Goal: Task Accomplishment & Management: Manage account settings

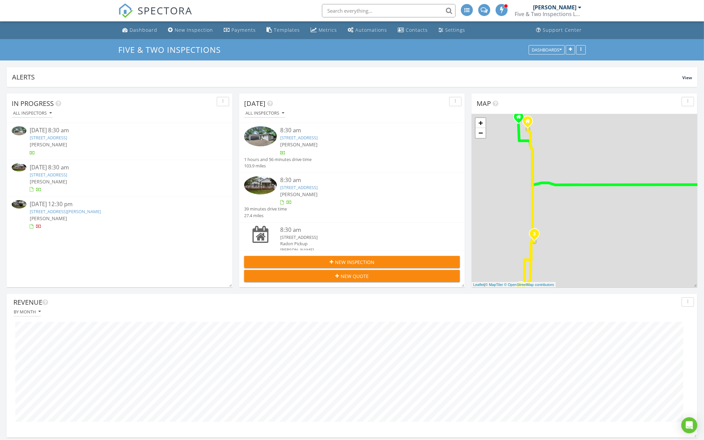
scroll to position [143, 691]
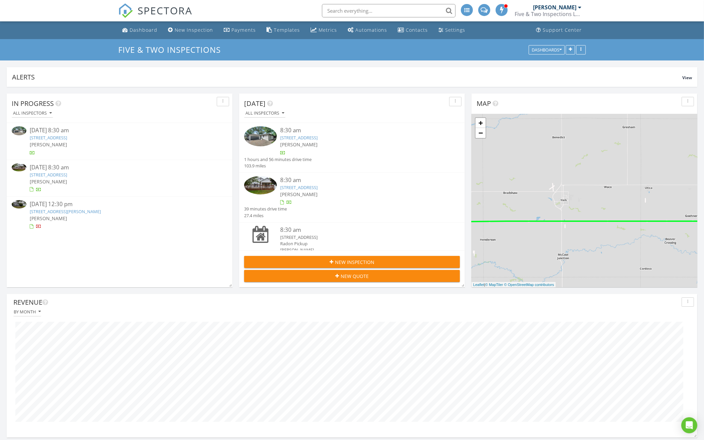
click at [67, 135] on link "5521 Otoe St, Lincoln, NE 68506" at bounding box center [48, 138] width 37 height 6
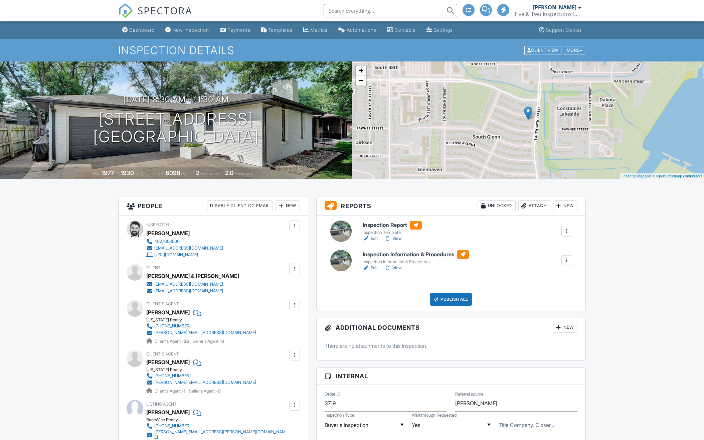
click at [565, 204] on div "New" at bounding box center [565, 205] width 24 height 11
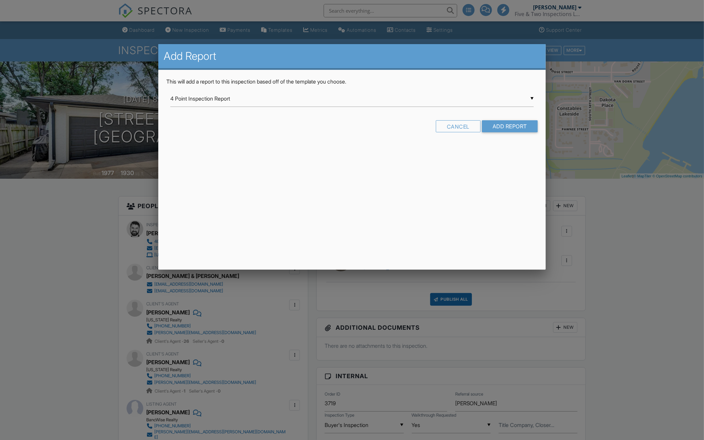
click at [422, 99] on input "4 Point Inspection Report" at bounding box center [351, 99] width 363 height 16
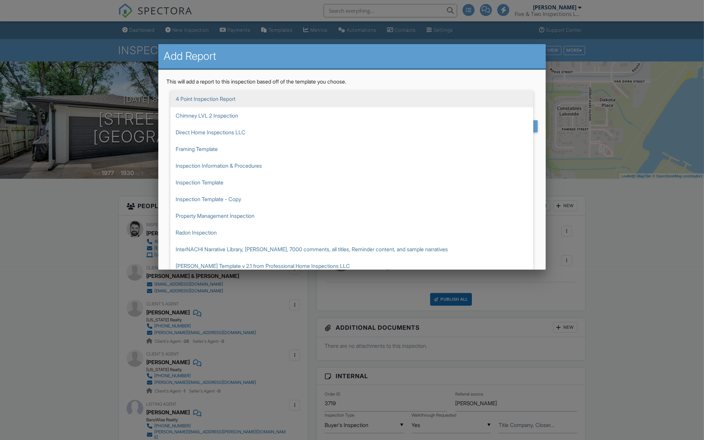
scroll to position [38, 0]
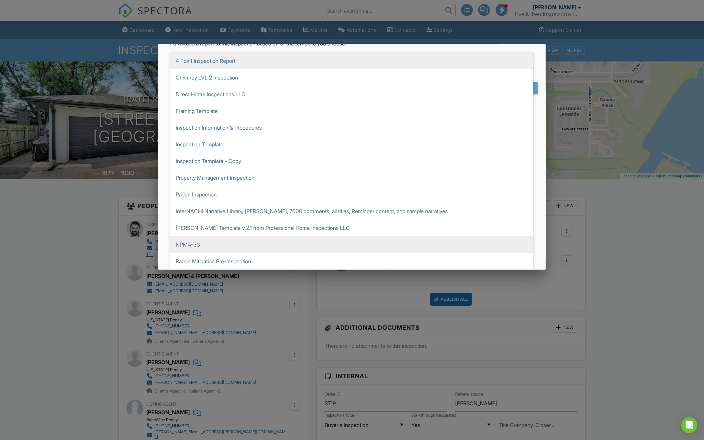
click at [288, 241] on span "NPMA-33" at bounding box center [351, 244] width 363 height 17
type input "NPMA-33"
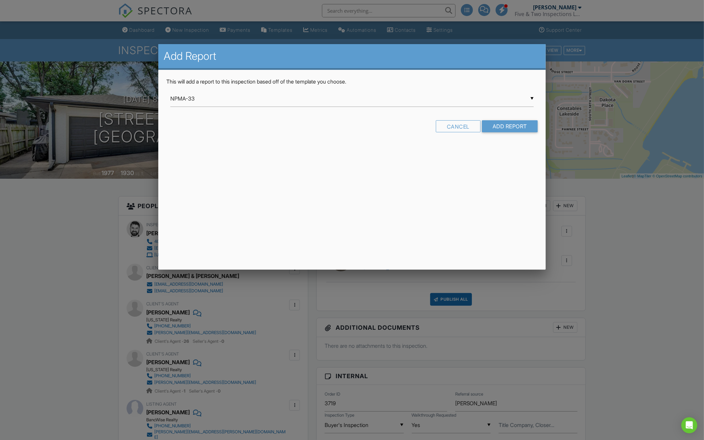
scroll to position [0, 0]
click at [495, 129] on input "Add Report" at bounding box center [510, 126] width 56 height 12
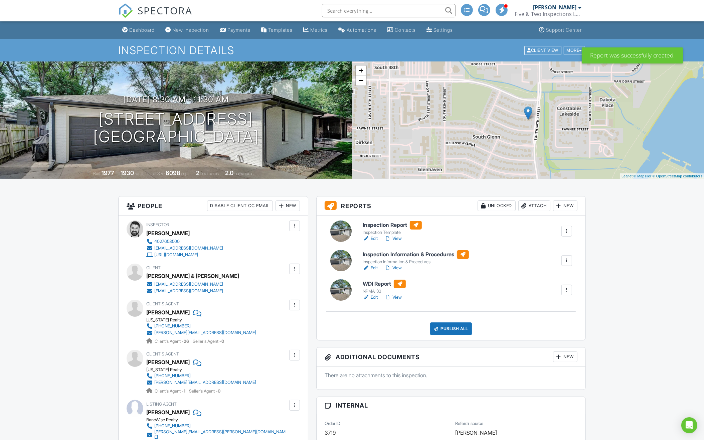
click at [383, 283] on h6 "WDI Report" at bounding box center [384, 284] width 43 height 9
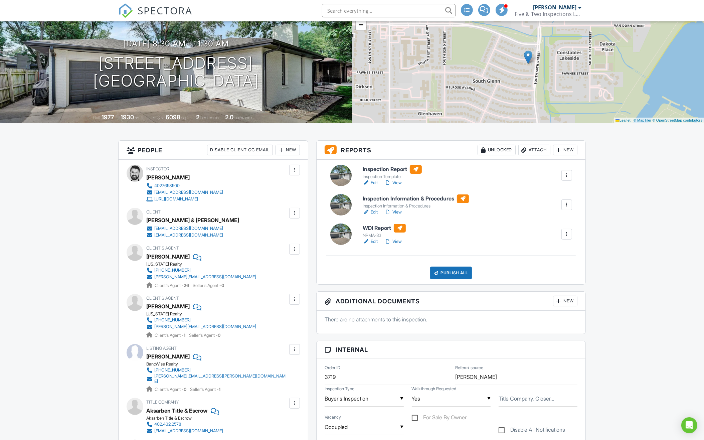
click at [388, 169] on h6 "Inspection Report" at bounding box center [392, 169] width 59 height 9
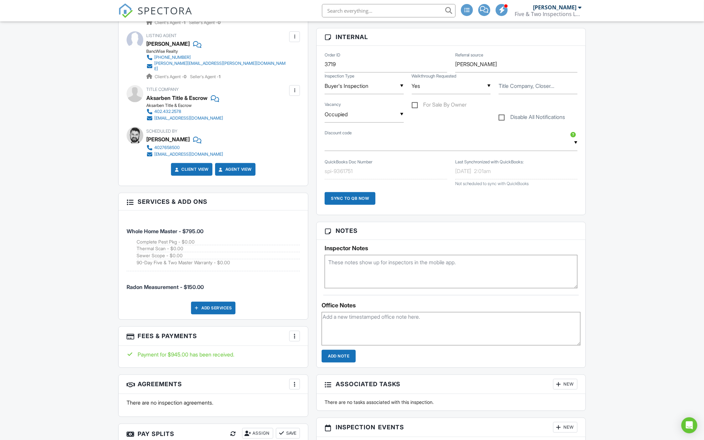
scroll to position [371, 0]
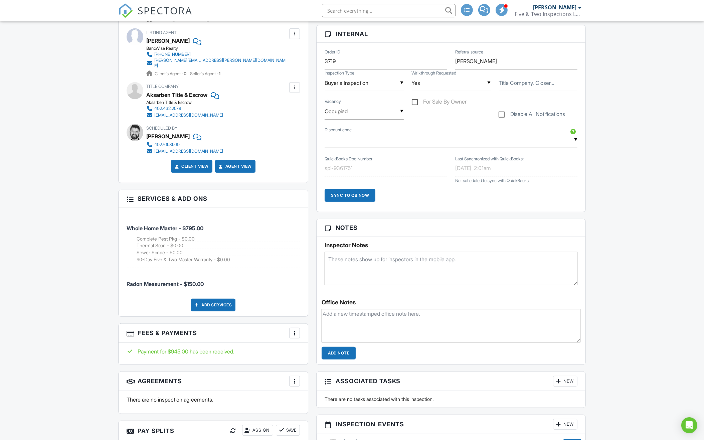
click at [297, 330] on div at bounding box center [294, 333] width 7 height 7
click at [318, 345] on li "Edit Fees & Payments" at bounding box center [328, 353] width 70 height 17
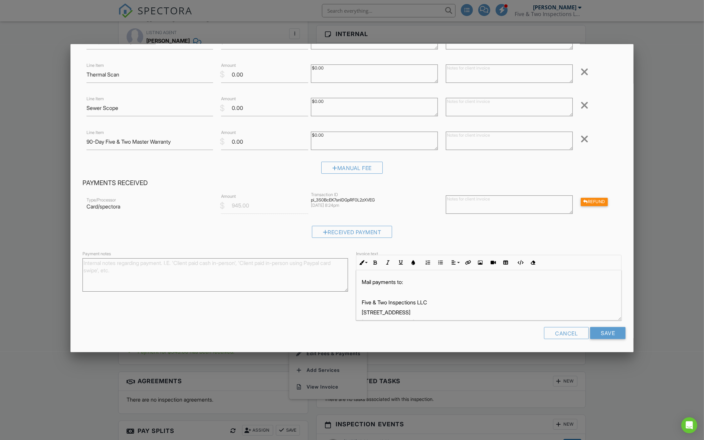
scroll to position [132, 0]
click at [599, 199] on div "Refund" at bounding box center [594, 202] width 27 height 8
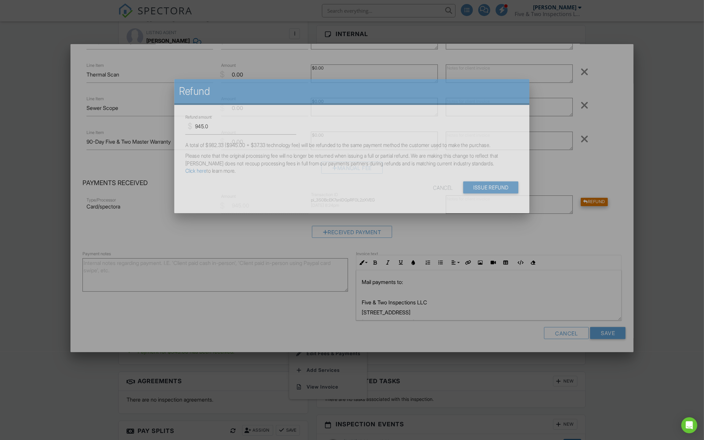
scroll to position [0, 0]
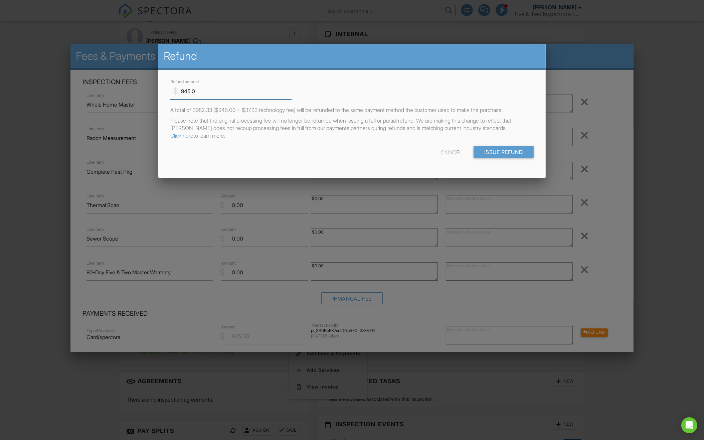
click at [251, 93] on input "945.0" at bounding box center [230, 91] width 121 height 16
type input "150"
click at [454, 153] on div "Cancel" at bounding box center [451, 152] width 21 height 12
click at [449, 152] on div "Cancel" at bounding box center [451, 152] width 21 height 12
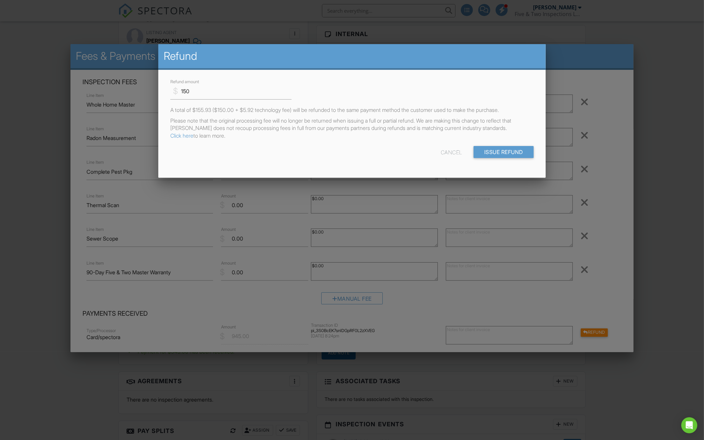
click at [518, 251] on div at bounding box center [352, 242] width 704 height 550
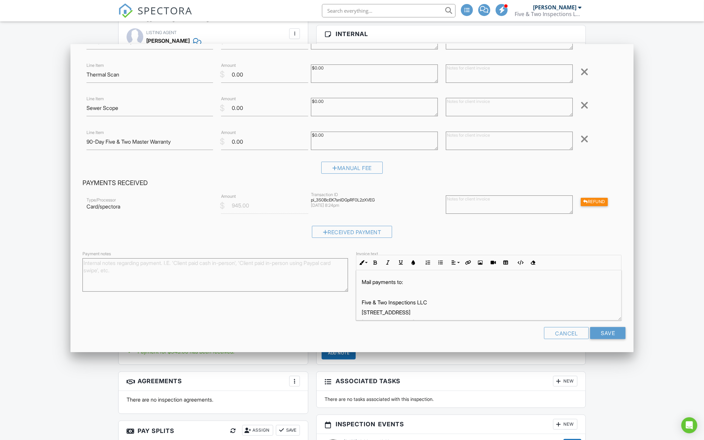
scroll to position [132, 0]
click at [638, 386] on div "Dashboard New Inspection Payments Templates Metrics Automations Contacts Settin…" at bounding box center [352, 272] width 704 height 1245
click at [564, 333] on div "Cancel" at bounding box center [566, 333] width 45 height 12
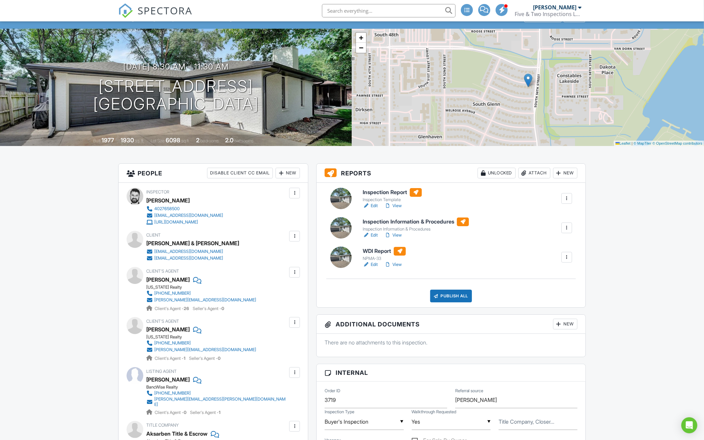
scroll to position [0, 0]
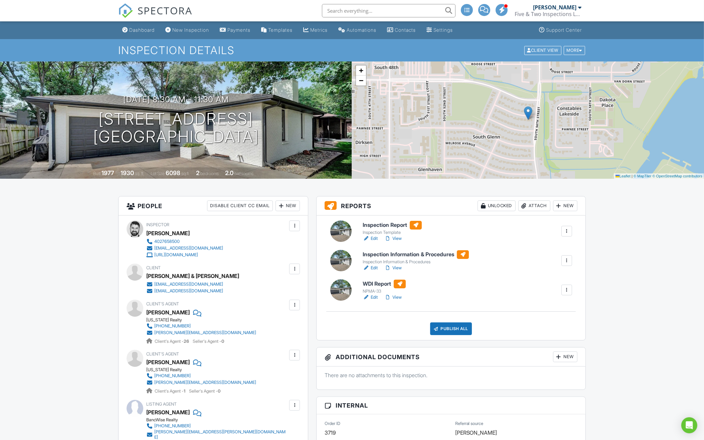
click at [449, 331] on div "Publish All" at bounding box center [451, 328] width 42 height 13
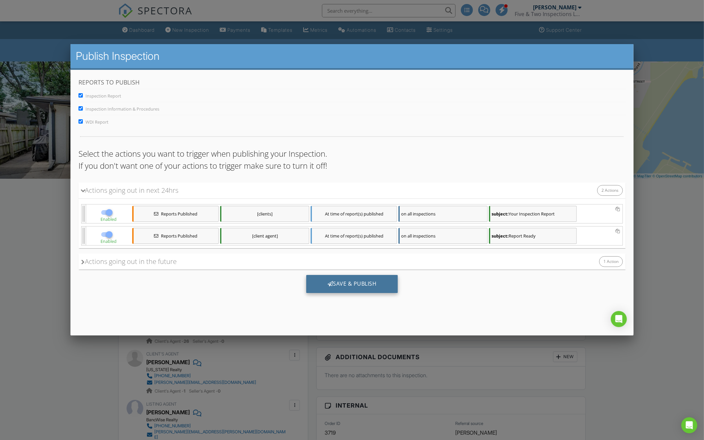
click at [349, 286] on div "Save & Publish" at bounding box center [352, 284] width 92 height 18
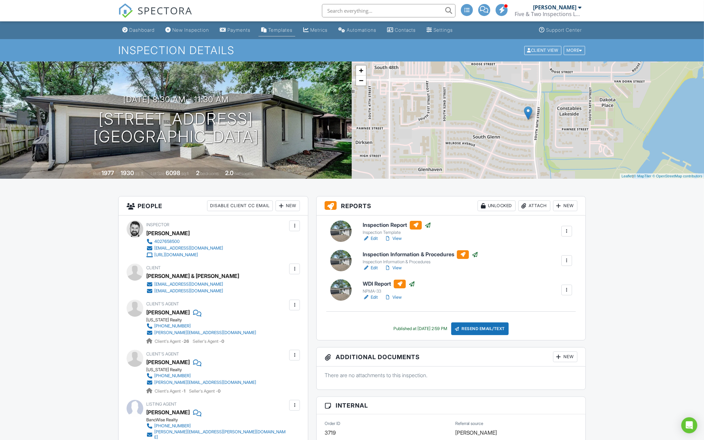
click at [293, 32] on div "Templates" at bounding box center [280, 30] width 24 height 6
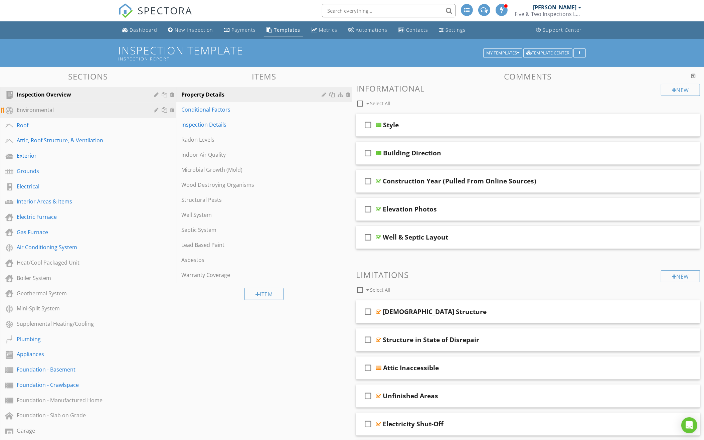
click at [63, 108] on div "Environmental" at bounding box center [81, 110] width 128 height 8
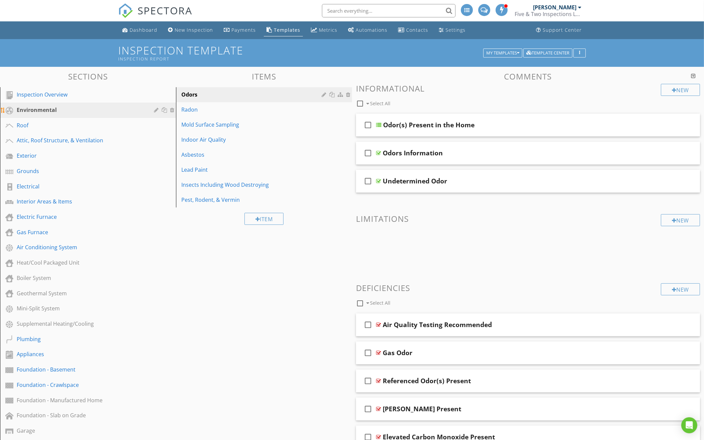
click at [157, 110] on div at bounding box center [157, 109] width 6 height 5
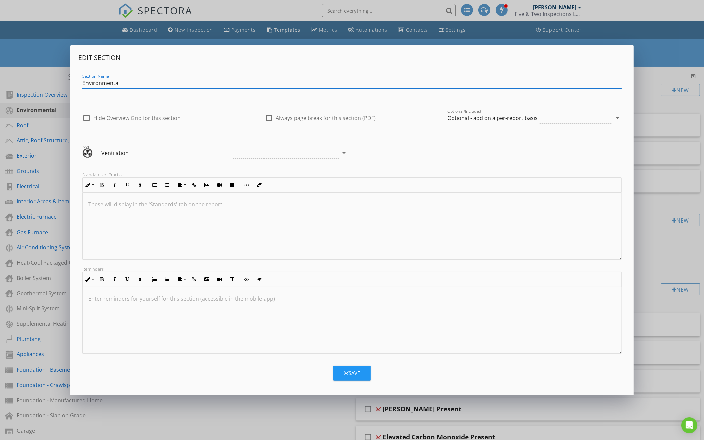
click at [126, 87] on input "Environmental" at bounding box center [352, 82] width 539 height 11
click at [126, 86] on input "Environmental" at bounding box center [352, 82] width 539 height 11
type input "Ancillary Inspections"
click at [504, 115] on div "Optional - add on a per-report basis" at bounding box center [492, 118] width 91 height 6
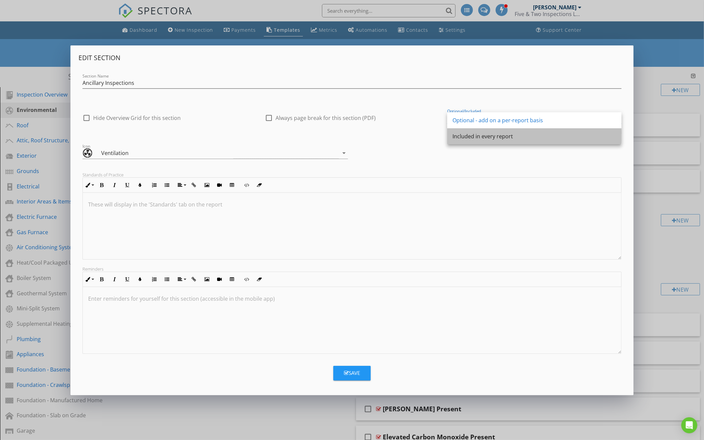
click at [496, 133] on div "Included in every report" at bounding box center [535, 136] width 164 height 8
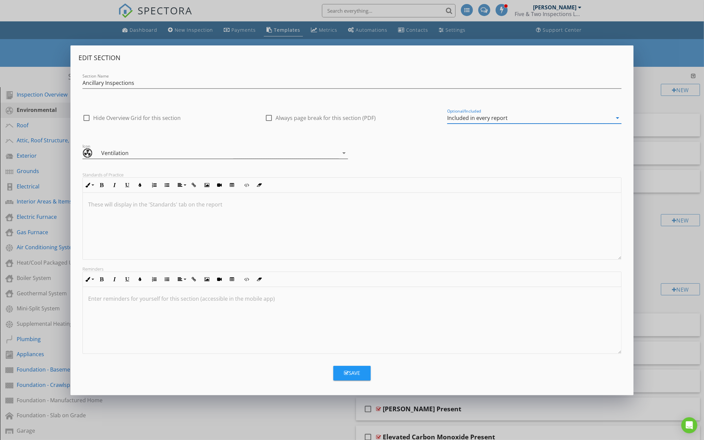
click at [250, 153] on div "Ventilation" at bounding box center [211, 153] width 256 height 11
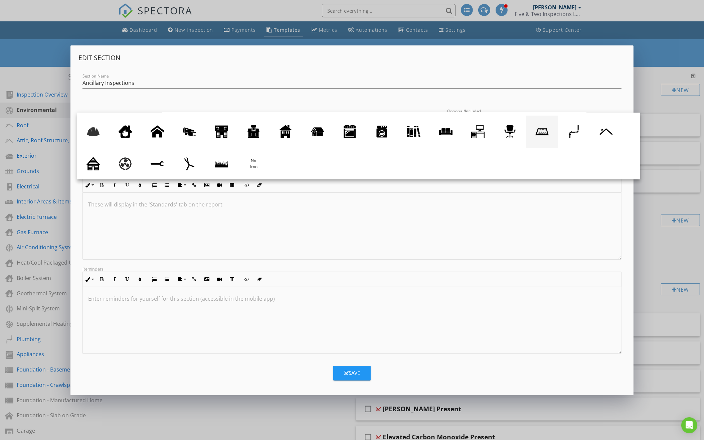
click at [542, 132] on div at bounding box center [541, 131] width 13 height 13
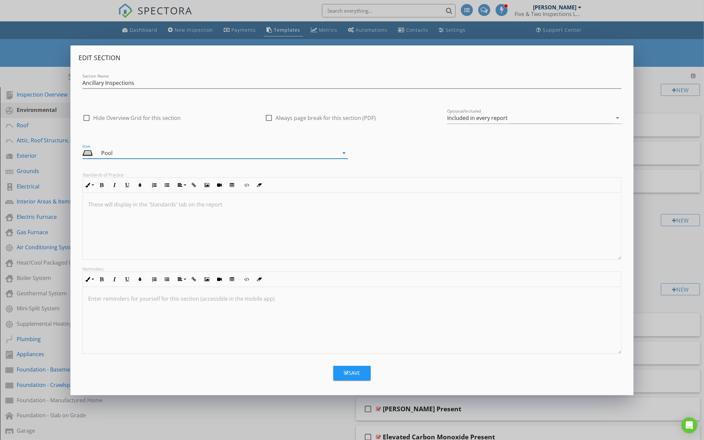
click at [287, 149] on div "Pool" at bounding box center [211, 153] width 256 height 11
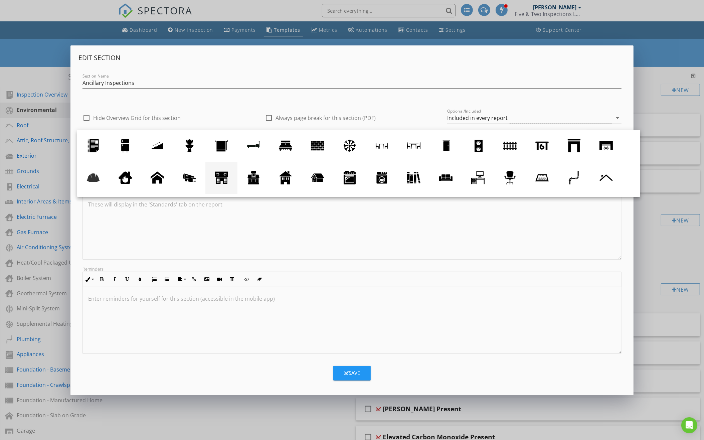
scroll to position [0, 0]
click at [417, 177] on div at bounding box center [413, 177] width 13 height 13
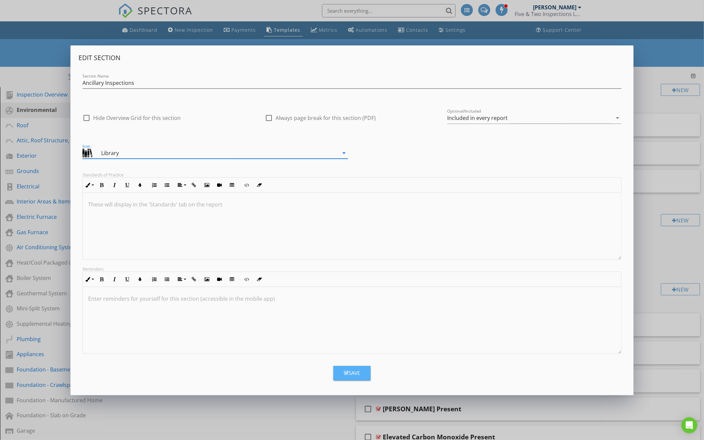
click at [342, 375] on button "Save" at bounding box center [351, 373] width 37 height 15
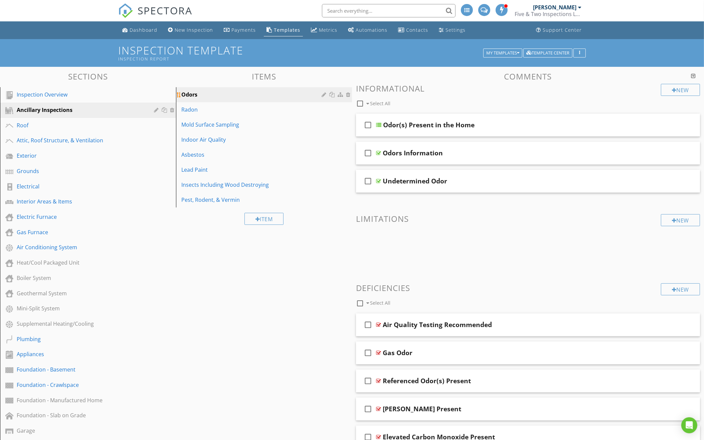
click at [349, 94] on div at bounding box center [349, 94] width 6 height 5
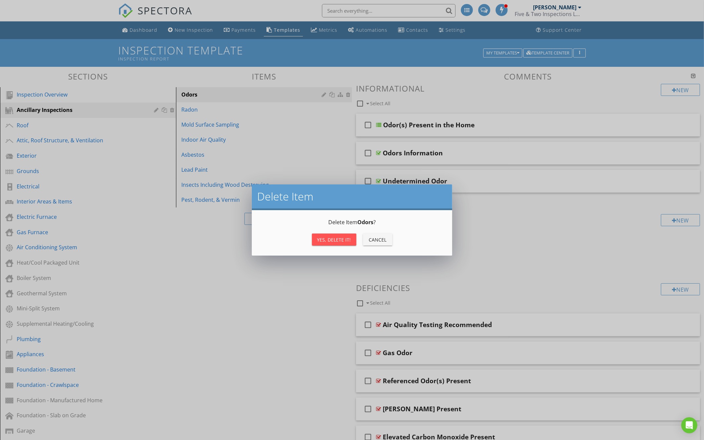
click at [324, 236] on div "Yes, Delete it!" at bounding box center [334, 239] width 34 height 7
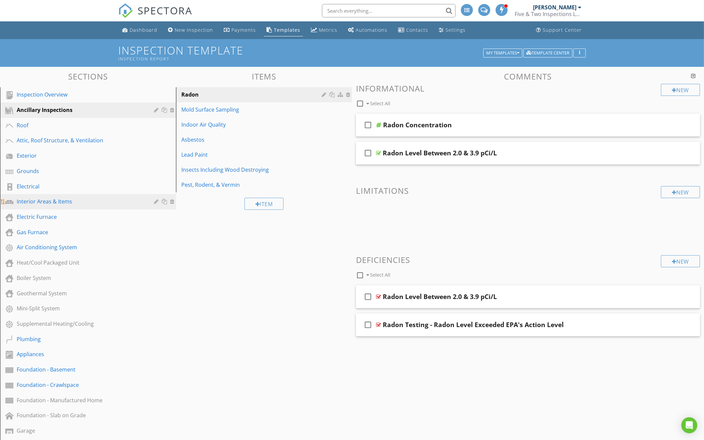
click at [77, 197] on div "Interior Areas & Items" at bounding box center [81, 201] width 128 height 8
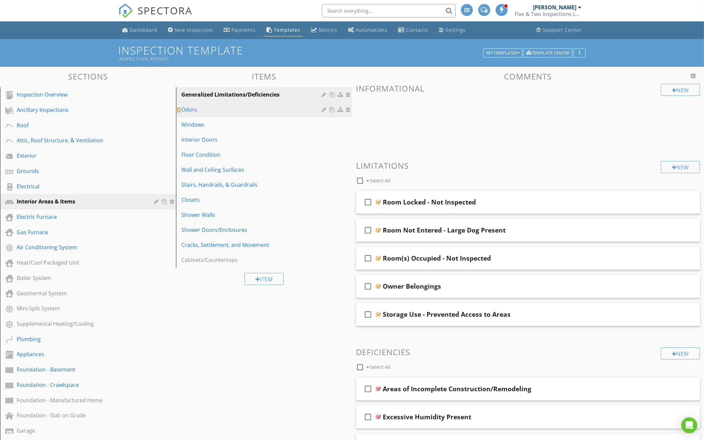
click at [223, 110] on div "Odors" at bounding box center [252, 110] width 142 height 8
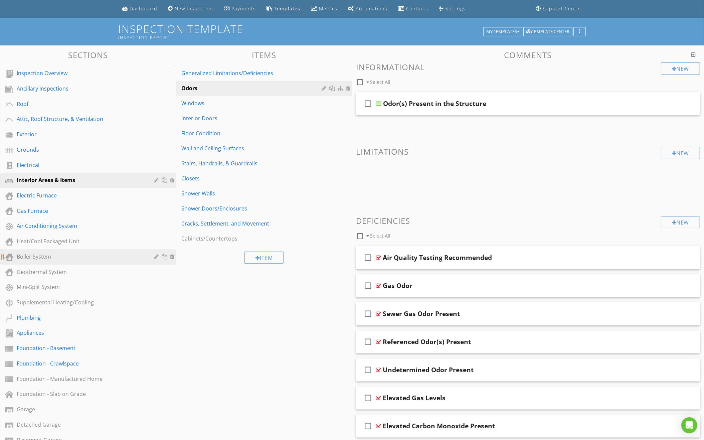
scroll to position [28, 0]
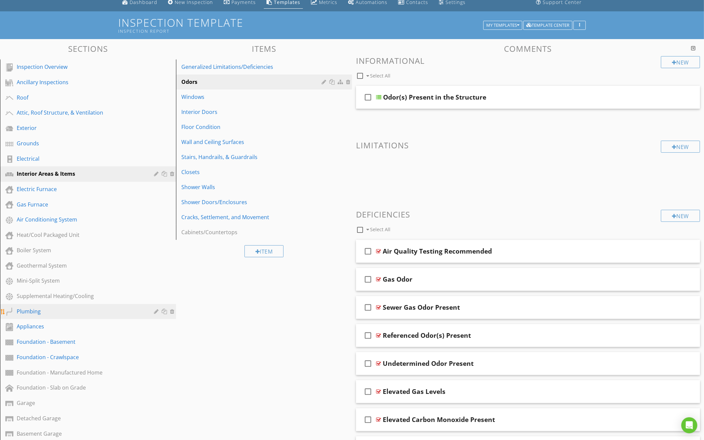
click at [104, 308] on div "Plumbing" at bounding box center [81, 311] width 128 height 8
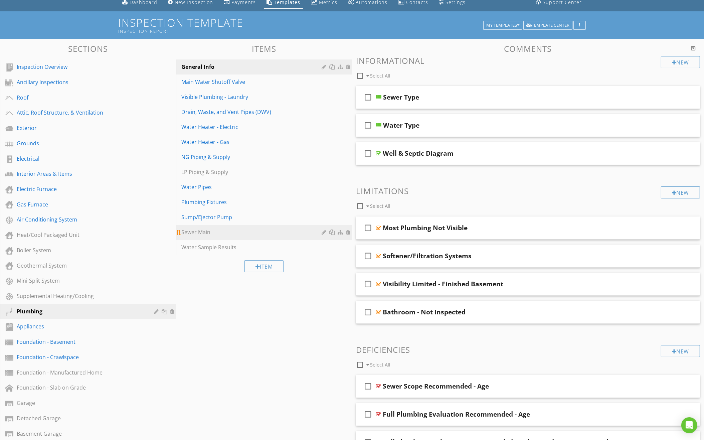
click at [340, 232] on div at bounding box center [341, 231] width 7 height 5
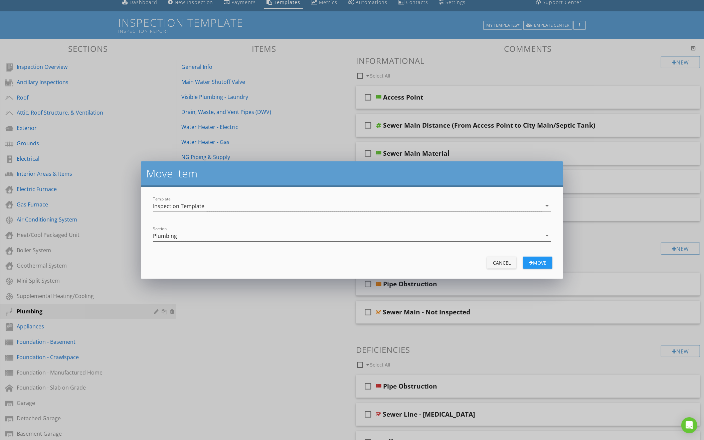
click at [271, 237] on div "Plumbing" at bounding box center [347, 235] width 389 height 11
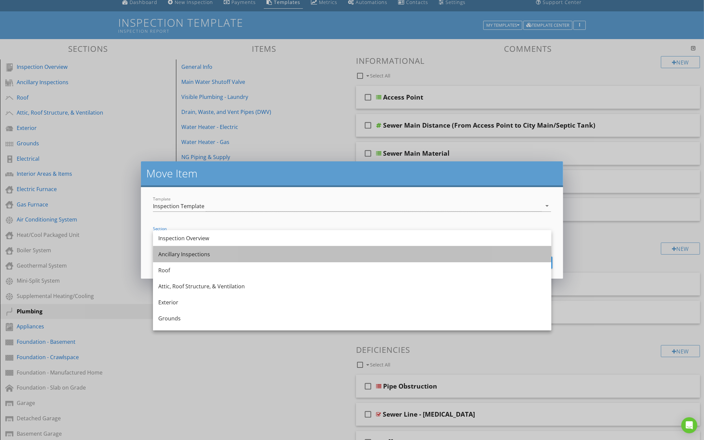
click at [259, 256] on div "Ancillary Inspections" at bounding box center [352, 254] width 388 height 8
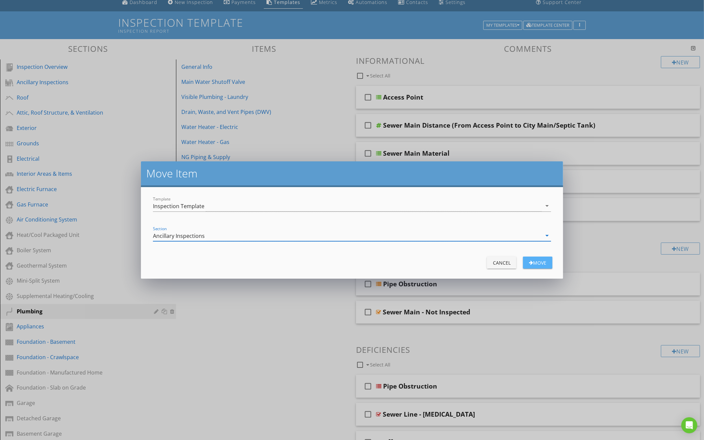
click at [534, 261] on div "Move" at bounding box center [537, 262] width 19 height 7
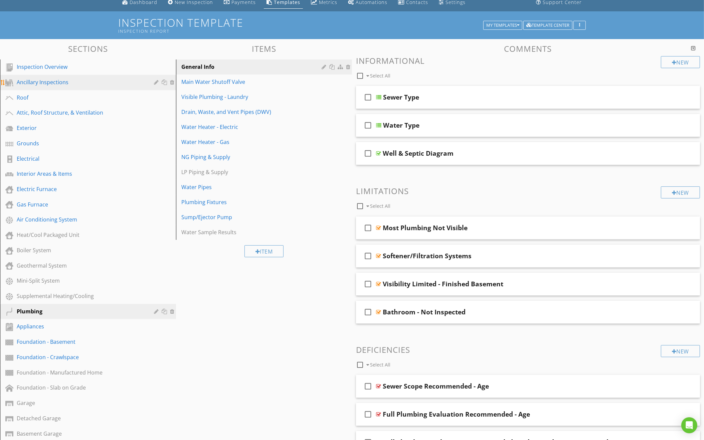
click at [84, 84] on div "Ancillary Inspections" at bounding box center [81, 82] width 128 height 8
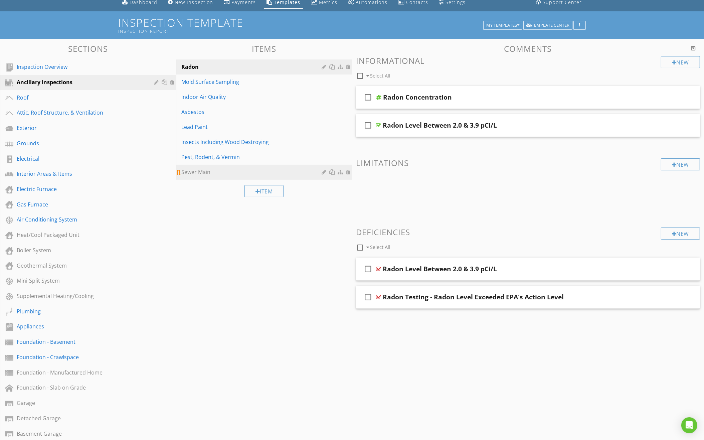
click at [325, 172] on div at bounding box center [325, 171] width 6 height 5
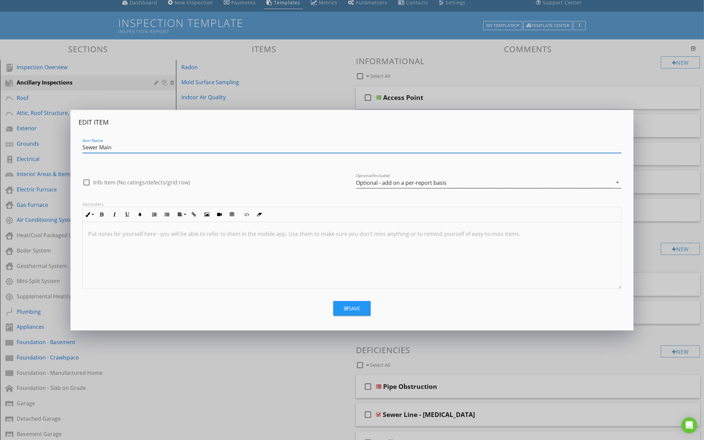
click at [415, 185] on div "Optional - add on a per-report basis" at bounding box center [401, 183] width 91 height 6
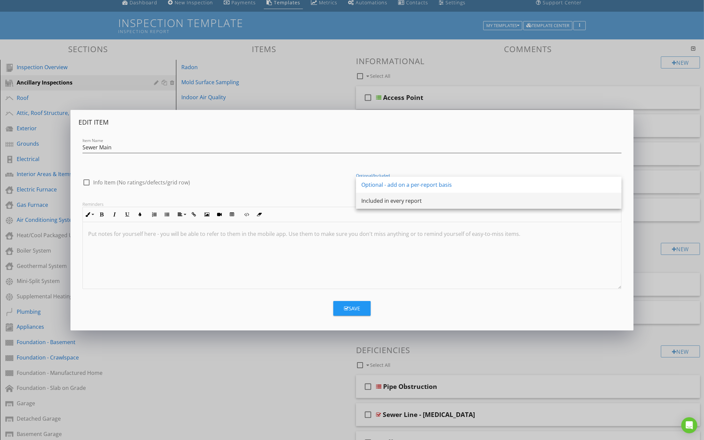
click at [407, 199] on div "Included in every report" at bounding box center [488, 201] width 255 height 8
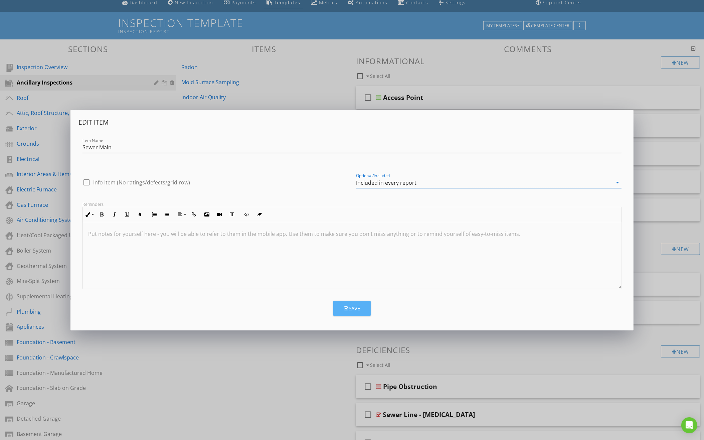
click at [355, 304] on button "Save" at bounding box center [351, 308] width 37 height 15
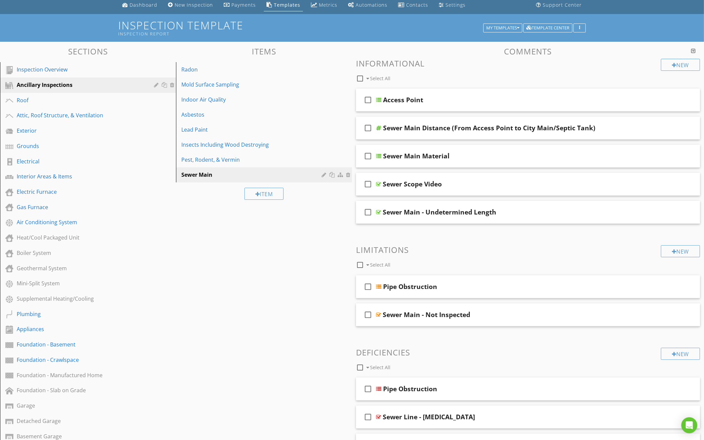
scroll to position [3, 0]
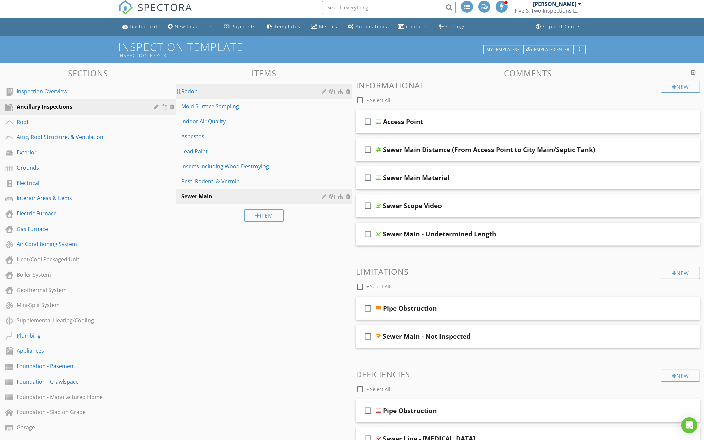
click at [323, 90] on div at bounding box center [325, 91] width 6 height 5
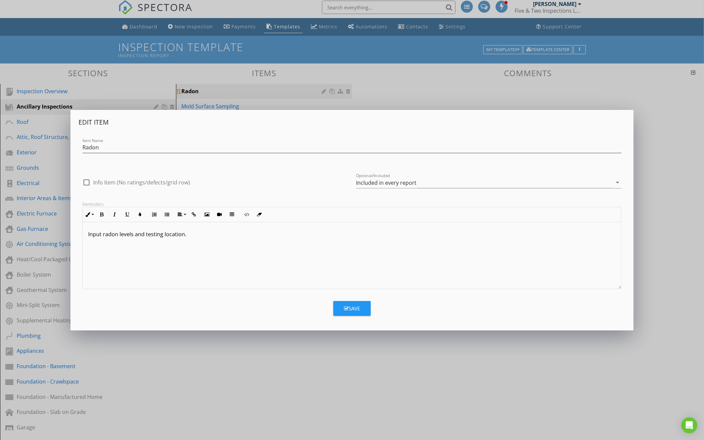
scroll to position [3, 0]
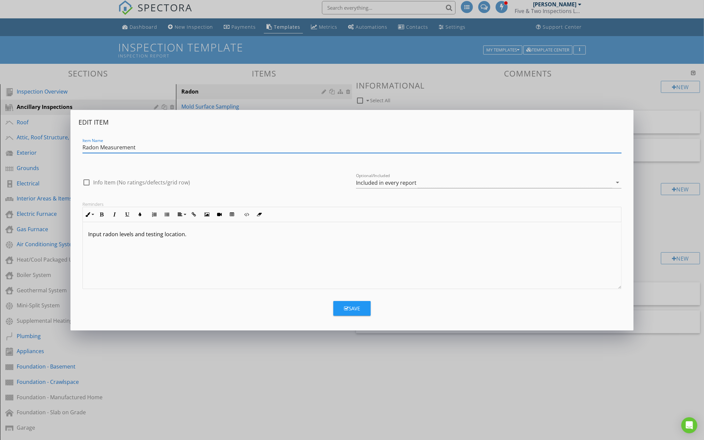
type input "Radon Measurement"
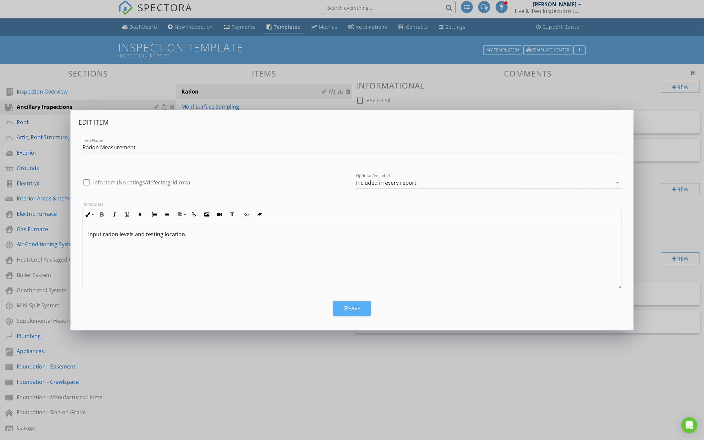
click at [341, 308] on button "Save" at bounding box center [351, 308] width 37 height 15
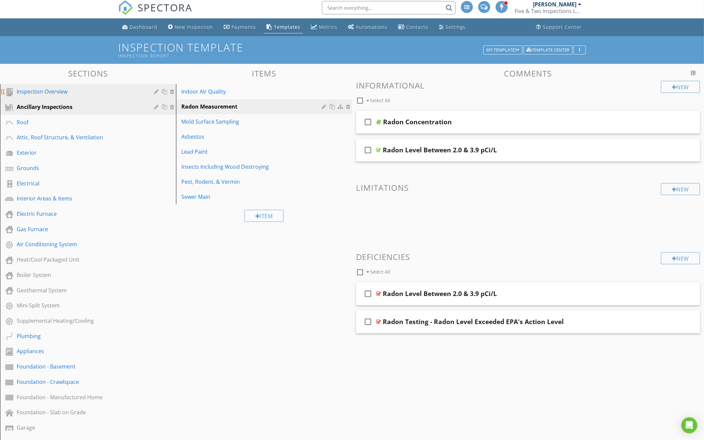
click at [103, 90] on div "Inspection Overview" at bounding box center [81, 92] width 128 height 8
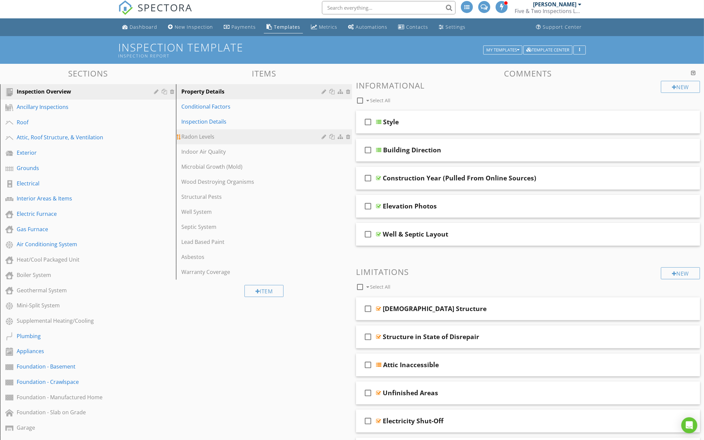
click at [276, 133] on div "Radon Levels" at bounding box center [252, 137] width 142 height 8
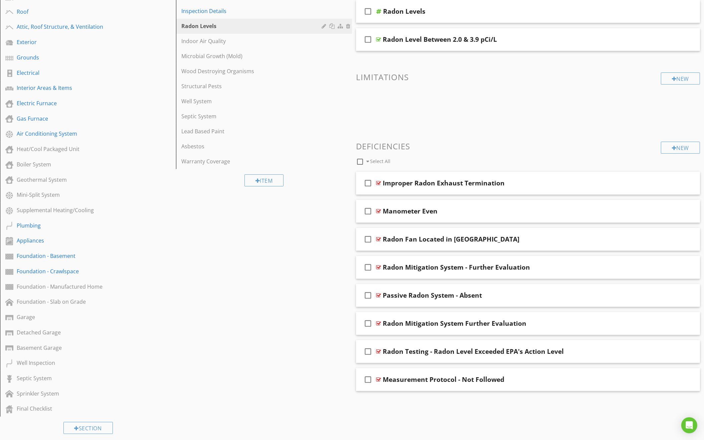
scroll to position [109, 0]
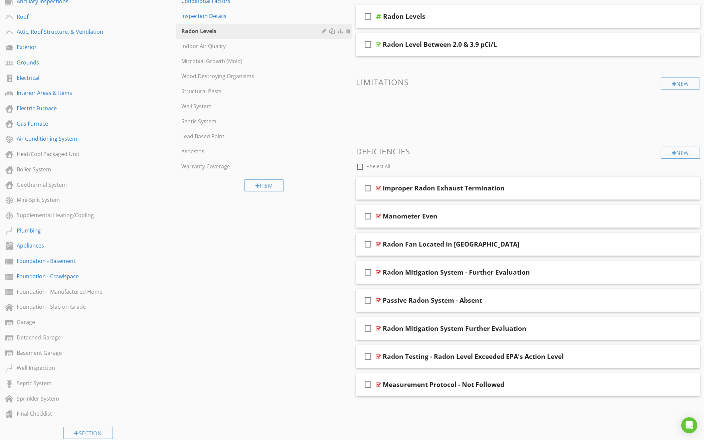
click at [359, 166] on div at bounding box center [359, 166] width 11 height 11
checkbox input "true"
click at [409, 164] on div at bounding box center [409, 166] width 5 height 5
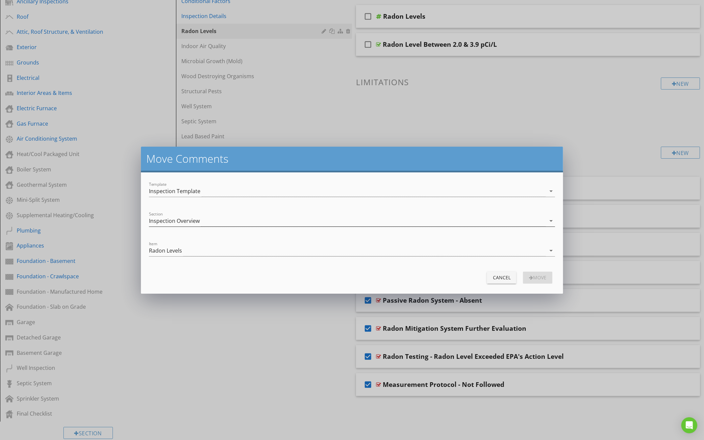
click at [301, 223] on div "Inspection Overview" at bounding box center [347, 220] width 397 height 11
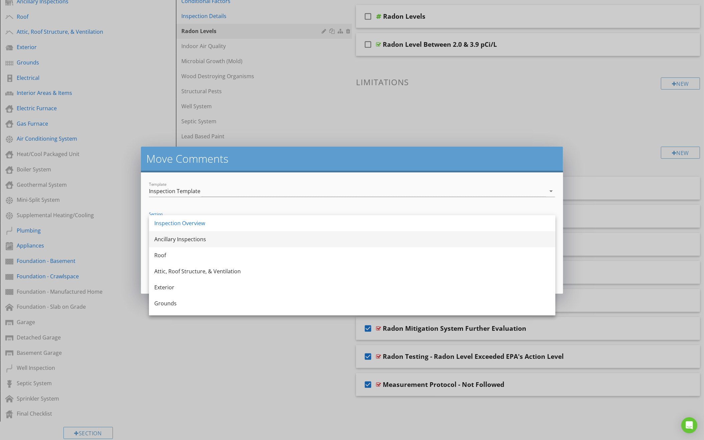
click at [282, 246] on div "Ancillary Inspections" at bounding box center [352, 239] width 396 height 16
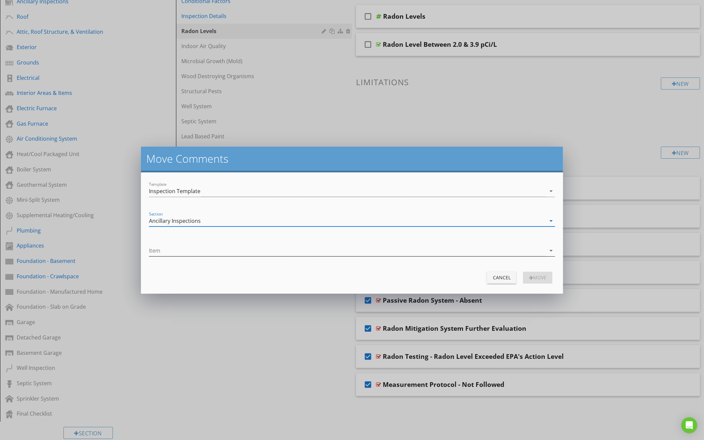
click at [291, 246] on div at bounding box center [347, 250] width 397 height 11
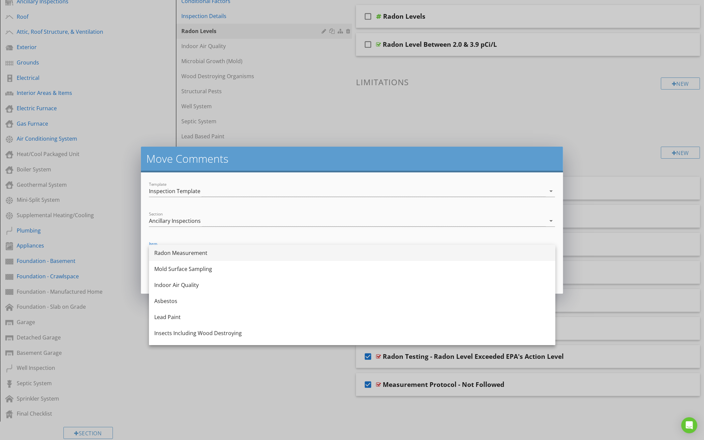
click at [283, 259] on div "Radon Measurement" at bounding box center [352, 253] width 396 height 16
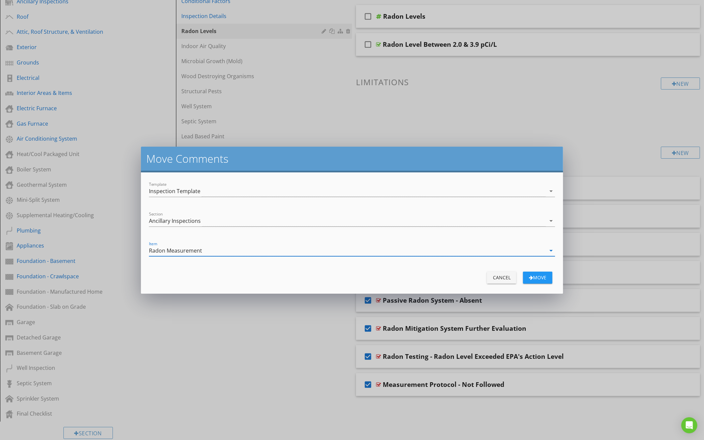
click at [531, 276] on div "button" at bounding box center [531, 277] width 4 height 5
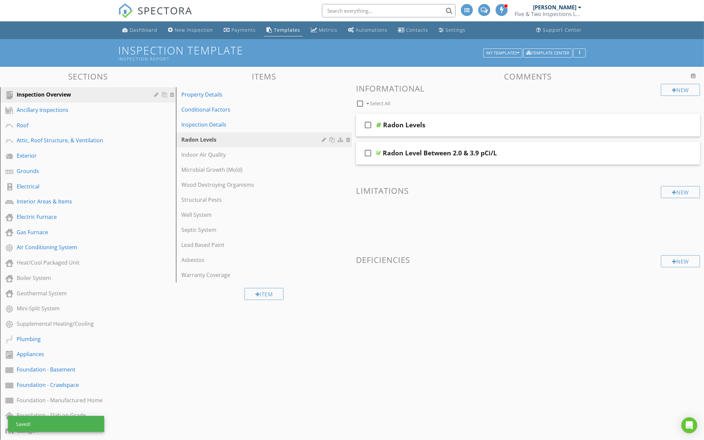
scroll to position [0, 0]
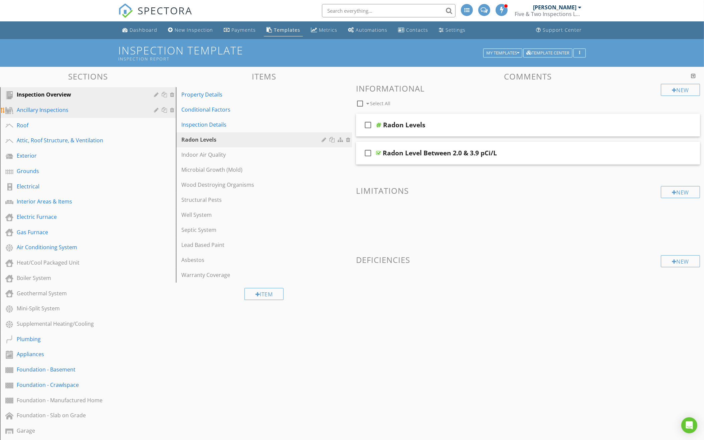
click at [84, 106] on div "Ancillary Inspections" at bounding box center [81, 110] width 128 height 8
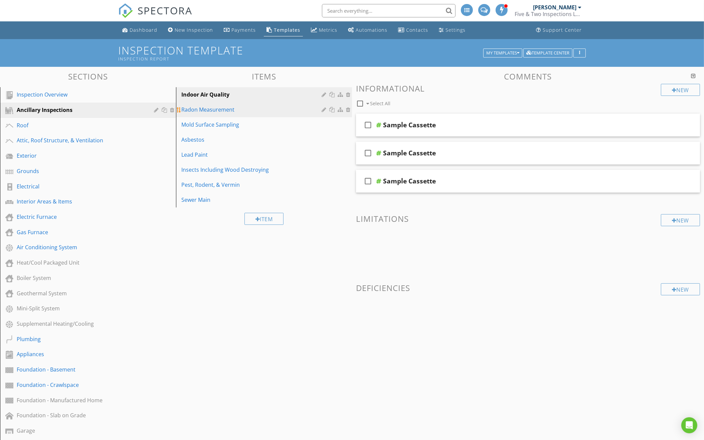
click at [250, 110] on div "Radon Measurement" at bounding box center [252, 110] width 142 height 8
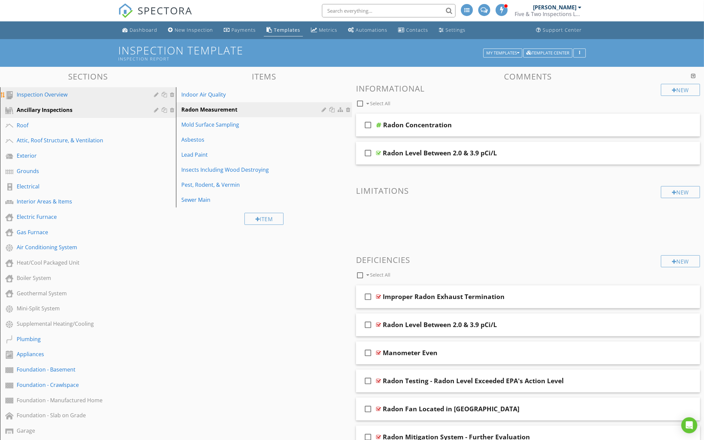
click at [114, 89] on link "Inspection Overview" at bounding box center [89, 94] width 174 height 15
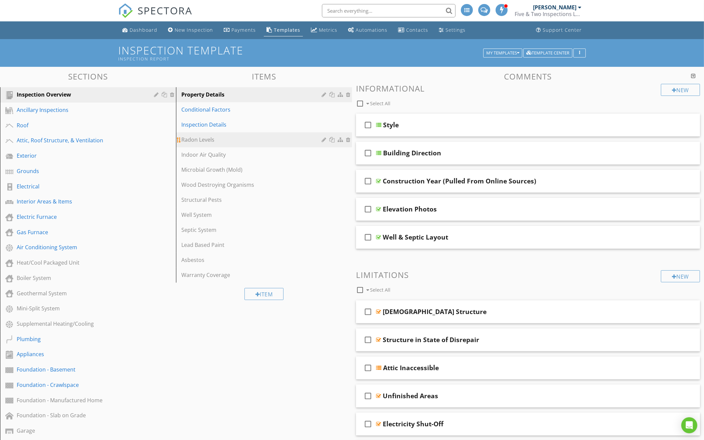
click at [256, 137] on div "Radon Levels" at bounding box center [252, 140] width 142 height 8
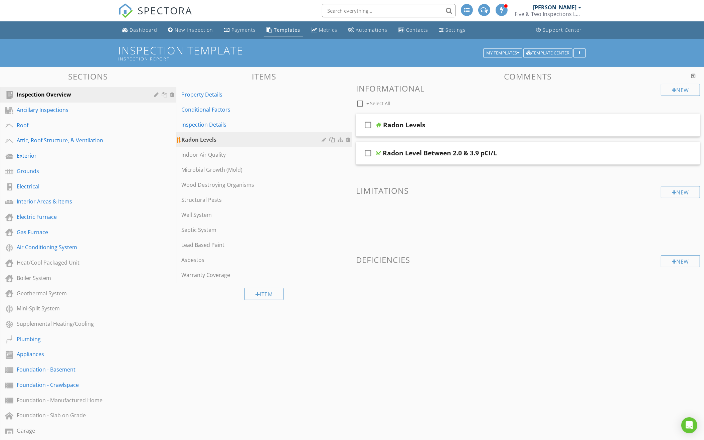
click at [348, 139] on div at bounding box center [349, 139] width 6 height 5
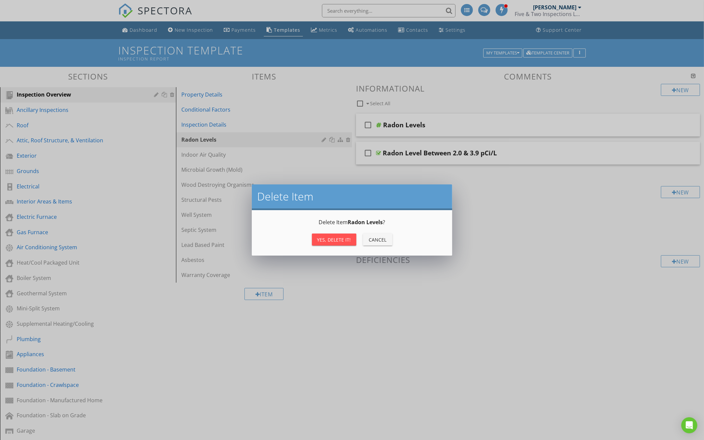
click at [326, 242] on div "Yes, Delete it!" at bounding box center [334, 239] width 34 height 7
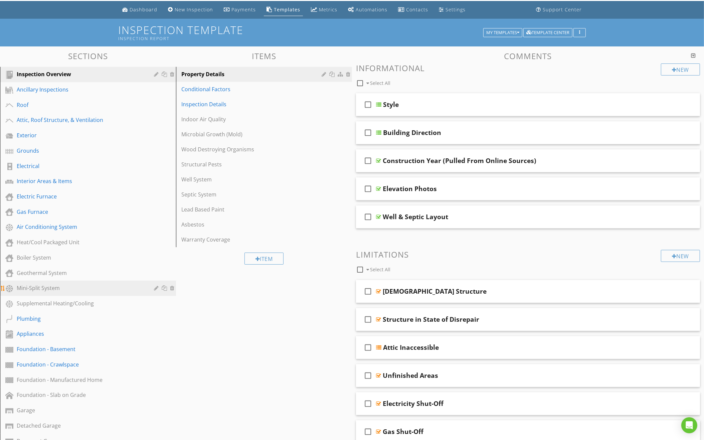
scroll to position [6, 0]
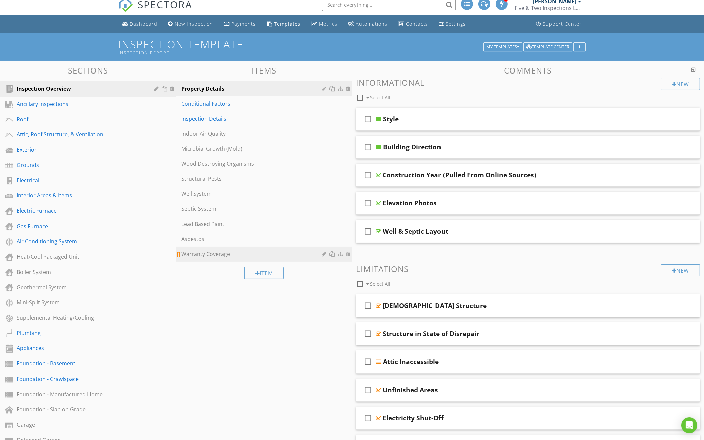
click at [347, 252] on div at bounding box center [349, 253] width 6 height 5
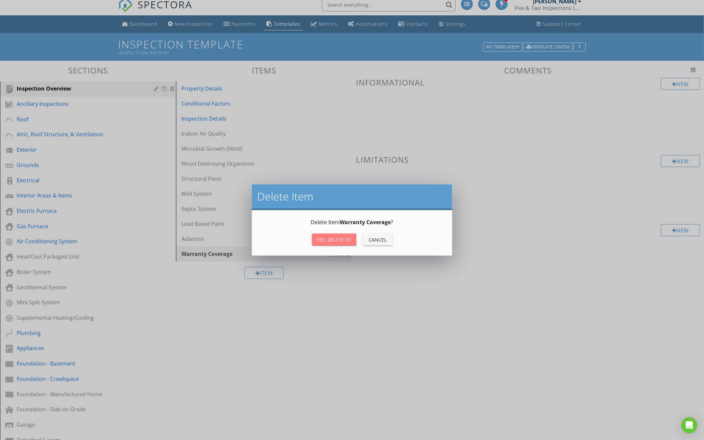
click at [347, 240] on div "Yes, Delete it!" at bounding box center [334, 239] width 34 height 7
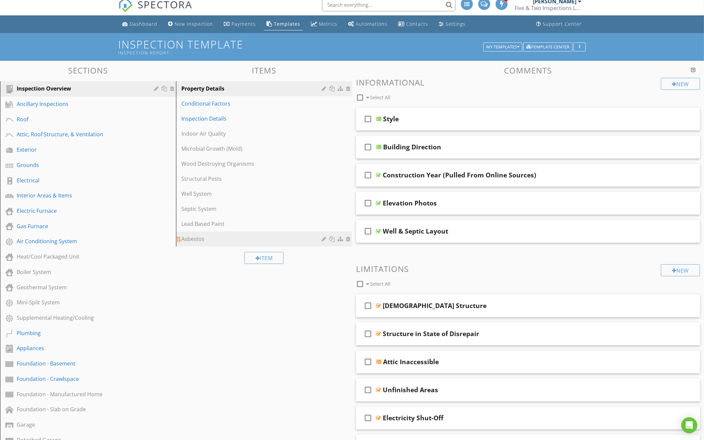
click at [348, 238] on div at bounding box center [349, 238] width 6 height 5
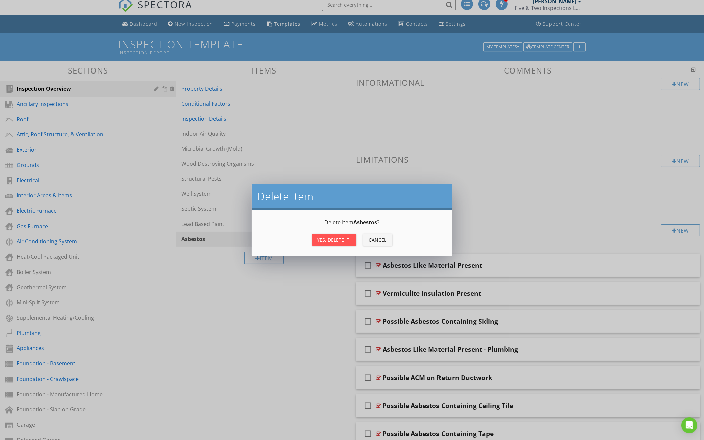
click at [347, 238] on div "Yes, Delete it!" at bounding box center [334, 239] width 34 height 7
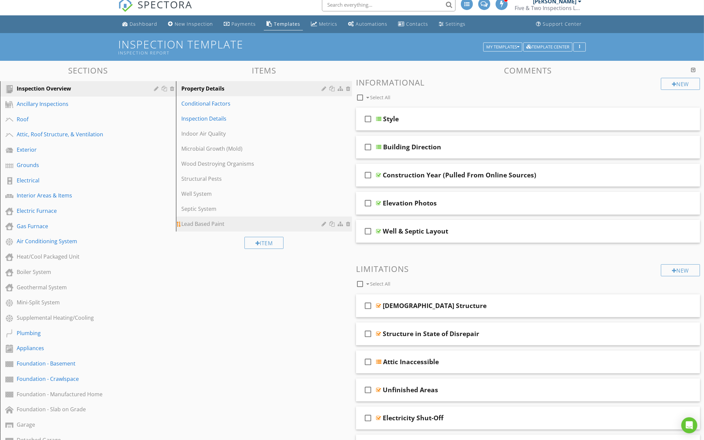
click at [348, 224] on div at bounding box center [349, 223] width 6 height 5
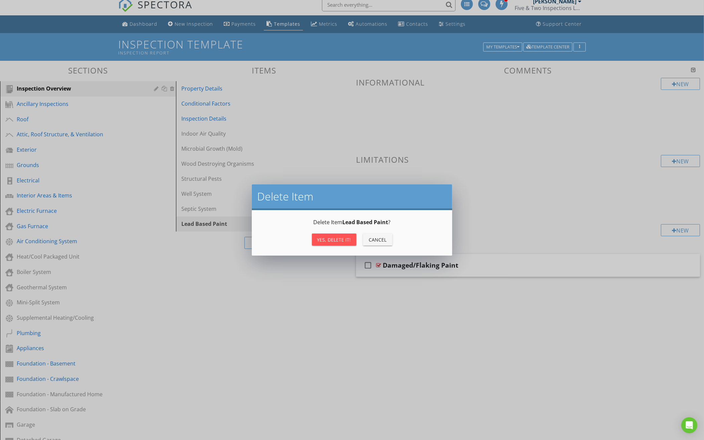
click at [338, 239] on div "Yes, Delete it!" at bounding box center [334, 239] width 34 height 7
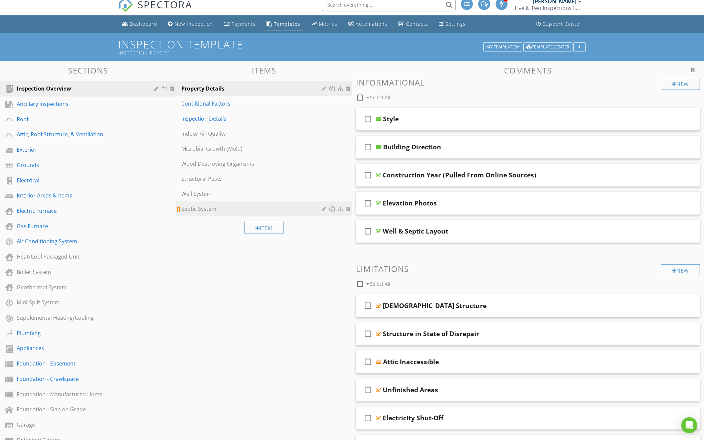
click at [349, 208] on div at bounding box center [349, 208] width 6 height 5
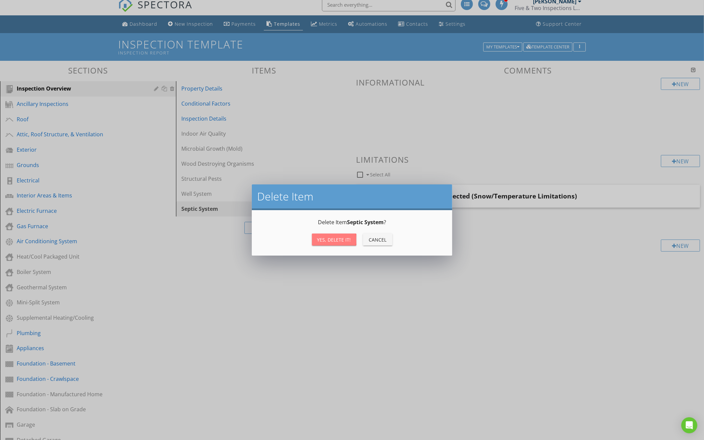
click at [329, 236] on div "Yes, Delete it!" at bounding box center [334, 239] width 34 height 7
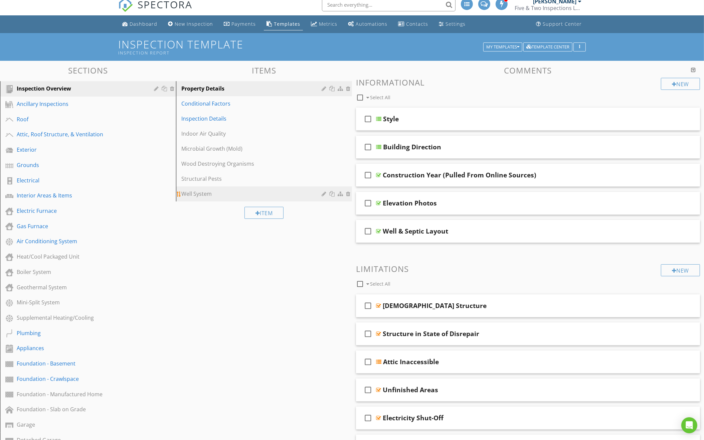
click at [347, 192] on div at bounding box center [349, 193] width 6 height 5
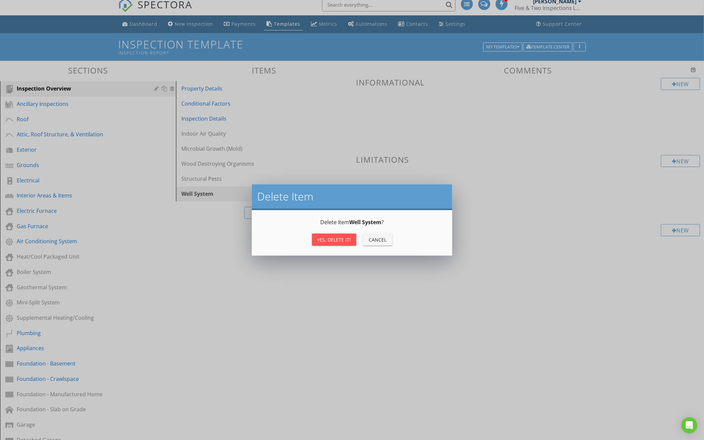
click at [320, 238] on div "Yes, Delete it!" at bounding box center [334, 239] width 34 height 7
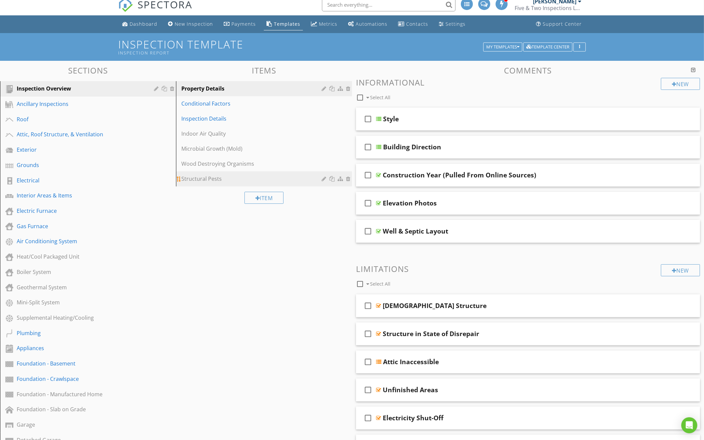
click at [348, 177] on div at bounding box center [349, 178] width 6 height 5
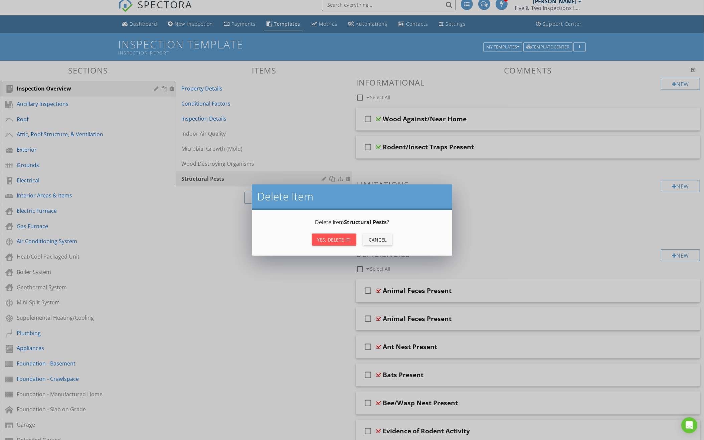
click at [326, 242] on div "Yes, Delete it!" at bounding box center [334, 239] width 34 height 7
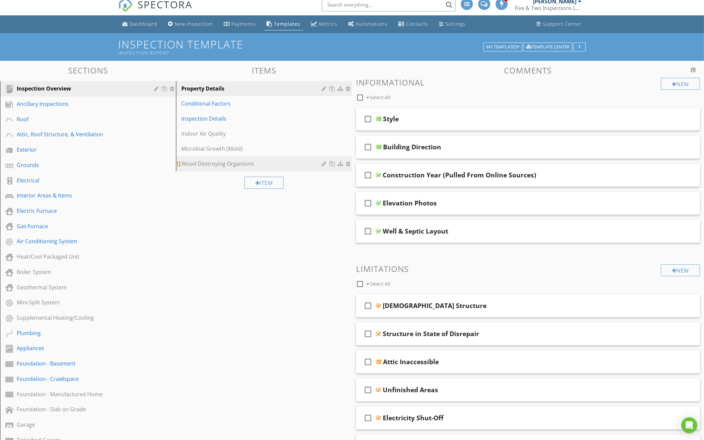
click at [348, 164] on div at bounding box center [349, 163] width 6 height 5
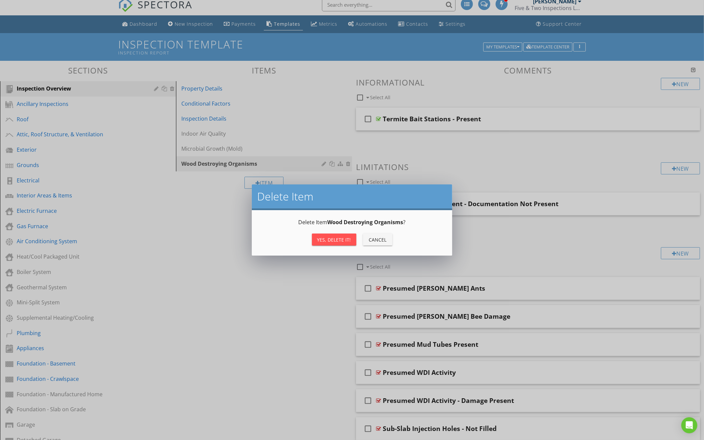
click at [328, 239] on div "Yes, Delete it!" at bounding box center [334, 239] width 34 height 7
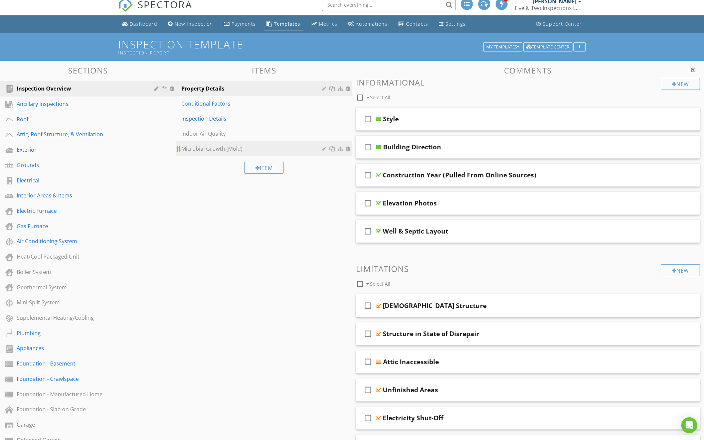
click at [347, 149] on div at bounding box center [349, 148] width 6 height 5
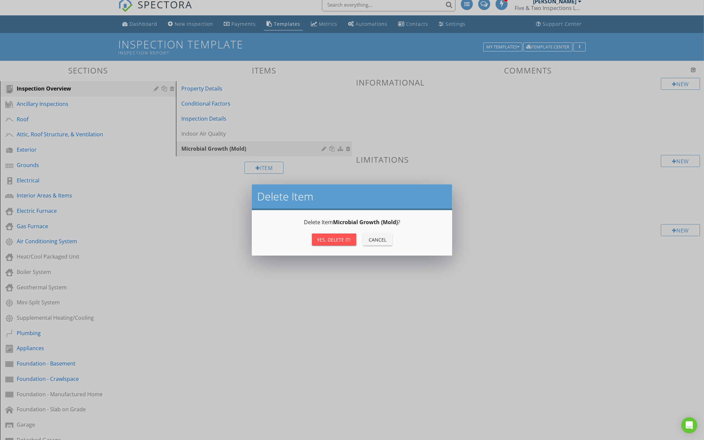
click at [322, 234] on button "Yes, Delete it!" at bounding box center [334, 239] width 44 height 12
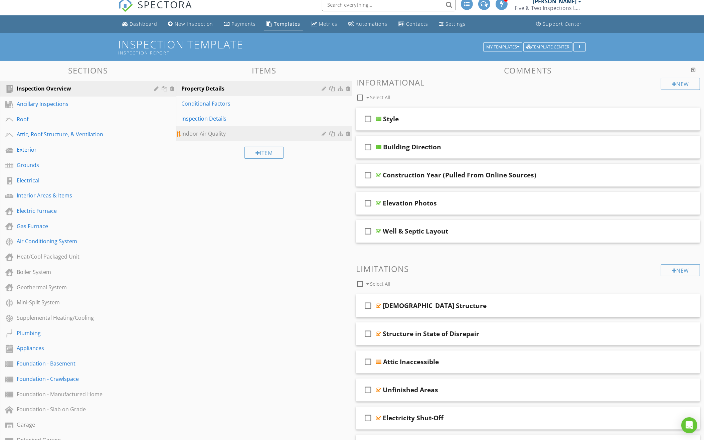
click at [347, 132] on div at bounding box center [349, 133] width 6 height 5
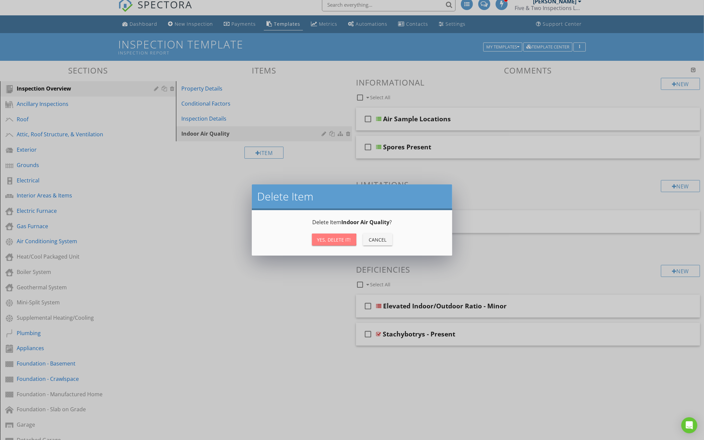
click at [324, 240] on div "Yes, Delete it!" at bounding box center [334, 239] width 34 height 7
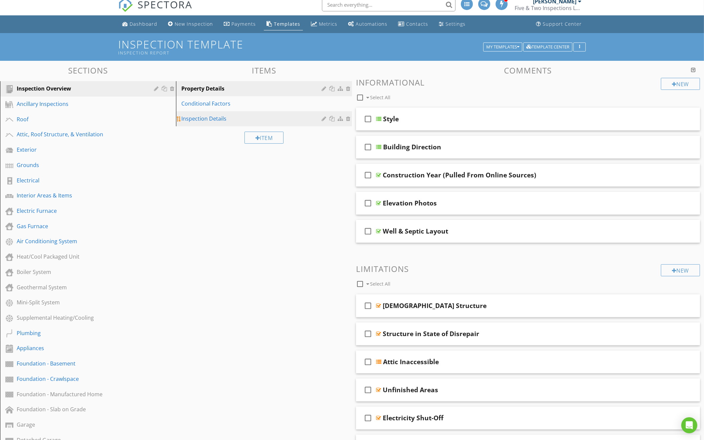
click at [266, 122] on link "Inspection Details" at bounding box center [265, 118] width 174 height 15
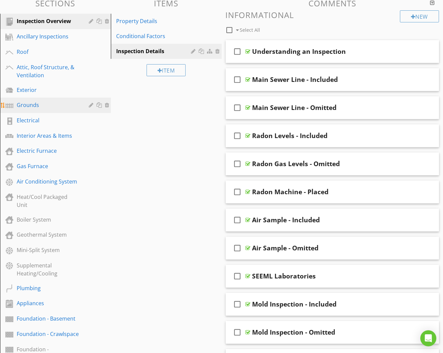
scroll to position [74, 0]
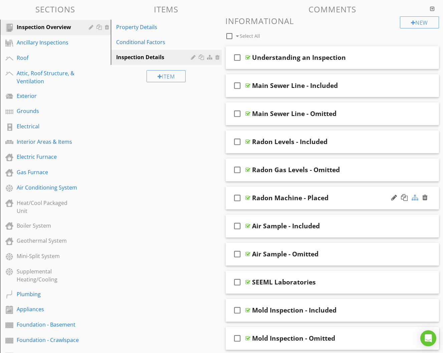
click at [415, 195] on div at bounding box center [415, 197] width 7 height 7
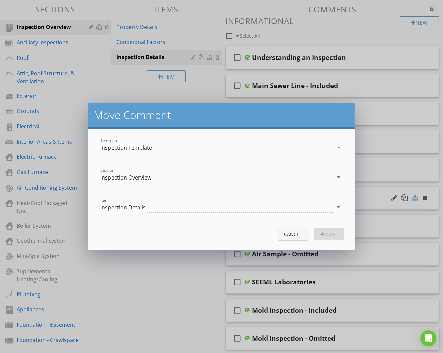
scroll to position [74, 0]
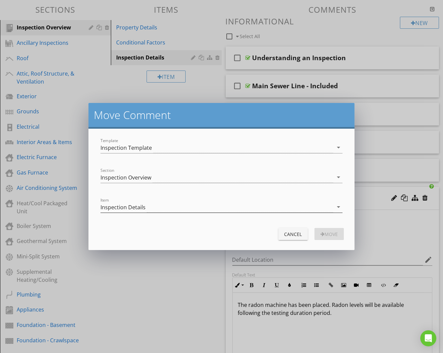
click at [234, 202] on div "Inspection Details" at bounding box center [217, 206] width 232 height 11
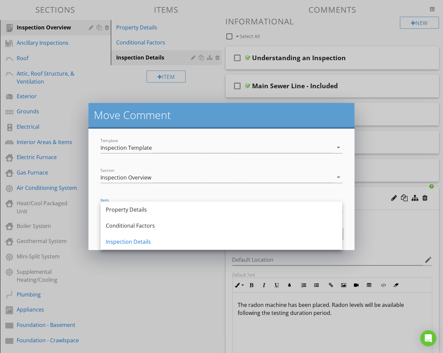
click at [228, 185] on div at bounding box center [222, 187] width 242 height 4
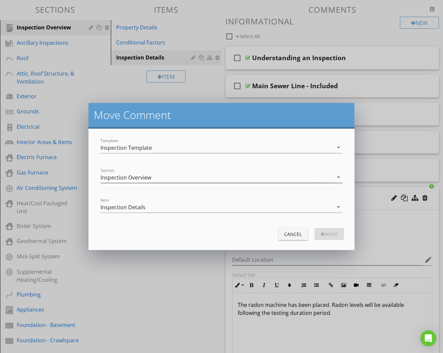
click at [231, 179] on div "Inspection Overview" at bounding box center [217, 177] width 232 height 11
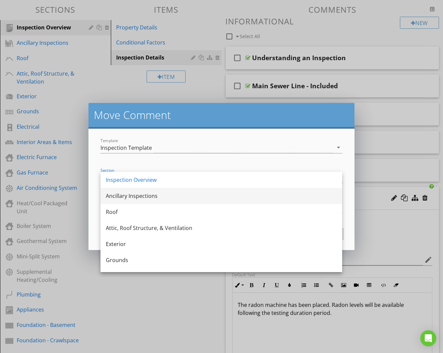
click at [218, 195] on div "Ancillary Inspections" at bounding box center [221, 196] width 231 height 8
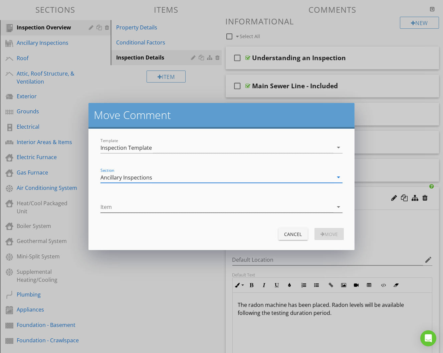
click at [206, 208] on div at bounding box center [217, 206] width 232 height 11
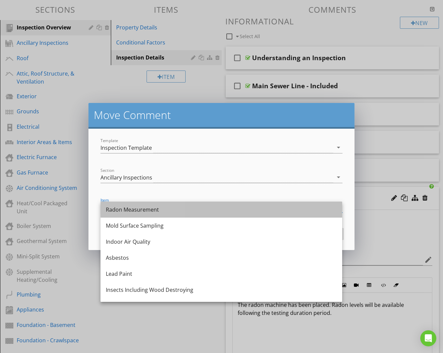
click at [200, 213] on div "Radon Measurement" at bounding box center [221, 209] width 231 height 8
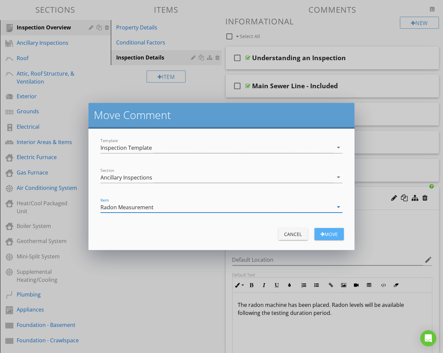
click at [335, 231] on div "Move" at bounding box center [329, 233] width 19 height 7
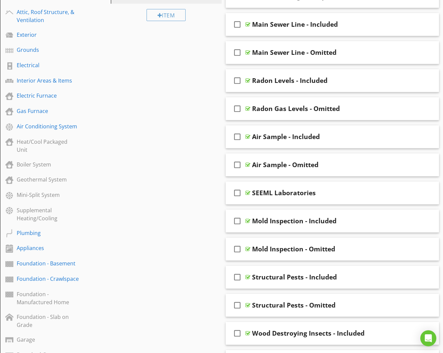
scroll to position [142, 0]
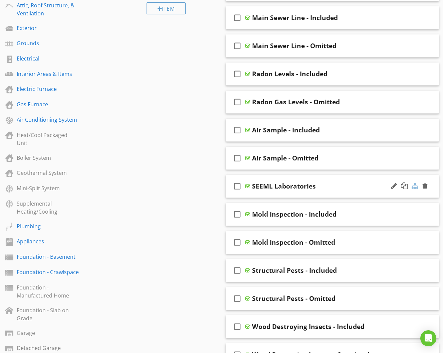
click at [415, 182] on div at bounding box center [415, 185] width 7 height 7
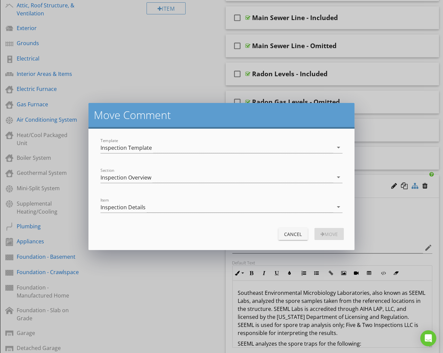
scroll to position [142, 0]
click at [228, 204] on div "Inspection Details" at bounding box center [217, 206] width 232 height 11
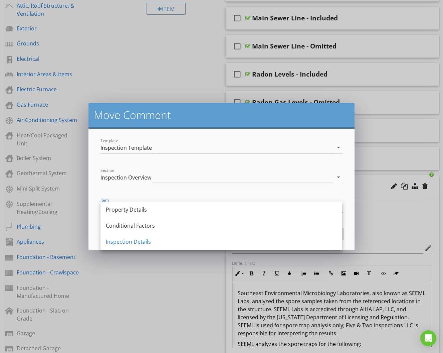
click at [226, 196] on div "Item Inspection Details arrow_drop_down" at bounding box center [222, 207] width 250 height 23
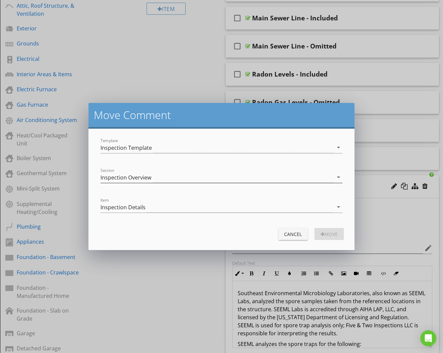
click at [228, 175] on div "Inspection Overview" at bounding box center [217, 177] width 232 height 11
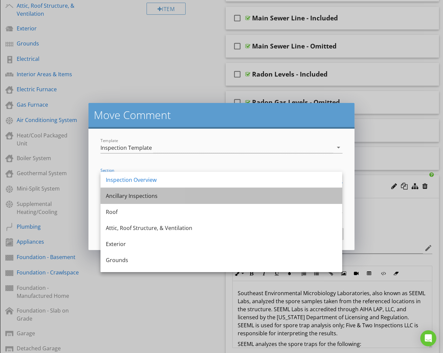
click at [210, 199] on div "Ancillary Inspections" at bounding box center [221, 196] width 231 height 8
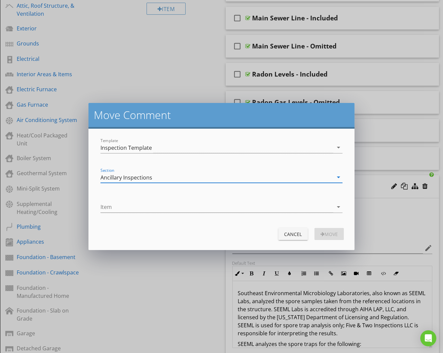
click at [208, 215] on div at bounding box center [222, 217] width 242 height 4
click at [210, 211] on div at bounding box center [217, 206] width 232 height 11
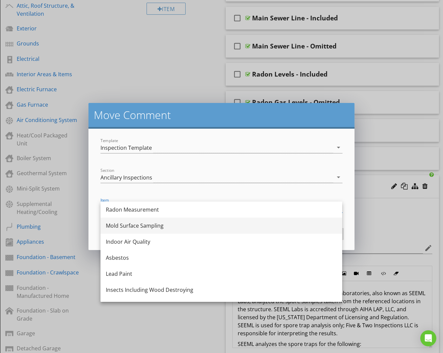
click at [197, 226] on div "Mold Surface Sampling" at bounding box center [221, 225] width 231 height 8
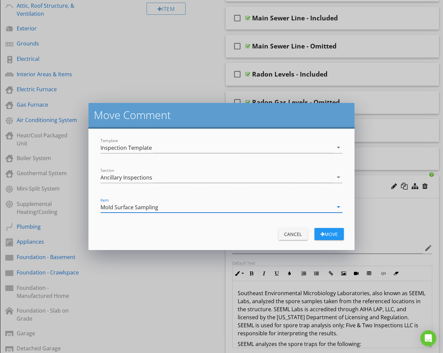
click at [223, 204] on div "Mold Surface Sampling" at bounding box center [217, 206] width 232 height 11
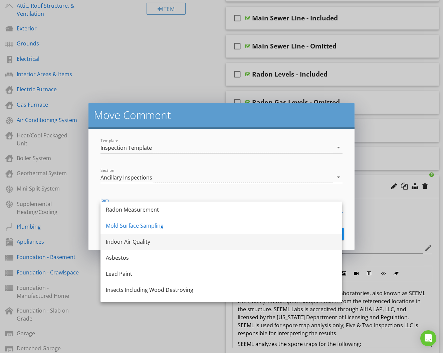
click at [210, 239] on div "Indoor Air Quality" at bounding box center [221, 241] width 231 height 8
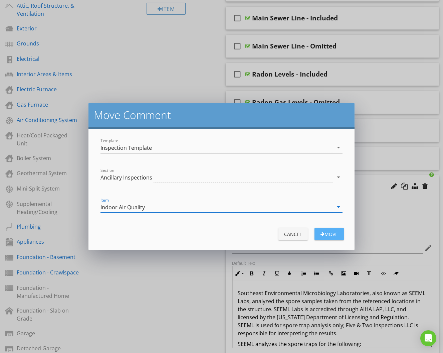
click at [328, 232] on div "Move" at bounding box center [329, 233] width 19 height 7
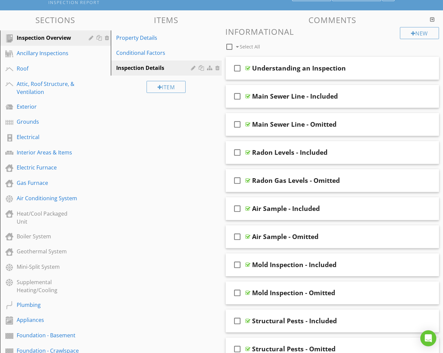
scroll to position [63, 0]
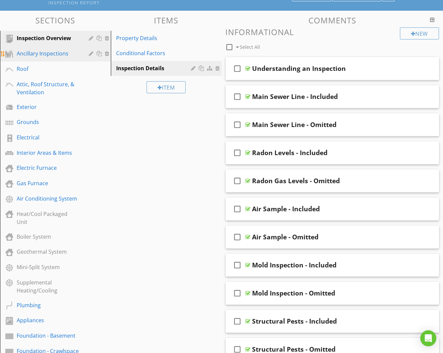
click at [68, 56] on div "Ancillary Inspections" at bounding box center [48, 53] width 62 height 8
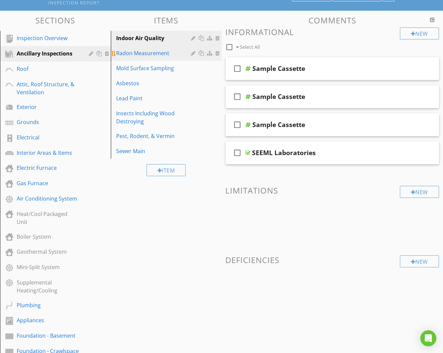
click at [146, 55] on div "Radon Measurement" at bounding box center [154, 53] width 77 height 8
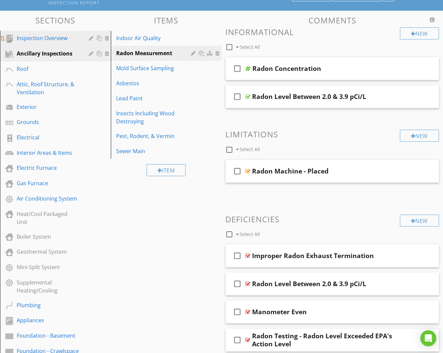
click at [84, 39] on div "Inspection Overview" at bounding box center [61, 38] width 88 height 9
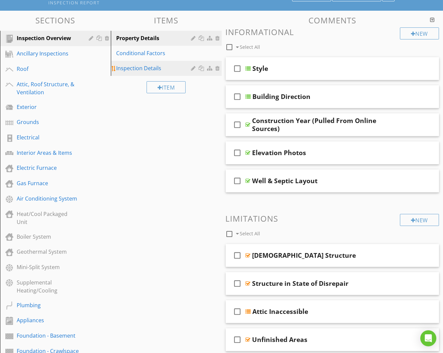
click at [175, 70] on div "Inspection Details" at bounding box center [154, 68] width 77 height 8
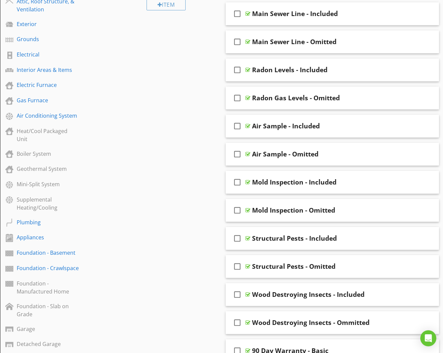
scroll to position [149, 0]
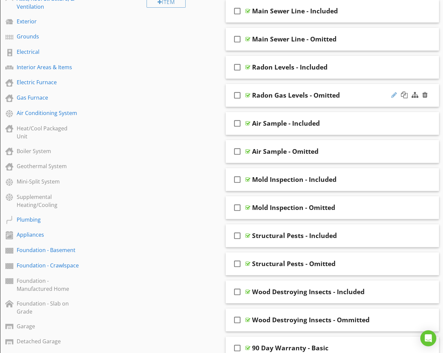
click at [393, 93] on div at bounding box center [394, 95] width 6 height 7
click at [277, 93] on input "Radon Gas Levels - Omitted" at bounding box center [328, 96] width 150 height 11
type input "Radon Levels - Omitted"
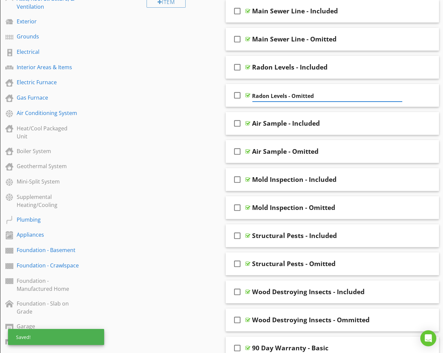
click at [186, 125] on div "Sections Inspection Overview Ancillary Inspections Roof Attic, Roof Structure, …" at bounding box center [221, 216] width 443 height 583
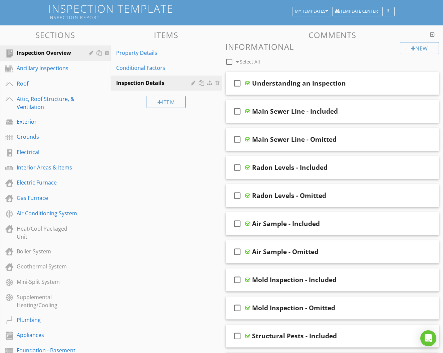
scroll to position [45, 0]
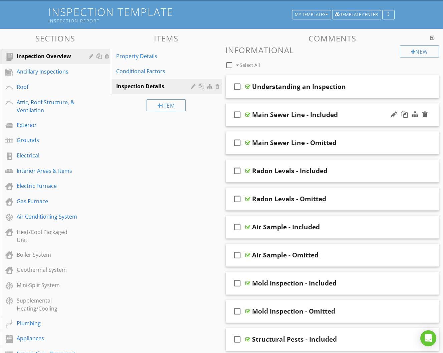
click at [237, 113] on icon "check_box_outline_blank" at bounding box center [237, 115] width 11 height 16
click at [237, 139] on icon "check_box_outline_blank" at bounding box center [237, 143] width 11 height 16
click at [280, 64] on div at bounding box center [278, 64] width 5 height 5
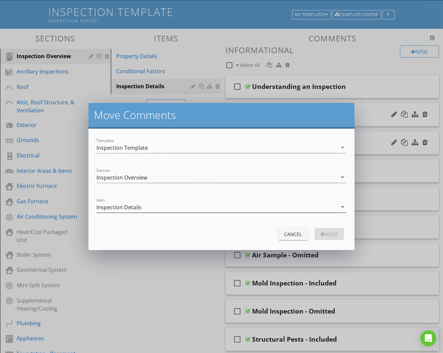
click at [190, 212] on div "Inspection Details" at bounding box center [217, 206] width 241 height 11
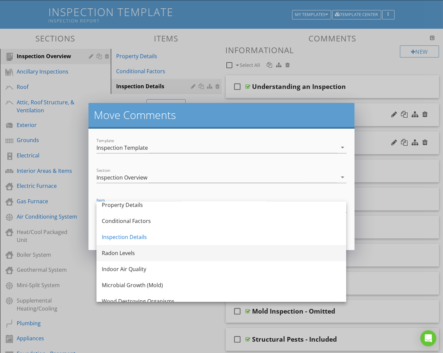
scroll to position [8, 0]
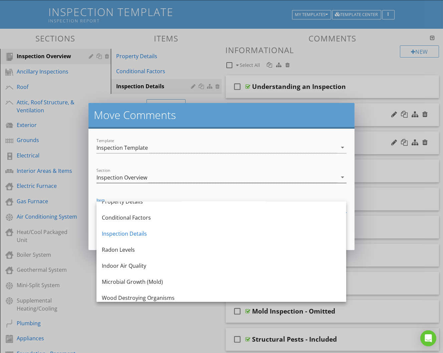
click at [201, 180] on div "Inspection Overview" at bounding box center [217, 177] width 241 height 11
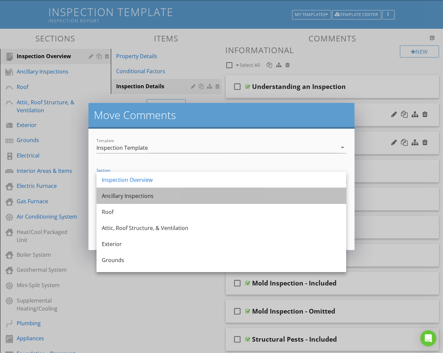
click at [193, 199] on div "Ancillary Inspections" at bounding box center [221, 196] width 239 height 8
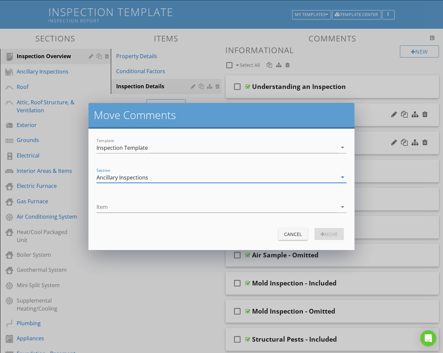
click at [280, 197] on div "Item arrow_drop_down" at bounding box center [222, 208] width 250 height 22
click at [280, 201] on div "Item arrow_drop_down" at bounding box center [222, 208] width 250 height 22
click at [274, 208] on div at bounding box center [217, 206] width 241 height 11
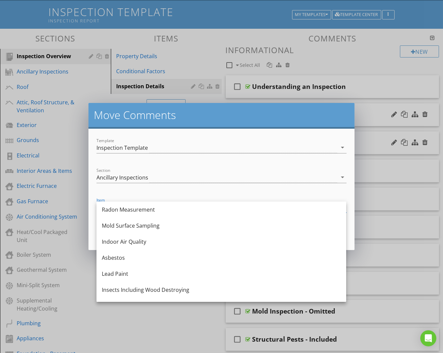
scroll to position [0, 0]
click at [382, 183] on div "move Comments Template Inspection Template arrow_drop_down Section Ancillary In…" at bounding box center [221, 176] width 443 height 353
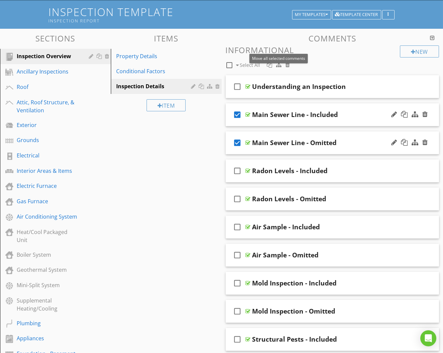
click at [277, 63] on div at bounding box center [278, 64] width 5 height 5
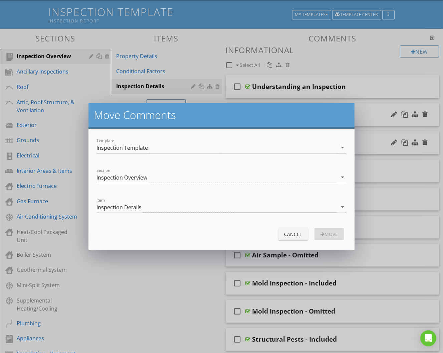
click at [178, 175] on div "Inspection Overview" at bounding box center [217, 177] width 241 height 11
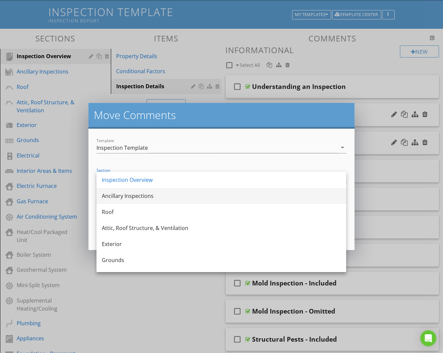
click at [166, 196] on div "Ancillary Inspections" at bounding box center [221, 196] width 239 height 8
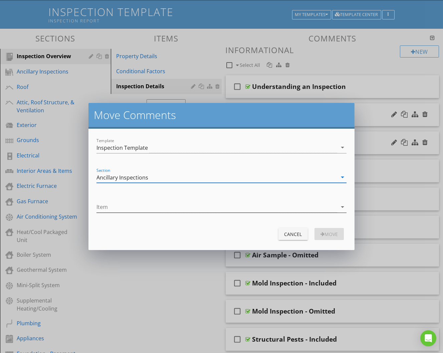
click at [166, 209] on div at bounding box center [217, 206] width 241 height 11
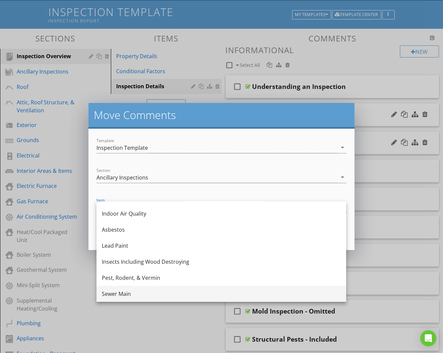
scroll to position [28, 0]
click at [152, 291] on div "Sewer Main" at bounding box center [221, 294] width 239 height 8
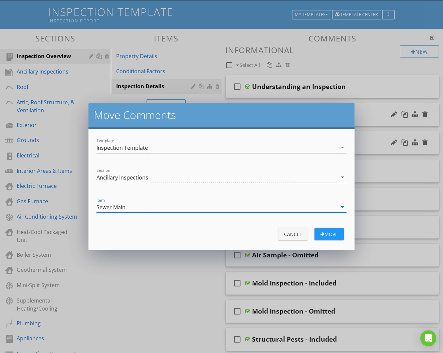
click at [327, 234] on div "move" at bounding box center [329, 233] width 19 height 7
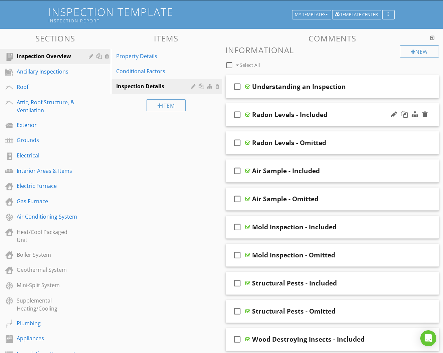
click at [237, 115] on icon "check_box_outline_blank" at bounding box center [237, 115] width 11 height 16
click at [238, 140] on icon "check_box_outline_blank" at bounding box center [237, 143] width 11 height 16
click at [279, 63] on div at bounding box center [278, 64] width 5 height 5
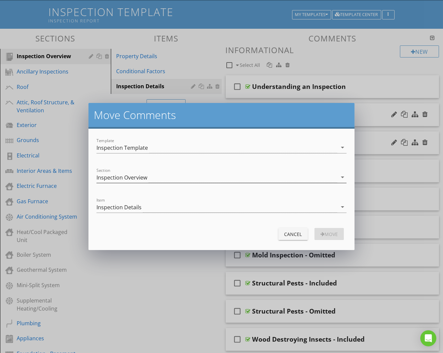
click at [215, 179] on div "Inspection Overview" at bounding box center [217, 177] width 241 height 11
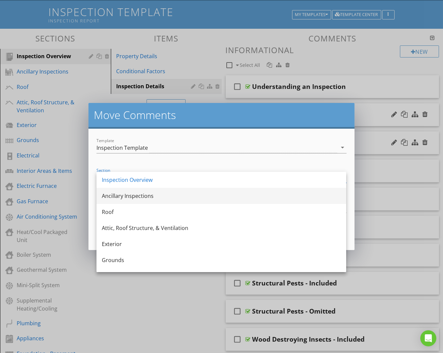
click at [204, 193] on div "Ancillary Inspections" at bounding box center [221, 196] width 239 height 8
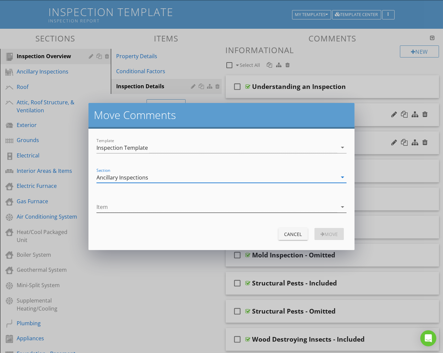
click at [197, 208] on div at bounding box center [217, 206] width 241 height 11
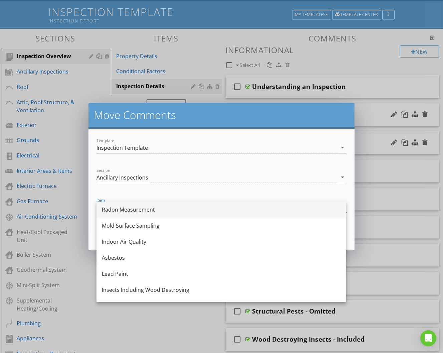
click at [193, 211] on div "Radon Measurement" at bounding box center [221, 209] width 239 height 8
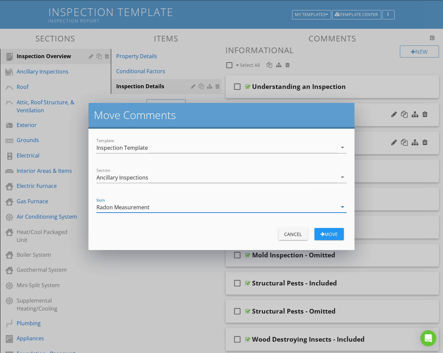
click at [321, 231] on div "button" at bounding box center [323, 233] width 4 height 5
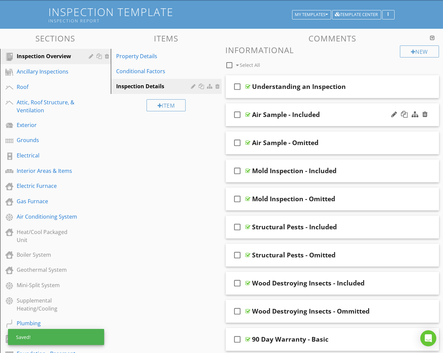
click at [237, 114] on icon "check_box_outline_blank" at bounding box center [237, 115] width 11 height 16
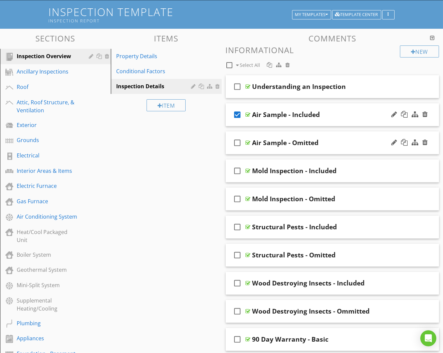
click at [238, 141] on icon "check_box_outline_blank" at bounding box center [237, 143] width 11 height 16
click at [279, 63] on div at bounding box center [278, 64] width 5 height 5
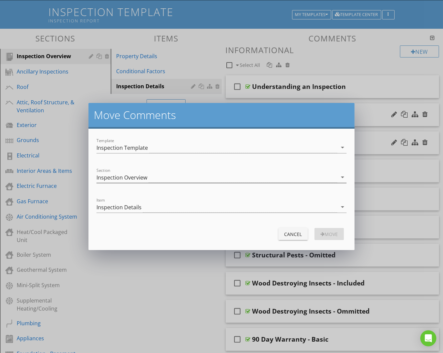
click at [185, 179] on div "Inspection Overview" at bounding box center [217, 177] width 241 height 11
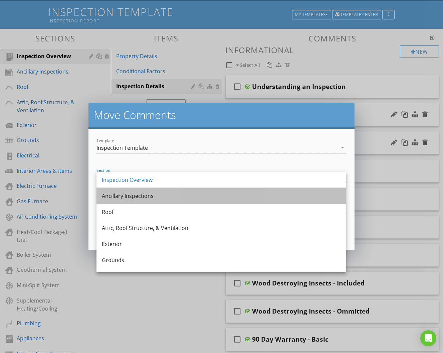
click at [177, 194] on div "Ancillary Inspections" at bounding box center [221, 196] width 239 height 8
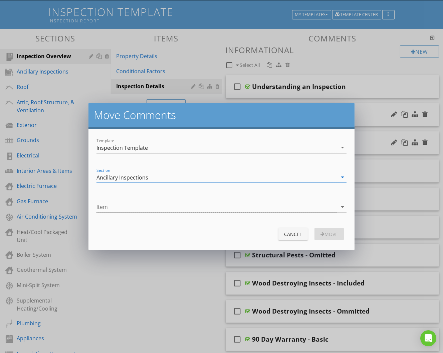
click at [175, 209] on div at bounding box center [217, 206] width 241 height 11
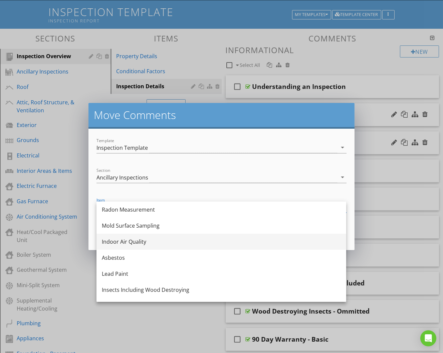
click at [167, 240] on div "Indoor Air Quality" at bounding box center [221, 241] width 239 height 8
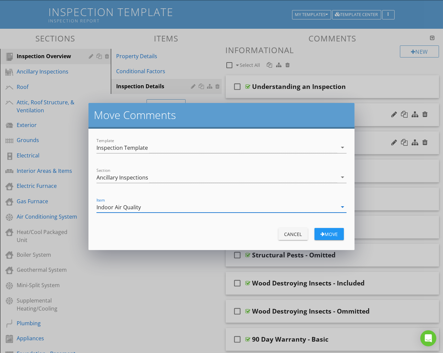
click at [324, 231] on div "move" at bounding box center [329, 233] width 19 height 7
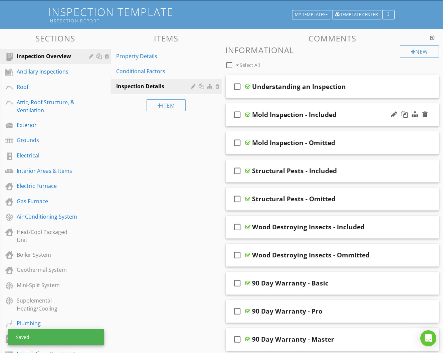
click at [238, 112] on icon "check_box_outline_blank" at bounding box center [237, 115] width 11 height 16
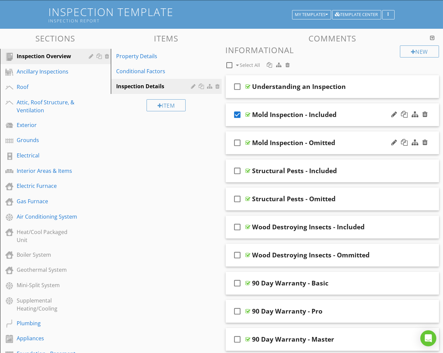
click at [239, 140] on icon "check_box_outline_blank" at bounding box center [237, 143] width 11 height 16
click at [279, 63] on div at bounding box center [278, 64] width 5 height 5
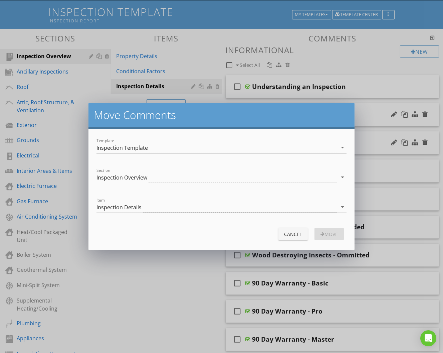
click at [218, 177] on div "Inspection Overview" at bounding box center [217, 177] width 241 height 11
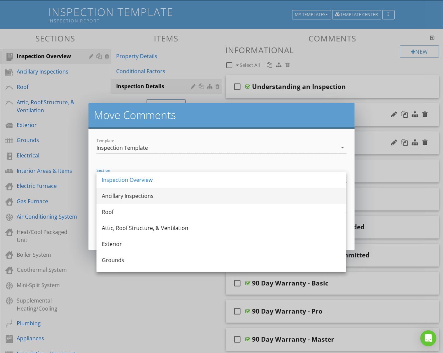
click at [203, 197] on div "Ancillary Inspections" at bounding box center [221, 196] width 239 height 8
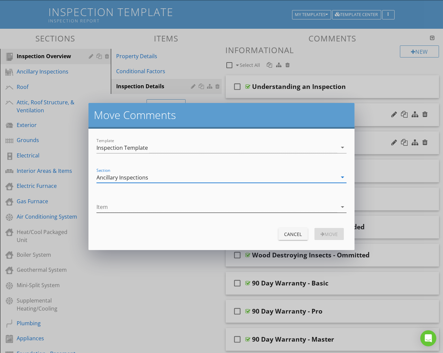
click at [195, 210] on div at bounding box center [217, 206] width 241 height 11
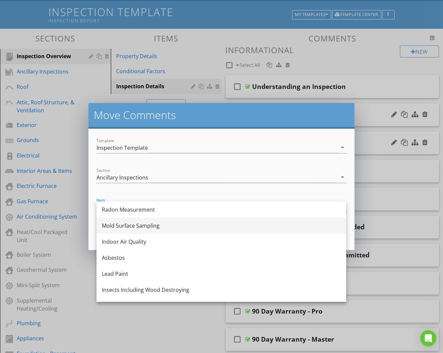
click at [182, 226] on div "Mold Surface Sampling" at bounding box center [221, 225] width 239 height 8
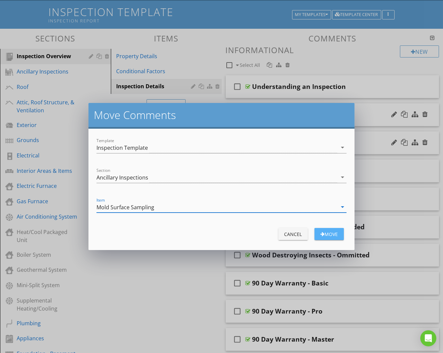
click at [325, 229] on button "move" at bounding box center [329, 234] width 29 height 12
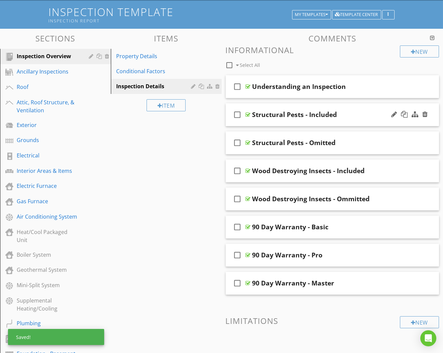
click at [237, 112] on icon "check_box_outline_blank" at bounding box center [237, 115] width 11 height 16
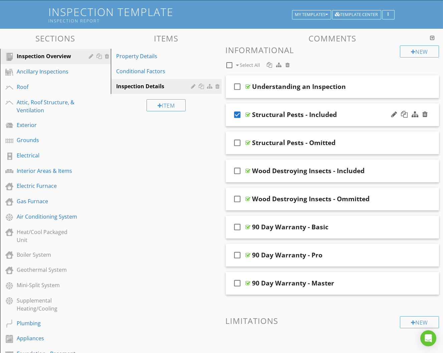
click at [236, 109] on icon "check_box" at bounding box center [237, 115] width 11 height 16
click at [239, 172] on icon "check_box_outline_blank" at bounding box center [237, 171] width 11 height 16
click at [236, 197] on icon "check_box_outline_blank" at bounding box center [237, 199] width 11 height 16
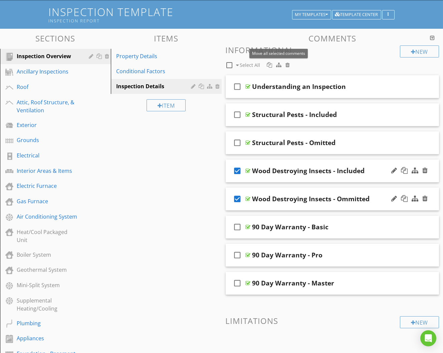
click at [278, 62] on div at bounding box center [278, 64] width 5 height 5
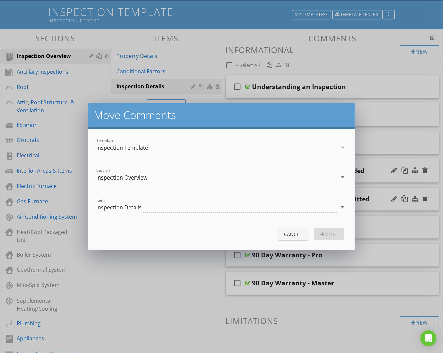
click at [201, 179] on div "Inspection Overview" at bounding box center [217, 177] width 241 height 11
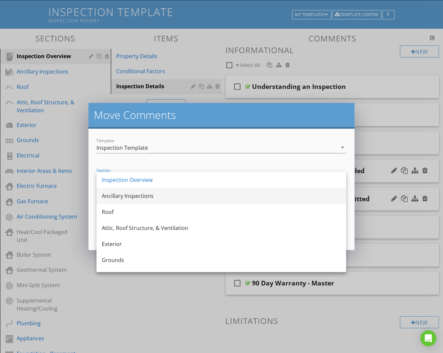
click at [191, 194] on div "Ancillary Inspections" at bounding box center [221, 196] width 239 height 8
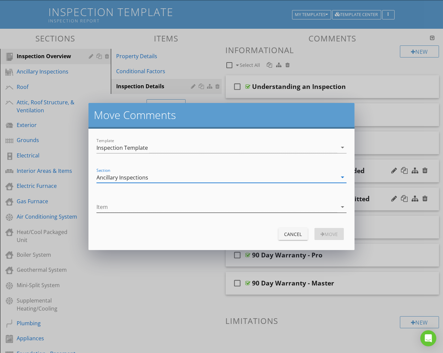
click at [186, 207] on div at bounding box center [217, 206] width 241 height 11
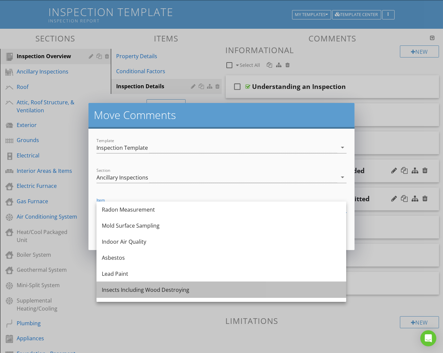
click at [168, 286] on div "Insects Including Wood Destroying" at bounding box center [221, 290] width 239 height 8
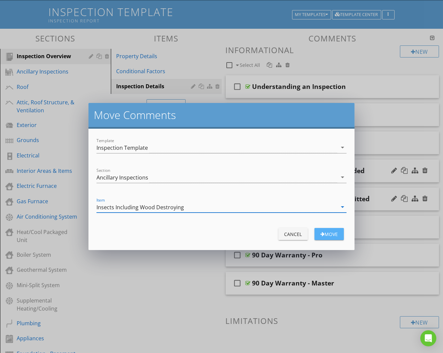
click at [321, 234] on div "button" at bounding box center [323, 233] width 4 height 5
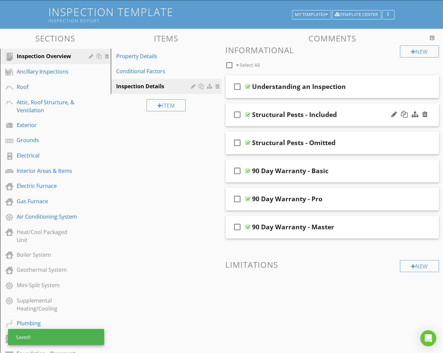
click at [235, 113] on icon "check_box_outline_blank" at bounding box center [237, 115] width 11 height 16
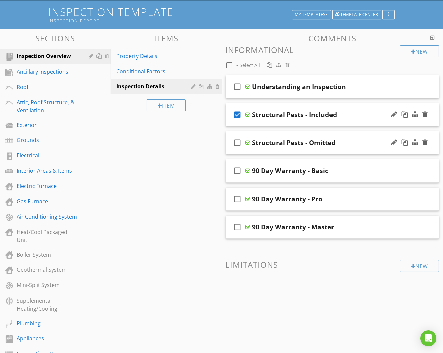
click at [237, 142] on icon "check_box_outline_blank" at bounding box center [237, 143] width 11 height 16
click at [279, 63] on div at bounding box center [278, 64] width 5 height 5
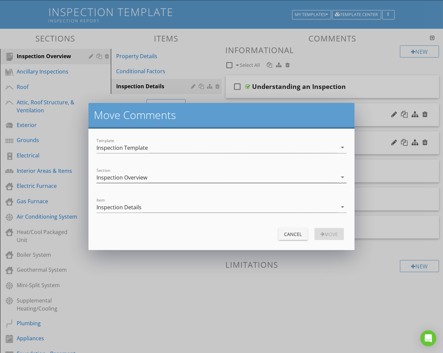
click at [179, 179] on div "Inspection Overview" at bounding box center [217, 177] width 241 height 11
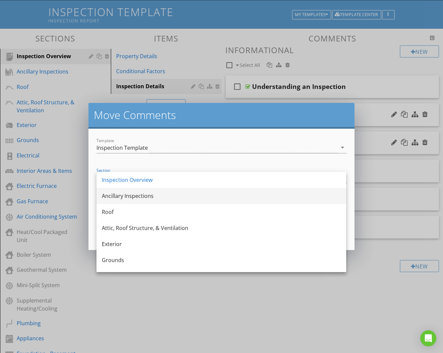
click at [172, 192] on div "Ancillary Inspections" at bounding box center [221, 196] width 239 height 8
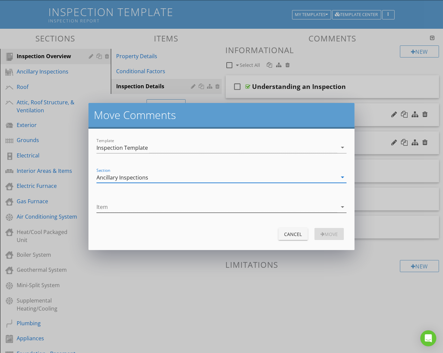
click at [168, 208] on div at bounding box center [217, 206] width 241 height 11
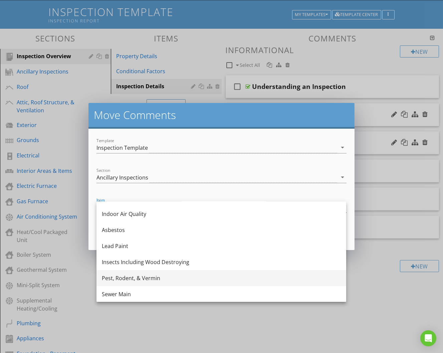
click at [156, 277] on div "Pest, Rodent, & Vermin" at bounding box center [221, 278] width 239 height 8
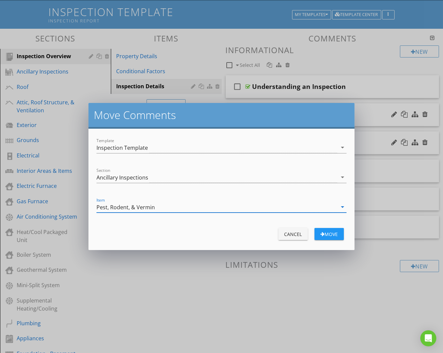
click at [330, 231] on div "move" at bounding box center [329, 233] width 19 height 7
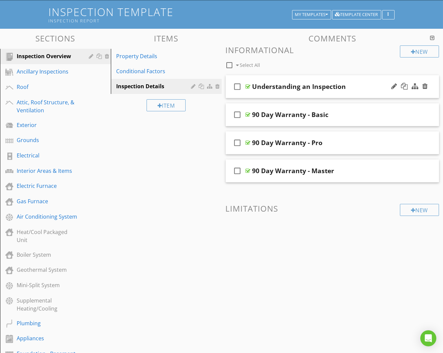
click at [321, 97] on div "check_box_outline_blank Understanding an Inspection" at bounding box center [333, 86] width 214 height 23
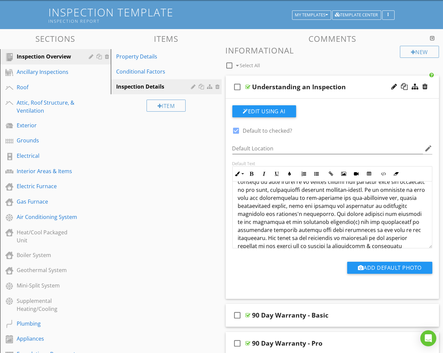
scroll to position [30, 0]
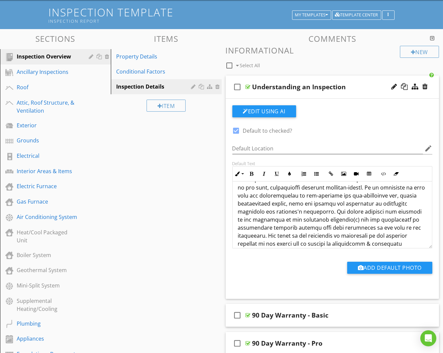
click at [279, 193] on p at bounding box center [332, 227] width 189 height 136
click at [300, 209] on p at bounding box center [332, 227] width 189 height 136
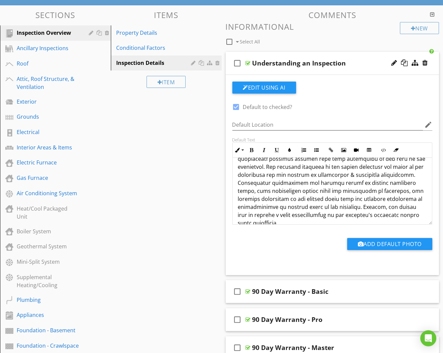
scroll to position [66, 0]
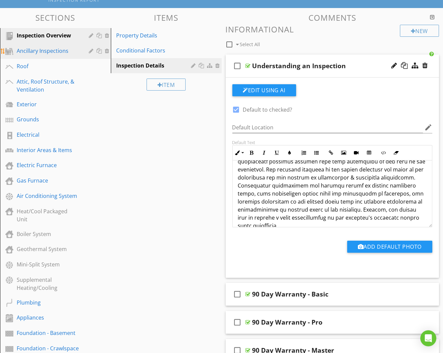
click at [76, 49] on div "Ancillary Inspections" at bounding box center [48, 51] width 62 height 8
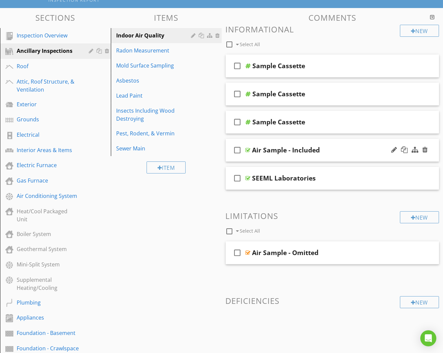
click at [332, 155] on div "check_box_outline_blank Air Sample - Included" at bounding box center [333, 150] width 214 height 23
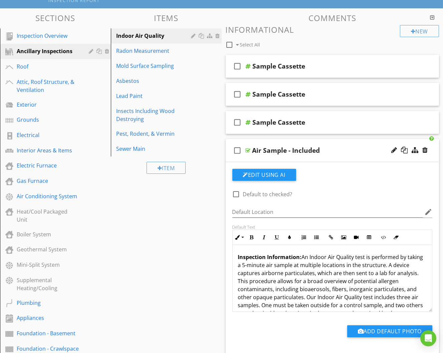
scroll to position [0, 0]
click at [358, 146] on div "Air Sample - Included" at bounding box center [328, 150] width 150 height 8
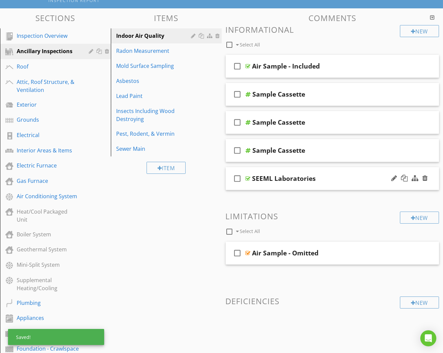
click at [346, 170] on div "check_box_outline_blank SEEML Laboratories" at bounding box center [333, 178] width 214 height 23
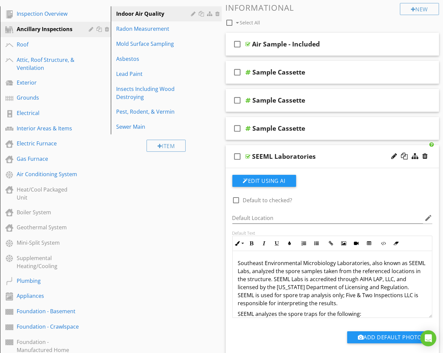
click at [352, 155] on div "SEEML Laboratories" at bounding box center [328, 156] width 150 height 8
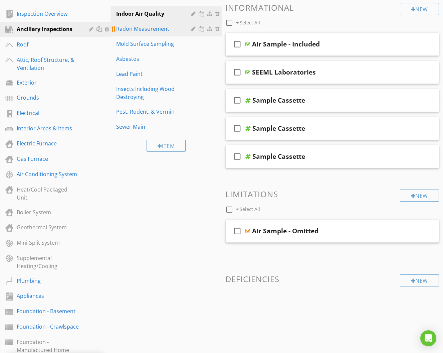
click at [170, 25] on div "Radon Measurement" at bounding box center [154, 29] width 77 height 8
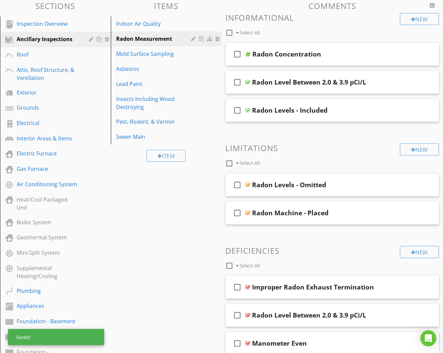
scroll to position [77, 0]
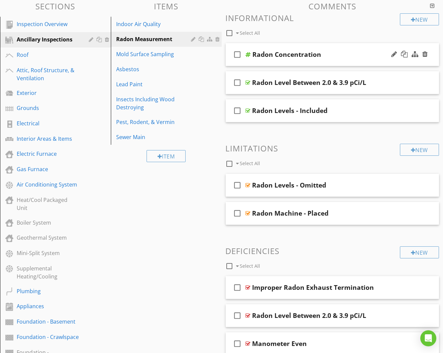
drag, startPoint x: 356, startPoint y: 108, endPoint x: 350, endPoint y: 51, distance: 56.7
click at [350, 51] on span "check_box_outline_blank Radon Concentration check_box_outline_blank Radon Level…" at bounding box center [333, 82] width 214 height 79
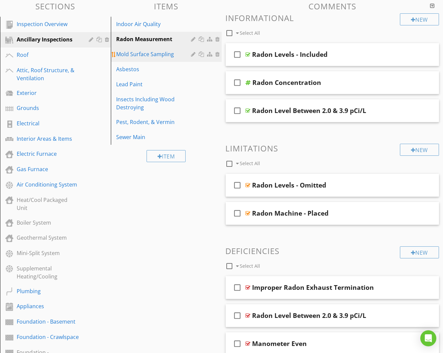
drag, startPoint x: 433, startPoint y: 48, endPoint x: 172, endPoint y: 54, distance: 261.3
click at [172, 54] on div "Mold Surface Sampling" at bounding box center [154, 54] width 77 height 8
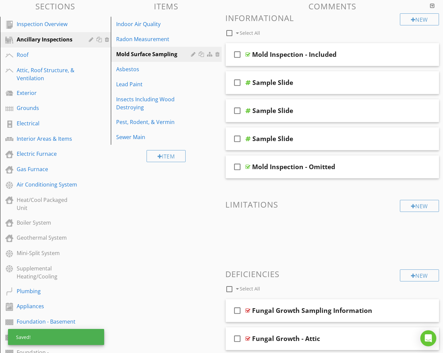
drag, startPoint x: 354, startPoint y: 168, endPoint x: 352, endPoint y: 213, distance: 45.1
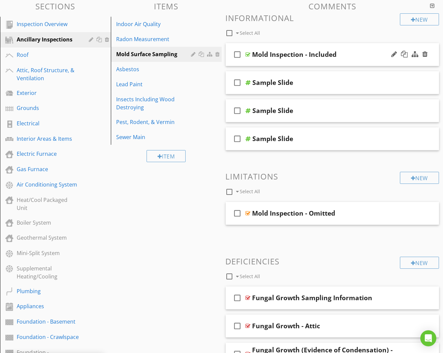
click at [366, 57] on div "Mold Inspection - Included" at bounding box center [328, 54] width 150 height 8
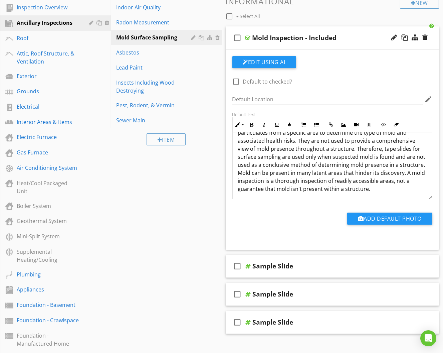
scroll to position [70, 0]
click at [368, 37] on div "Mold Inspection - Included" at bounding box center [328, 38] width 150 height 8
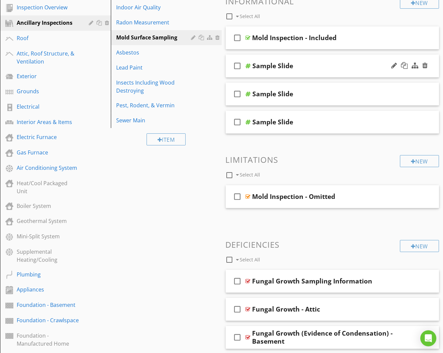
click at [349, 72] on div "check_box_outline_blank Sample Slide" at bounding box center [333, 65] width 214 height 23
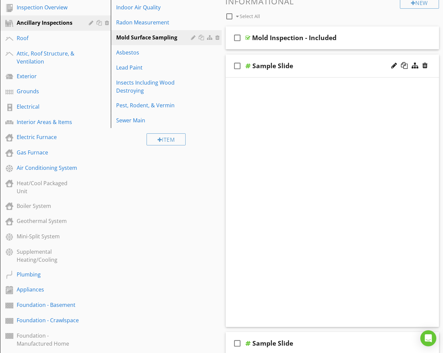
scroll to position [94, 0]
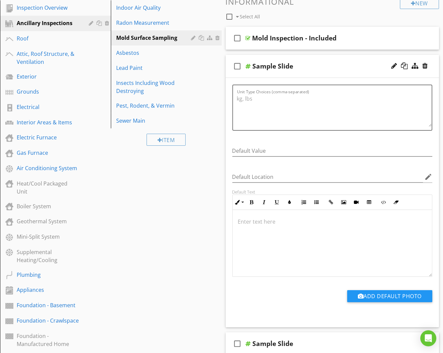
click at [349, 72] on div "check_box_outline_blank Sample Slide" at bounding box center [333, 66] width 214 height 23
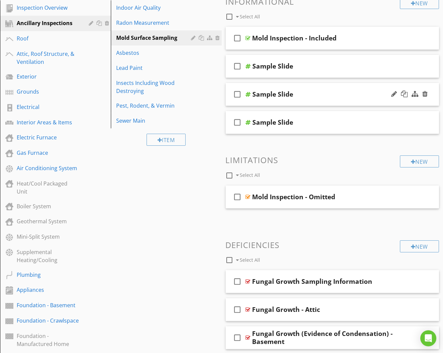
click at [348, 99] on div "check_box_outline_blank Sample Slide" at bounding box center [333, 94] width 214 height 23
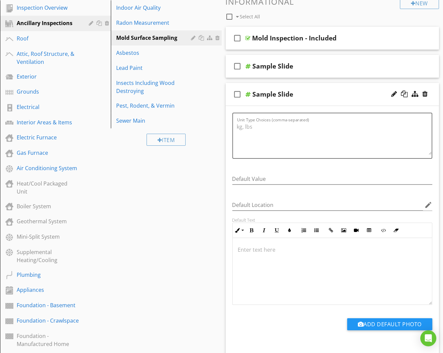
click at [333, 96] on div "Sample Slide" at bounding box center [328, 94] width 150 height 8
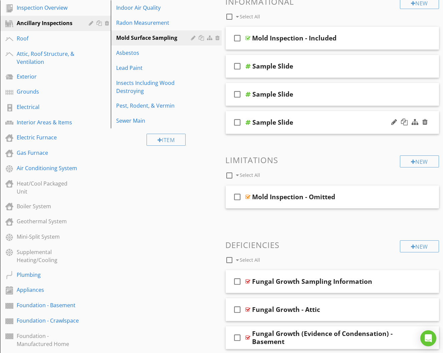
click at [329, 128] on div "check_box_outline_blank Sample Slide" at bounding box center [333, 122] width 214 height 23
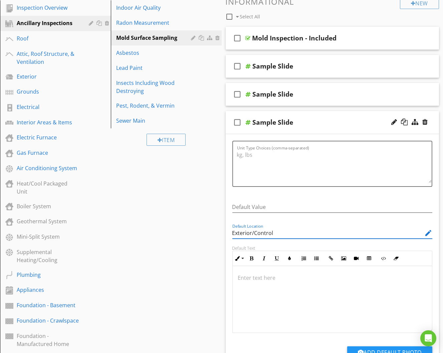
click at [295, 227] on input "Exterior/Control" at bounding box center [327, 232] width 191 height 11
click at [340, 114] on div "check_box_outline_blank Sample Slide" at bounding box center [333, 122] width 214 height 23
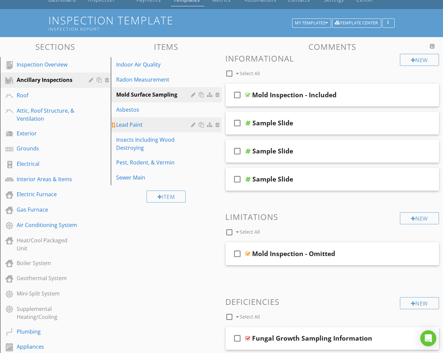
scroll to position [33, 0]
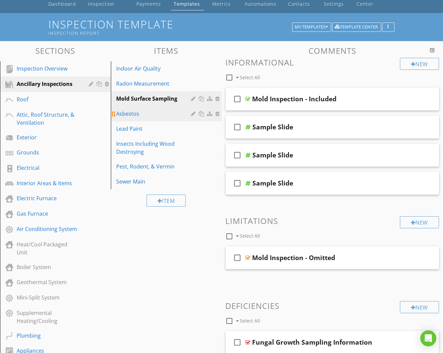
click at [153, 112] on div "Asbestos" at bounding box center [154, 114] width 77 height 8
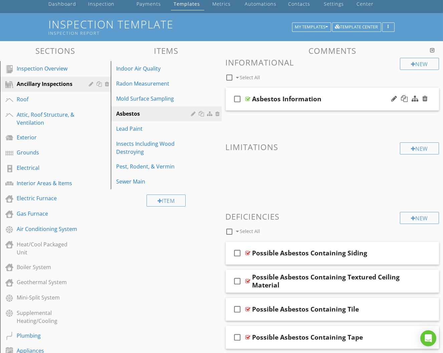
click at [353, 102] on div "check_box_outline_blank Asbestos Information" at bounding box center [333, 99] width 214 height 23
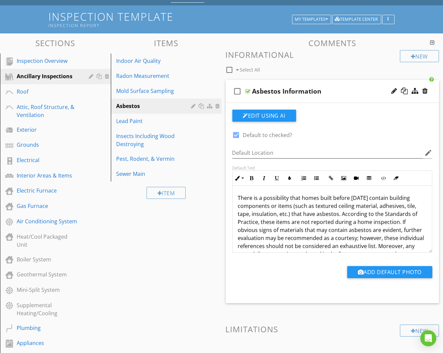
scroll to position [0, 0]
click at [356, 85] on div "check_box_outline_blank Asbestos Information" at bounding box center [333, 91] width 214 height 23
type textarea "<p>There is a possibility that homes built before 1978 may contain building com…"
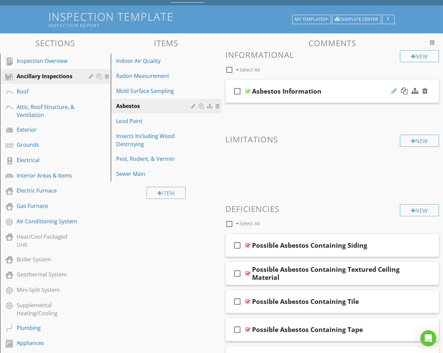
click at [393, 90] on div at bounding box center [394, 91] width 6 height 7
click at [291, 92] on input "Asbestos Information" at bounding box center [328, 92] width 150 height 11
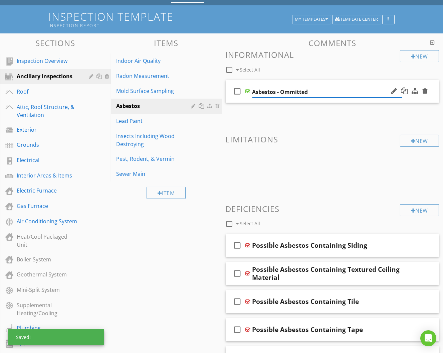
click at [297, 87] on input "Asbestos - Ommitted" at bounding box center [328, 92] width 150 height 11
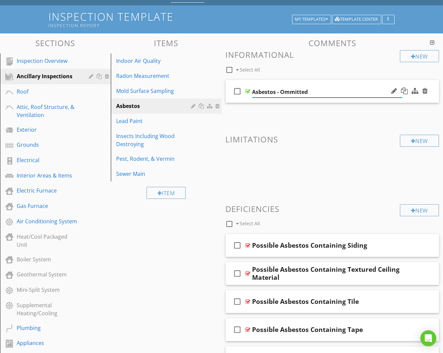
type input "Asbestos - Omitted"
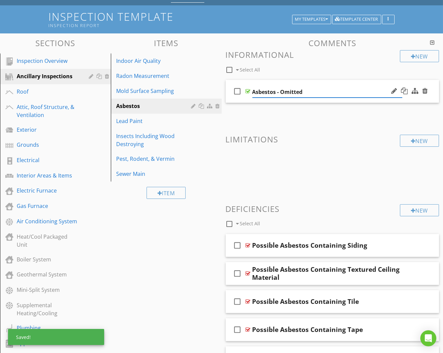
click at [323, 83] on div "check_box_outline_blank Asbestos - Omitted" at bounding box center [333, 91] width 214 height 23
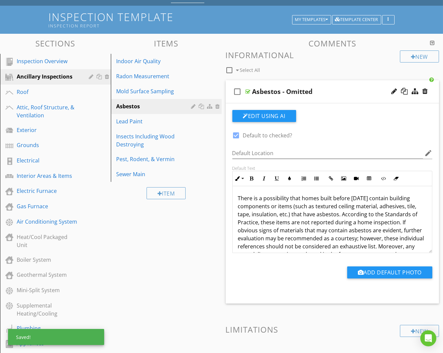
click at [326, 82] on div "check_box_outline_blank Asbestos - Omitted" at bounding box center [333, 91] width 214 height 23
type textarea "<p>There is a possibility that homes built before 1978 may contain building com…"
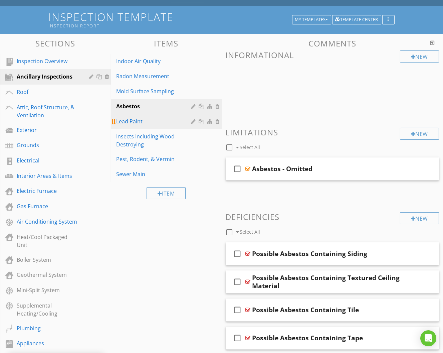
click at [168, 123] on div "Lead Paint" at bounding box center [154, 121] width 77 height 8
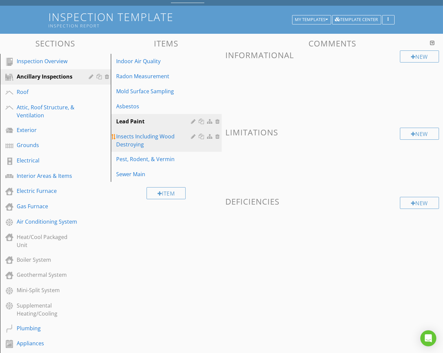
click at [165, 148] on link "Insects Including Wood Destroying" at bounding box center [167, 140] width 109 height 23
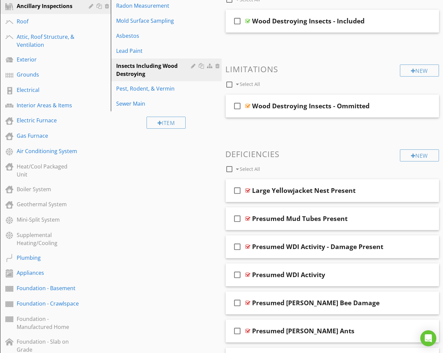
scroll to position [111, 0]
click at [173, 88] on div "Pest, Rodent, & Vermin" at bounding box center [154, 88] width 77 height 8
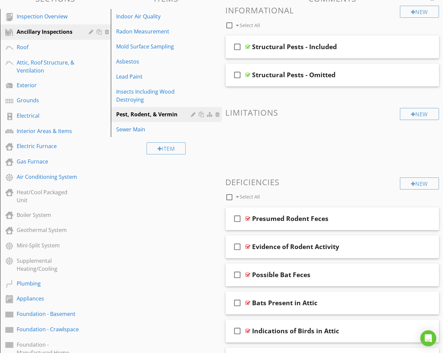
scroll to position [73, 0]
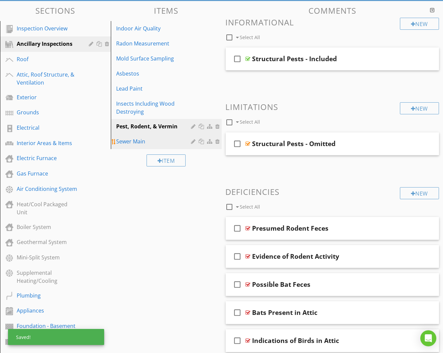
click at [181, 139] on div "Sewer Main" at bounding box center [154, 141] width 77 height 8
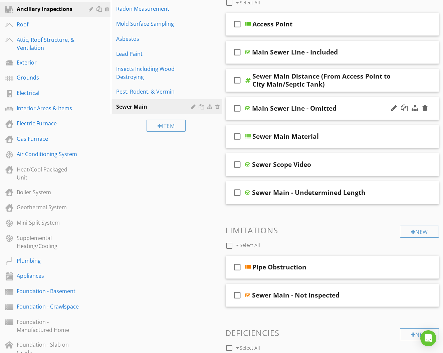
scroll to position [114, 0]
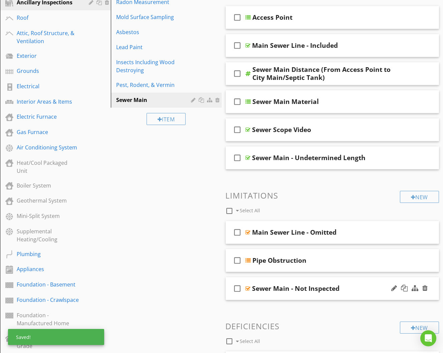
click at [348, 279] on div "check_box_outline_blank Sewer Main - Not Inspected" at bounding box center [333, 288] width 214 height 23
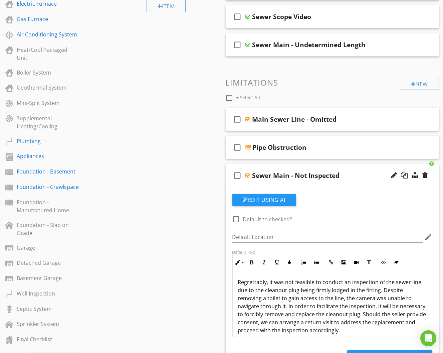
scroll to position [232, 0]
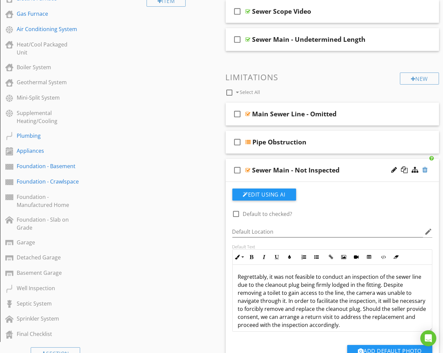
click at [427, 166] on div at bounding box center [425, 169] width 5 height 7
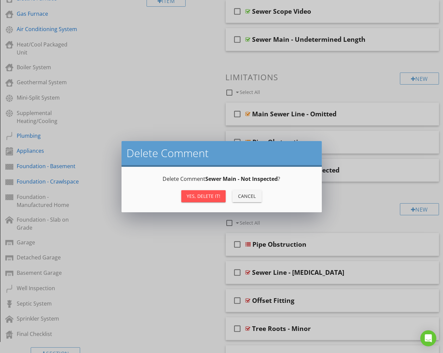
click at [213, 198] on div "Yes, Delete it!" at bounding box center [204, 195] width 34 height 7
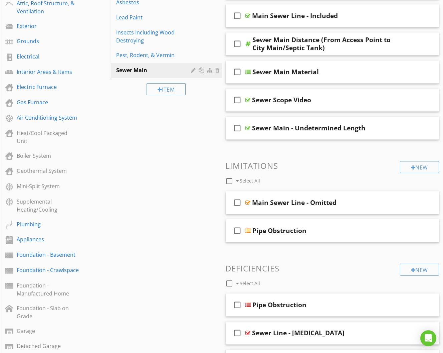
scroll to position [139, 0]
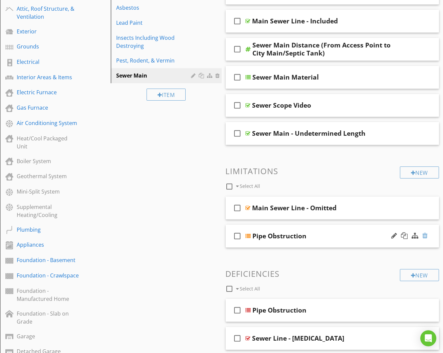
click at [424, 232] on div at bounding box center [425, 235] width 5 height 7
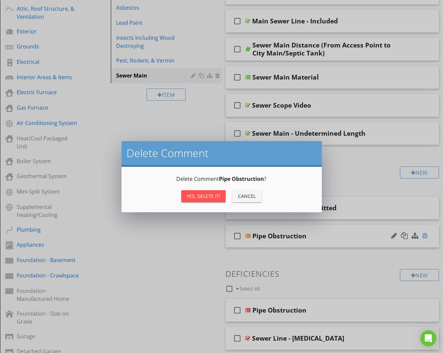
scroll to position [138, 0]
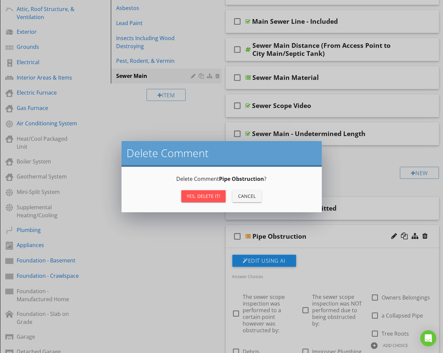
click at [204, 197] on div "Yes, Delete it!" at bounding box center [204, 195] width 34 height 7
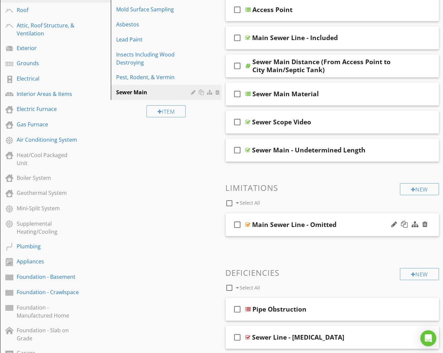
scroll to position [115, 0]
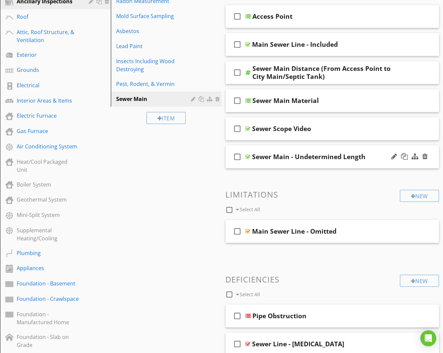
click at [349, 163] on div "check_box_outline_blank Sewer Main - Undetermined Length" at bounding box center [333, 156] width 214 height 23
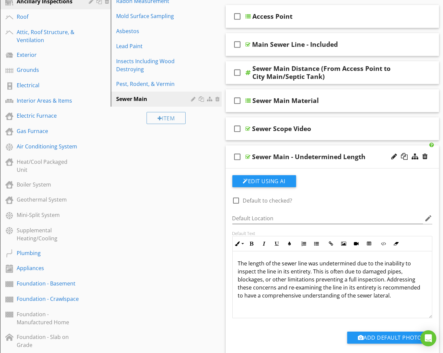
scroll to position [115, 0]
click at [348, 163] on div "check_box_outline_blank Sewer Main - Undetermined Length" at bounding box center [333, 157] width 214 height 23
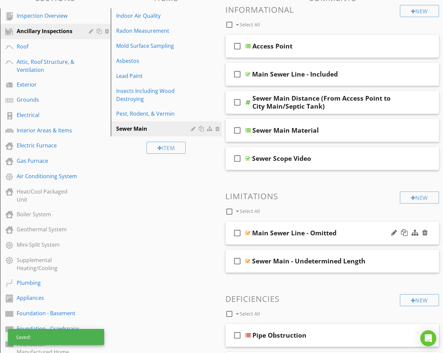
scroll to position [84, 0]
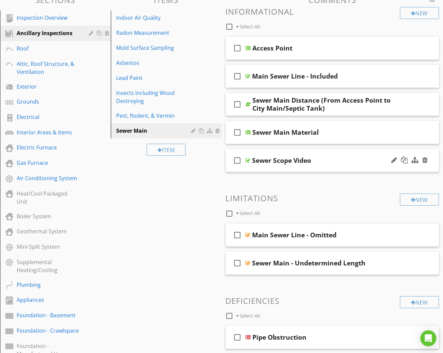
click at [347, 163] on div "check_box_outline_blank Sewer Scope Video" at bounding box center [333, 160] width 214 height 23
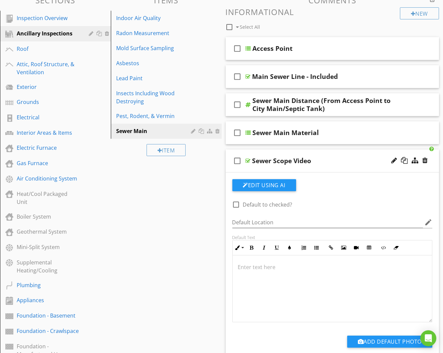
click at [347, 163] on div "check_box_outline_blank Sewer Scope Video" at bounding box center [333, 160] width 214 height 23
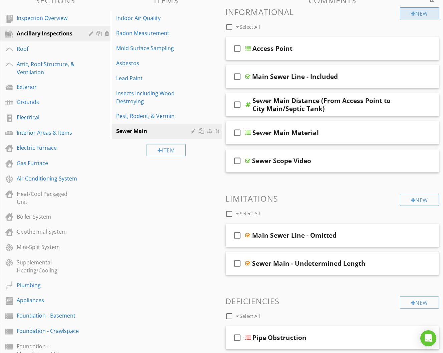
click at [418, 13] on div "New" at bounding box center [419, 13] width 39 height 12
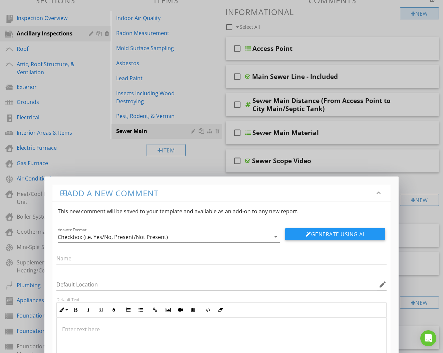
scroll to position [83, 0]
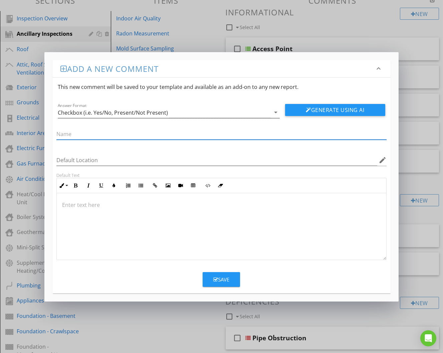
click at [213, 118] on div "Checkbox (i.e. Yes/No, Present/Not Present)" at bounding box center [164, 112] width 213 height 11
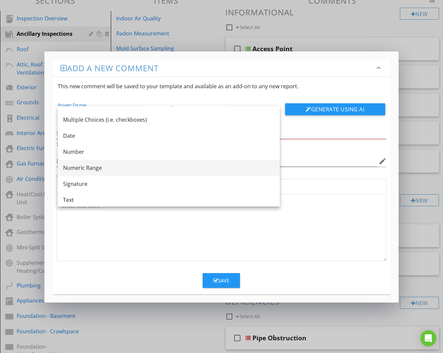
scroll to position [12, 0]
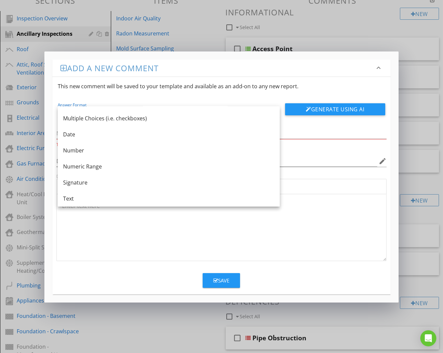
click at [287, 260] on form "This new comment will be saved to your template and available as an add-on to a…" at bounding box center [221, 182] width 339 height 211
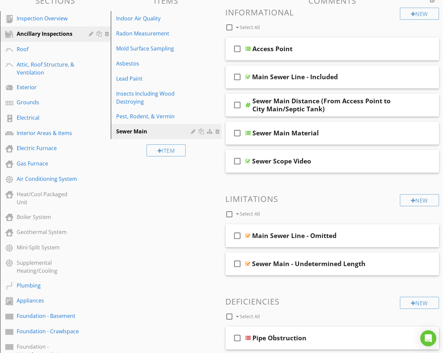
click at [277, 302] on div at bounding box center [221, 176] width 443 height 353
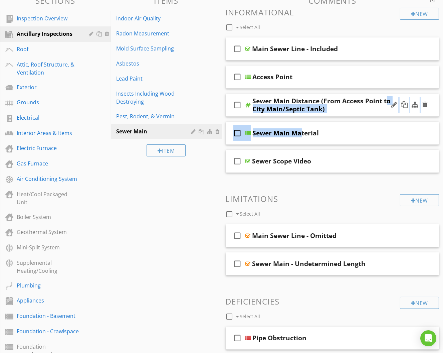
drag, startPoint x: 347, startPoint y: 126, endPoint x: 346, endPoint y: 98, distance: 28.7
click at [346, 98] on span "check_box_outline_blank Main Sewer Line - Included check_box_outline_blank Acce…" at bounding box center [333, 104] width 214 height 135
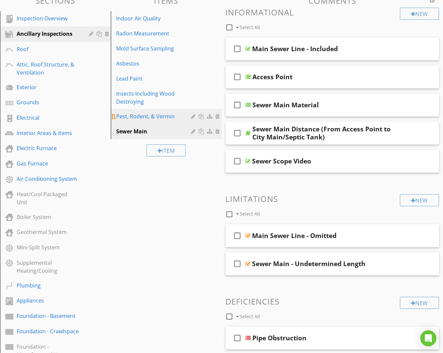
click at [174, 117] on div "Pest, Rodent, & Vermin" at bounding box center [154, 116] width 77 height 8
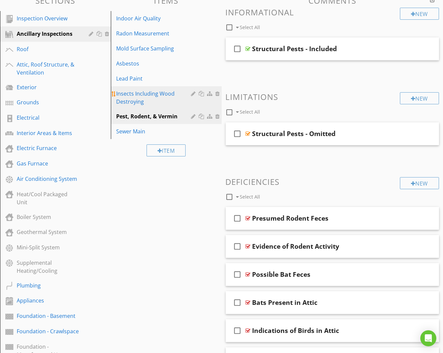
click at [172, 101] on div "Insects Including Wood Destroying" at bounding box center [154, 98] width 77 height 16
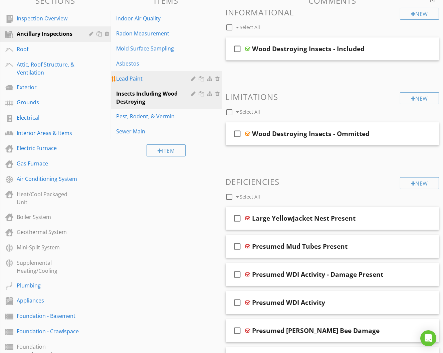
click at [171, 81] on div "Lead Paint" at bounding box center [154, 78] width 77 height 8
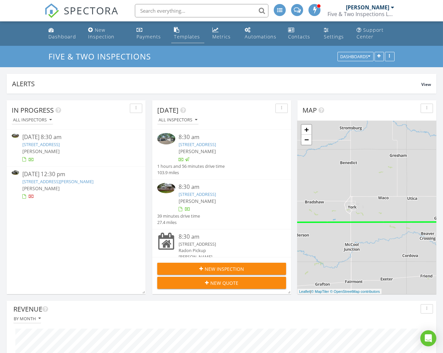
click at [176, 34] on div "Templates" at bounding box center [187, 36] width 26 height 6
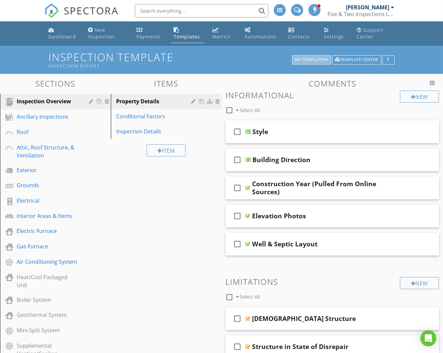
click at [324, 57] on div "My Templates" at bounding box center [311, 59] width 33 height 5
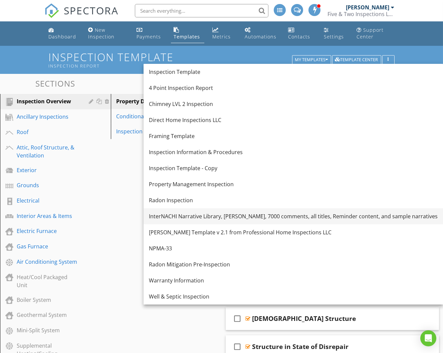
click at [253, 217] on div "InterNACHI Narrative Library, Kenton Shepard, 7000 comments, all titles, Remind…" at bounding box center [293, 216] width 289 height 8
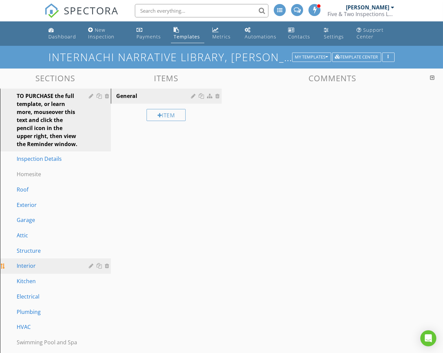
click at [45, 263] on div "Interior" at bounding box center [48, 266] width 62 height 8
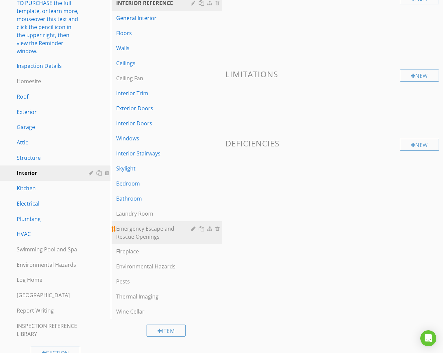
scroll to position [94, 0]
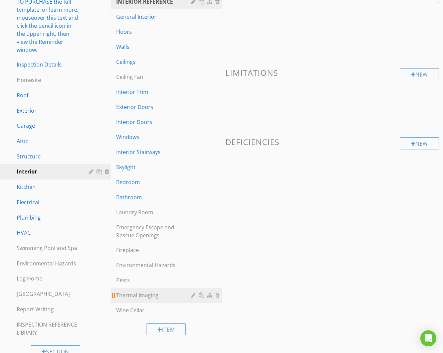
click at [152, 298] on link "Thermal Imaging" at bounding box center [167, 295] width 109 height 15
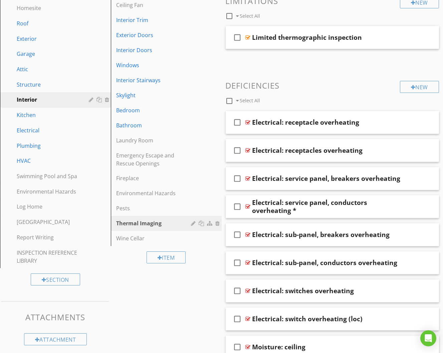
scroll to position [170, 0]
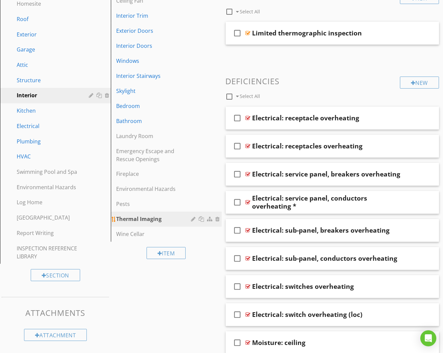
click at [203, 217] on div at bounding box center [202, 218] width 7 height 5
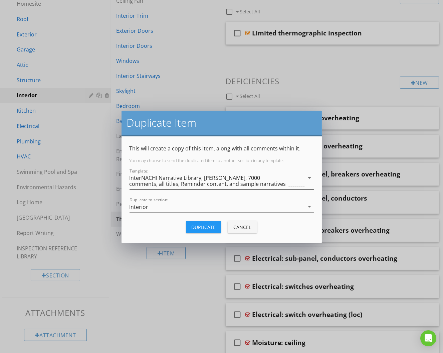
click at [217, 180] on div "InterNACHI Narrative Library, Kenton Shepard, 7000 comments, all titles, Remind…" at bounding box center [209, 181] width 158 height 12
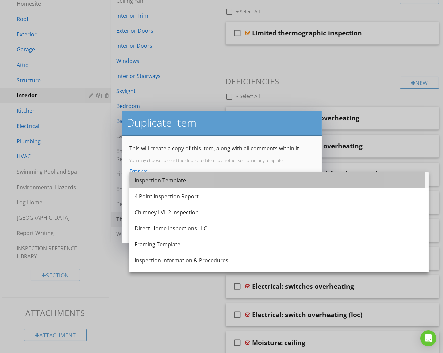
click at [212, 185] on div "Inspection Template" at bounding box center [279, 180] width 289 height 16
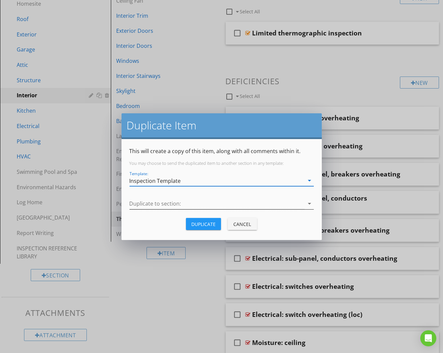
click at [202, 205] on div at bounding box center [217, 203] width 175 height 11
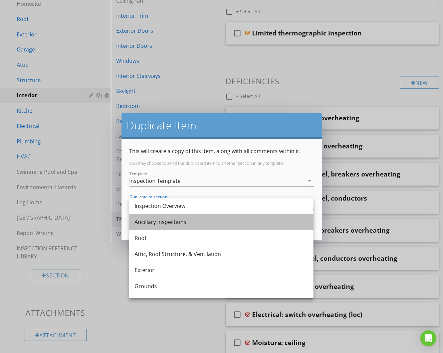
click at [197, 221] on div "Ancillary Inspections" at bounding box center [222, 222] width 174 height 8
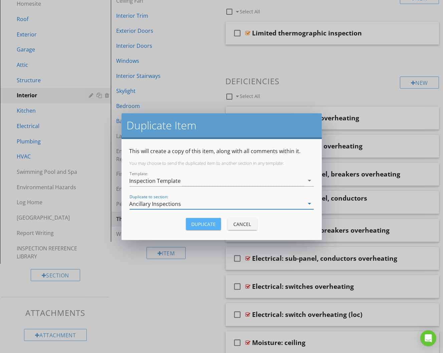
click at [206, 223] on div "Duplicate" at bounding box center [203, 223] width 24 height 7
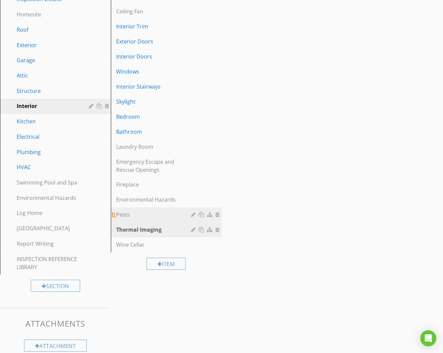
scroll to position [157, 0]
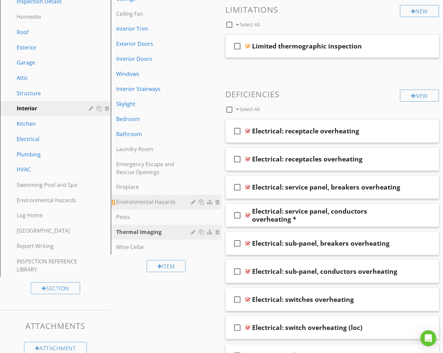
click at [173, 201] on div "Environmental Hazards" at bounding box center [154, 202] width 77 height 8
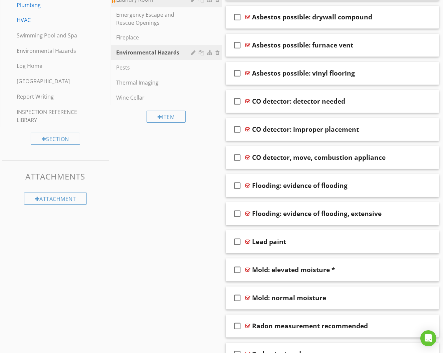
scroll to position [317, 0]
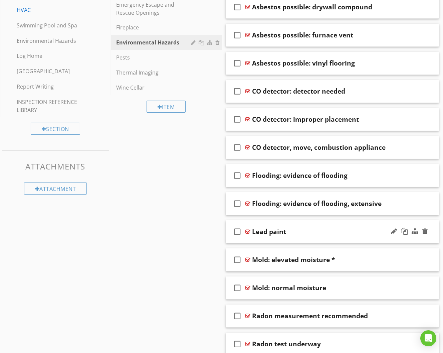
click at [324, 227] on div "Lead paint" at bounding box center [328, 231] width 150 height 8
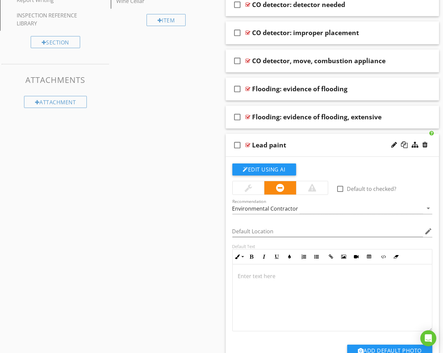
scroll to position [384, 0]
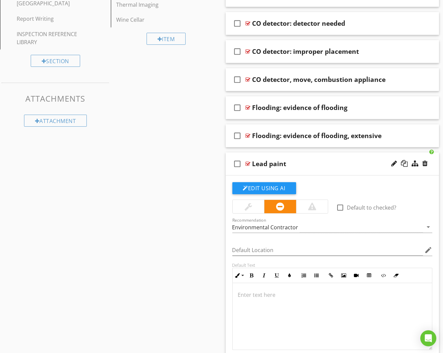
click at [330, 160] on div "Lead paint" at bounding box center [328, 164] width 150 height 8
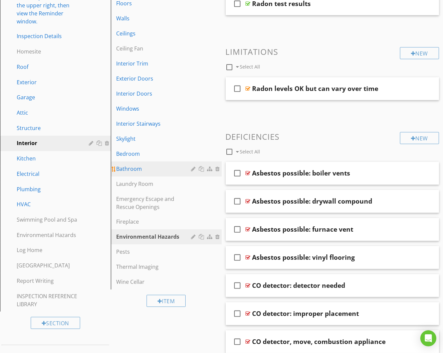
scroll to position [122, 0]
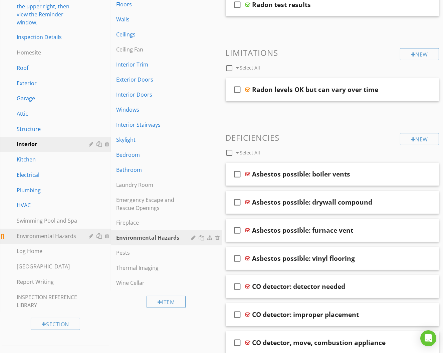
click at [71, 232] on div "Environmental Hazards" at bounding box center [48, 236] width 62 height 8
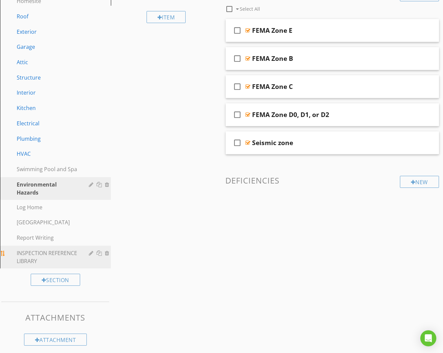
scroll to position [173, 0]
click at [65, 249] on div "INSPECTION REFERENCE LIBRARY" at bounding box center [48, 257] width 62 height 16
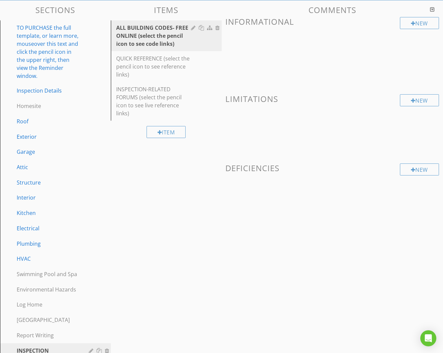
scroll to position [67, 0]
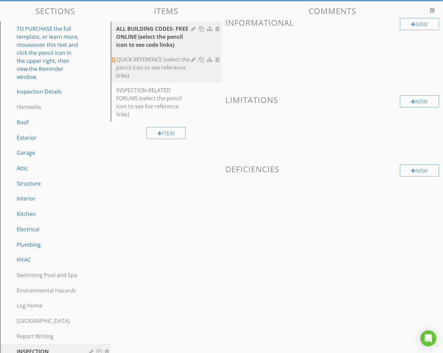
click at [161, 66] on div "QUICK REFERENCE (select the pencil icon to see reference links)" at bounding box center [154, 67] width 77 height 24
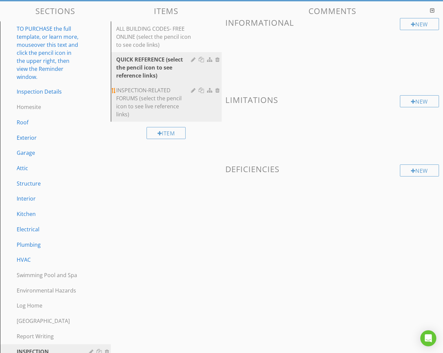
click at [157, 91] on div "INSPECTION-RELATED FORUMS (select the pencil icon to see live reference links)" at bounding box center [154, 102] width 77 height 32
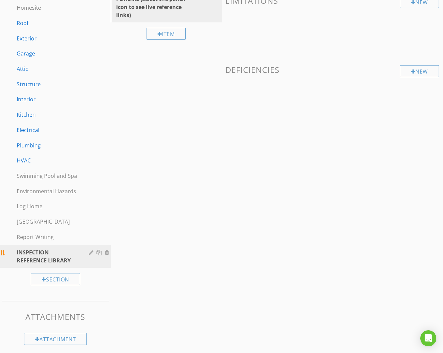
scroll to position [166, 0]
click at [64, 233] on div "Report Writing" at bounding box center [48, 237] width 62 height 8
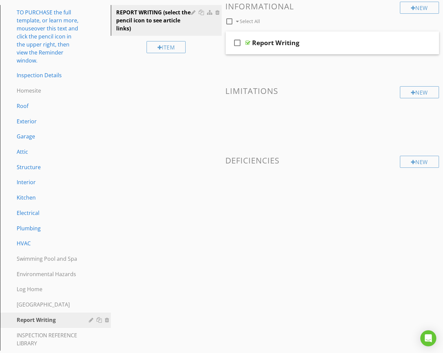
scroll to position [47, 0]
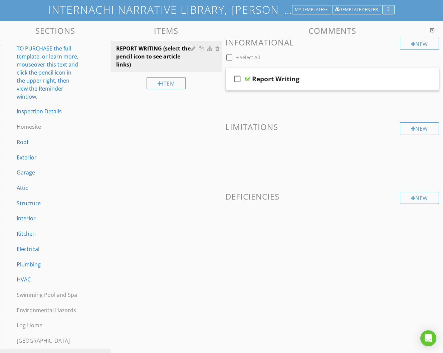
click at [386, 10] on div "button" at bounding box center [388, 9] width 6 height 5
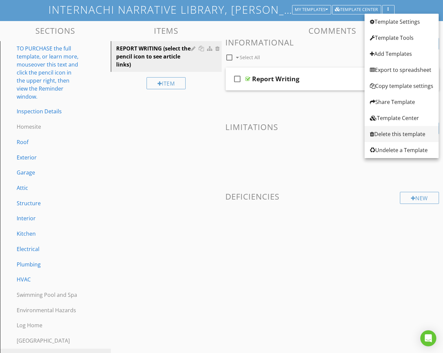
click at [390, 132] on div "Delete this template" at bounding box center [401, 134] width 63 height 8
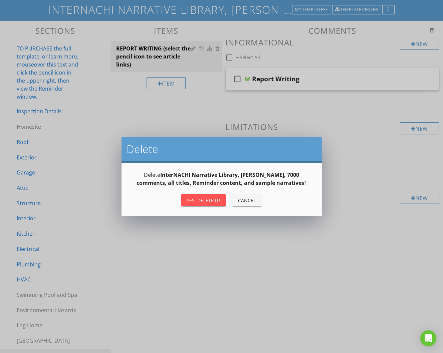
click at [215, 197] on div "Yes, Delete it!" at bounding box center [204, 200] width 34 height 7
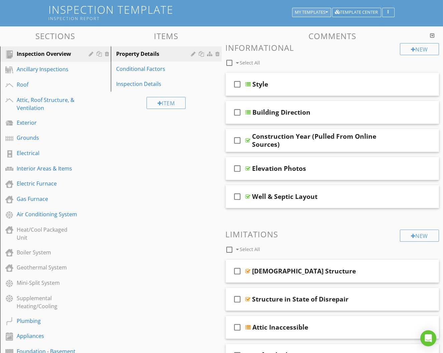
click at [328, 12] on button "My Templates" at bounding box center [311, 12] width 39 height 9
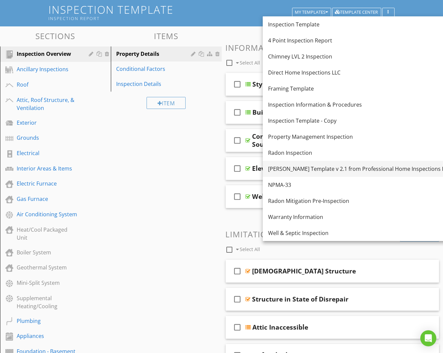
click at [315, 163] on link "[PERSON_NAME] Template v 2.1 from Professional Home Inspections LLC" at bounding box center [359, 169] width 193 height 16
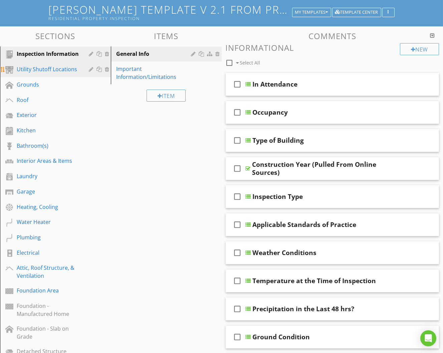
click at [58, 68] on div "Utility Shutoff Locations" at bounding box center [48, 69] width 62 height 8
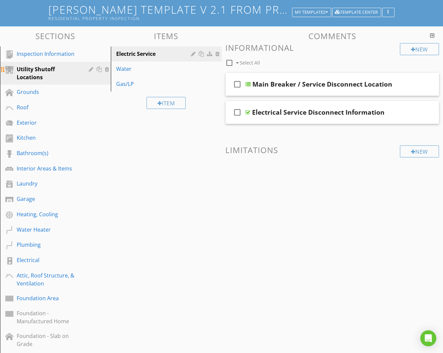
click at [100, 66] on div at bounding box center [100, 68] width 7 height 5
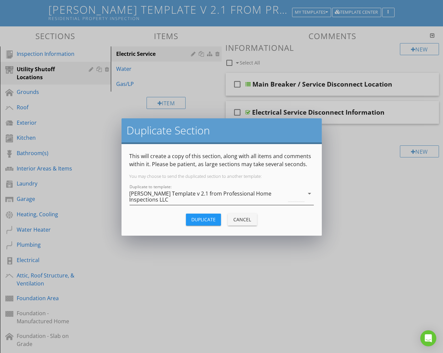
click at [177, 199] on div "[PERSON_NAME] Template v 2.1 from Professional Home Inspections LLC" at bounding box center [209, 196] width 158 height 12
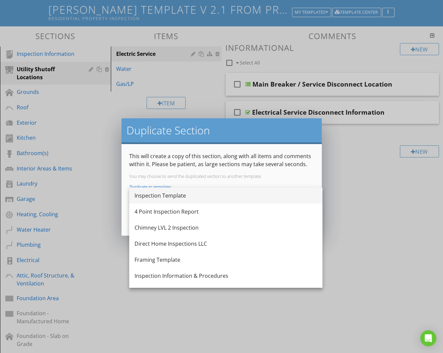
click at [181, 198] on div "Inspection Template" at bounding box center [226, 195] width 183 height 8
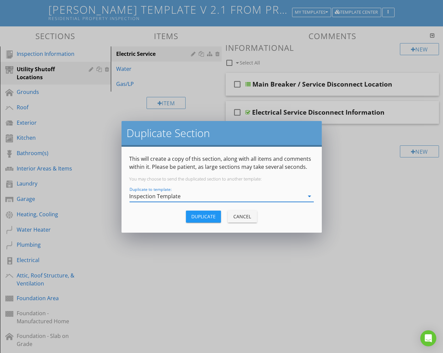
click at [212, 211] on button "Duplicate" at bounding box center [203, 216] width 35 height 12
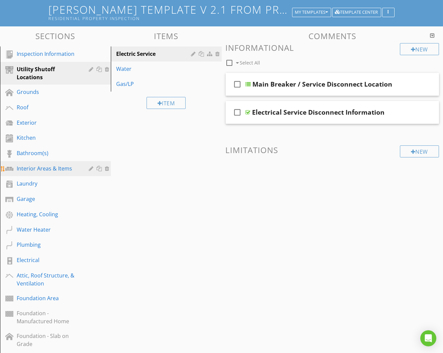
click at [63, 167] on div "Interior Areas & Items" at bounding box center [48, 168] width 62 height 8
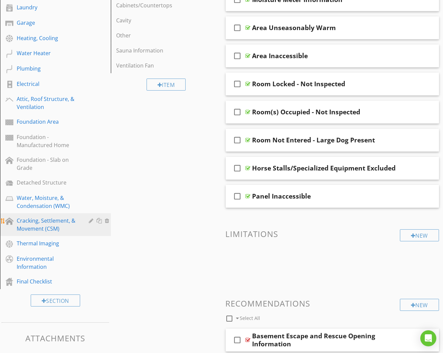
scroll to position [217, 0]
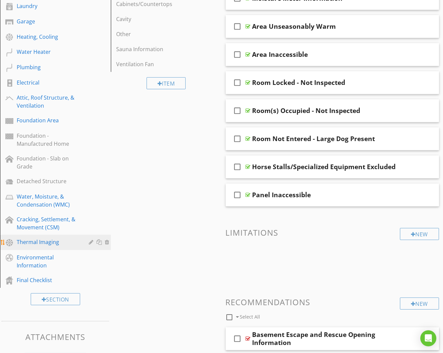
click at [49, 239] on div "Thermal Imaging" at bounding box center [48, 242] width 62 height 8
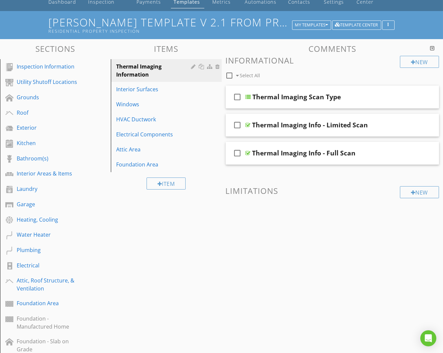
scroll to position [16, 0]
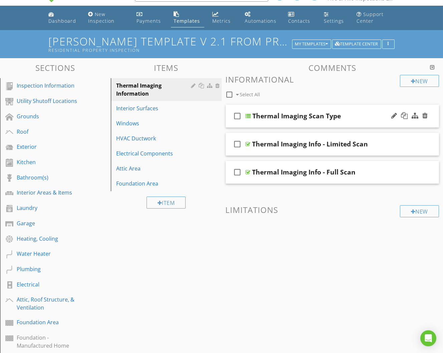
click at [307, 123] on div "check_box_outline_blank Thermal Imaging Scan Type" at bounding box center [333, 116] width 214 height 23
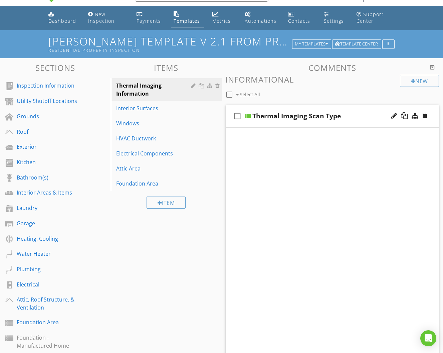
scroll to position [15, 0]
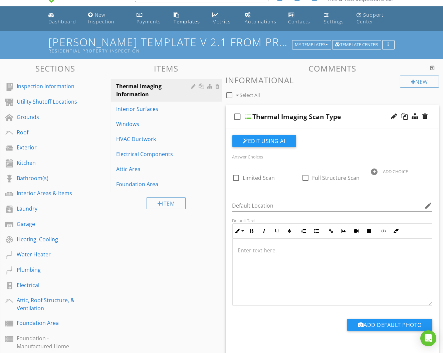
click at [306, 124] on div "check_box_outline_blank Thermal Imaging Scan Type" at bounding box center [333, 116] width 214 height 23
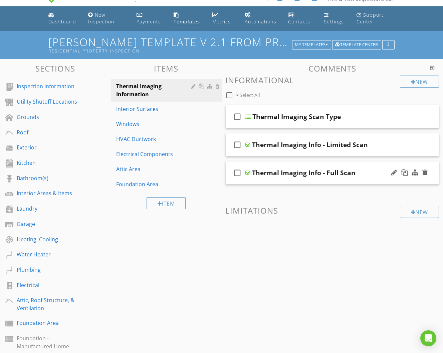
click at [311, 165] on div "check_box_outline_blank Thermal Imaging Info - Full Scan" at bounding box center [333, 172] width 214 height 23
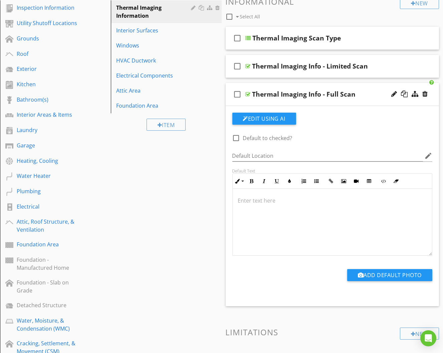
scroll to position [99, 0]
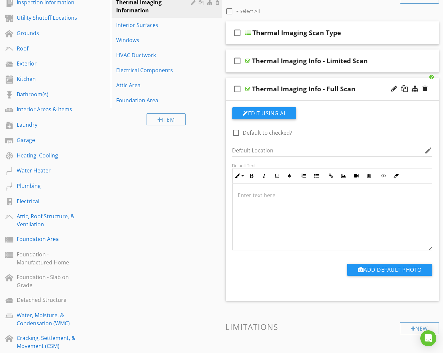
click at [338, 97] on div "check_box_outline_blank Thermal Imaging Info - Full Scan" at bounding box center [333, 88] width 214 height 23
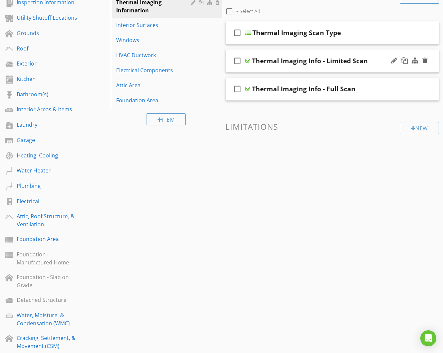
click at [342, 67] on div "check_box_outline_blank Thermal Imaging Info - Limited Scan" at bounding box center [333, 60] width 214 height 23
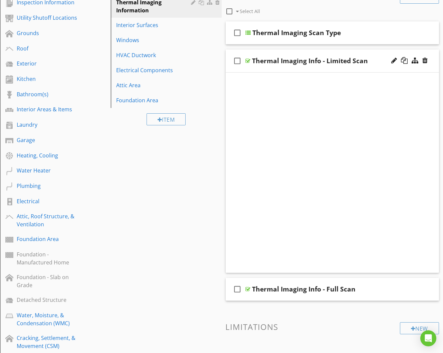
scroll to position [99, 0]
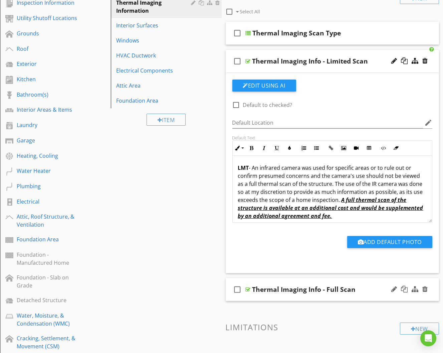
click at [310, 280] on div "check_box_outline_blank Thermal Imaging Info - Full Scan" at bounding box center [333, 289] width 214 height 23
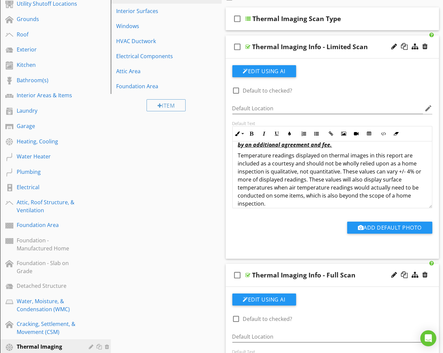
scroll to position [59, 0]
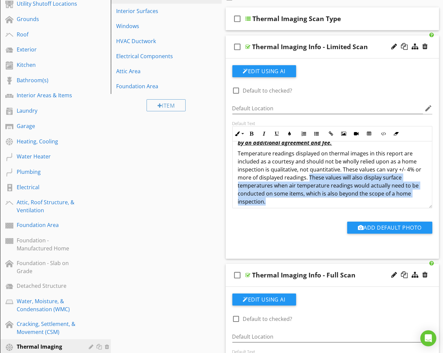
drag, startPoint x: 309, startPoint y: 172, endPoint x: 322, endPoint y: 206, distance: 37.0
click at [322, 206] on div "check_box_outline_blank Default to checked? Default Location edit Default Text …" at bounding box center [332, 155] width 208 height 180
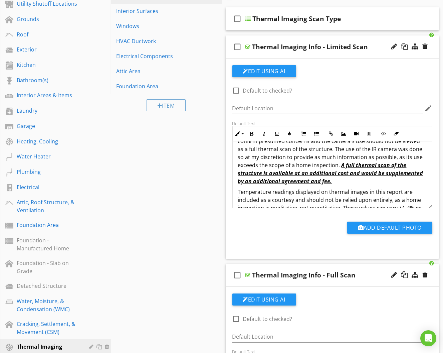
scroll to position [13, 0]
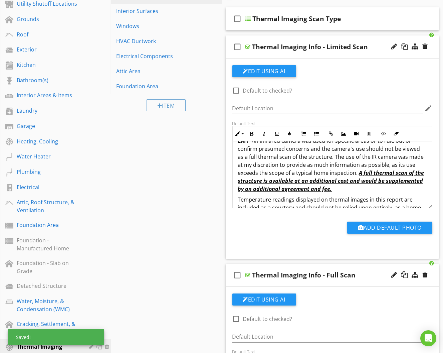
click at [305, 170] on p "LMT - An infrared camera was used for specific areas or to rule out or confirm …" at bounding box center [332, 165] width 189 height 56
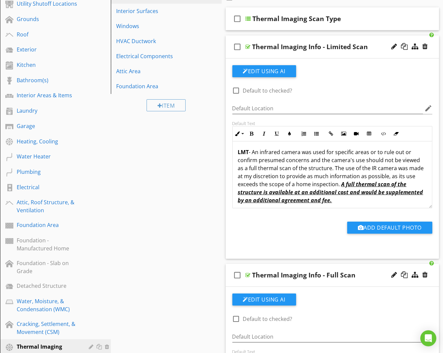
scroll to position [1, 0]
click at [235, 90] on div at bounding box center [236, 90] width 11 height 11
checkbox input "true"
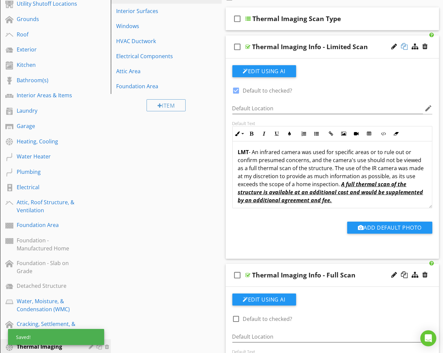
click at [406, 44] on div at bounding box center [404, 46] width 7 height 7
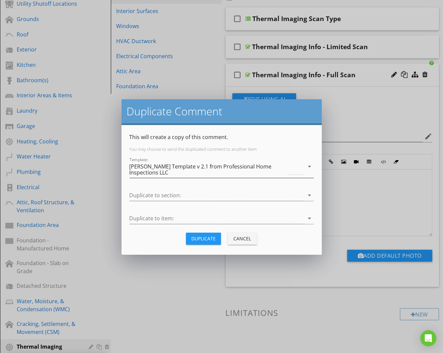
click at [202, 166] on div "[PERSON_NAME] Template v 2.1 from Professional Home Inspections LLC" at bounding box center [209, 169] width 158 height 12
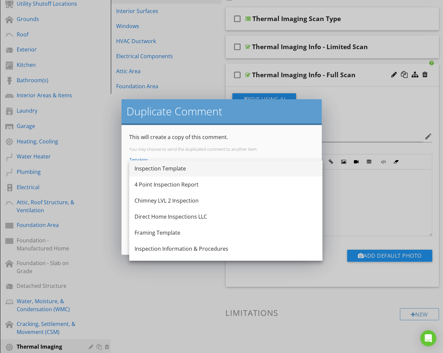
click at [195, 172] on div "Inspection Template" at bounding box center [226, 168] width 183 height 8
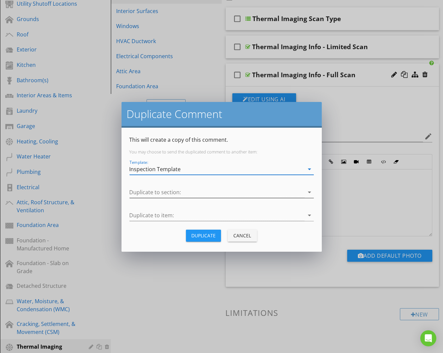
click at [190, 190] on div at bounding box center [217, 192] width 175 height 11
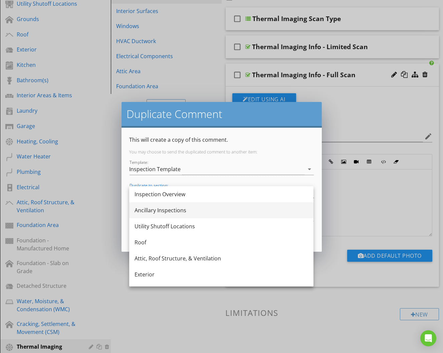
click at [185, 206] on div "Ancillary Inspections" at bounding box center [222, 210] width 174 height 8
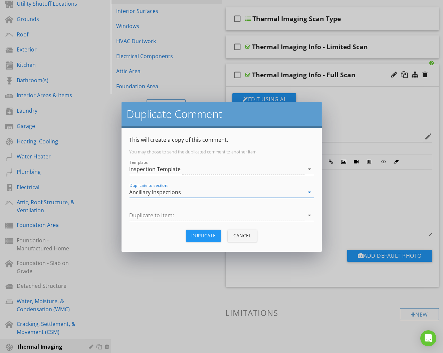
click at [181, 215] on div at bounding box center [217, 215] width 175 height 11
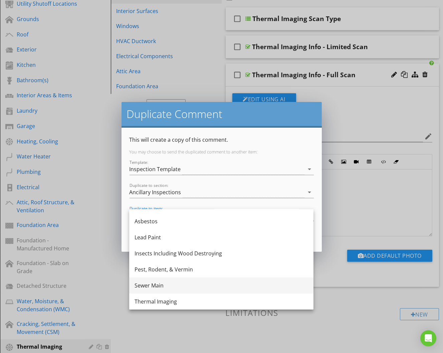
scroll to position [44, 0]
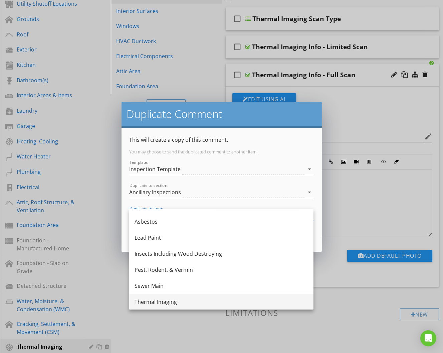
click at [173, 299] on div "Thermal Imaging" at bounding box center [222, 302] width 174 height 8
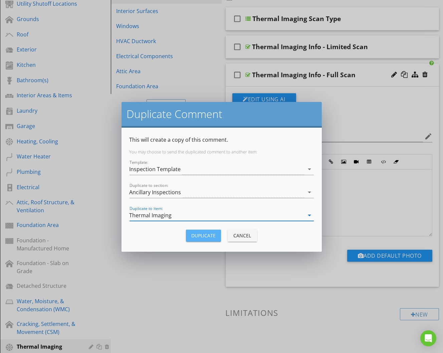
click at [205, 235] on div "Duplicate" at bounding box center [203, 235] width 24 height 7
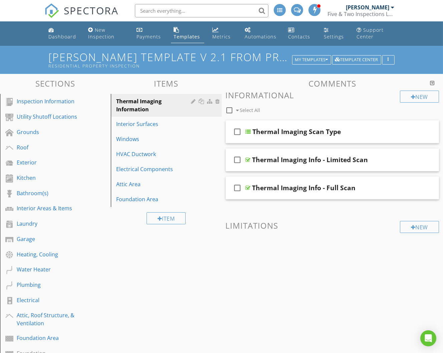
scroll to position [0, 0]
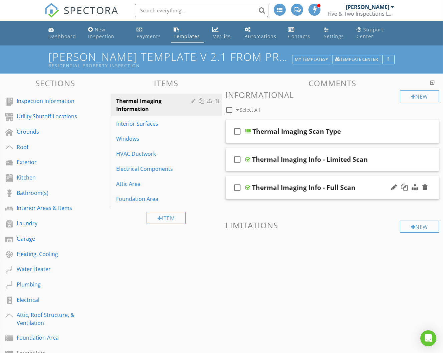
click at [332, 178] on div "check_box_outline_blank Thermal Imaging Info - Full Scan" at bounding box center [333, 187] width 214 height 23
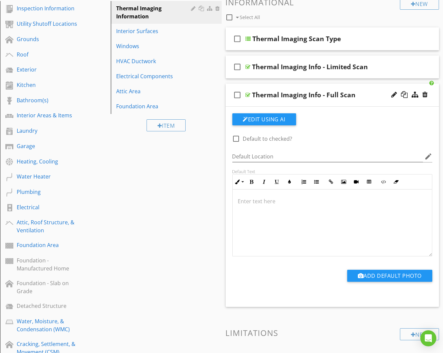
scroll to position [94, 0]
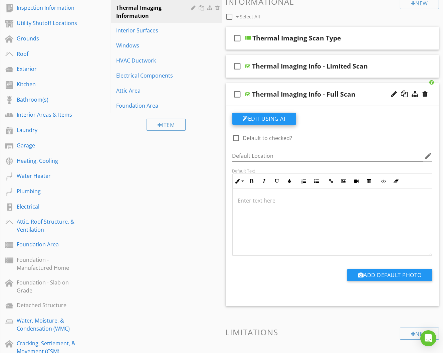
click at [273, 119] on button "Edit Using AI" at bounding box center [264, 119] width 64 height 12
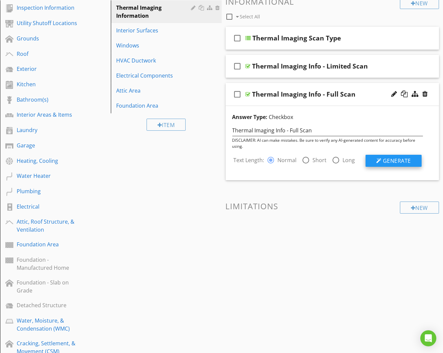
click at [376, 161] on button "Generate" at bounding box center [394, 161] width 56 height 12
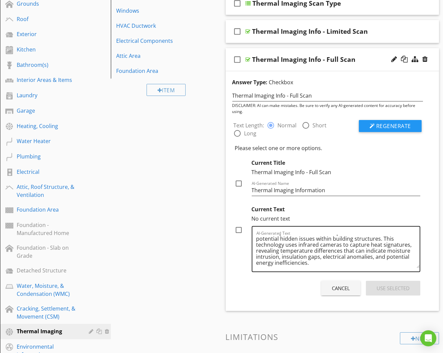
scroll to position [13, 0]
click at [244, 128] on div at bounding box center [237, 133] width 11 height 11
radio input "false"
radio input "true"
click at [371, 123] on div at bounding box center [372, 125] width 5 height 5
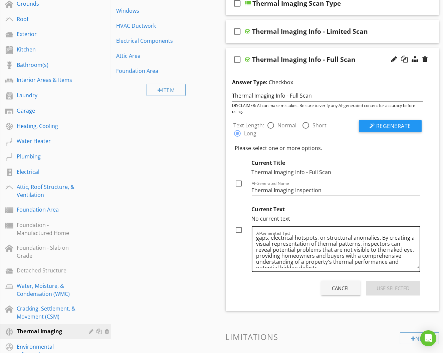
scroll to position [40, 0]
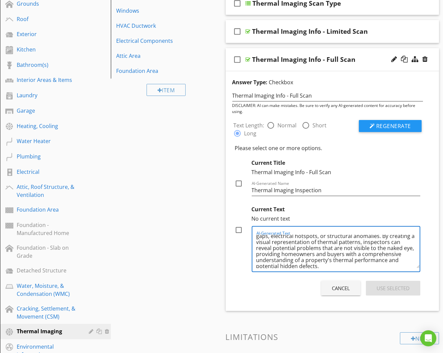
drag, startPoint x: 295, startPoint y: 245, endPoint x: 282, endPoint y: 244, distance: 13.7
click at [282, 244] on textarea "Thermal imaging is a non-invasive diagnostic technique used during home inspect…" at bounding box center [339, 250] width 164 height 33
type textarea "Thermal imaging is a non-invasive diagnostic technique used during home inspect…"
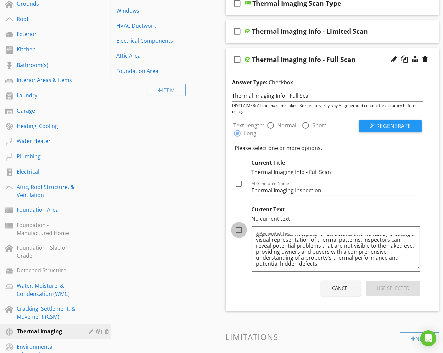
click at [238, 224] on div at bounding box center [238, 229] width 11 height 11
checkbox input "true"
click at [390, 284] on div "Use Selected" at bounding box center [393, 288] width 33 height 8
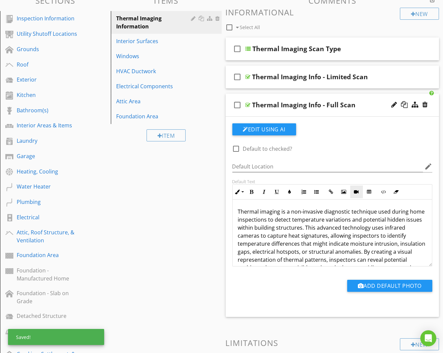
scroll to position [78, 0]
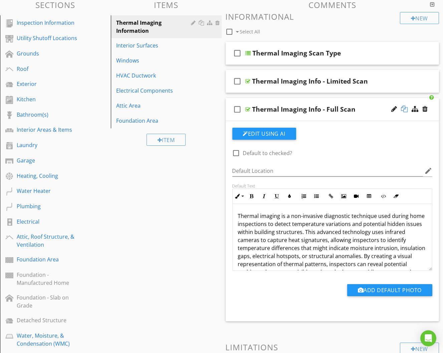
click at [405, 106] on div at bounding box center [404, 109] width 7 height 7
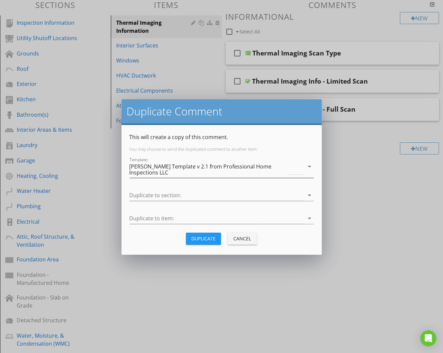
click at [237, 163] on div "[PERSON_NAME] Template v 2.1 from Professional Home Inspections LLC" at bounding box center [209, 169] width 158 height 12
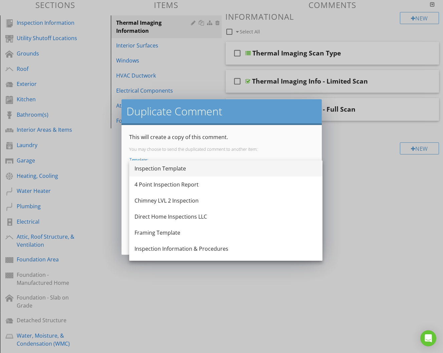
scroll to position [0, 0]
click at [226, 171] on div "Inspection Template" at bounding box center [226, 168] width 183 height 8
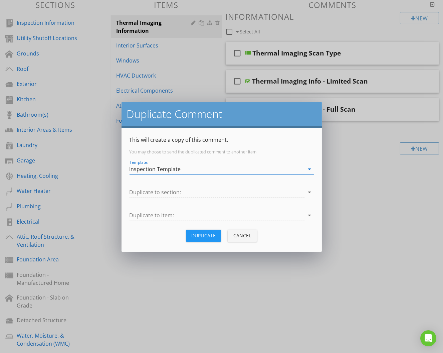
click at [223, 194] on div at bounding box center [217, 192] width 175 height 11
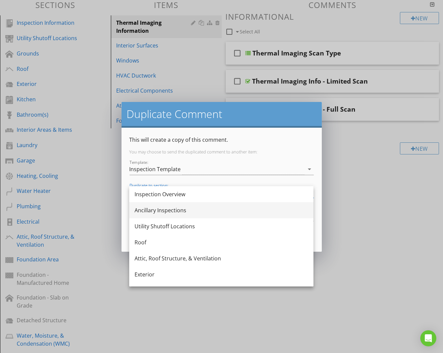
click at [219, 206] on div "Ancillary Inspections" at bounding box center [222, 210] width 174 height 8
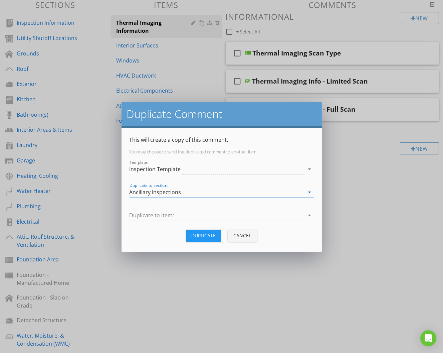
click at [219, 206] on div "Duplicate to item: arrow_drop_down" at bounding box center [222, 217] width 184 height 22
click at [217, 212] on div at bounding box center [217, 215] width 175 height 11
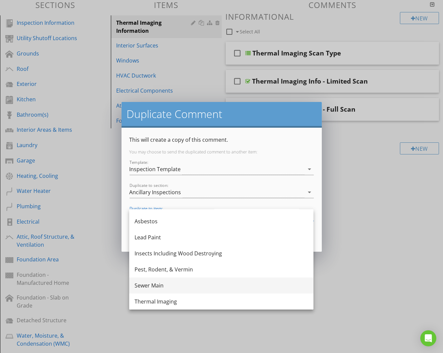
scroll to position [44, 0]
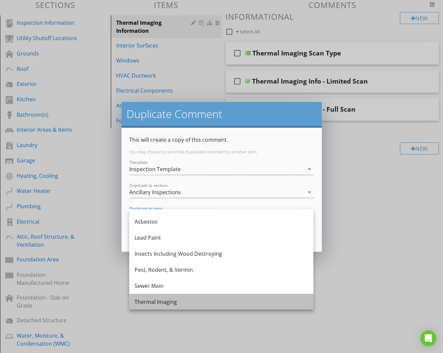
click at [199, 299] on div "Thermal Imaging" at bounding box center [222, 302] width 174 height 8
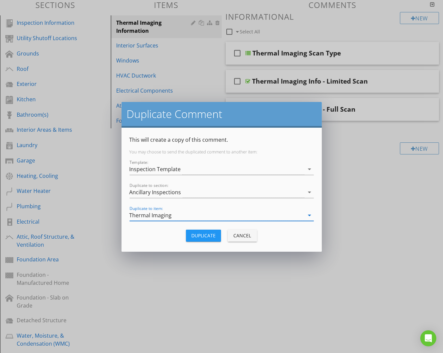
click at [211, 236] on div "Duplicate" at bounding box center [203, 235] width 24 height 7
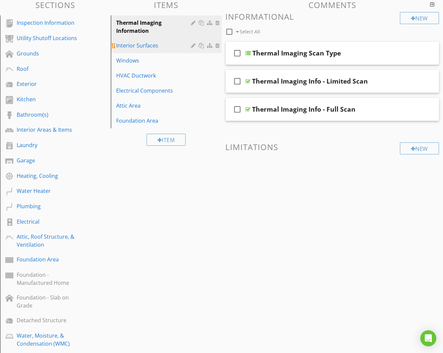
click at [156, 49] on link "Interior Surfaces" at bounding box center [167, 45] width 109 height 15
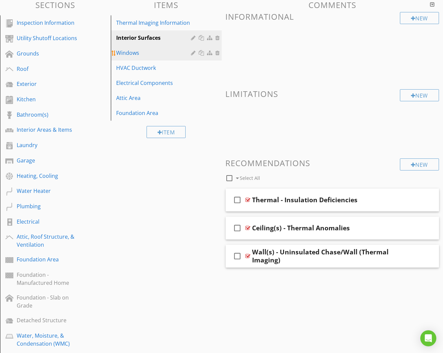
click at [155, 57] on link "Windows" at bounding box center [167, 52] width 109 height 15
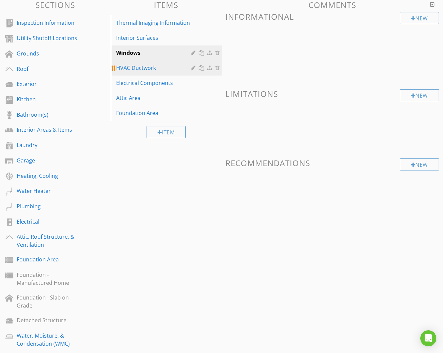
click at [153, 65] on div "HVAC Ductwork" at bounding box center [154, 68] width 77 height 8
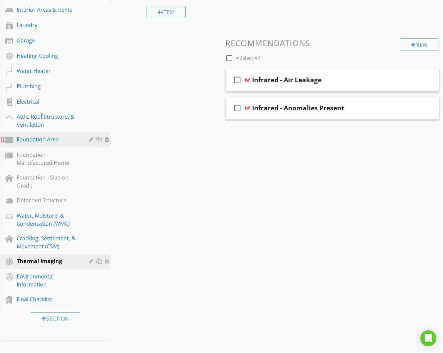
scroll to position [206, 0]
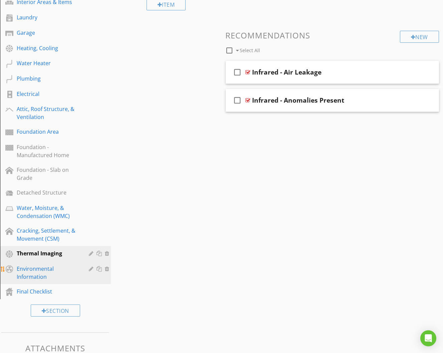
click at [47, 265] on div "Environmental Information" at bounding box center [48, 273] width 62 height 16
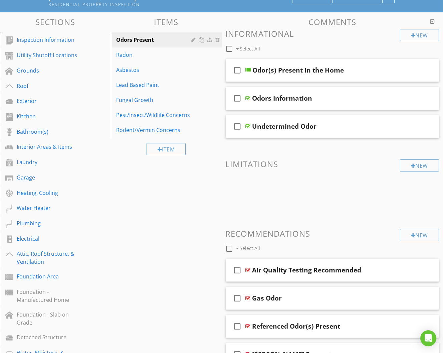
scroll to position [56, 0]
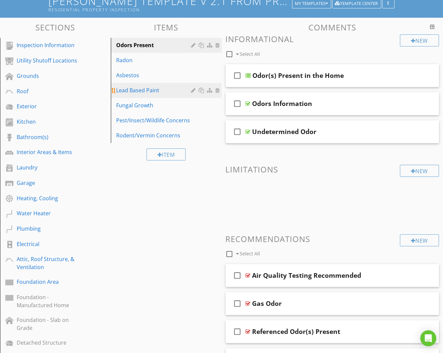
click at [155, 91] on div "Lead Based Paint" at bounding box center [154, 90] width 77 height 8
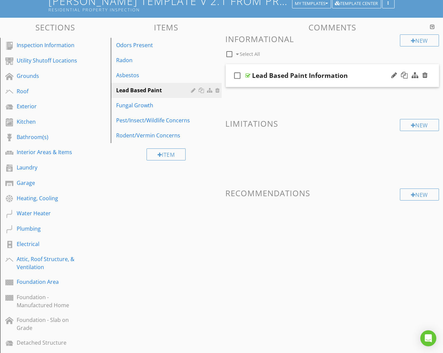
click at [333, 86] on div "check_box_outline_blank Lead Based Paint Information" at bounding box center [333, 75] width 214 height 23
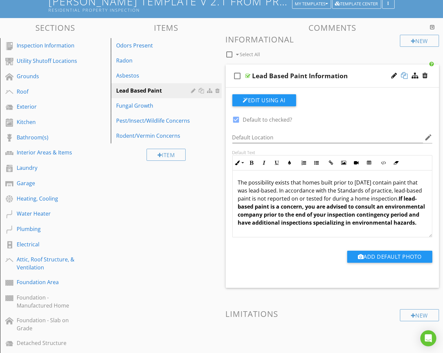
click at [404, 74] on div at bounding box center [404, 75] width 7 height 7
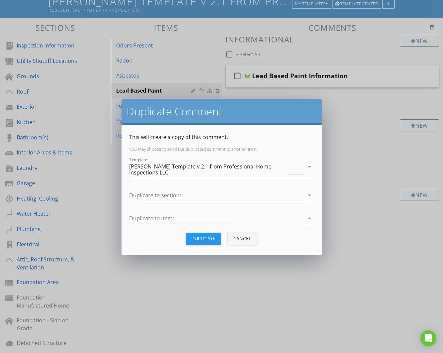
click at [217, 175] on div "[PERSON_NAME] Template v 2.1 from Professional Home Inspections LLC" at bounding box center [217, 169] width 175 height 17
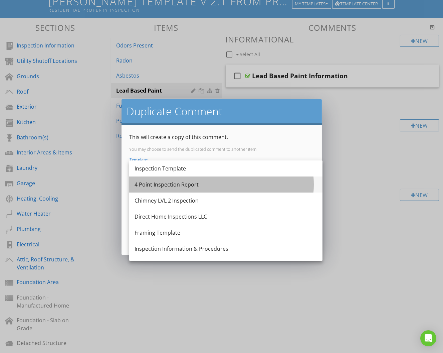
click at [206, 176] on div "4 Point Inspection Report" at bounding box center [226, 184] width 183 height 16
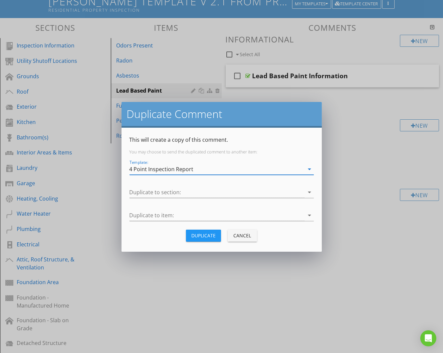
click at [209, 170] on div "4 Point Inspection Report" at bounding box center [217, 169] width 175 height 11
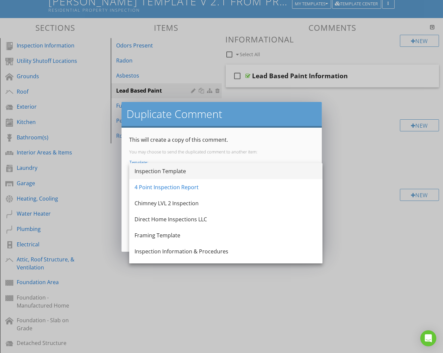
click at [208, 172] on div "Inspection Template" at bounding box center [226, 171] width 183 height 8
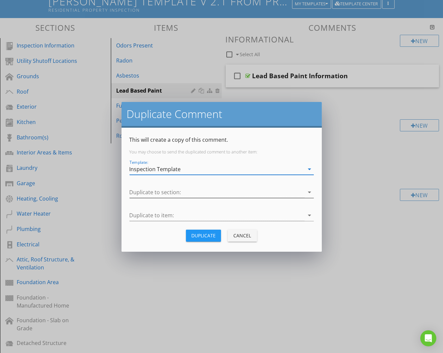
click at [199, 194] on div at bounding box center [217, 192] width 175 height 11
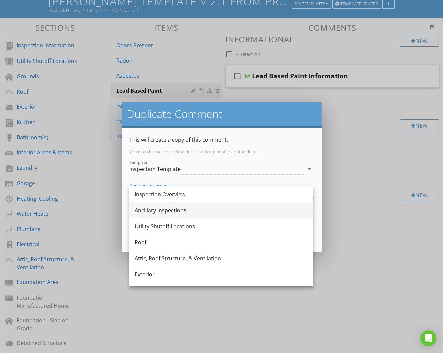
click at [190, 212] on div "Ancillary Inspections" at bounding box center [222, 210] width 174 height 8
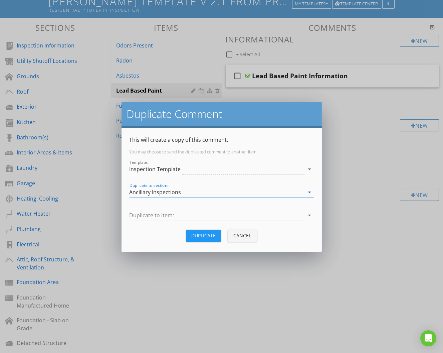
click at [188, 217] on div at bounding box center [217, 215] width 175 height 11
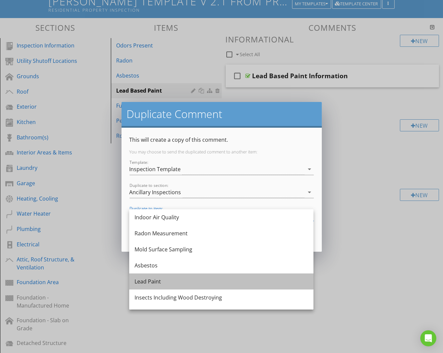
click at [177, 281] on div "Lead Paint" at bounding box center [222, 281] width 174 height 8
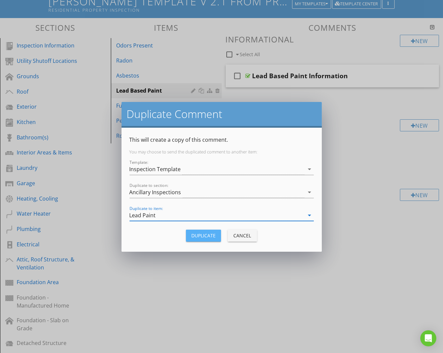
click at [211, 238] on button "Duplicate" at bounding box center [203, 235] width 35 height 12
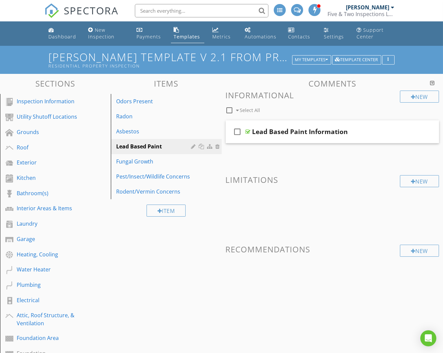
scroll to position [0, 0]
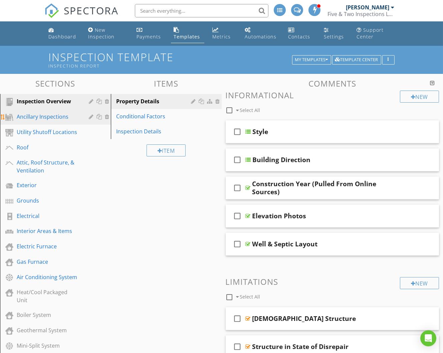
click at [72, 114] on div "Ancillary Inspections" at bounding box center [48, 117] width 62 height 8
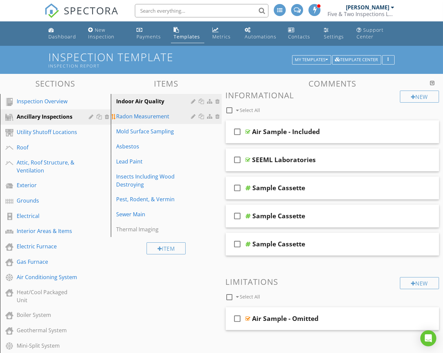
click at [167, 115] on div "Radon Measurement" at bounding box center [154, 116] width 77 height 8
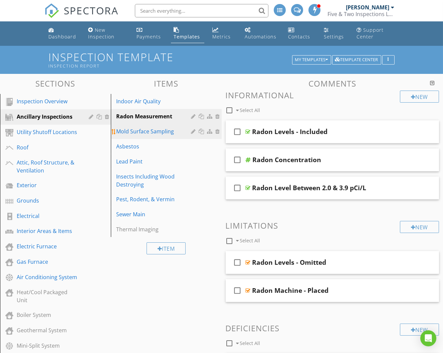
click at [167, 129] on div "Mold Surface Sampling" at bounding box center [154, 131] width 77 height 8
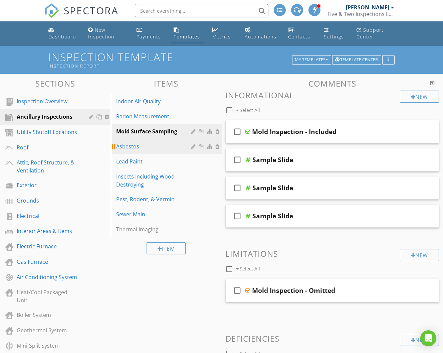
click at [161, 143] on div "Asbestos" at bounding box center [154, 146] width 77 height 8
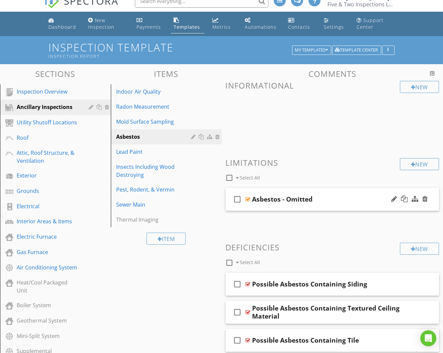
click at [295, 209] on div "check_box_outline_blank Asbestos - Omitted" at bounding box center [333, 199] width 214 height 23
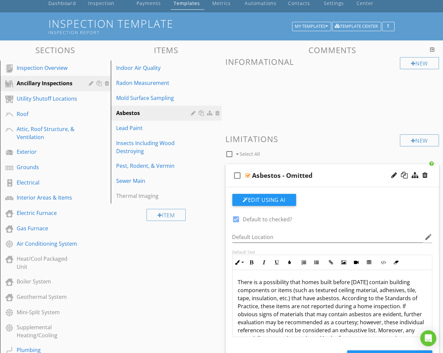
scroll to position [37, 0]
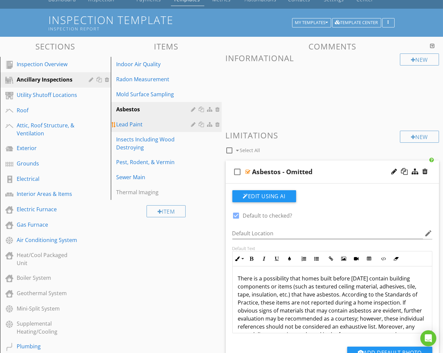
click at [168, 124] on div "Lead Paint" at bounding box center [154, 124] width 77 height 8
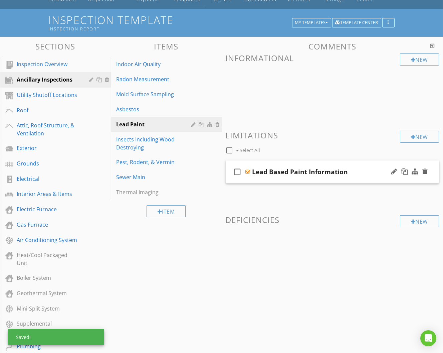
click at [310, 179] on div "check_box_outline_blank Lead Based Paint Information" at bounding box center [333, 171] width 214 height 23
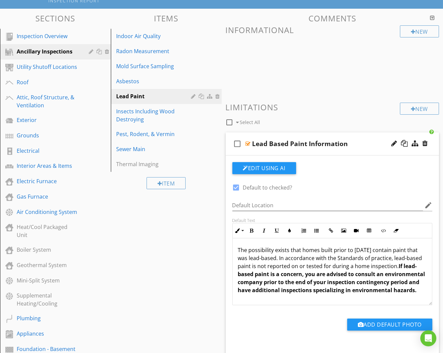
scroll to position [0, 0]
drag, startPoint x: 306, startPoint y: 271, endPoint x: 261, endPoint y: 280, distance: 45.3
click at [261, 280] on strong "If lead-based paint is a concern, you are advised to consult an environmental c…" at bounding box center [331, 277] width 187 height 31
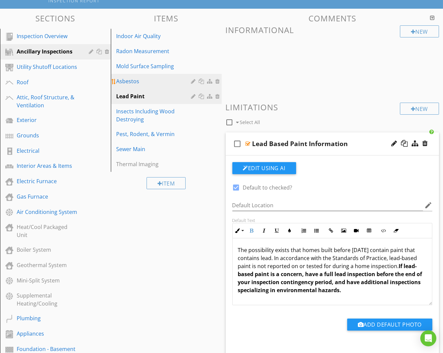
click at [150, 78] on div "Asbestos" at bounding box center [154, 81] width 77 height 8
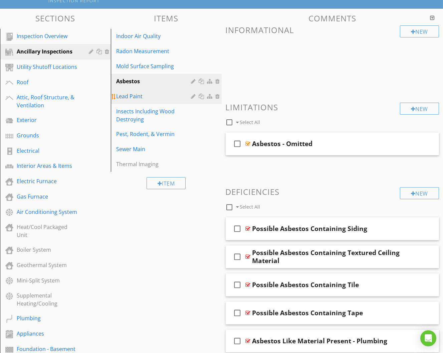
click at [153, 95] on div "Lead Paint" at bounding box center [154, 96] width 77 height 8
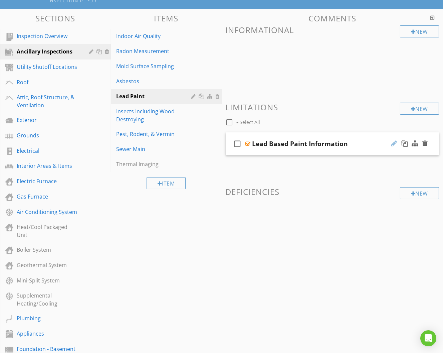
click at [391, 141] on div at bounding box center [394, 143] width 6 height 7
click at [355, 141] on input "Lead Based Paint Information" at bounding box center [328, 144] width 150 height 11
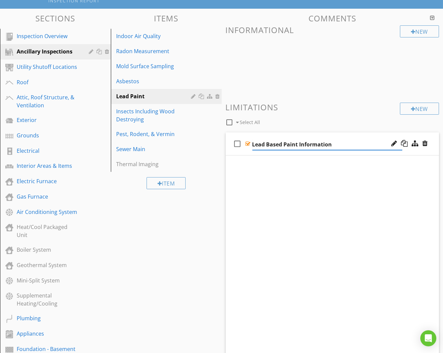
scroll to position [65, 0]
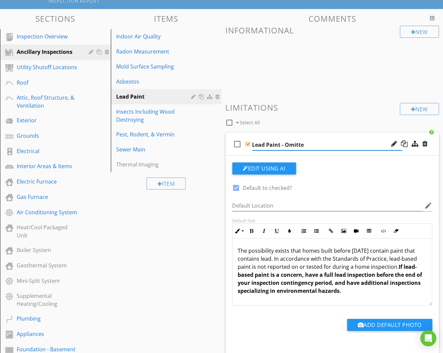
type input "Lead Paint - Omitted"
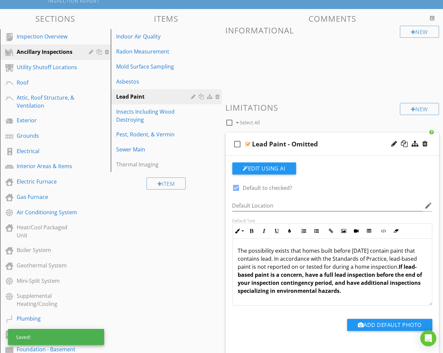
click at [360, 119] on div "check_box_outline_blank Select All" at bounding box center [313, 121] width 175 height 13
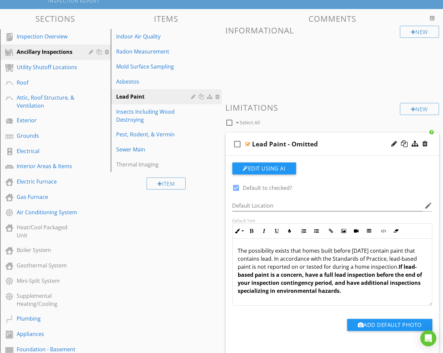
click at [236, 186] on div at bounding box center [236, 187] width 11 height 11
checkbox input "false"
drag, startPoint x: 397, startPoint y: 264, endPoint x: 405, endPoint y: 294, distance: 30.3
click at [405, 294] on div "The possibility exists that homes built before 1978 may contain paint that cont…" at bounding box center [333, 271] width 200 height 67
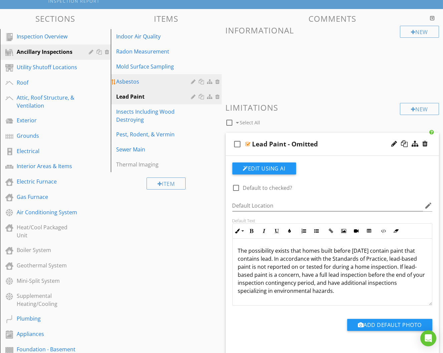
click at [158, 83] on div "Asbestos" at bounding box center [154, 81] width 77 height 8
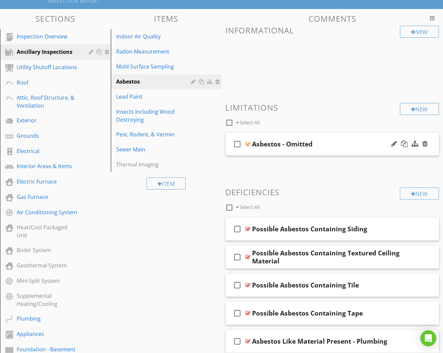
click at [342, 142] on div "Asbestos - Omitted" at bounding box center [328, 144] width 150 height 8
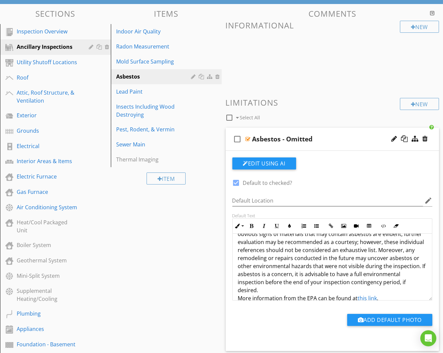
scroll to position [45, 0]
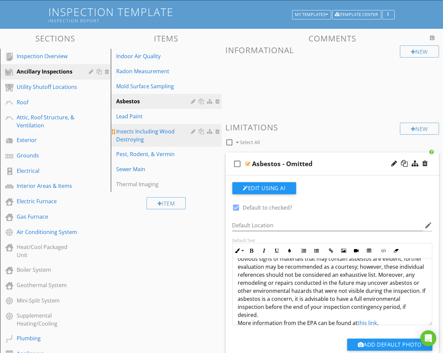
click at [160, 133] on div "Insects Including Wood Destroying" at bounding box center [154, 135] width 77 height 16
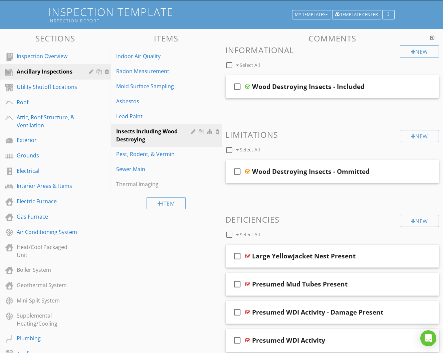
click at [285, 164] on div "check_box_outline_blank Wood Destroying Insects - Ommitted" at bounding box center [333, 171] width 214 height 23
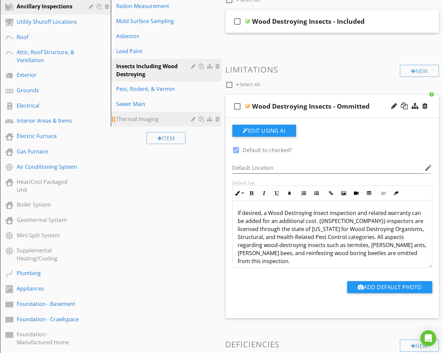
scroll to position [104, 0]
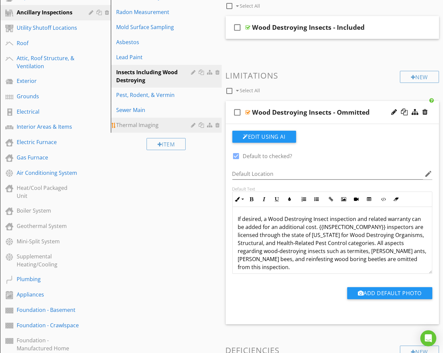
click at [167, 124] on div "Thermal Imaging" at bounding box center [154, 125] width 77 height 8
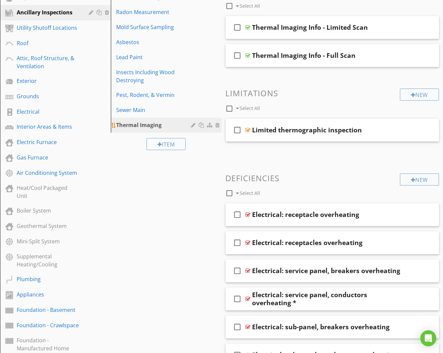
click at [194, 124] on div at bounding box center [194, 124] width 6 height 5
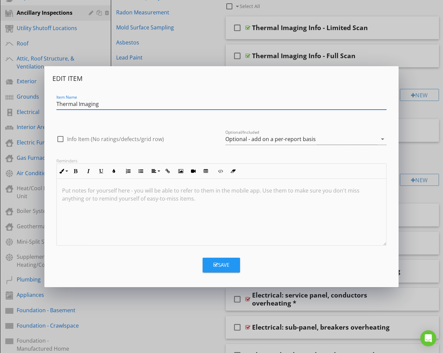
click at [91, 105] on input "Thermal Imaging" at bounding box center [221, 104] width 331 height 11
type input "Thermal Scan"
click at [273, 138] on div "Optional - add on a per-report basis" at bounding box center [270, 139] width 91 height 6
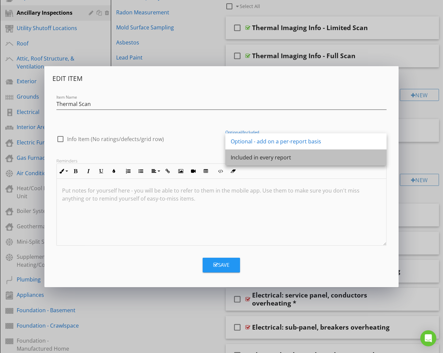
click at [267, 154] on div "Included in every report" at bounding box center [306, 157] width 151 height 8
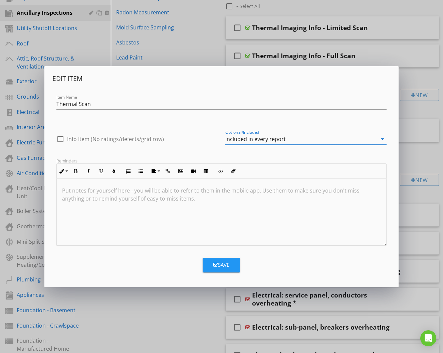
click at [221, 262] on div "Save" at bounding box center [221, 265] width 16 height 8
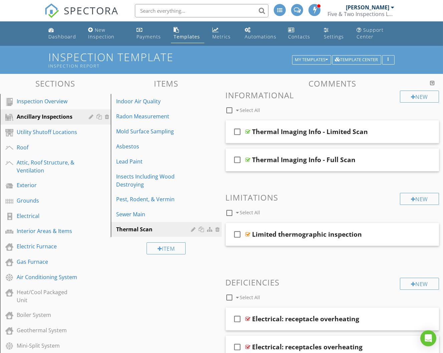
scroll to position [0, 0]
click at [390, 128] on div at bounding box center [409, 132] width 39 height 16
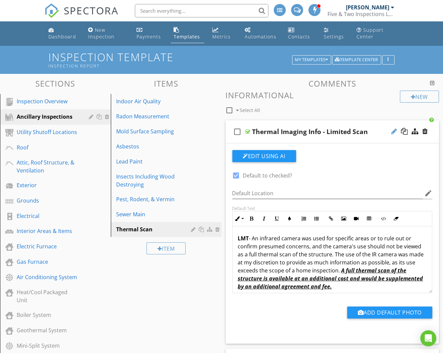
click at [396, 128] on div at bounding box center [394, 131] width 6 height 7
click at [292, 131] on input "Thermal Imaging Info - Limited Scan" at bounding box center [328, 132] width 150 height 11
type input "Thermal Scan - Limited"
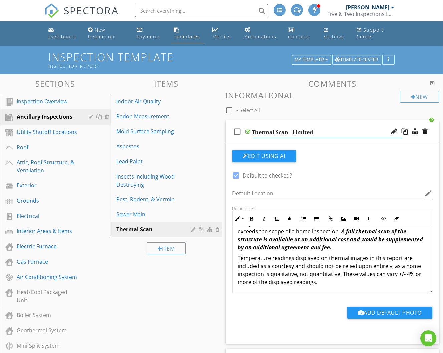
scroll to position [39, 0]
click at [357, 121] on div "check_box_outline_blank Thermal Scan - Limited" at bounding box center [333, 131] width 214 height 23
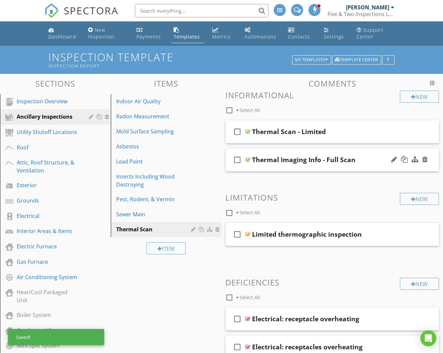
click at [356, 149] on div "check_box_outline_blank Thermal Imaging Info - Full Scan" at bounding box center [333, 159] width 214 height 23
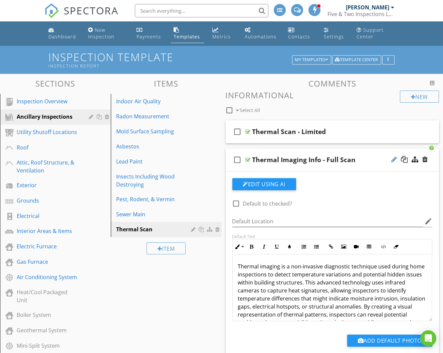
click at [394, 159] on div at bounding box center [394, 159] width 6 height 7
click at [289, 159] on input "Thermal Imaging Info - Full Scan" at bounding box center [328, 160] width 150 height 11
type input "Thermal Scan - Full"
click at [329, 153] on div "check_box_outline_blank Thermal Scan - Full" at bounding box center [333, 159] width 214 height 23
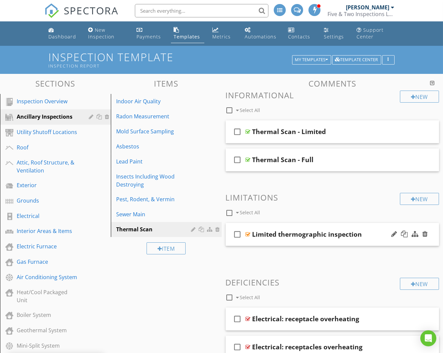
click at [329, 223] on div "check_box_outline_blank Limited thermographic inspection" at bounding box center [333, 234] width 214 height 23
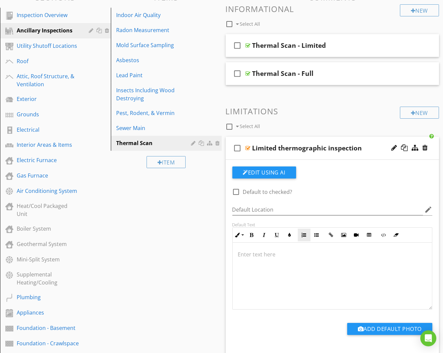
scroll to position [87, 0]
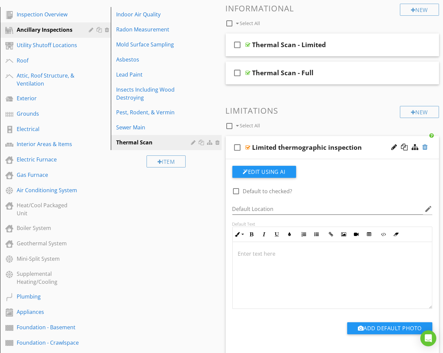
click at [424, 144] on div at bounding box center [425, 147] width 5 height 7
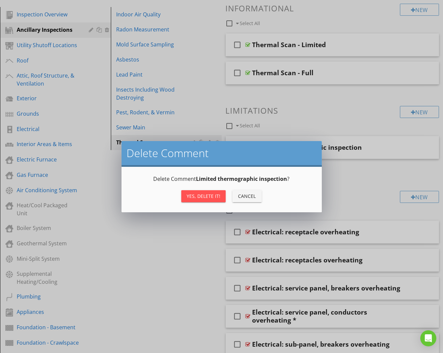
click at [196, 198] on div "Yes, Delete it!" at bounding box center [204, 195] width 34 height 7
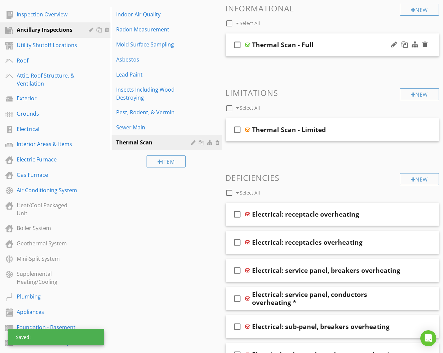
click at [354, 54] on div "check_box_outline_blank Thermal Scan - Full" at bounding box center [333, 44] width 214 height 23
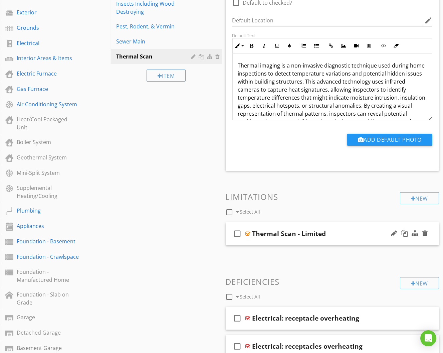
click at [353, 222] on div "check_box_outline_blank Thermal Scan - Limited" at bounding box center [333, 233] width 214 height 23
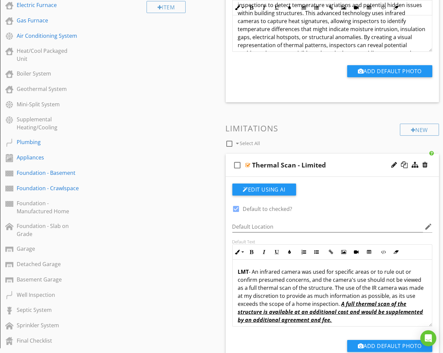
scroll to position [246, 0]
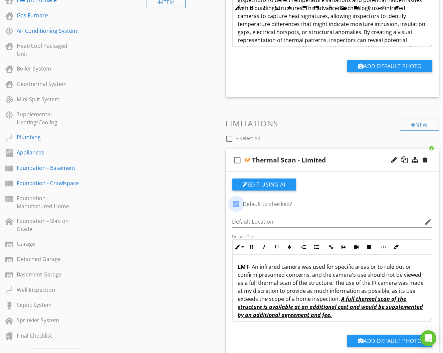
click at [233, 201] on div at bounding box center [236, 203] width 11 height 11
checkbox input "false"
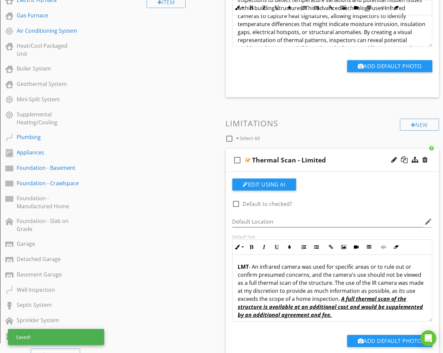
click at [360, 156] on div "Thermal Scan - Limited" at bounding box center [328, 160] width 150 height 8
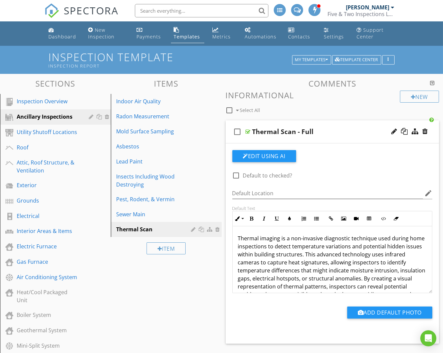
scroll to position [0, 0]
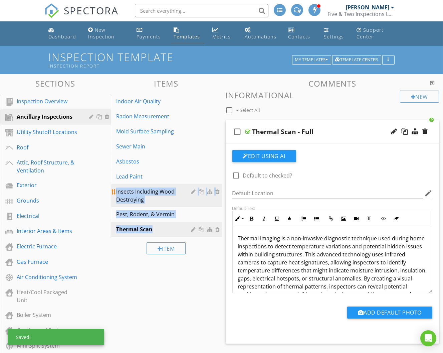
drag, startPoint x: 170, startPoint y: 226, endPoint x: 169, endPoint y: 185, distance: 40.4
click at [169, 185] on span "Indoor Air Quality Radon Measurement Mold Surface Sampling Sewer Main Asbestos …" at bounding box center [166, 165] width 111 height 143
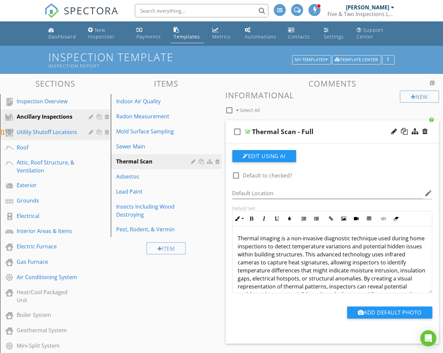
click at [59, 132] on div "Utility Shutoff Locations" at bounding box center [48, 132] width 62 height 8
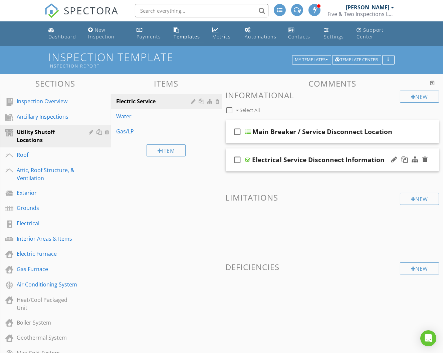
click at [259, 148] on div "check_box_outline_blank Electrical Service Disconnect Information" at bounding box center [333, 159] width 214 height 23
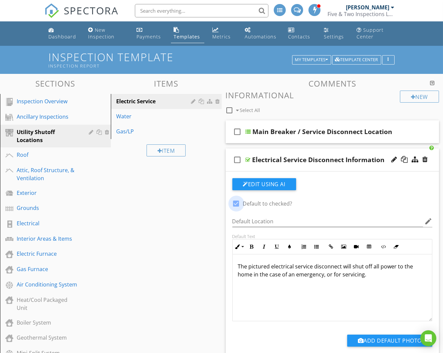
click at [239, 200] on div at bounding box center [236, 203] width 11 height 11
checkbox input "false"
click at [267, 139] on div "check_box_outline_blank Main Breaker / Service Disconnect Location" at bounding box center [333, 131] width 214 height 23
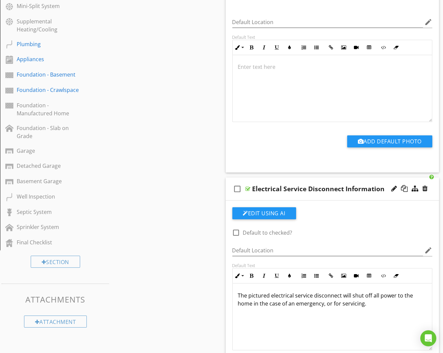
scroll to position [375, 0]
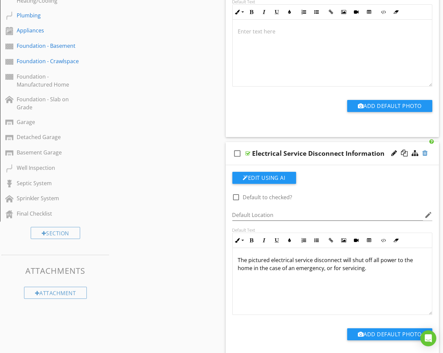
click at [424, 152] on div at bounding box center [425, 153] width 5 height 7
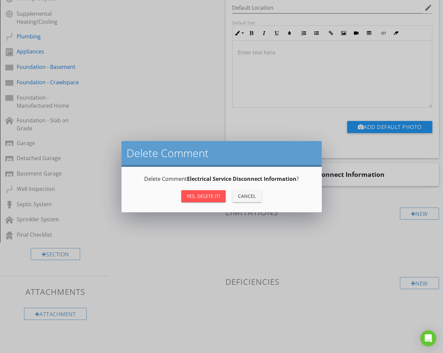
scroll to position [351, 0]
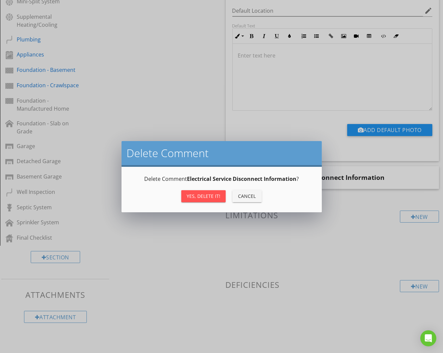
click at [217, 198] on div "Yes, Delete it!" at bounding box center [204, 195] width 34 height 7
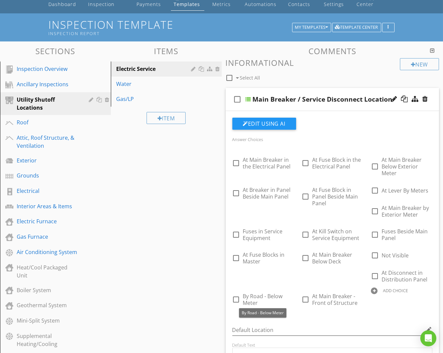
scroll to position [29, 0]
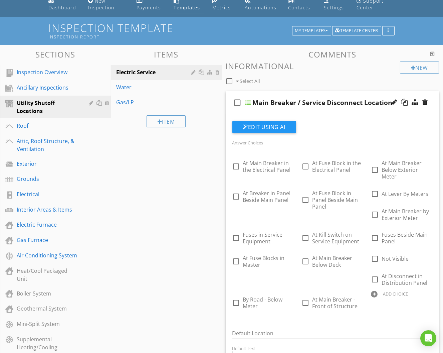
click at [272, 94] on div "check_box_outline_blank Main Breaker / Service Disconnect Location" at bounding box center [333, 102] width 214 height 23
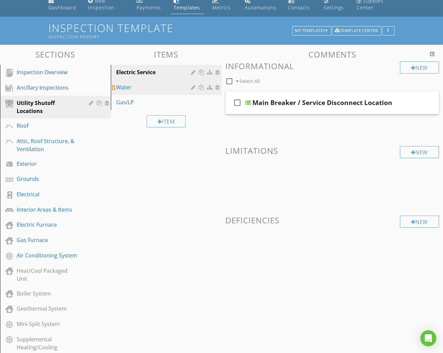
click at [165, 86] on div "Water" at bounding box center [154, 87] width 77 height 8
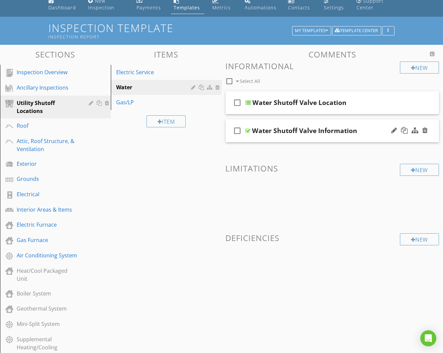
click at [296, 122] on div "check_box_outline_blank Water Shutoff Valve Information" at bounding box center [333, 130] width 214 height 23
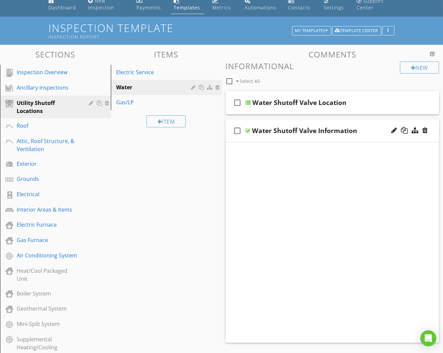
scroll to position [28, 0]
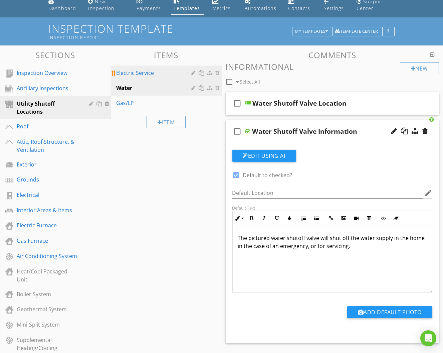
click at [168, 71] on div "Electric Service" at bounding box center [154, 73] width 77 height 8
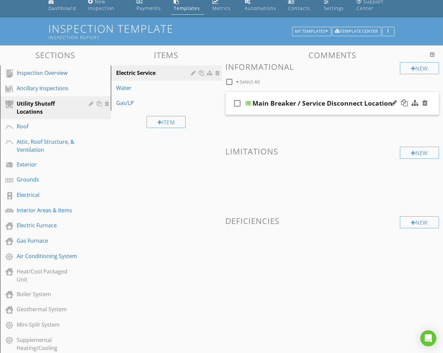
click at [324, 111] on div "check_box_outline_blank Main Breaker / Service Disconnect Location" at bounding box center [333, 103] width 214 height 23
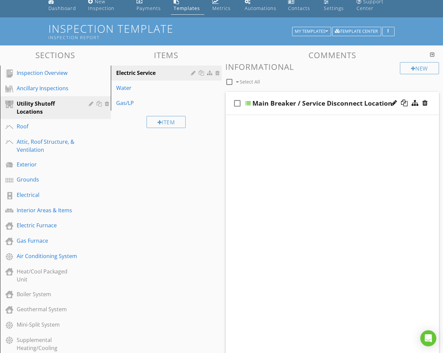
scroll to position [28, 0]
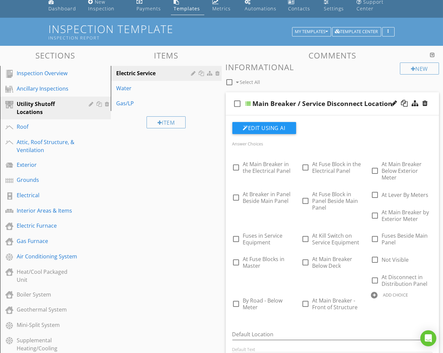
click at [318, 111] on div "check_box_outline_blank Main Breaker / Service Disconnect Location" at bounding box center [333, 103] width 214 height 23
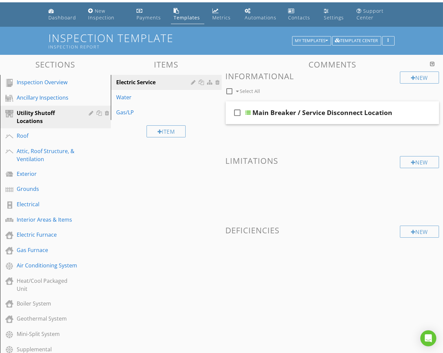
scroll to position [0, 0]
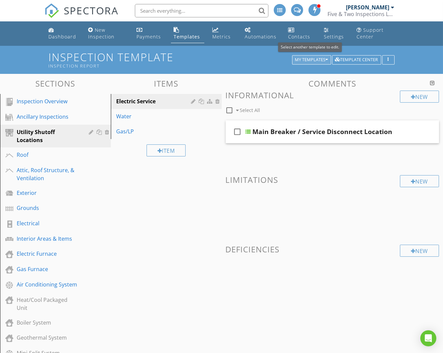
click at [324, 60] on div "My Templates" at bounding box center [311, 59] width 33 height 5
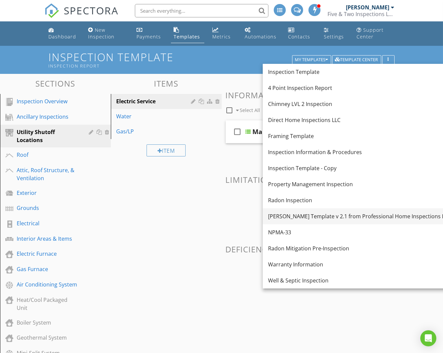
click at [311, 213] on div "KC Bartley Template v 2.1 from Professional Home Inspections LLC" at bounding box center [359, 216] width 183 height 8
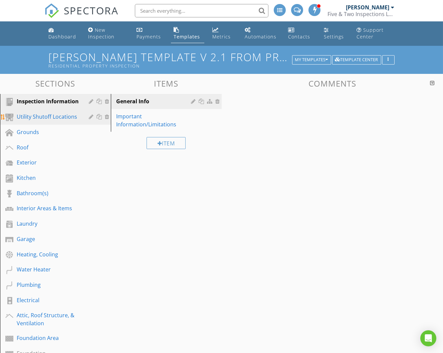
click at [67, 113] on div "Utility Shutoff Locations" at bounding box center [48, 117] width 62 height 8
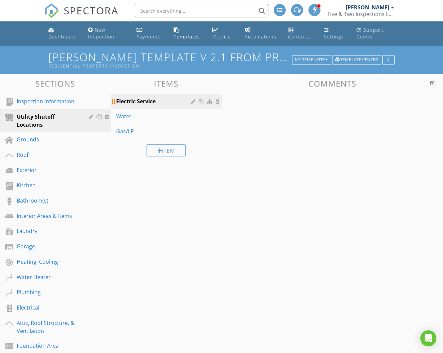
click at [162, 100] on div "Electric Service" at bounding box center [154, 101] width 77 height 8
click at [182, 115] on div "Water" at bounding box center [154, 116] width 77 height 8
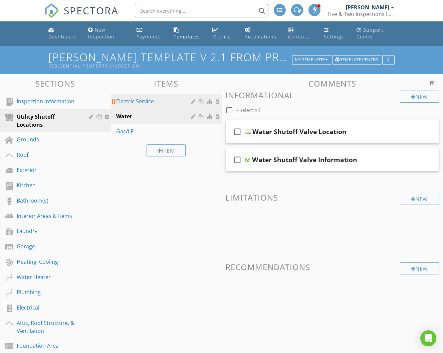
click at [179, 104] on link "Electric Service" at bounding box center [167, 101] width 109 height 15
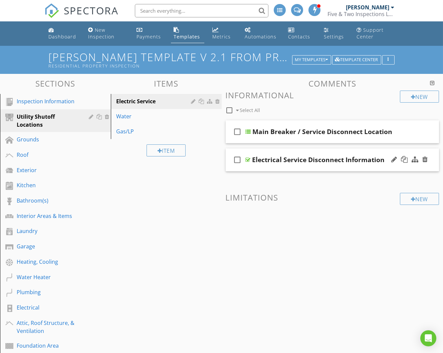
click at [328, 167] on div "check_box_outline_blank Electrical Service Disconnect Information" at bounding box center [333, 159] width 214 height 23
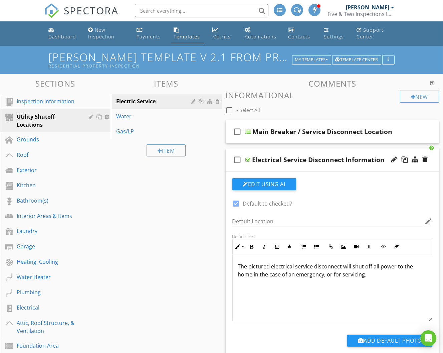
click at [355, 276] on div "The pictured electrical service disconnect will shut off all power to the home …" at bounding box center [333, 287] width 200 height 67
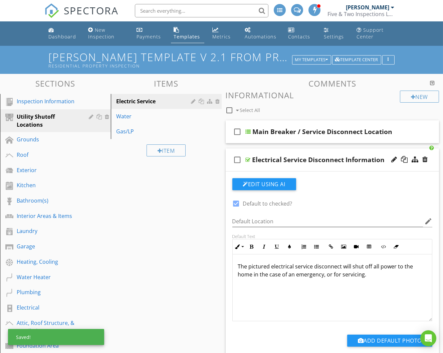
click at [340, 153] on div "check_box_outline_blank Electrical Service Disconnect Information" at bounding box center [333, 159] width 214 height 23
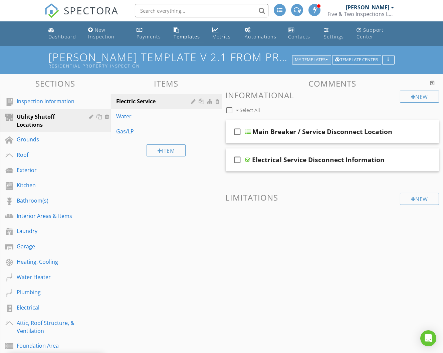
click at [326, 58] on icon "button" at bounding box center [327, 59] width 2 height 5
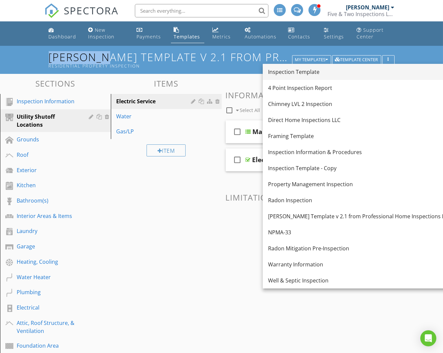
click at [320, 68] on div "Inspection Template" at bounding box center [359, 72] width 183 height 8
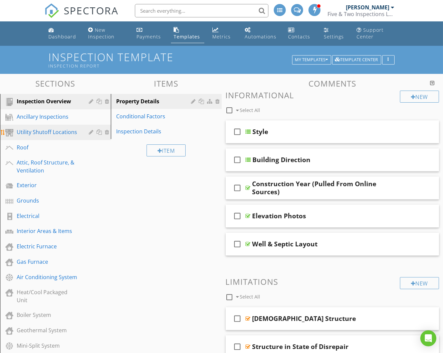
click at [66, 130] on div "Utility Shutoff Locations" at bounding box center [48, 132] width 62 height 8
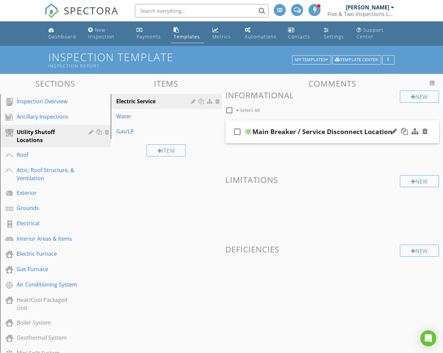
click at [277, 138] on div "check_box_outline_blank Main Breaker / Service Disconnect Location" at bounding box center [333, 131] width 214 height 23
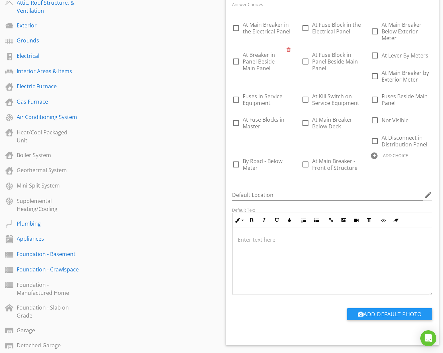
scroll to position [173, 0]
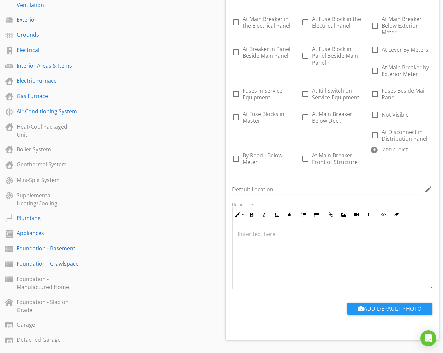
click at [297, 251] on div at bounding box center [333, 255] width 200 height 67
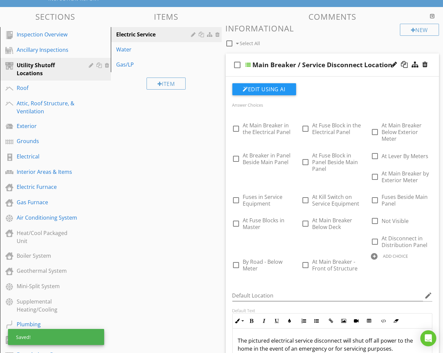
scroll to position [63, 0]
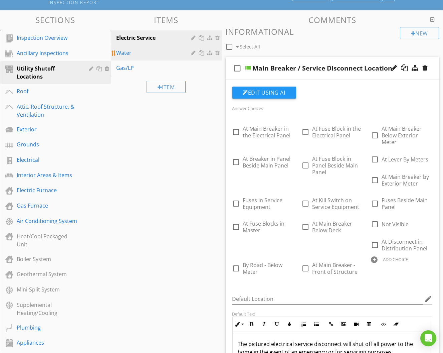
click at [166, 52] on div "Water" at bounding box center [154, 53] width 77 height 8
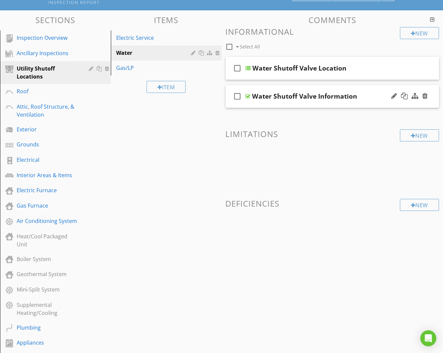
click at [341, 86] on div "check_box_outline_blank Water Shutoff Valve Information" at bounding box center [333, 96] width 214 height 23
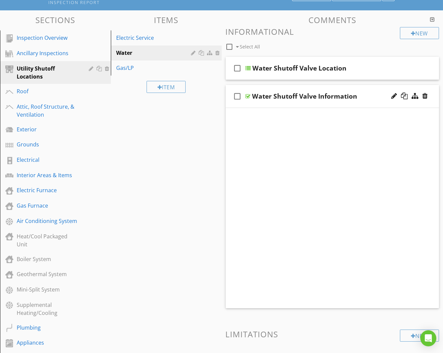
scroll to position [63, 0]
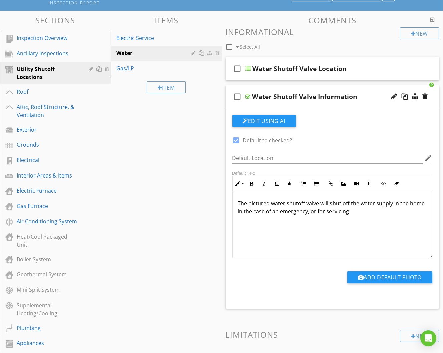
click at [331, 224] on div "The pictured water shutoff valve will shut off the water supply in the home in …" at bounding box center [333, 224] width 200 height 67
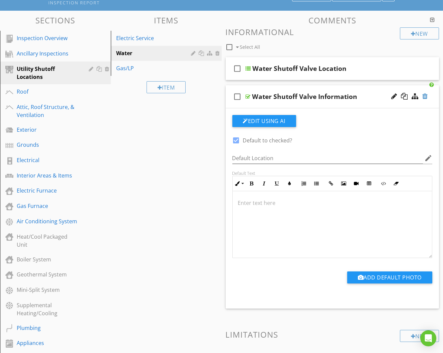
click at [425, 94] on div at bounding box center [425, 96] width 5 height 7
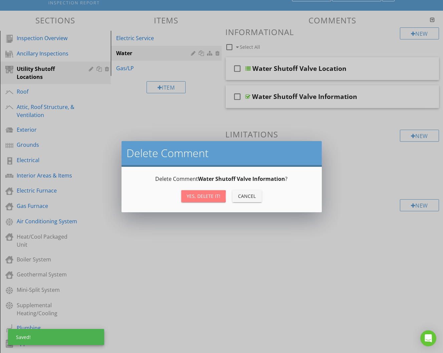
click at [212, 192] on div "Yes, Delete it!" at bounding box center [204, 195] width 34 height 7
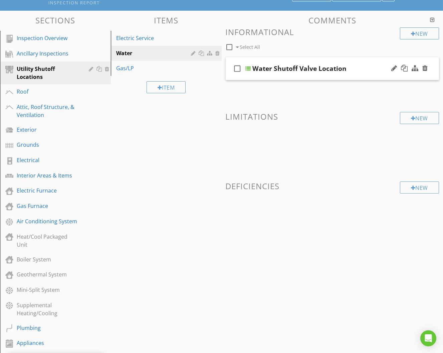
click at [355, 77] on div "check_box_outline_blank Water Shutoff Valve Location" at bounding box center [333, 68] width 214 height 23
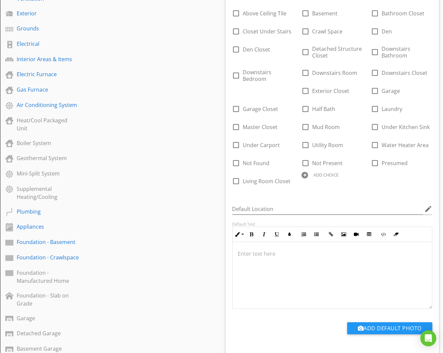
scroll to position [209, 0]
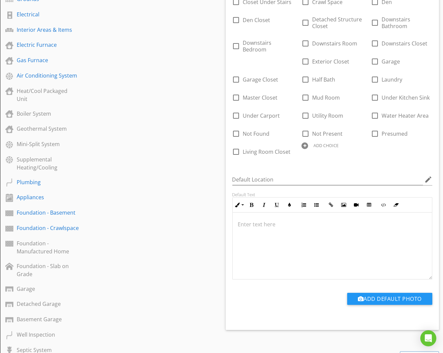
click at [318, 251] on div at bounding box center [333, 245] width 200 height 67
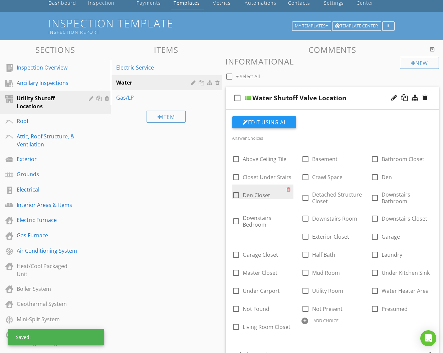
scroll to position [25, 0]
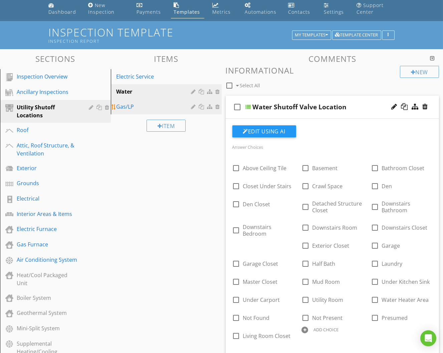
click at [163, 107] on div "Gas/LP" at bounding box center [154, 107] width 77 height 8
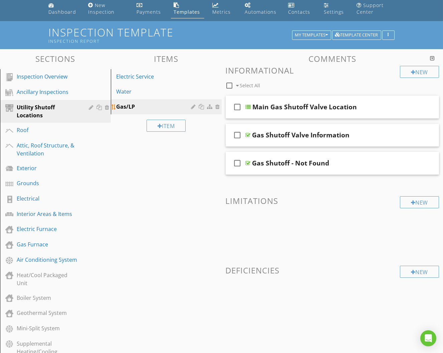
click at [193, 105] on div at bounding box center [194, 106] width 6 height 5
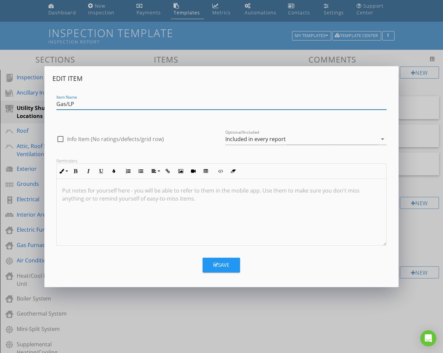
click at [61, 105] on input "Gas/LP" at bounding box center [221, 104] width 331 height 11
type input "NG/LP"
click at [221, 259] on button "Save" at bounding box center [221, 265] width 37 height 15
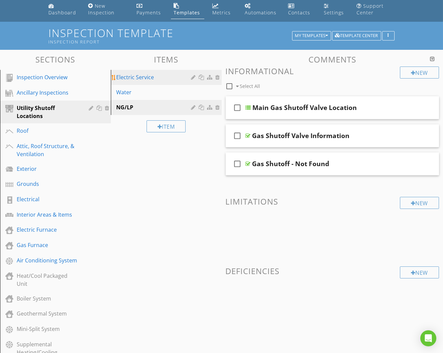
click at [195, 76] on div at bounding box center [194, 76] width 6 height 5
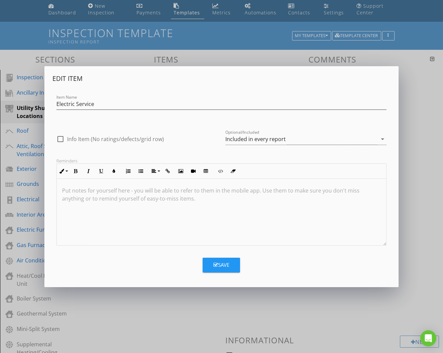
scroll to position [24, 0]
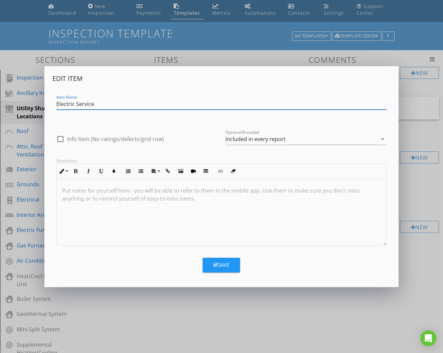
click at [121, 141] on label "Info Item (No ratings/defects/grid row)" at bounding box center [115, 139] width 97 height 7
checkbox input "true"
click at [219, 258] on button "Save" at bounding box center [221, 265] width 37 height 15
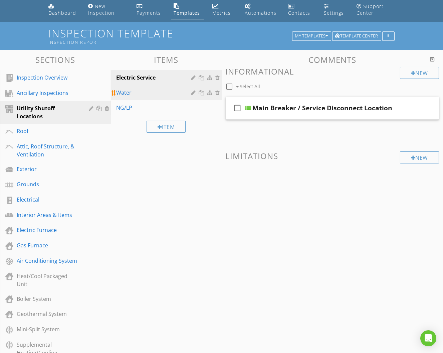
click at [163, 92] on div "Water" at bounding box center [154, 93] width 77 height 8
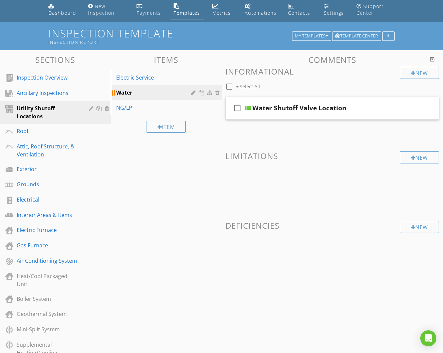
click at [194, 90] on div at bounding box center [194, 92] width 6 height 5
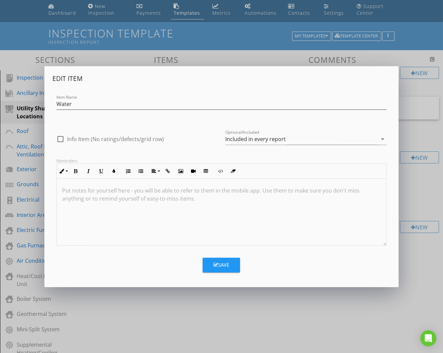
scroll to position [23, 0]
click at [144, 139] on label "Info Item (No ratings/defects/grid row)" at bounding box center [115, 139] width 97 height 7
checkbox input "true"
click at [213, 261] on button "Save" at bounding box center [221, 265] width 37 height 15
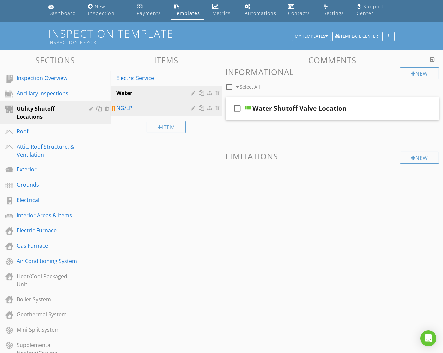
click at [166, 110] on div "NG/LP" at bounding box center [154, 108] width 77 height 8
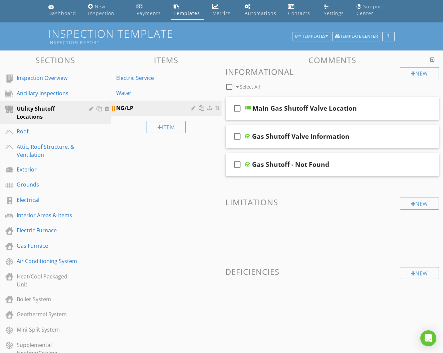
click at [192, 108] on div at bounding box center [194, 107] width 6 height 5
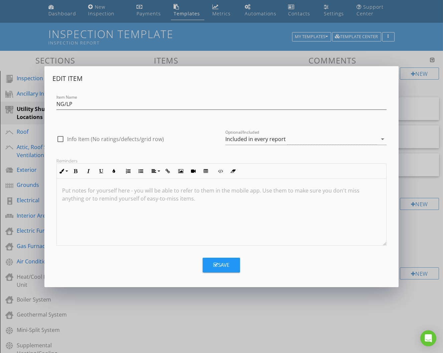
click at [100, 138] on label "Info Item (No ratings/defects/grid row)" at bounding box center [115, 139] width 97 height 7
checkbox input "true"
click at [212, 258] on button "Save" at bounding box center [221, 265] width 37 height 15
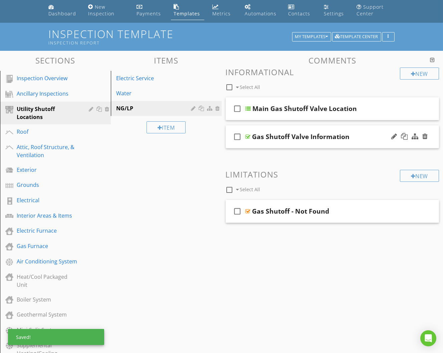
click at [335, 145] on div "check_box_outline_blank Gas Shutoff Valve Information" at bounding box center [333, 136] width 214 height 23
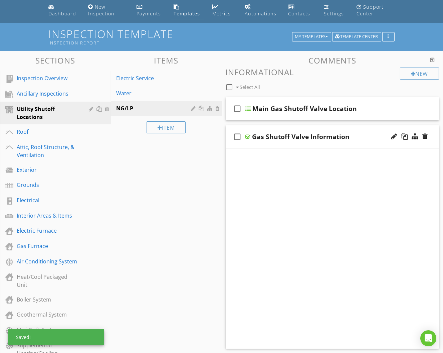
scroll to position [23, 0]
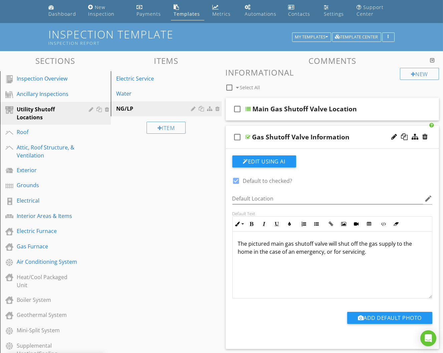
click at [316, 255] on div "The pictured main gas shutoff valve will shut off the gas supply to the home in…" at bounding box center [333, 264] width 200 height 67
click at [425, 136] on div at bounding box center [425, 136] width 5 height 7
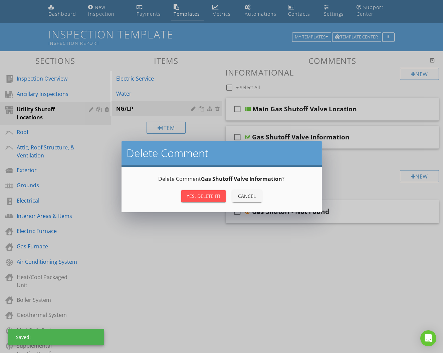
click at [219, 196] on div "Yes, Delete it!" at bounding box center [204, 195] width 34 height 7
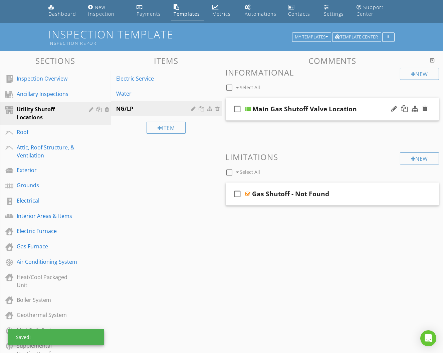
click at [355, 117] on div "check_box_outline_blank Main Gas Shutoff Valve Location" at bounding box center [333, 109] width 214 height 23
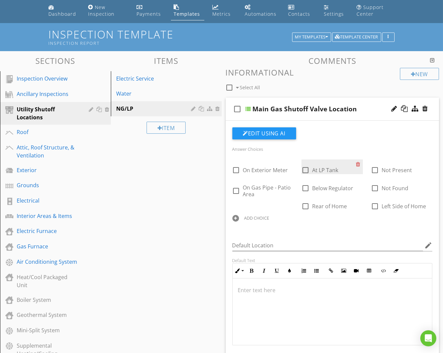
scroll to position [22, 0]
click at [316, 295] on div at bounding box center [333, 312] width 200 height 67
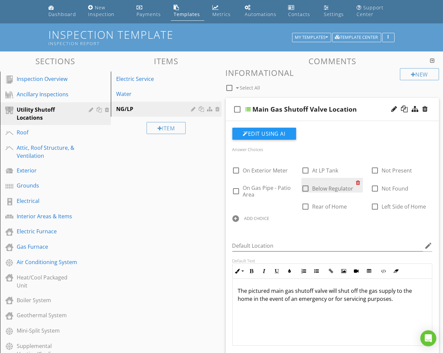
click at [358, 180] on div at bounding box center [359, 182] width 7 height 9
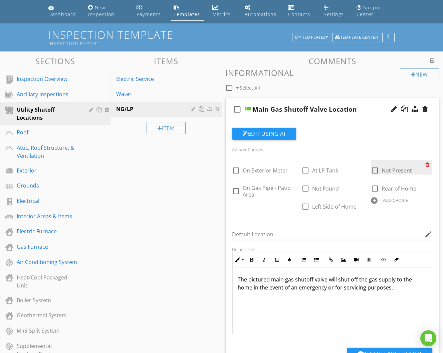
click at [428, 162] on div at bounding box center [429, 164] width 7 height 9
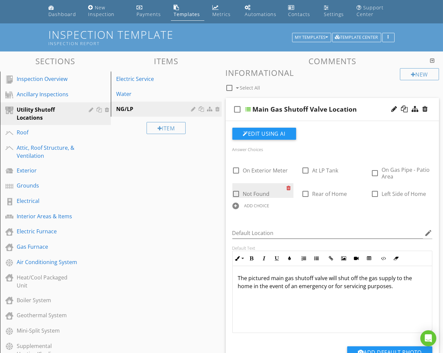
click at [288, 184] on div at bounding box center [290, 187] width 7 height 9
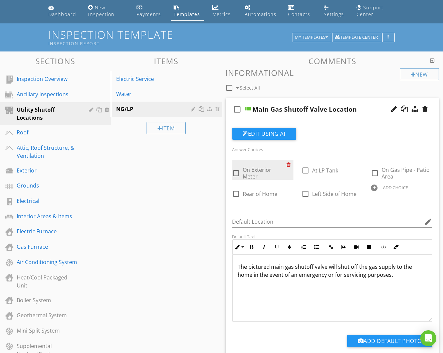
click at [289, 161] on div at bounding box center [290, 164] width 7 height 9
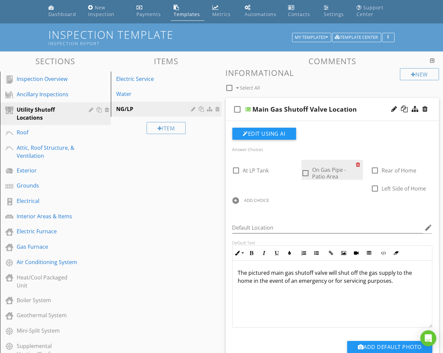
click at [359, 162] on div at bounding box center [359, 164] width 7 height 9
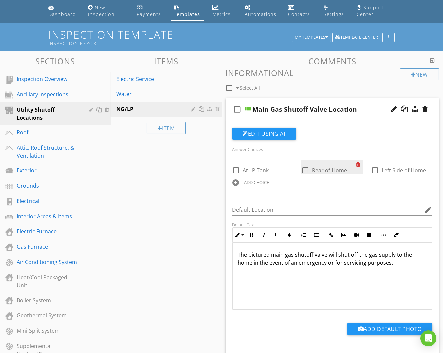
click at [358, 162] on div at bounding box center [359, 164] width 7 height 9
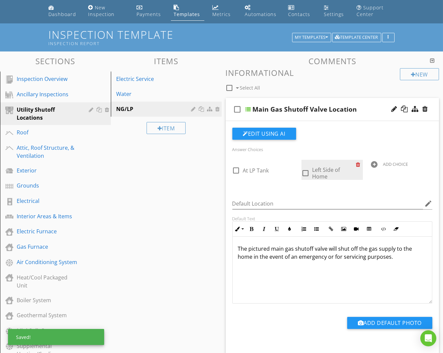
click at [358, 162] on div at bounding box center [359, 164] width 7 height 9
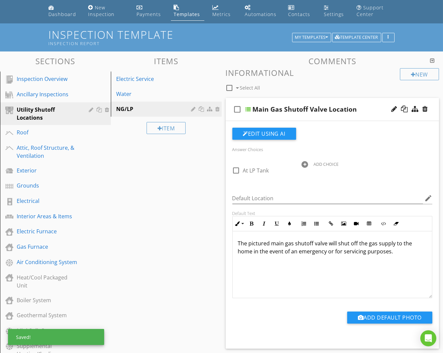
click at [315, 165] on div "ADD CHOICE" at bounding box center [326, 163] width 25 height 5
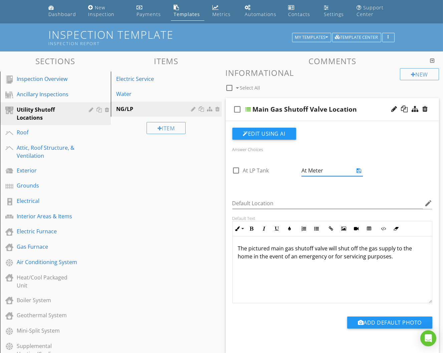
type input "At Meter"
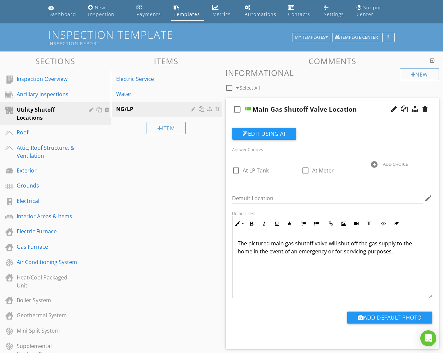
click at [189, 199] on div "Sections Inspection Overview Ancillary Inspections Utility Shutoff Locations Ro…" at bounding box center [221, 353] width 443 height 605
click at [53, 197] on div "Electrical" at bounding box center [48, 201] width 62 height 8
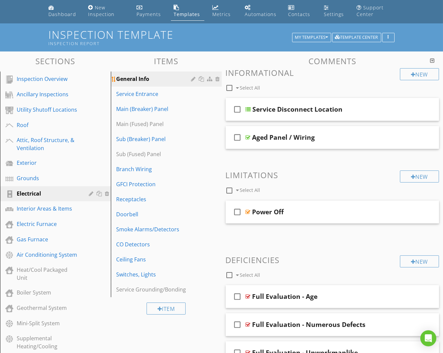
click at [172, 82] on div "General Info" at bounding box center [154, 79] width 77 height 8
click at [425, 106] on div at bounding box center [425, 109] width 5 height 7
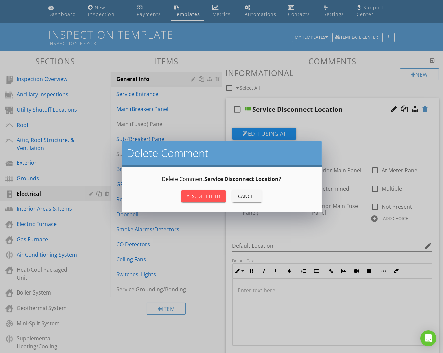
scroll to position [22, 0]
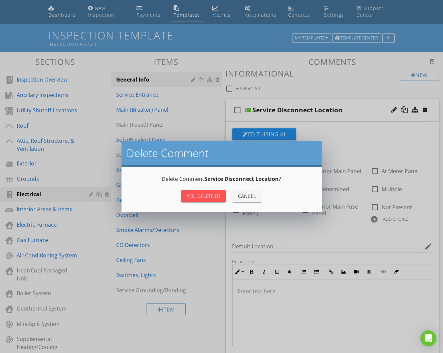
click at [200, 191] on button "Yes, Delete it!" at bounding box center [203, 196] width 44 height 12
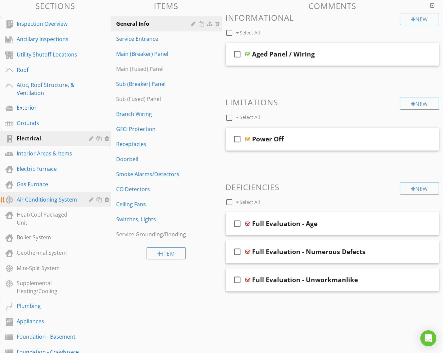
scroll to position [91, 0]
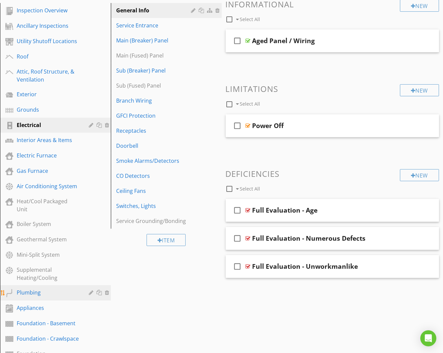
click at [59, 288] on div "Plumbing" at bounding box center [48, 292] width 62 height 8
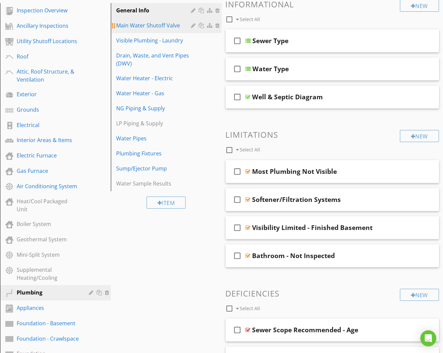
click at [166, 26] on div "Main Water Shutoff Valve" at bounding box center [154, 25] width 77 height 8
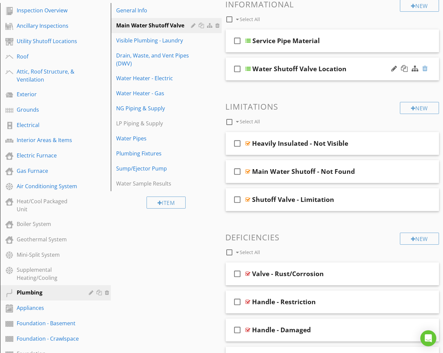
click at [426, 68] on div at bounding box center [425, 68] width 5 height 7
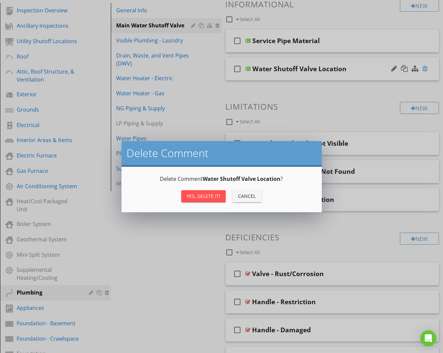
scroll to position [91, 0]
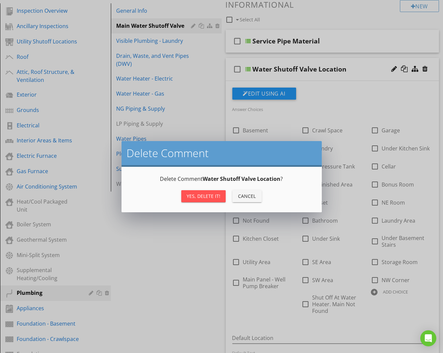
click at [200, 191] on button "Yes, Delete it!" at bounding box center [203, 196] width 44 height 12
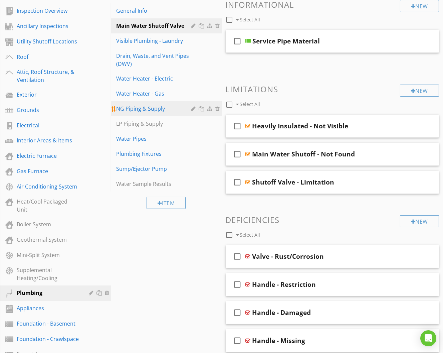
click at [162, 105] on div "NG Piping & Supply" at bounding box center [154, 109] width 77 height 8
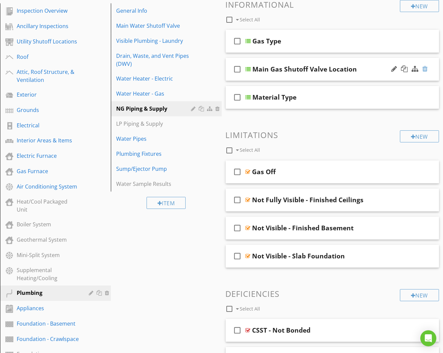
click at [425, 67] on div at bounding box center [425, 68] width 5 height 7
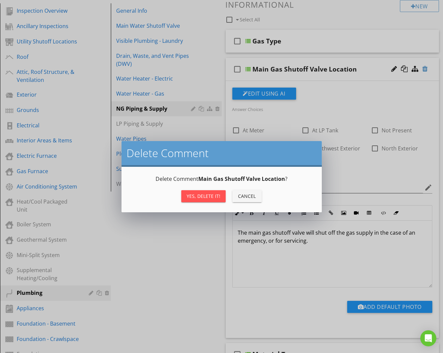
scroll to position [90, 0]
click at [198, 190] on button "Yes, Delete it!" at bounding box center [203, 196] width 44 height 12
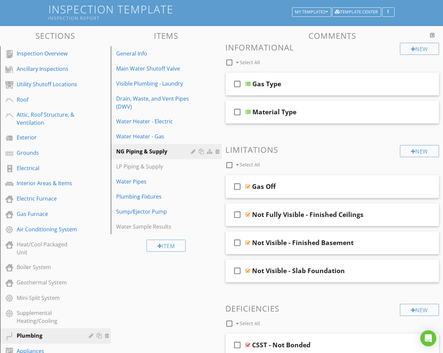
scroll to position [45, 0]
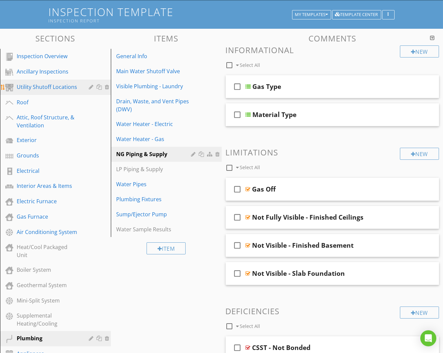
click at [52, 89] on div "Utility Shutoff Locations" at bounding box center [48, 87] width 62 height 8
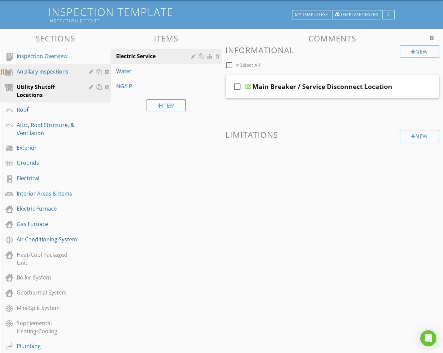
click at [61, 74] on div "Ancillary Inspections" at bounding box center [48, 71] width 62 height 8
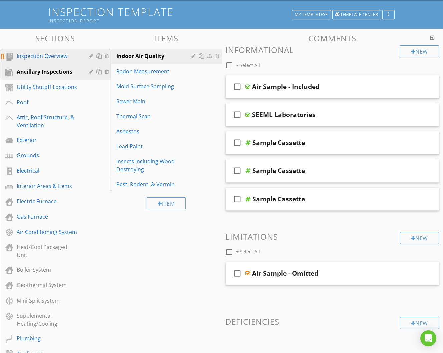
click at [68, 56] on div "Inspection Overview" at bounding box center [48, 56] width 62 height 8
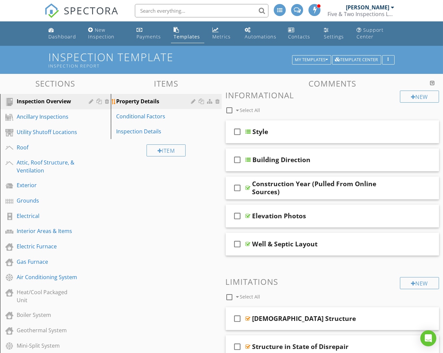
scroll to position [0, 0]
click at [195, 101] on div at bounding box center [194, 101] width 6 height 5
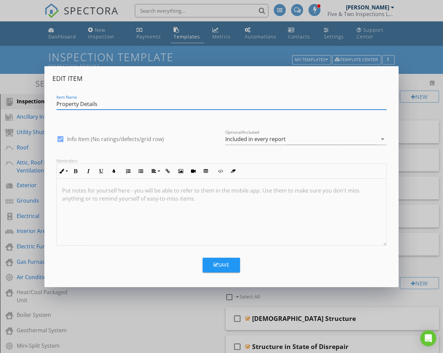
click at [211, 304] on div "Edit Item Item Name Property Details check_box Info Item (No ratings/defects/gr…" at bounding box center [221, 176] width 443 height 353
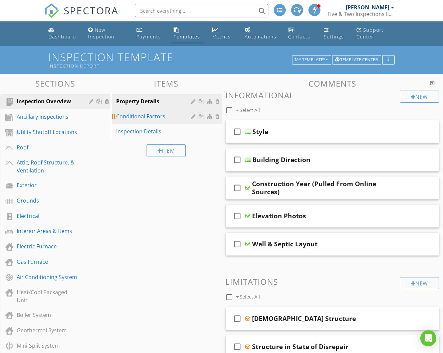
click at [192, 115] on div at bounding box center [194, 116] width 6 height 5
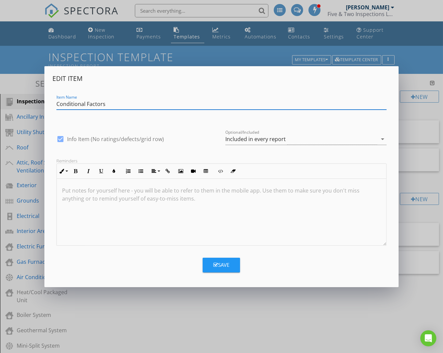
click at [165, 319] on div "Edit Item Item Name Conditional Factors check_box Info Item (No ratings/defects…" at bounding box center [221, 176] width 443 height 353
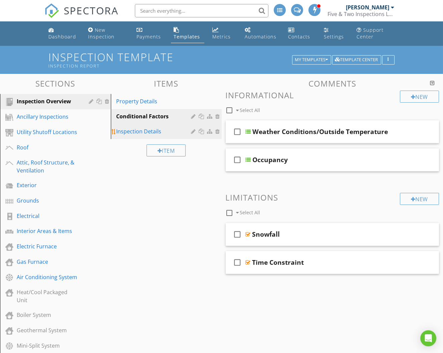
click at [194, 131] on div at bounding box center [194, 131] width 6 height 5
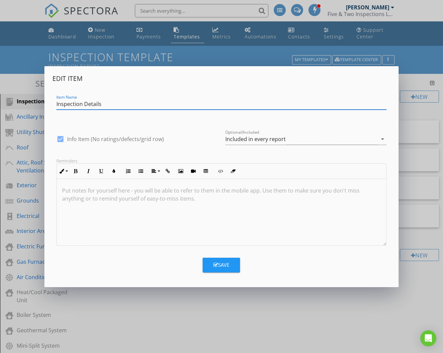
click at [181, 306] on div "Edit Item Item Name Inspection Details check_box Info Item (No ratings/defects/…" at bounding box center [221, 176] width 443 height 353
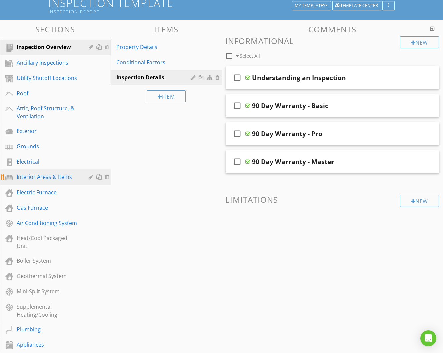
scroll to position [57, 0]
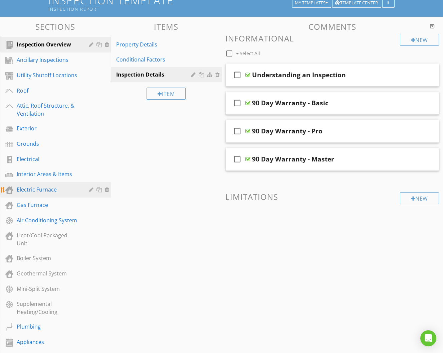
click at [64, 191] on div "Electric Furnace" at bounding box center [61, 189] width 88 height 9
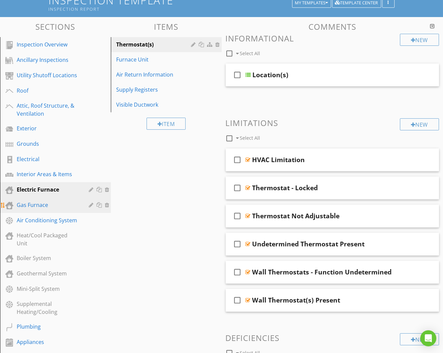
click at [63, 202] on div "Gas Furnace" at bounding box center [48, 205] width 62 height 8
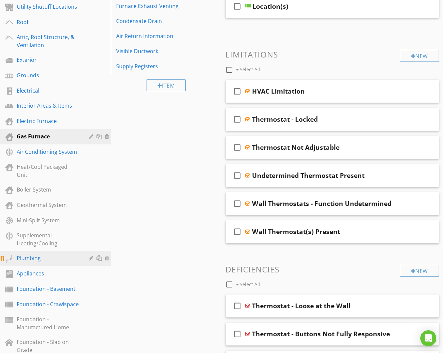
scroll to position [126, 0]
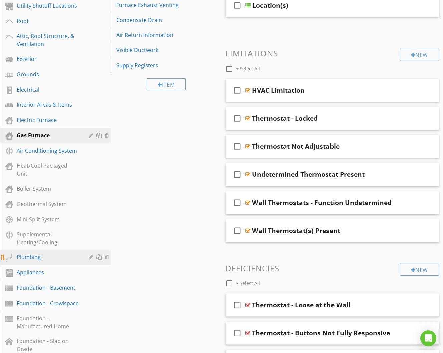
click at [64, 253] on div "Plumbing" at bounding box center [48, 257] width 62 height 8
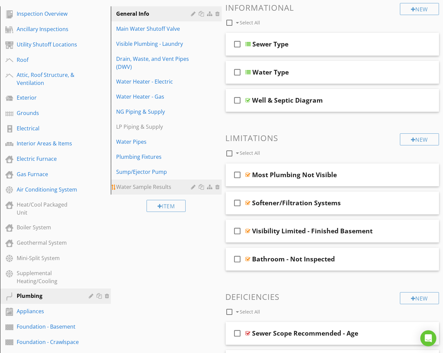
scroll to position [72, 0]
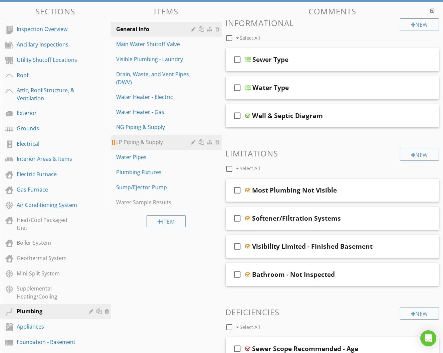
click at [147, 141] on div "LP Piping & Supply" at bounding box center [154, 142] width 77 height 8
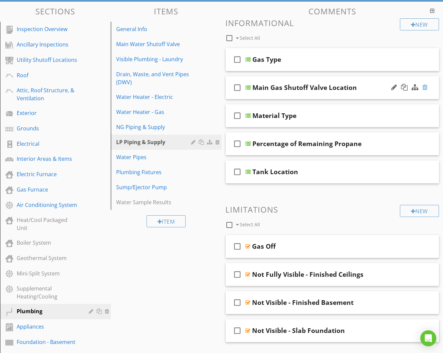
click at [426, 84] on div at bounding box center [425, 87] width 5 height 7
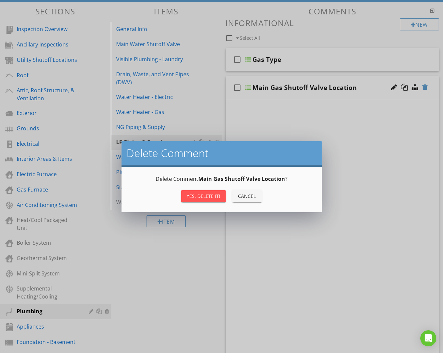
scroll to position [72, 0]
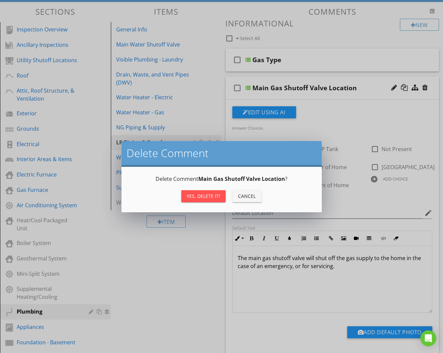
click at [218, 194] on div "Yes, Delete it!" at bounding box center [204, 195] width 34 height 7
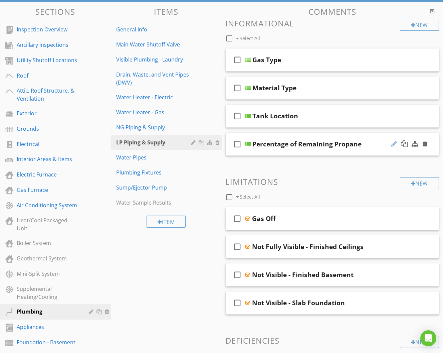
click at [395, 142] on div at bounding box center [394, 143] width 6 height 7
click at [339, 142] on input "Percentage of Remaining Propane" at bounding box center [328, 144] width 150 height 11
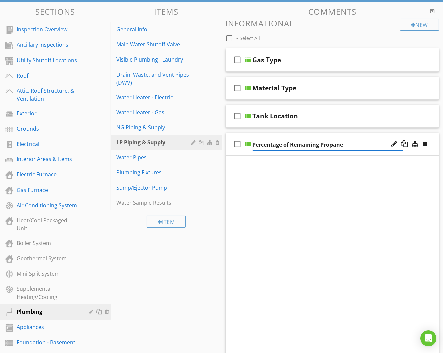
scroll to position [71, 0]
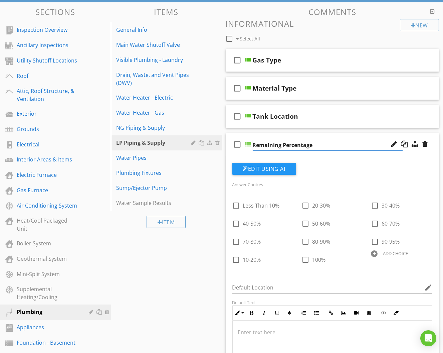
type input "Remaining Percentage"
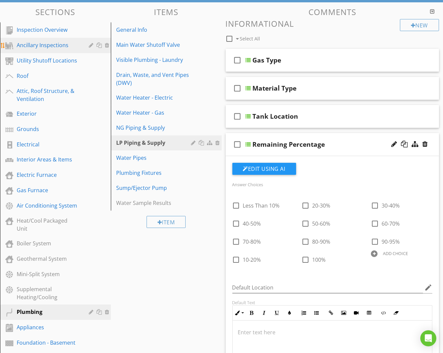
click at [66, 48] on link "Ancillary Inspections" at bounding box center [56, 45] width 109 height 15
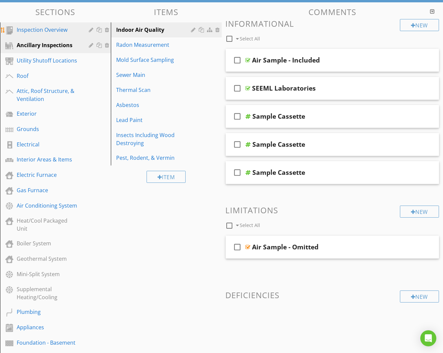
click at [60, 26] on div "Inspection Overview" at bounding box center [48, 30] width 62 height 8
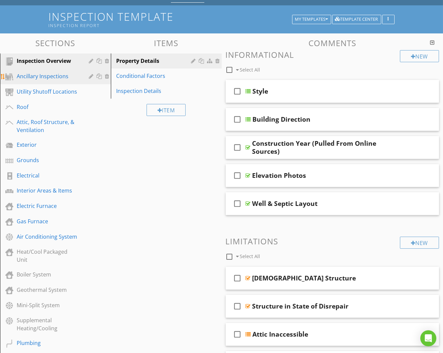
scroll to position [39, 0]
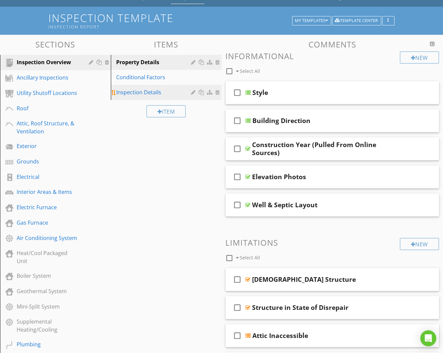
click at [169, 94] on div "Inspection Details" at bounding box center [154, 92] width 77 height 8
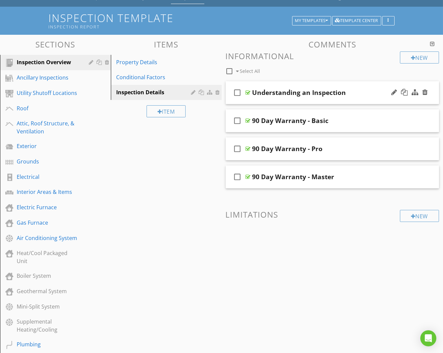
click at [278, 99] on div "check_box_outline_blank Understanding an Inspection" at bounding box center [333, 92] width 214 height 23
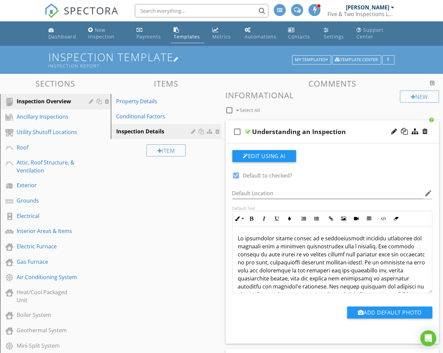
scroll to position [0, 0]
click at [178, 57] on div at bounding box center [176, 58] width 5 height 5
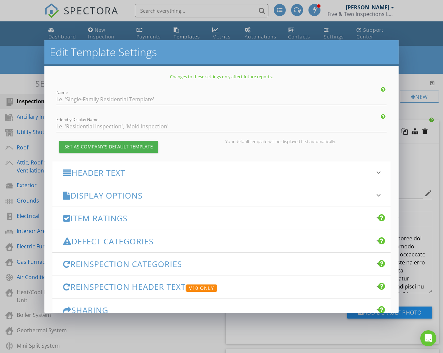
type input "Inspection Template"
type input "Inspection Report"
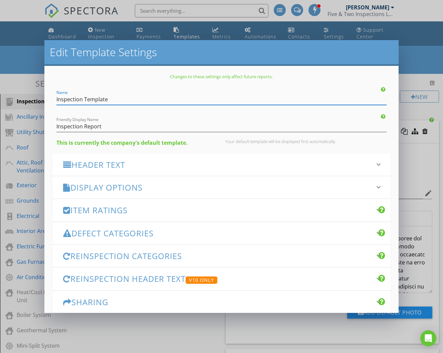
click at [179, 163] on h3 "Header Text" at bounding box center [217, 164] width 309 height 9
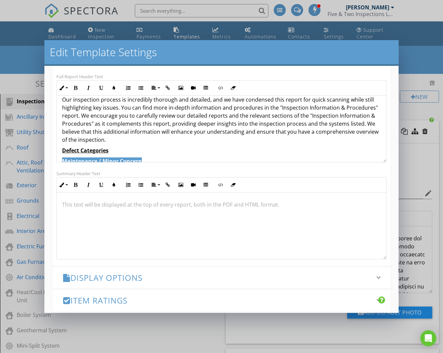
scroll to position [20, 0]
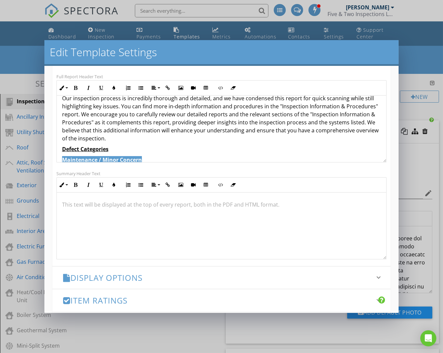
click at [410, 208] on div "Edit Template Settings Changes to these settings only affect future reports. Na…" at bounding box center [221, 176] width 443 height 353
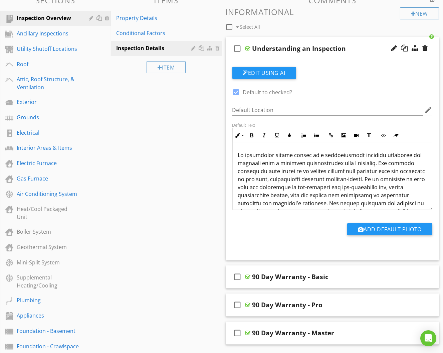
scroll to position [82, 0]
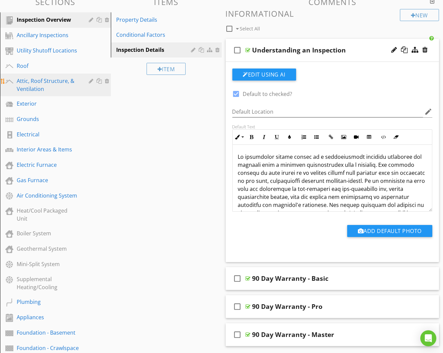
click at [65, 79] on div "Attic, Roof Structure, & Ventilation" at bounding box center [48, 85] width 62 height 16
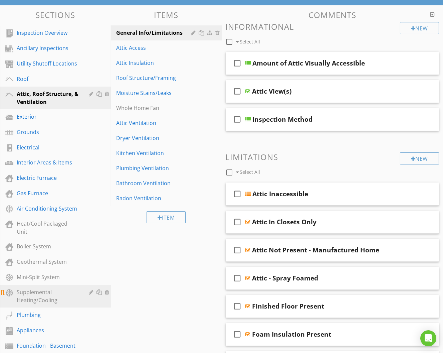
scroll to position [63, 0]
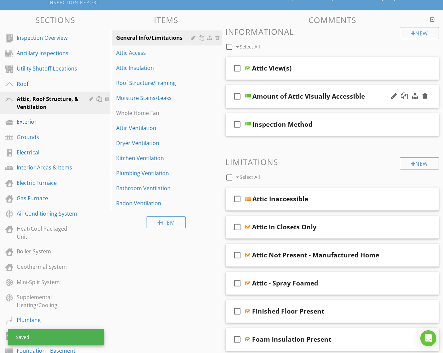
drag, startPoint x: 328, startPoint y: 120, endPoint x: 328, endPoint y: 91, distance: 28.7
click at [328, 91] on span "check_box_outline_blank Attic View(s) check_box_outline_blank Amount of Attic V…" at bounding box center [333, 96] width 214 height 79
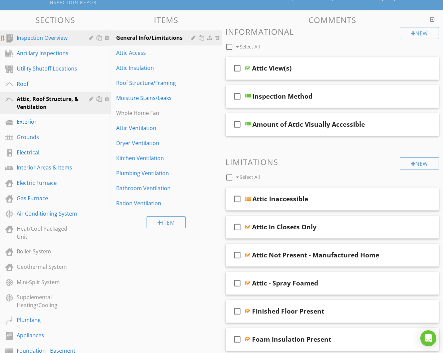
click at [63, 36] on div "Inspection Overview" at bounding box center [48, 38] width 62 height 8
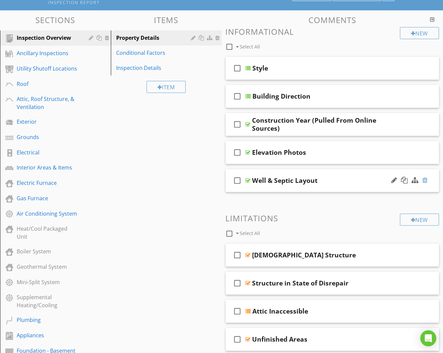
click at [424, 177] on div at bounding box center [425, 180] width 5 height 7
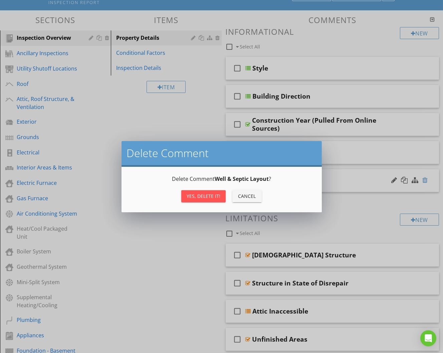
scroll to position [63, 0]
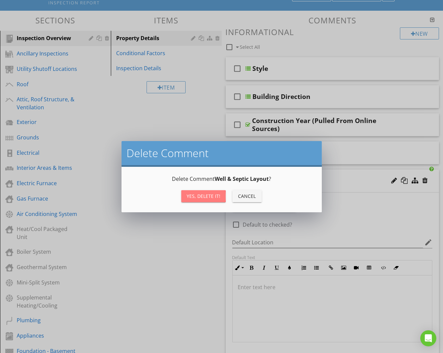
click at [209, 196] on div "Yes, Delete it!" at bounding box center [204, 195] width 34 height 7
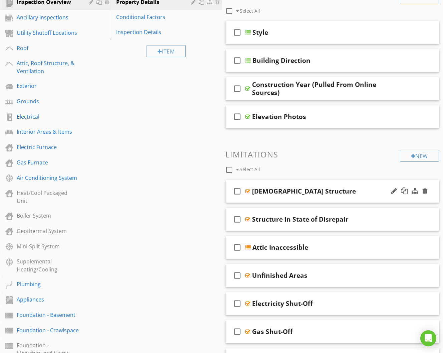
scroll to position [108, 0]
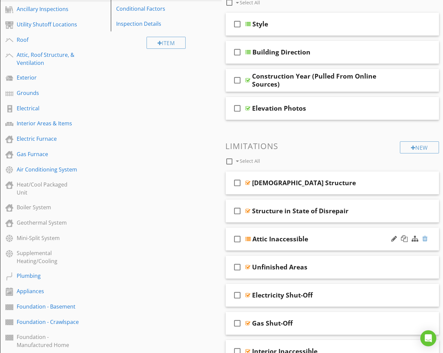
click at [425, 235] on div at bounding box center [425, 238] width 5 height 7
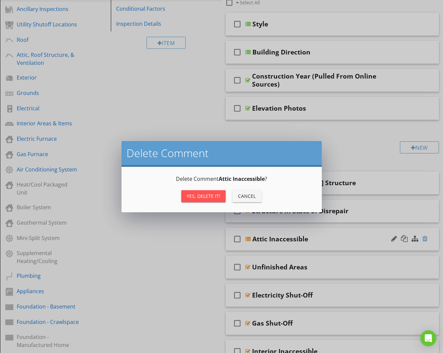
scroll to position [107, 0]
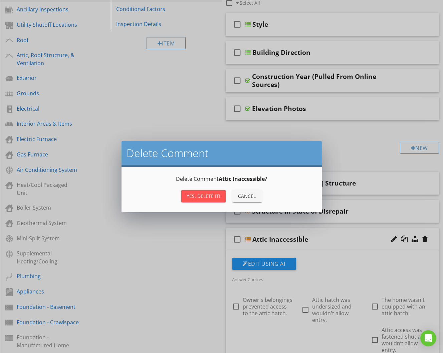
click at [216, 200] on button "Yes, Delete it!" at bounding box center [203, 196] width 44 height 12
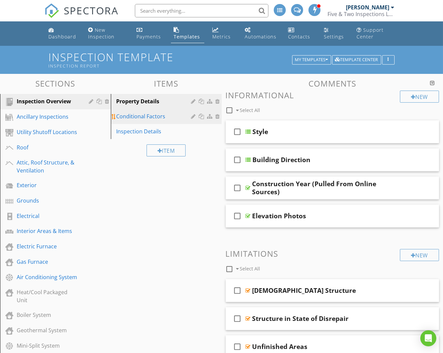
scroll to position [0, 0]
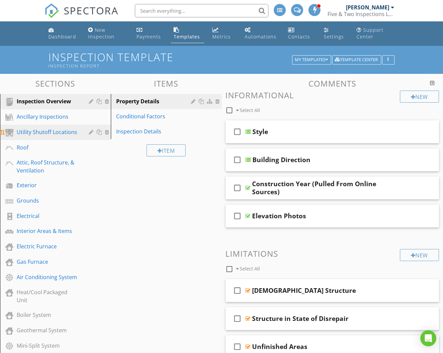
click at [67, 128] on div "Utility Shutoff Locations" at bounding box center [48, 132] width 62 height 8
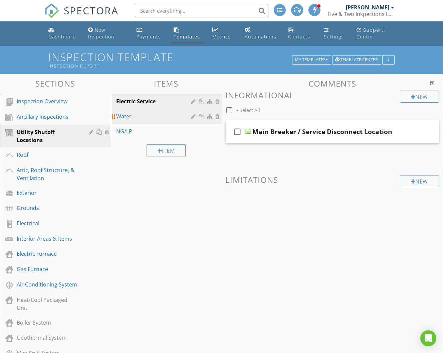
click at [165, 115] on div "Water" at bounding box center [154, 116] width 77 height 8
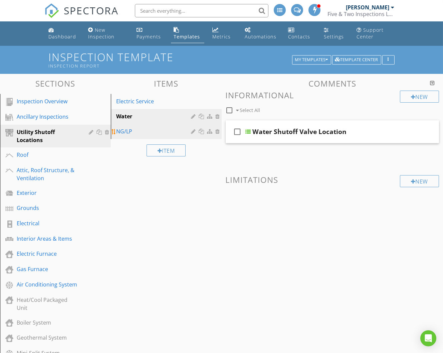
click at [165, 131] on div "NG/LP" at bounding box center [154, 131] width 77 height 8
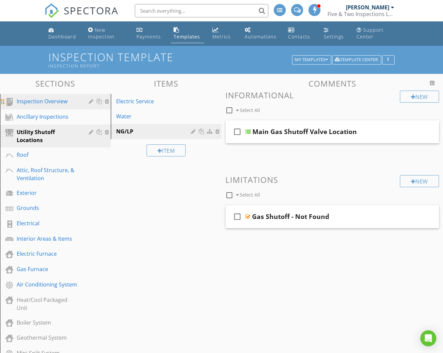
click at [54, 102] on div "Inspection Overview" at bounding box center [48, 101] width 62 height 8
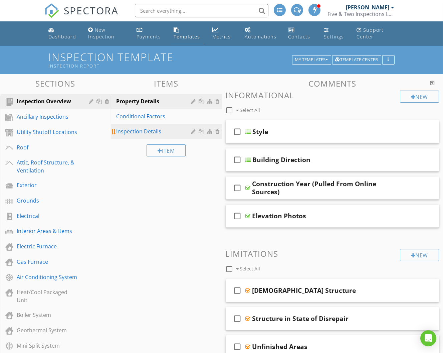
click at [167, 129] on div "Inspection Details" at bounding box center [154, 131] width 77 height 8
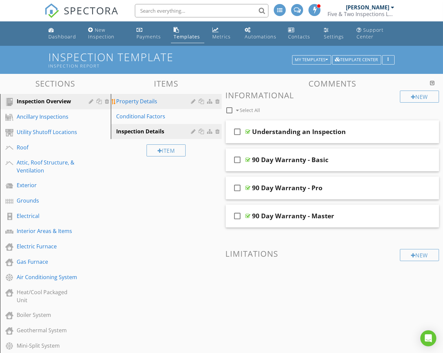
click at [163, 101] on div "Property Details" at bounding box center [154, 101] width 77 height 8
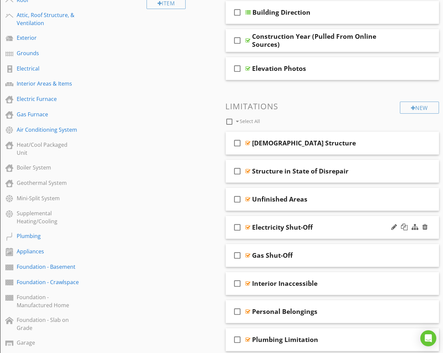
scroll to position [148, 0]
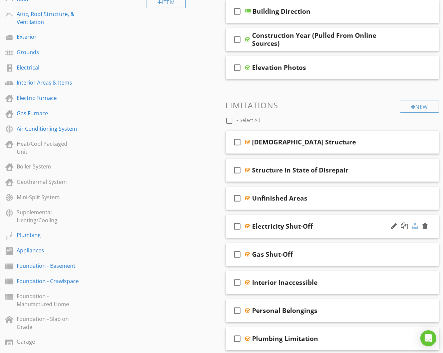
click at [415, 222] on div at bounding box center [415, 225] width 7 height 7
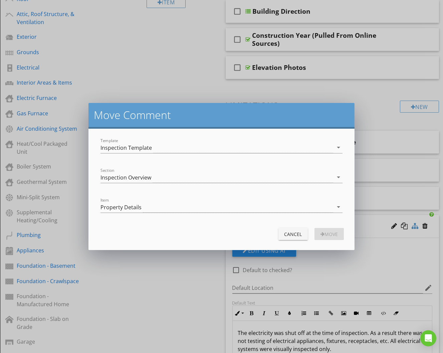
scroll to position [148, 0]
click at [215, 175] on div "Inspection Overview" at bounding box center [217, 177] width 232 height 11
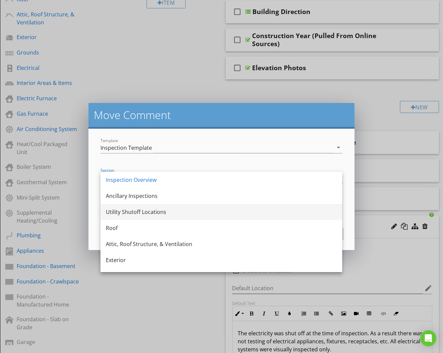
click at [196, 208] on div "Utility Shutoff Locations" at bounding box center [221, 212] width 231 height 8
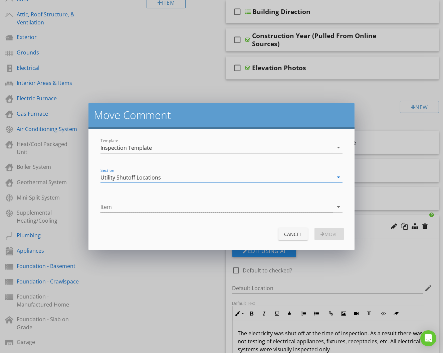
click at [195, 212] on div at bounding box center [217, 206] width 232 height 11
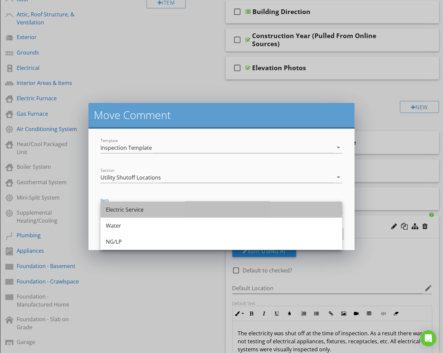
click at [194, 212] on div "Electric Service" at bounding box center [221, 209] width 231 height 8
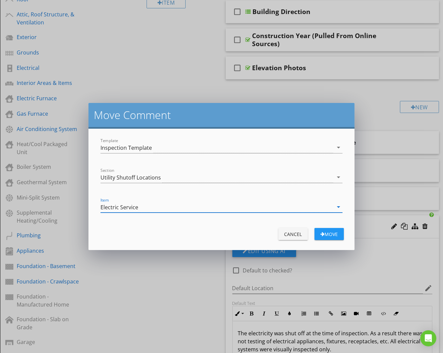
click at [330, 233] on div "Move" at bounding box center [329, 233] width 19 height 7
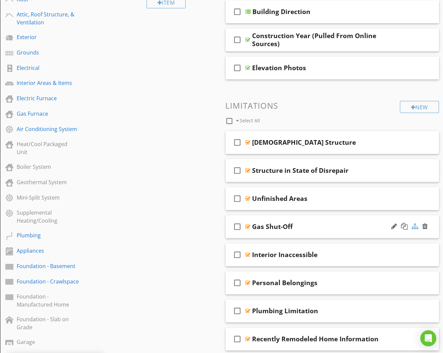
click at [414, 223] on div at bounding box center [415, 226] width 7 height 7
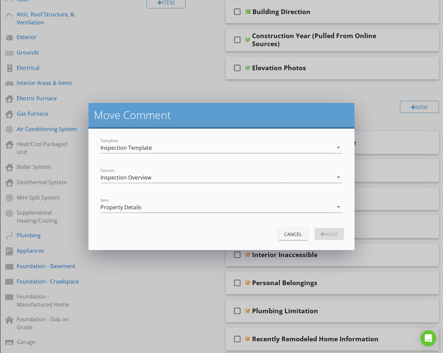
scroll to position [148, 0]
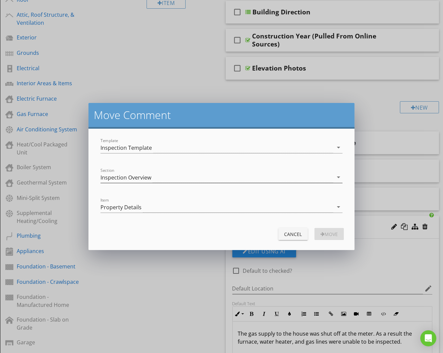
click at [271, 173] on div "Inspection Overview" at bounding box center [217, 177] width 232 height 11
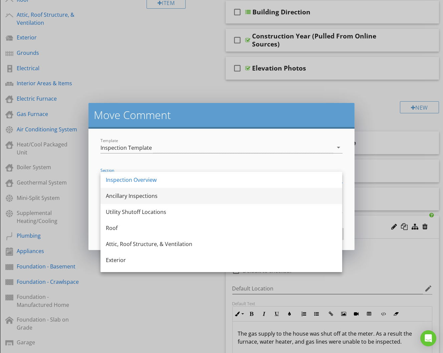
click at [233, 193] on div "Ancillary Inspections" at bounding box center [221, 196] width 231 height 8
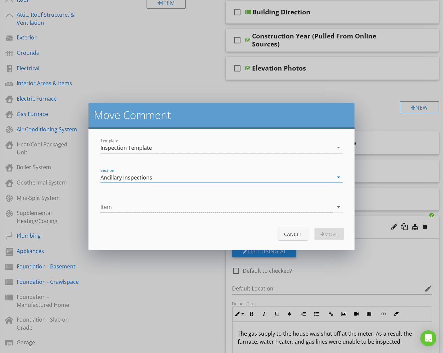
click at [237, 183] on div "Section Ancillary Inspections arrow_drop_down" at bounding box center [222, 177] width 242 height 11
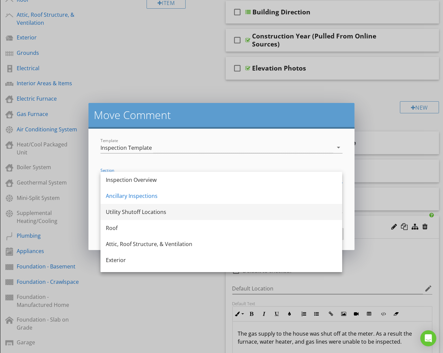
click at [220, 208] on div "Utility Shutoff Locations" at bounding box center [221, 212] width 231 height 8
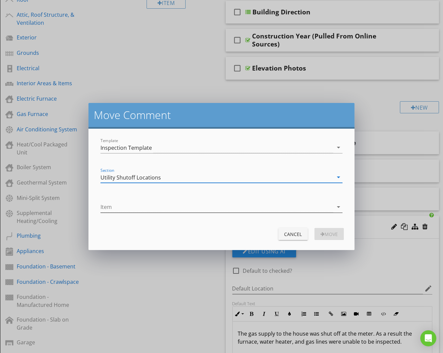
click at [225, 206] on div at bounding box center [217, 206] width 232 height 11
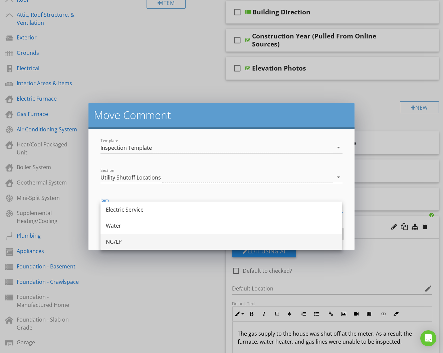
click at [197, 241] on div "NG/LP" at bounding box center [221, 241] width 231 height 8
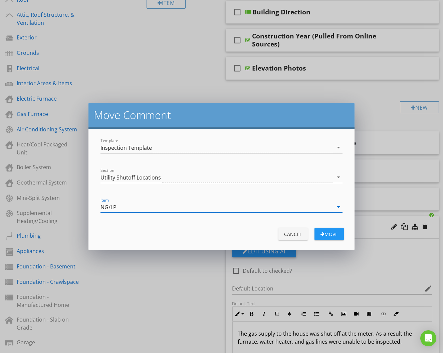
click at [322, 230] on div "Move" at bounding box center [329, 233] width 19 height 7
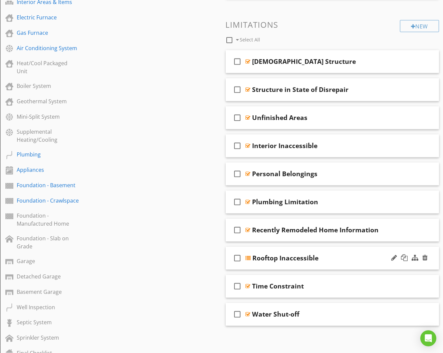
scroll to position [260, 0]
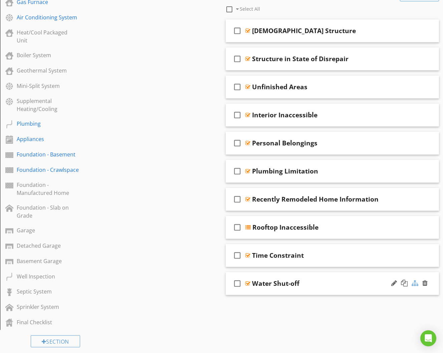
click at [414, 280] on div at bounding box center [415, 283] width 7 height 7
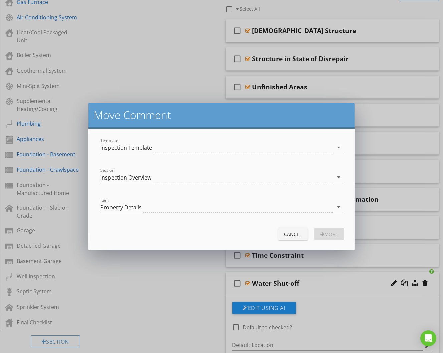
scroll to position [259, 0]
click at [257, 172] on div "Inspection Overview" at bounding box center [217, 177] width 232 height 11
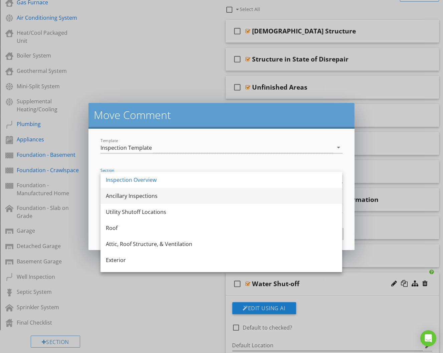
click at [220, 194] on div "Ancillary Inspections" at bounding box center [221, 196] width 231 height 8
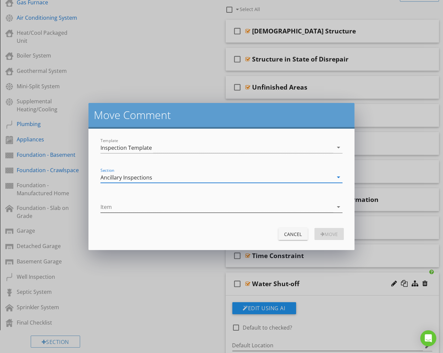
click at [221, 209] on div at bounding box center [217, 206] width 232 height 11
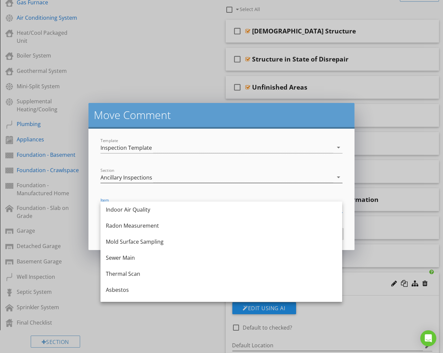
scroll to position [0, 0]
click at [223, 169] on div "Section Ancillary Inspections arrow_drop_down" at bounding box center [222, 179] width 242 height 22
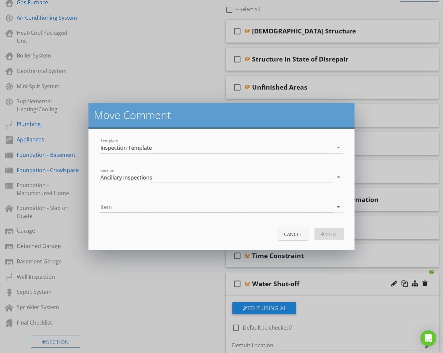
click at [221, 176] on div "Ancillary Inspections" at bounding box center [217, 177] width 232 height 11
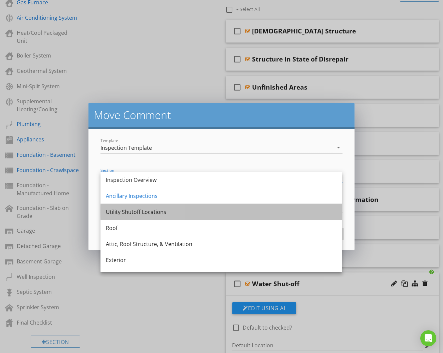
click at [203, 213] on div "Utility Shutoff Locations" at bounding box center [221, 212] width 231 height 8
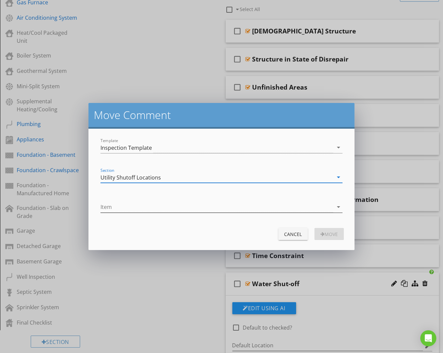
click at [205, 207] on div at bounding box center [217, 206] width 232 height 11
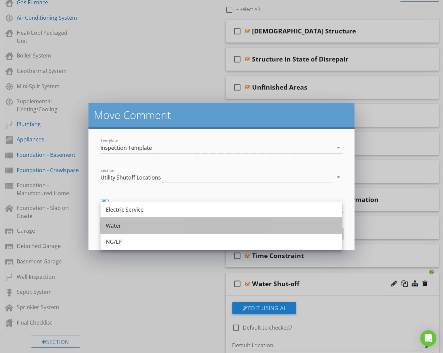
click at [196, 224] on div "Water" at bounding box center [221, 225] width 231 height 8
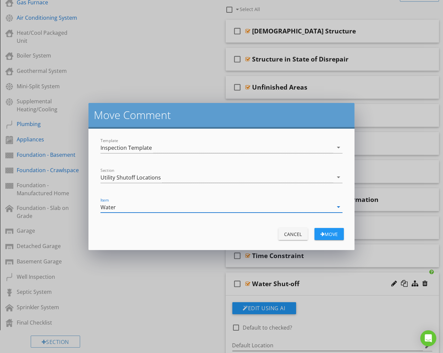
click at [328, 236] on div "Move" at bounding box center [329, 233] width 19 height 7
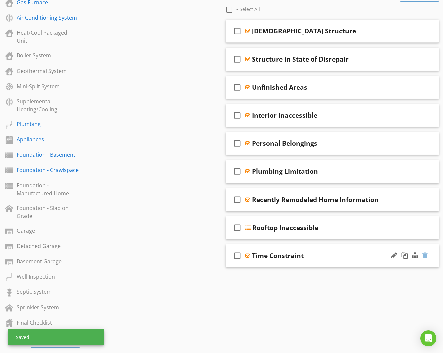
click at [426, 252] on div at bounding box center [425, 255] width 5 height 7
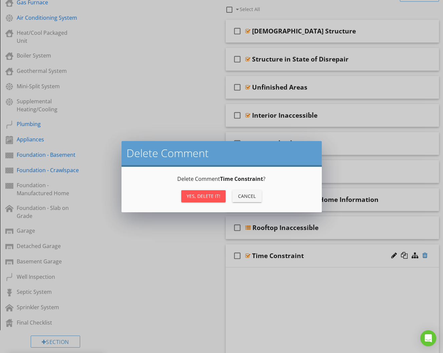
scroll to position [259, 0]
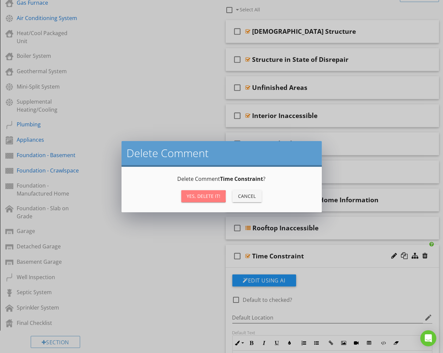
click at [199, 195] on div "Yes, Delete it!" at bounding box center [204, 195] width 34 height 7
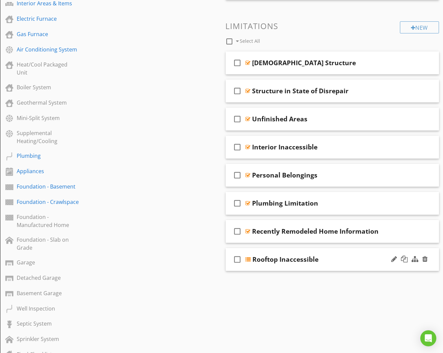
scroll to position [221, 0]
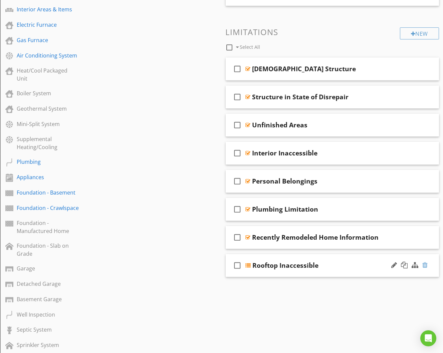
click at [426, 262] on div at bounding box center [425, 265] width 5 height 7
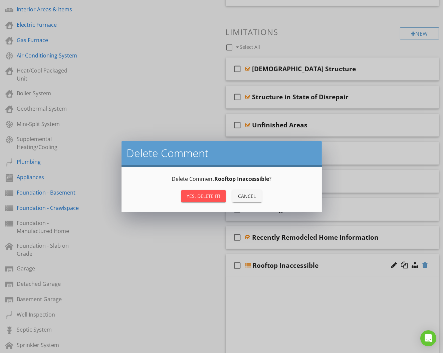
scroll to position [221, 0]
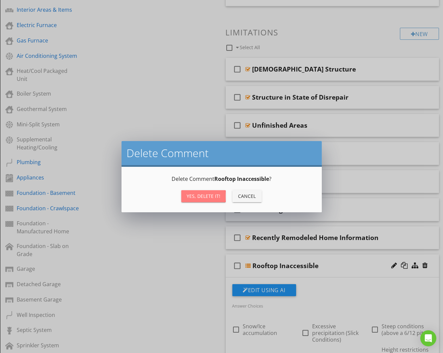
click at [209, 196] on div "Yes, Delete it!" at bounding box center [204, 195] width 34 height 7
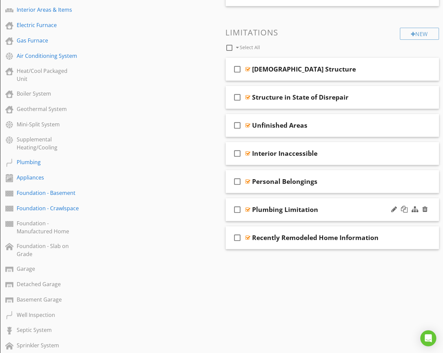
click at [343, 205] on div "Plumbing Limitation" at bounding box center [328, 209] width 150 height 8
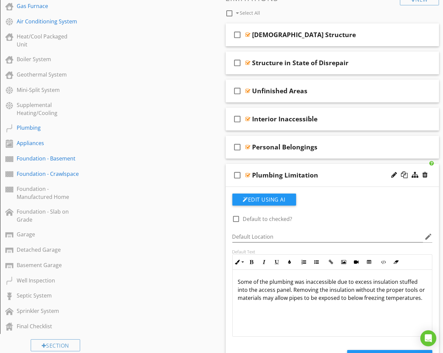
scroll to position [256, 0]
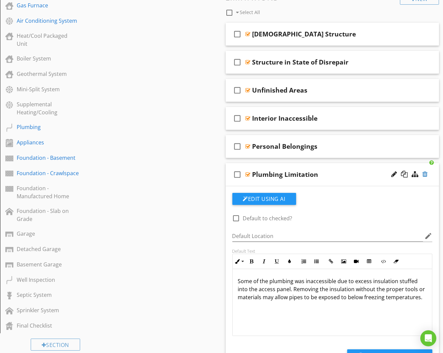
click at [426, 171] on div at bounding box center [425, 174] width 5 height 7
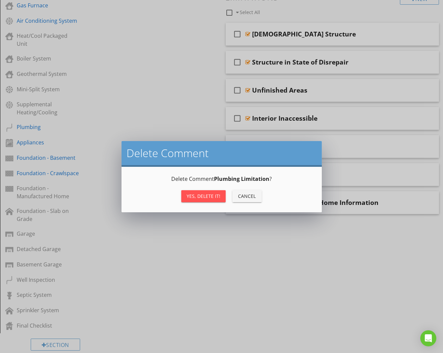
click at [199, 192] on div "Yes, Delete it!" at bounding box center [204, 195] width 34 height 7
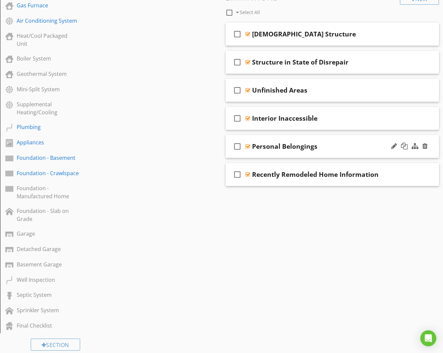
click at [351, 151] on div "check_box_outline_blank Personal Belongings" at bounding box center [333, 146] width 214 height 23
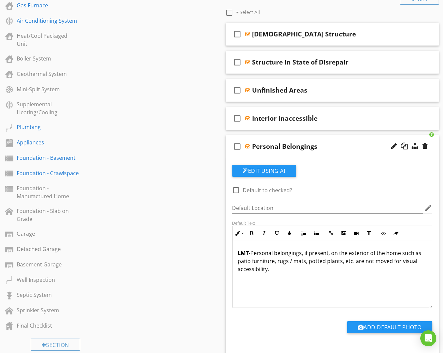
scroll to position [256, 0]
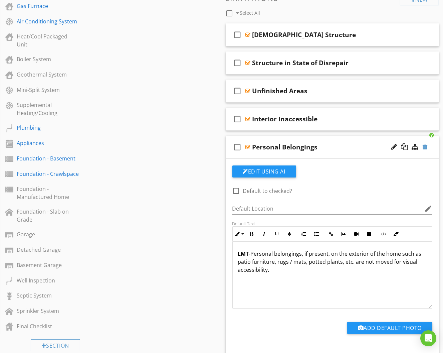
click at [425, 143] on div at bounding box center [425, 146] width 5 height 7
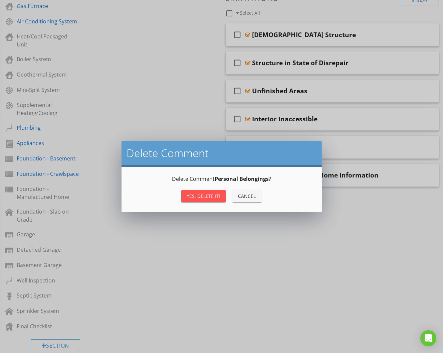
click at [197, 193] on div "Yes, Delete it!" at bounding box center [204, 195] width 34 height 7
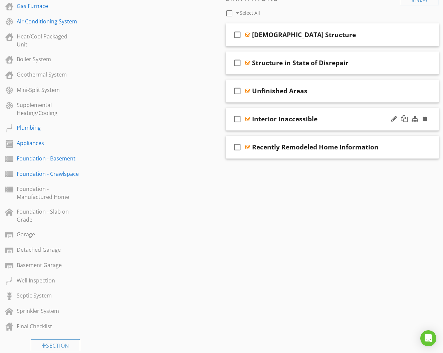
click at [359, 121] on div "check_box_outline_blank Interior Inaccessible" at bounding box center [333, 119] width 214 height 23
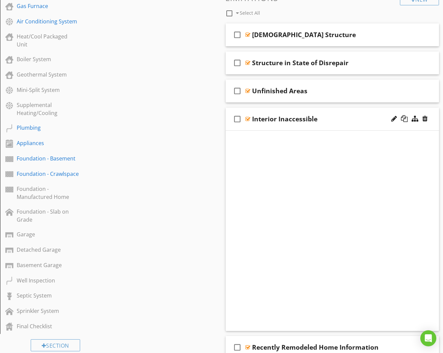
scroll to position [255, 0]
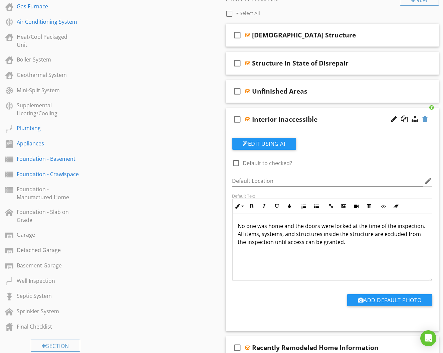
click at [425, 116] on div at bounding box center [425, 119] width 5 height 7
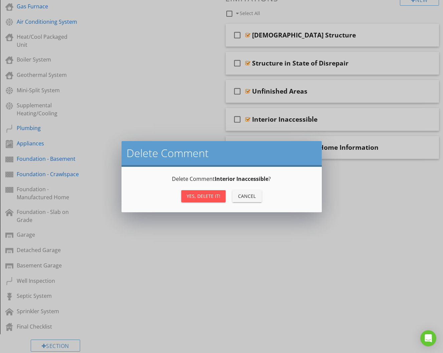
click at [212, 191] on button "Yes, Delete it!" at bounding box center [203, 196] width 44 height 12
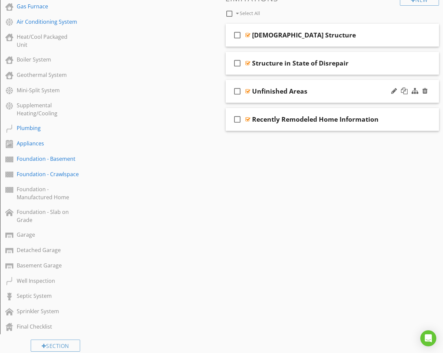
click at [345, 92] on div "check_box_outline_blank Unfinished Areas" at bounding box center [333, 91] width 214 height 23
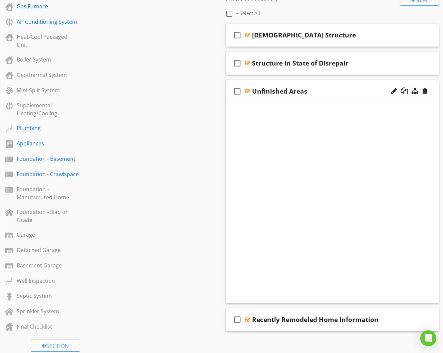
scroll to position [255, 0]
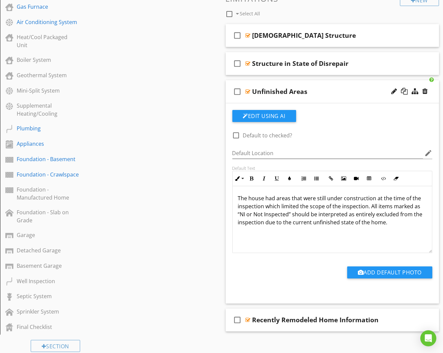
click at [352, 92] on div "Unfinished Areas" at bounding box center [328, 92] width 150 height 8
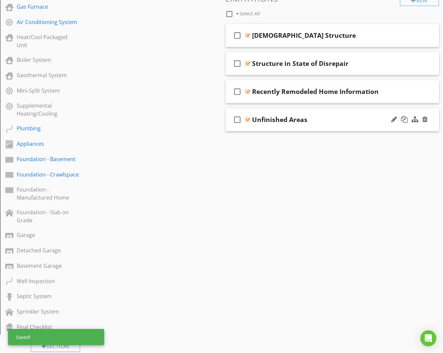
click at [355, 122] on div "check_box_outline_blank Unfinished Areas" at bounding box center [333, 119] width 214 height 23
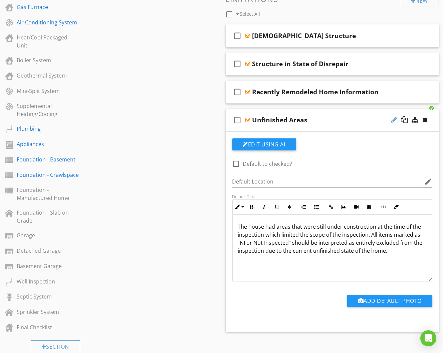
click at [394, 116] on div at bounding box center [394, 119] width 6 height 7
click at [337, 115] on input "Unfinished Areas" at bounding box center [328, 120] width 150 height 11
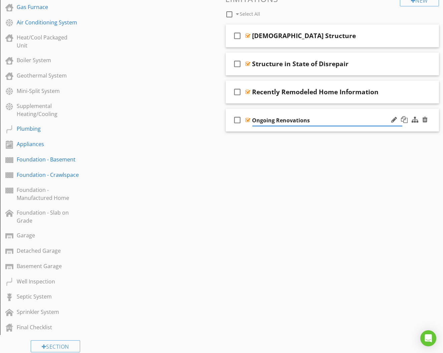
type input "Ongoing Renovations"
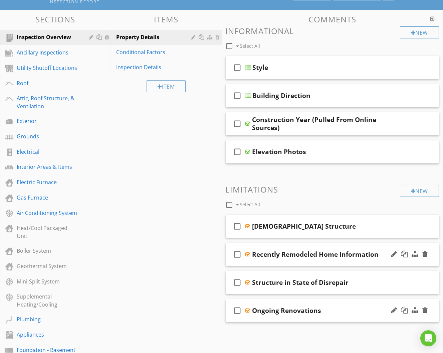
scroll to position [58, 0]
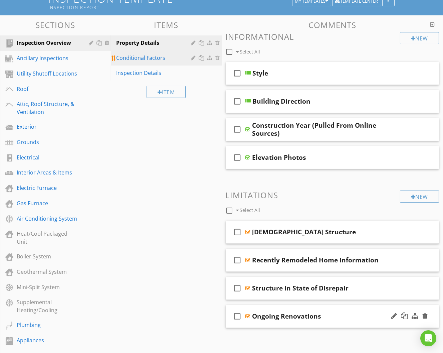
click at [170, 59] on div "Conditional Factors" at bounding box center [154, 58] width 77 height 8
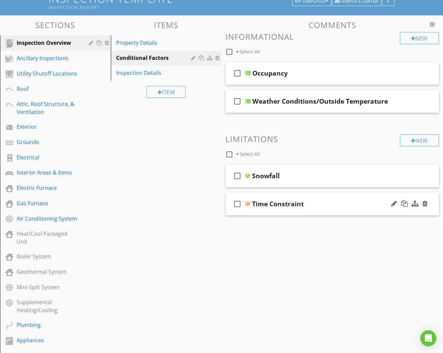
click at [320, 201] on div "Time Constraint" at bounding box center [328, 204] width 150 height 8
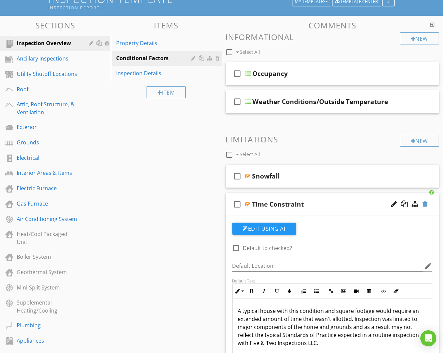
click at [424, 201] on div at bounding box center [425, 203] width 5 height 7
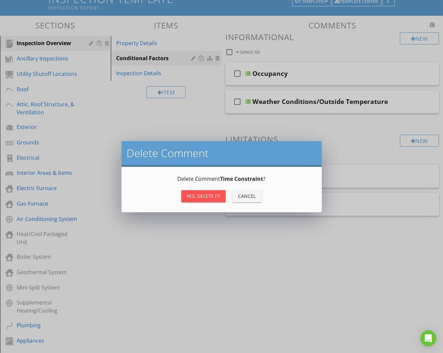
click at [222, 199] on button "Yes, Delete it!" at bounding box center [203, 196] width 44 height 12
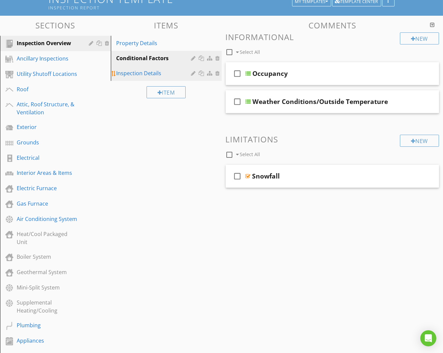
click at [179, 74] on div "Inspection Details" at bounding box center [154, 73] width 77 height 8
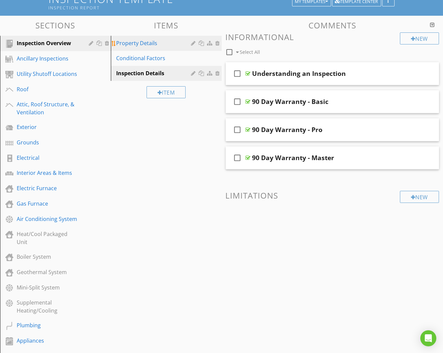
click at [177, 45] on div "Property Details" at bounding box center [154, 43] width 77 height 8
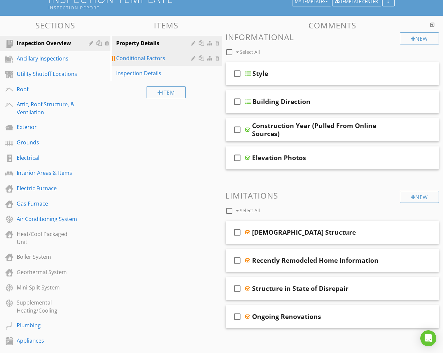
click at [179, 59] on div "Conditional Factors" at bounding box center [154, 58] width 77 height 8
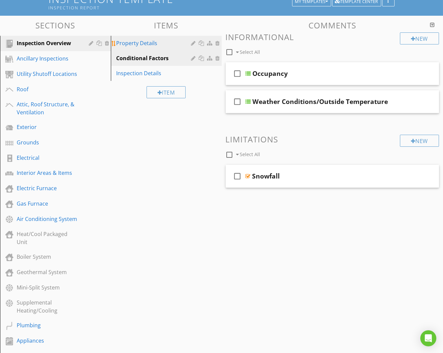
click at [177, 40] on div "Property Details" at bounding box center [154, 43] width 77 height 8
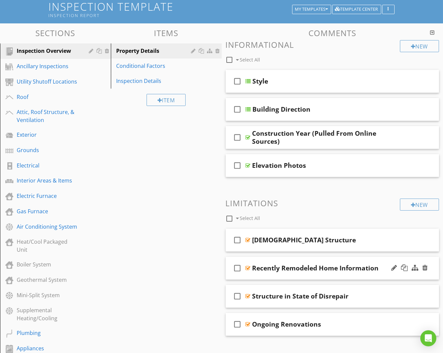
scroll to position [50, 0]
click at [135, 83] on div "Inspection Details" at bounding box center [154, 81] width 77 height 8
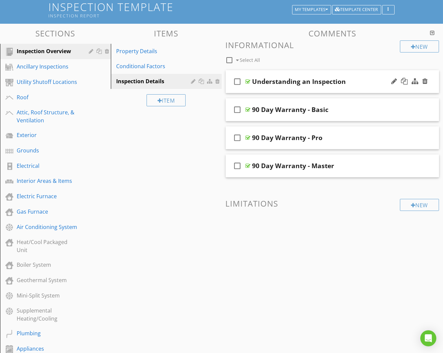
click at [315, 89] on div "check_box_outline_blank Understanding an Inspection" at bounding box center [333, 81] width 214 height 23
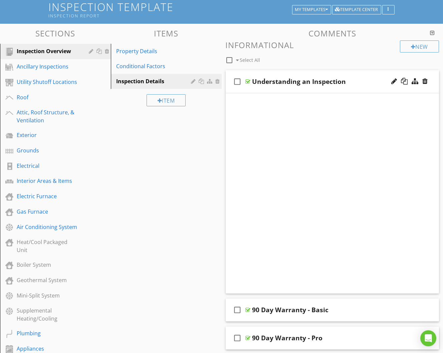
scroll to position [50, 0]
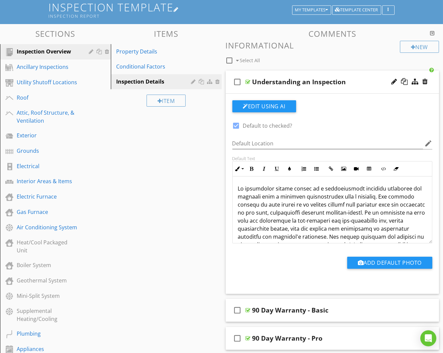
click at [177, 7] on div at bounding box center [176, 9] width 5 height 5
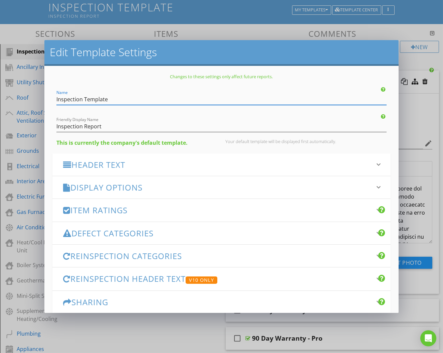
click at [153, 166] on h3 "Header Text" at bounding box center [217, 164] width 309 height 9
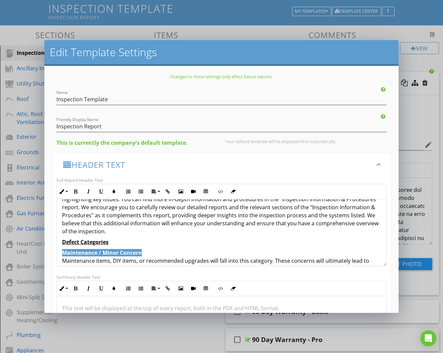
scroll to position [28, 0]
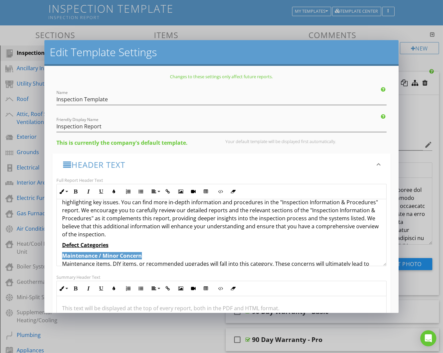
click at [134, 233] on p "Our inspection process is incredibly thorough and detailed, and we have condens…" at bounding box center [221, 214] width 319 height 48
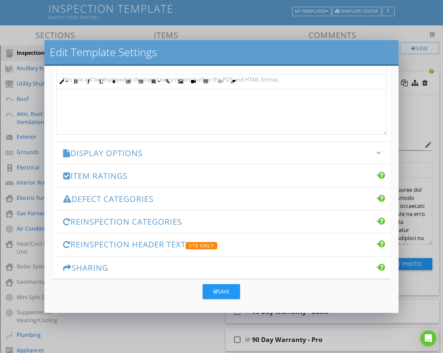
scroll to position [228, 0]
click at [231, 290] on button "Save" at bounding box center [221, 291] width 37 height 15
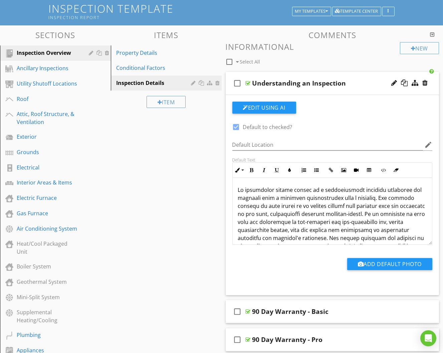
scroll to position [0, 0]
click at [340, 200] on p at bounding box center [332, 254] width 189 height 136
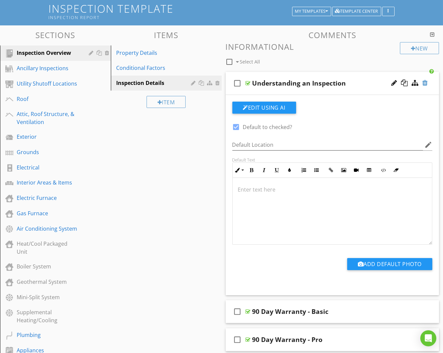
click at [424, 81] on div at bounding box center [425, 82] width 5 height 7
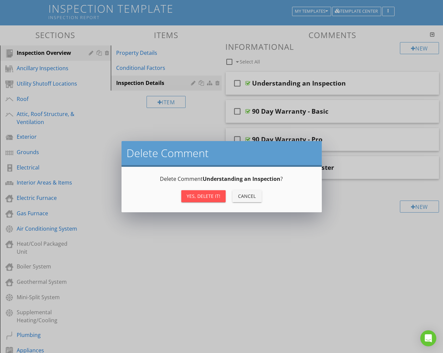
click at [211, 193] on div "Yes, Delete it!" at bounding box center [204, 195] width 34 height 7
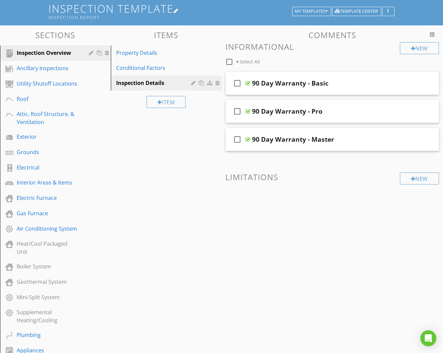
click at [172, 15] on h1 "Inspection Template Inspection Report" at bounding box center [222, 11] width 346 height 17
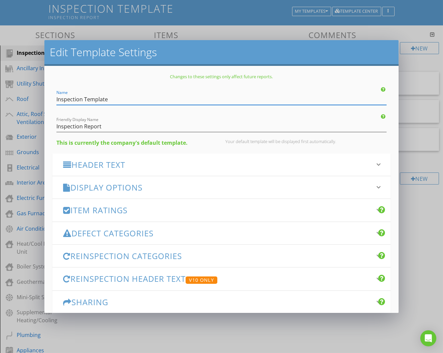
click at [139, 166] on h3 "Header Text" at bounding box center [217, 164] width 309 height 9
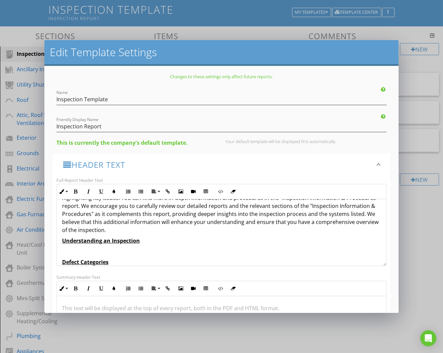
scroll to position [40, 0]
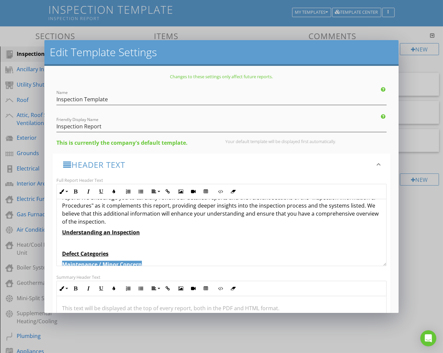
click at [163, 239] on p at bounding box center [221, 243] width 319 height 8
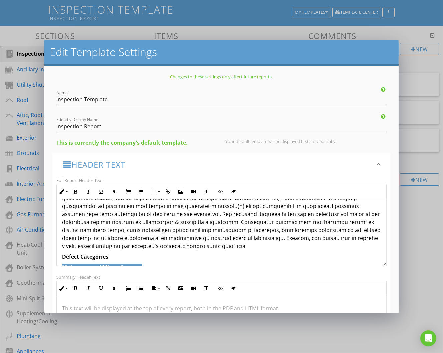
scroll to position [111, 0]
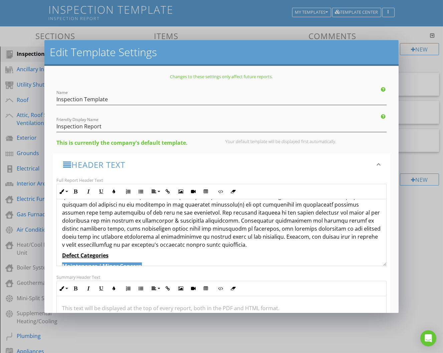
click at [121, 209] on p at bounding box center [221, 208] width 319 height 80
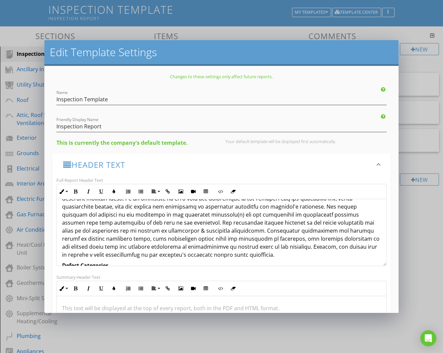
scroll to position [96, 0]
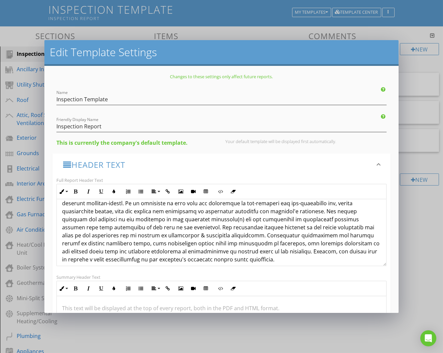
click at [235, 226] on p at bounding box center [221, 223] width 319 height 80
click at [319, 224] on p at bounding box center [221, 223] width 319 height 80
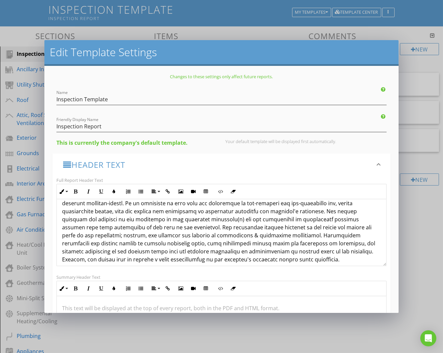
click at [100, 223] on p at bounding box center [221, 223] width 319 height 80
click at [176, 233] on p at bounding box center [221, 223] width 319 height 80
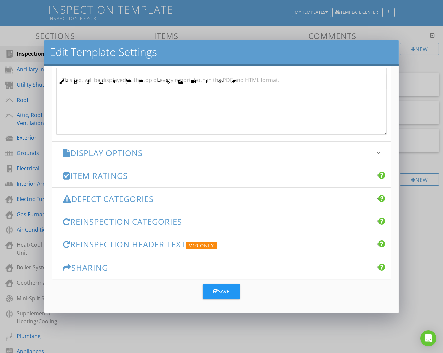
scroll to position [228, 0]
click at [236, 291] on button "Save" at bounding box center [221, 291] width 37 height 15
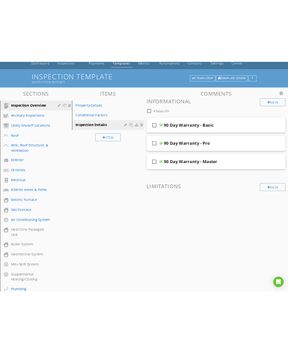
scroll to position [30, 0]
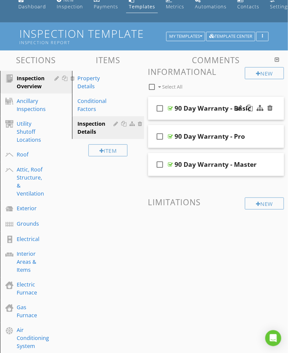
click at [231, 116] on div "check_box_outline_blank 90 Day Warranty - Basic" at bounding box center [216, 108] width 136 height 23
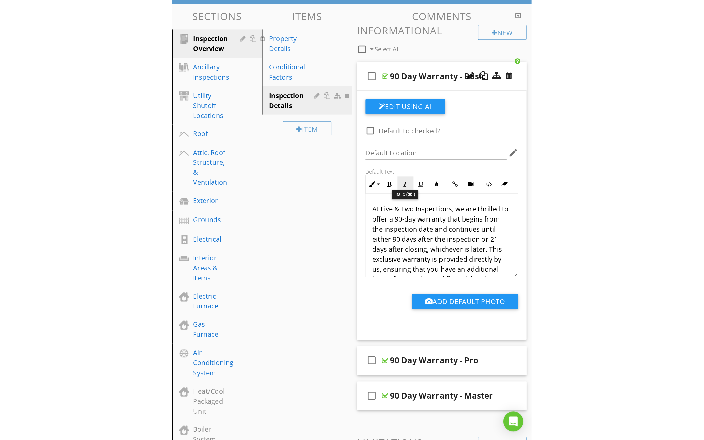
scroll to position [76, 0]
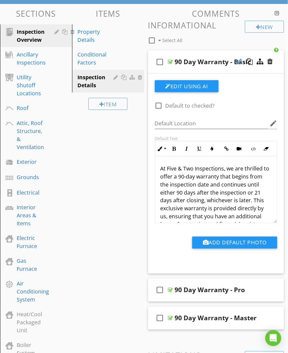
click at [240, 59] on div at bounding box center [239, 61] width 6 height 7
type input "Whole Home Basic"
click at [216, 176] on p "At Five & Two Inspections, we are thrilled to offer a 90-day warranty that begi…" at bounding box center [217, 244] width 112 height 160
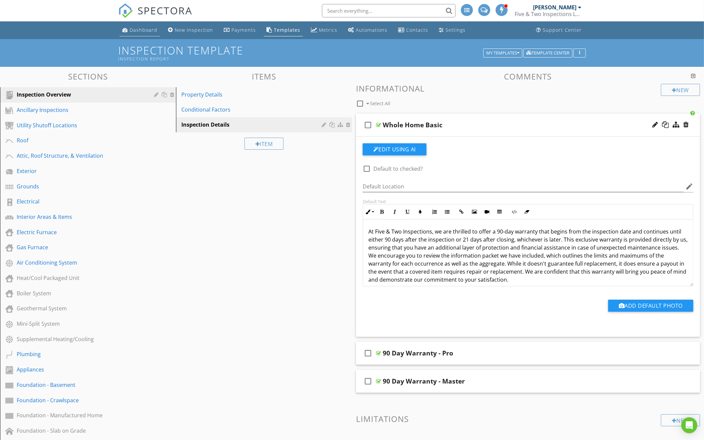
scroll to position [0, 0]
click at [443, 349] on div "90 Day Warranty - Pro" at bounding box center [507, 353] width 248 height 8
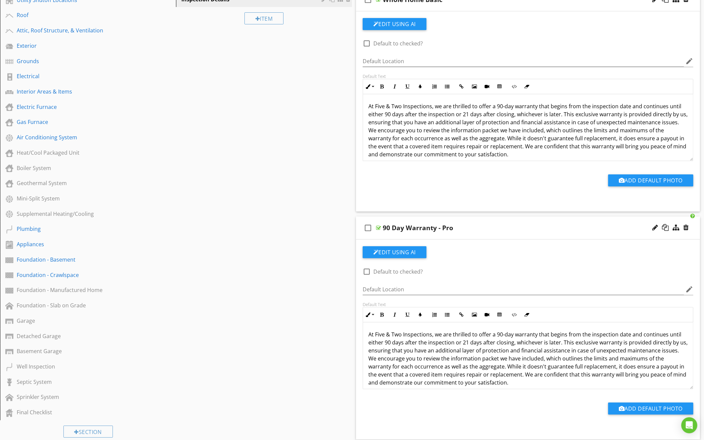
scroll to position [128, 0]
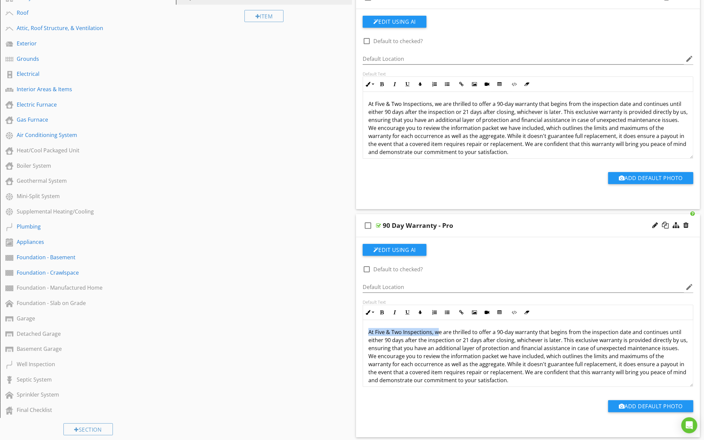
drag, startPoint x: 440, startPoint y: 329, endPoint x: 366, endPoint y: 327, distance: 73.8
click at [366, 327] on div "At Five & Two Inspections, we are thrilled to offer a 90-day warranty that begi…" at bounding box center [528, 356] width 330 height 72
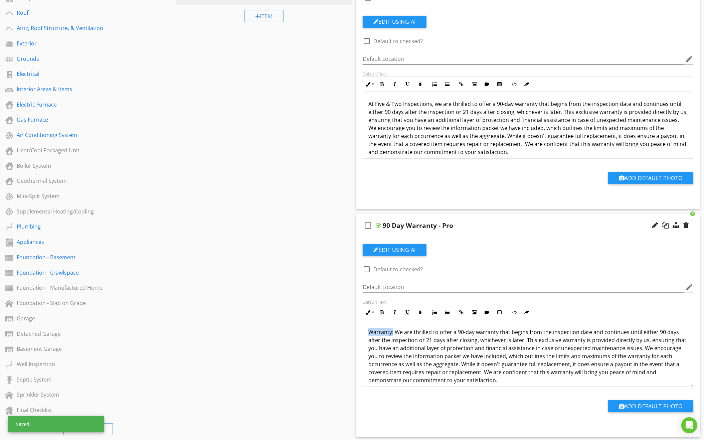
drag, startPoint x: 392, startPoint y: 328, endPoint x: 360, endPoint y: 328, distance: 32.4
click at [360, 328] on div "Default Text Inline Style XLarge Large Normal Small Light Small/Light Bold Ital…" at bounding box center [528, 343] width 339 height 88
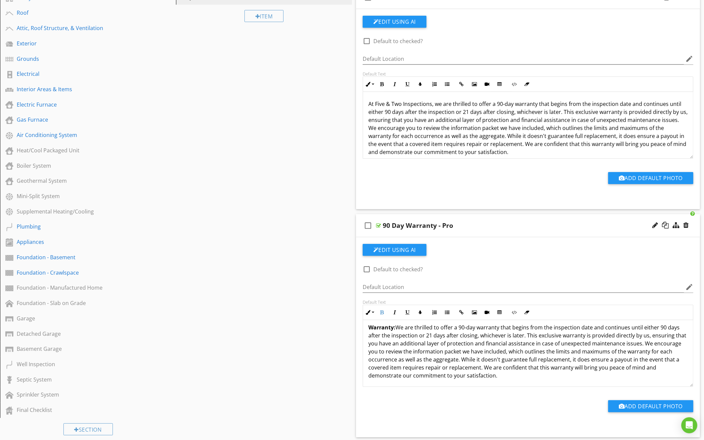
drag, startPoint x: 481, startPoint y: 366, endPoint x: 484, endPoint y: 393, distance: 26.9
click at [443, 352] on div "check_box_outline_blank Default to checked? Default Location edit Default Text …" at bounding box center [528, 334] width 339 height 180
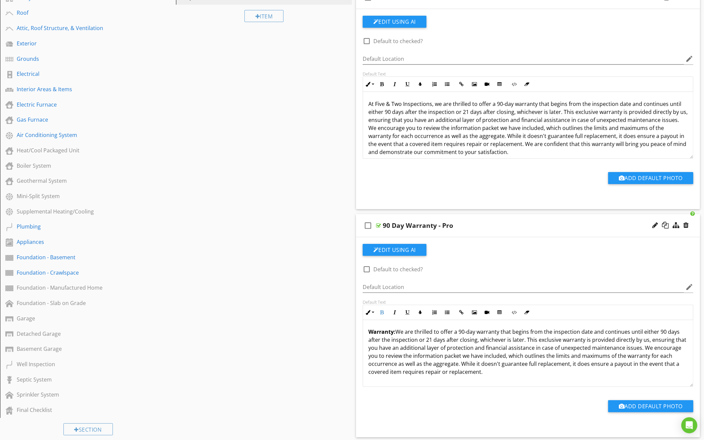
scroll to position [0, 0]
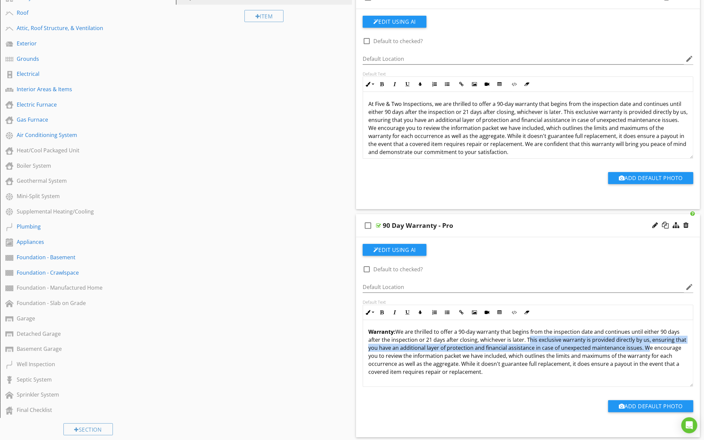
drag, startPoint x: 525, startPoint y: 335, endPoint x: 641, endPoint y: 346, distance: 116.8
click at [443, 346] on p "Warranty: We are thrilled to offer a 90-day warranty that begins from the inspe…" at bounding box center [527, 352] width 319 height 48
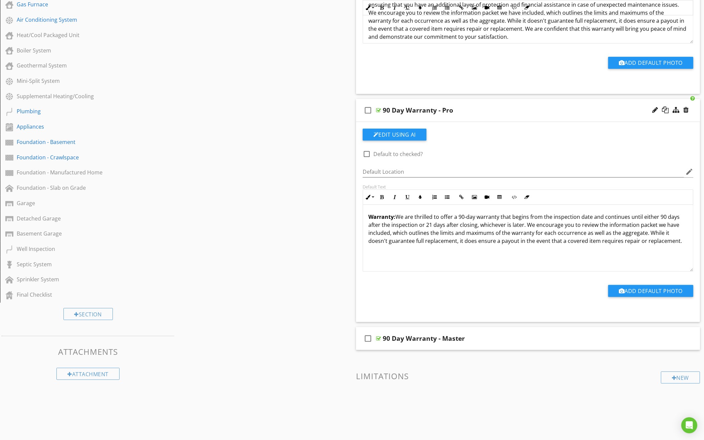
scroll to position [245, 0]
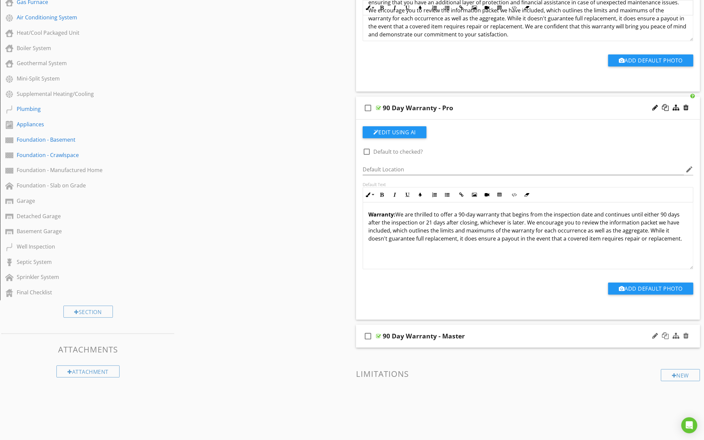
click at [443, 335] on div "90 Day Warranty - Master" at bounding box center [507, 336] width 248 height 8
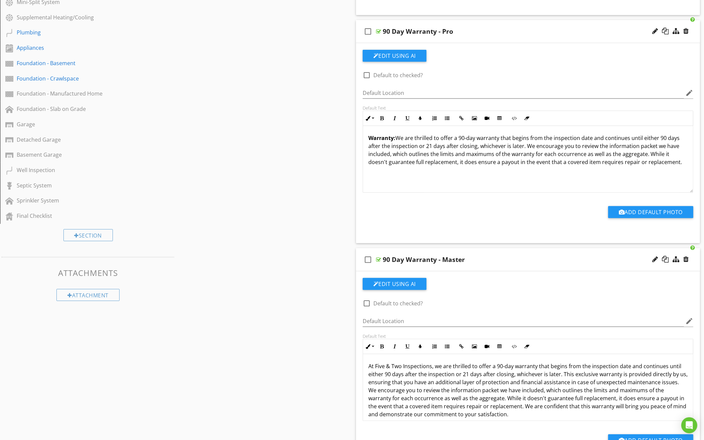
scroll to position [326, 0]
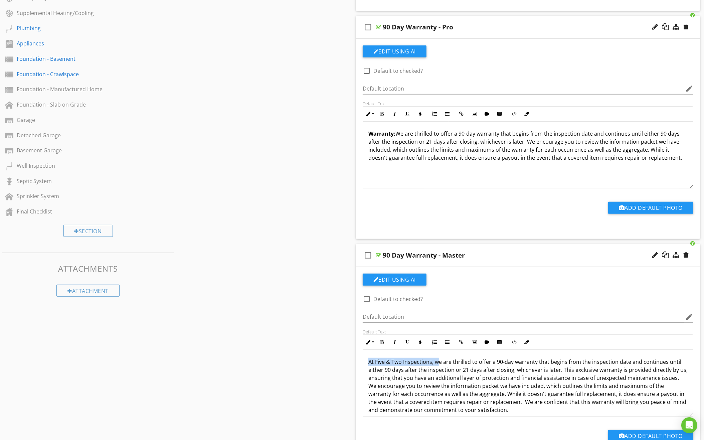
drag, startPoint x: 439, startPoint y: 357, endPoint x: 340, endPoint y: 356, distance: 99.5
click at [340, 352] on div "Sections Inspection Overview Ancillary Inspections Utility Shutoff Locations Ro…" at bounding box center [352, 149] width 704 height 817
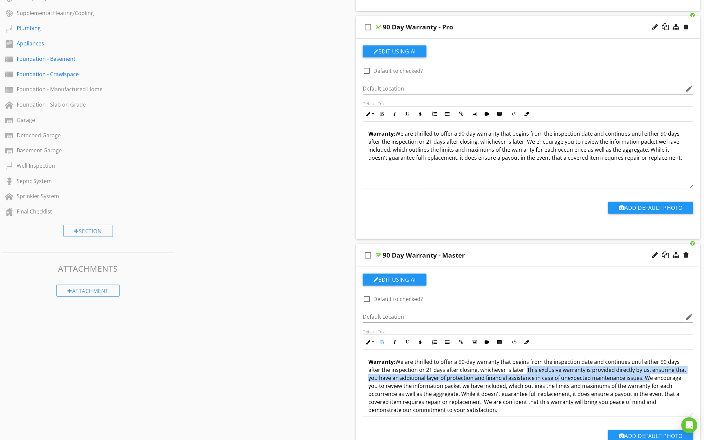
drag, startPoint x: 524, startPoint y: 362, endPoint x: 641, endPoint y: 372, distance: 117.3
click at [443, 352] on p "Warranty: We are thrilled to offer a 90-day warranty that begins from the inspe…" at bounding box center [527, 386] width 319 height 56
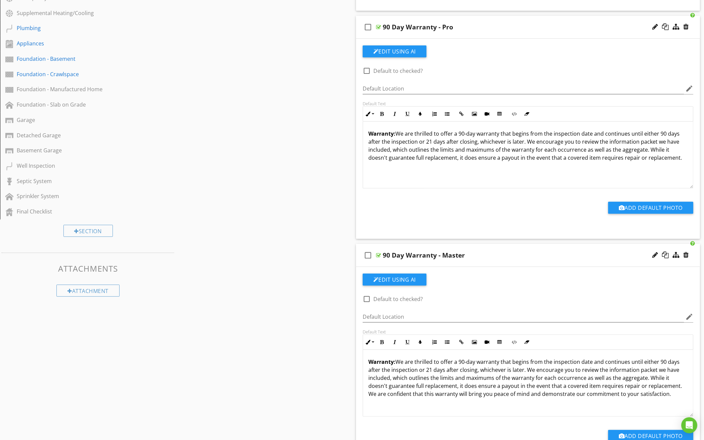
drag, startPoint x: 660, startPoint y: 380, endPoint x: 661, endPoint y: 405, distance: 24.1
click at [443, 352] on div "Warranty: We are thrilled to offer a 90-day warranty that begins from the inspe…" at bounding box center [528, 383] width 330 height 67
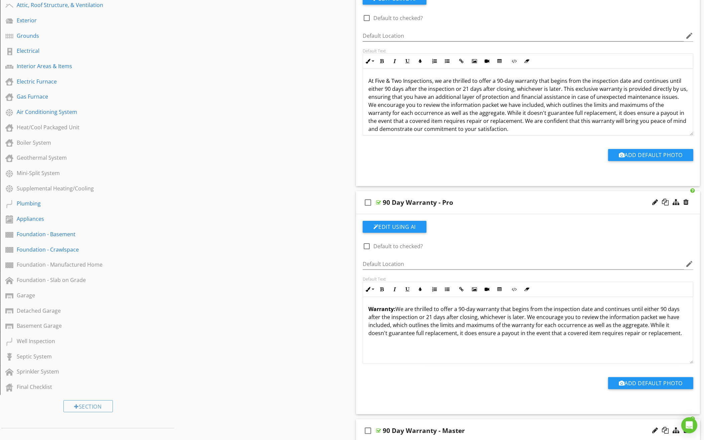
scroll to position [139, 0]
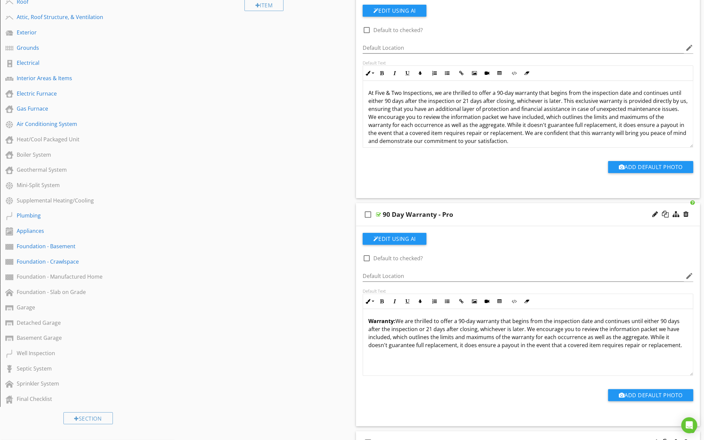
drag, startPoint x: 451, startPoint y: 349, endPoint x: 357, endPoint y: 314, distance: 100.0
click at [357, 314] on div "Edit Using AI check_box_outline_blank Default to checked? Default Location edit…" at bounding box center [528, 326] width 344 height 200
click at [424, 295] on button "Colors" at bounding box center [420, 301] width 13 height 13
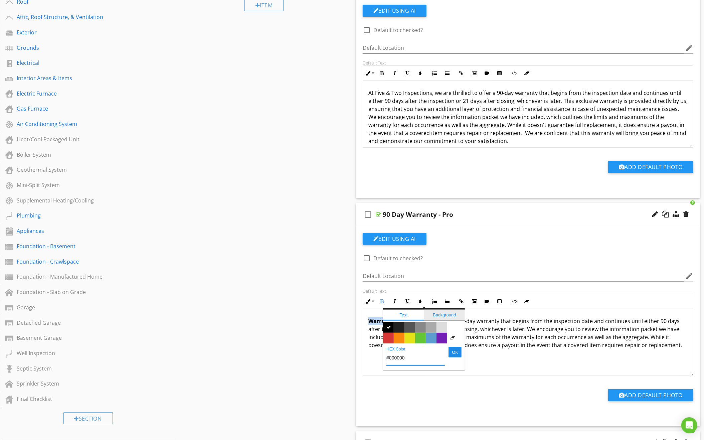
click at [429, 310] on span "Background" at bounding box center [444, 315] width 41 height 11
click at [421, 333] on span "Color #65c635" at bounding box center [420, 338] width 11 height 11
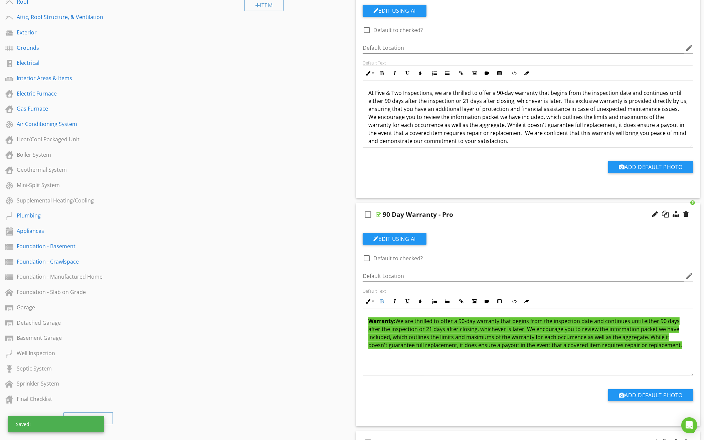
click at [416, 352] on div "Warranty: We are thrilled to offer a 90-day warranty that begins from the inspe…" at bounding box center [528, 342] width 330 height 67
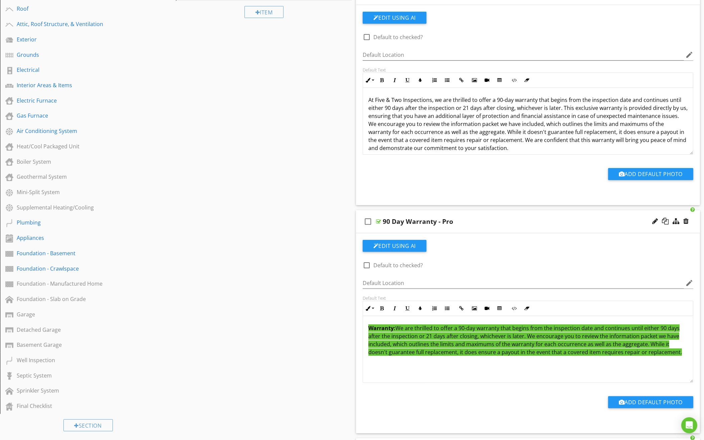
scroll to position [131, 0]
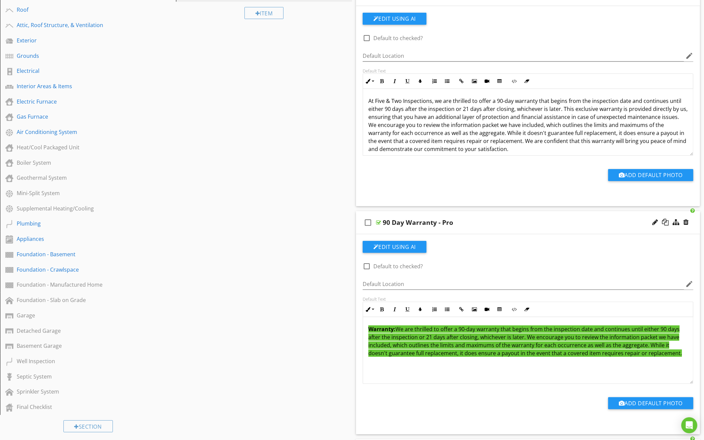
click at [364, 318] on div "Warranty: We are thrilled to offer a 90-day warranty that begins from the inspe…" at bounding box center [528, 350] width 330 height 67
click at [443, 303] on button "Unordered List" at bounding box center [447, 309] width 13 height 13
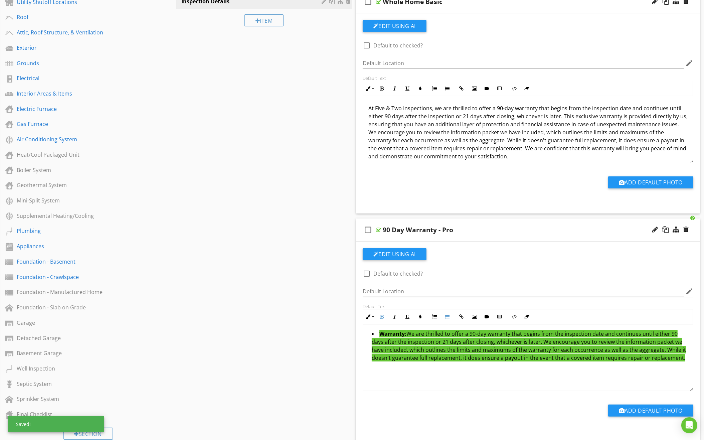
scroll to position [123, 0]
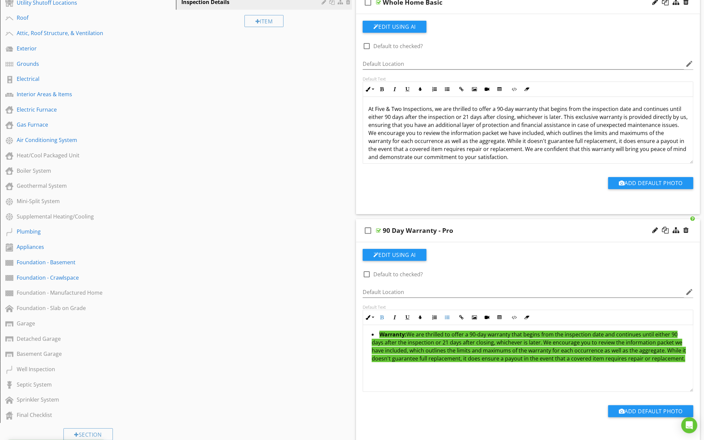
click at [367, 325] on div "Warranty: We are thrilled to offer a 90-day warranty that begins from the inspe…" at bounding box center [528, 358] width 330 height 67
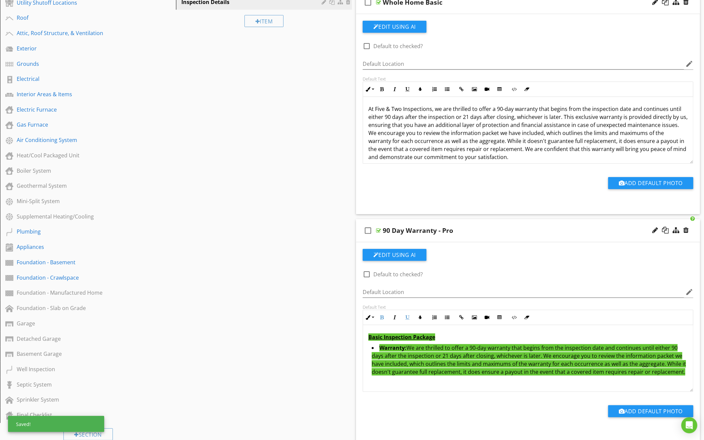
click at [443, 333] on p "Basic Inspection Package" at bounding box center [527, 337] width 319 height 8
click at [422, 344] on span "We are thrilled to offer a 90-day warranty that begins from the inspection date…" at bounding box center [529, 359] width 314 height 31
click at [377, 335] on u "Basic Inspection Package" at bounding box center [401, 336] width 67 height 7
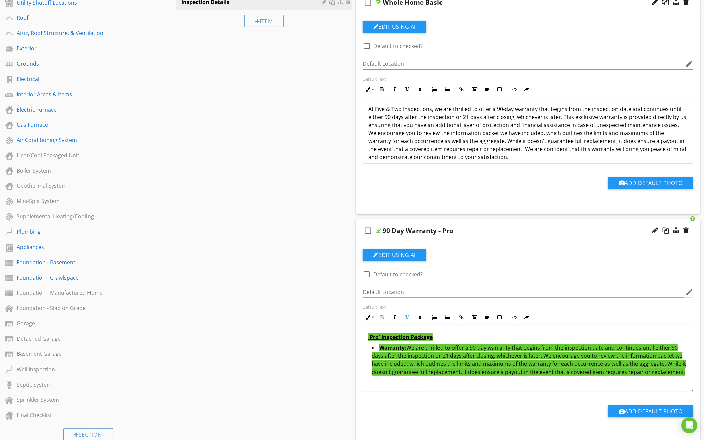
click at [443, 333] on p "'Pro' Inspection Package" at bounding box center [527, 337] width 319 height 8
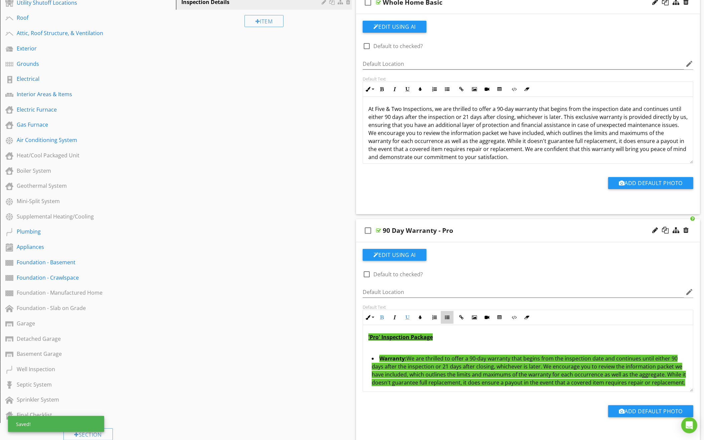
click at [443, 315] on icon "button" at bounding box center [447, 317] width 5 height 5
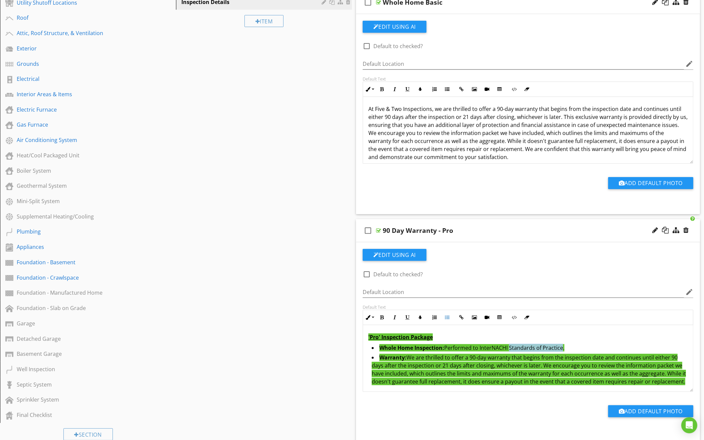
drag, startPoint x: 508, startPoint y: 344, endPoint x: 560, endPoint y: 346, distance: 52.1
click at [443, 346] on span "Performed to InterNACHI Standards of Practice." at bounding box center [504, 347] width 120 height 7
click at [443, 312] on button "Insert Link" at bounding box center [461, 317] width 13 height 13
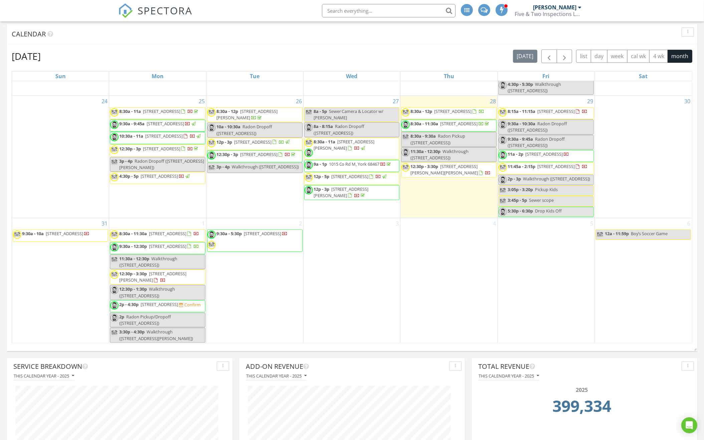
scroll to position [636, 0]
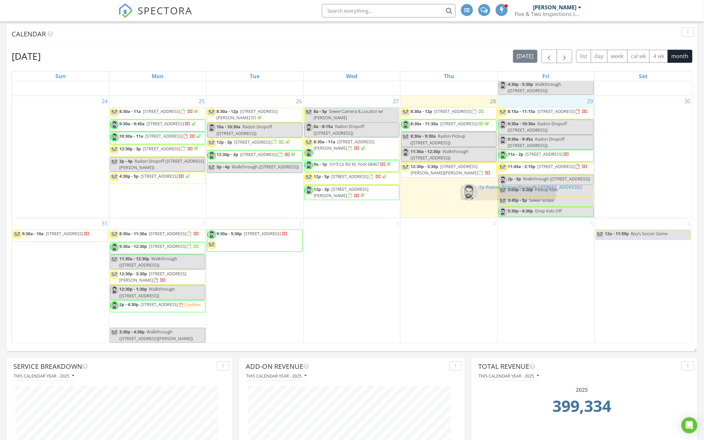
drag, startPoint x: 168, startPoint y: 319, endPoint x: 518, endPoint y: 193, distance: 372.8
click at [518, 193] on body "SPECTORA [PERSON_NAME] Five & Two Inspections LLC Role: Inspector Change Role D…" at bounding box center [352, 308] width 704 height 1791
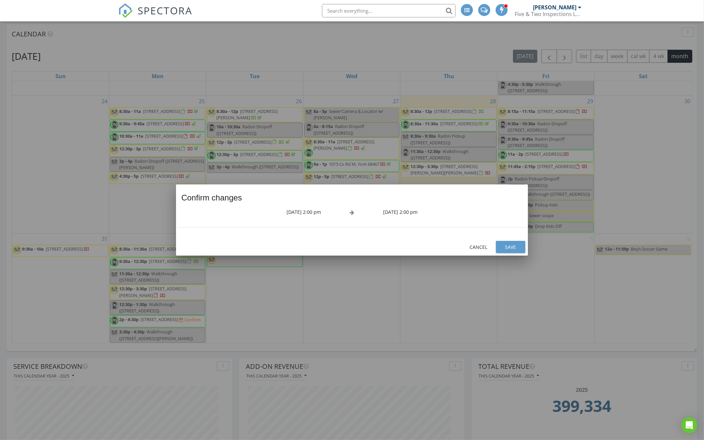
scroll to position [621, 0]
click at [512, 247] on div "Save" at bounding box center [510, 247] width 19 height 7
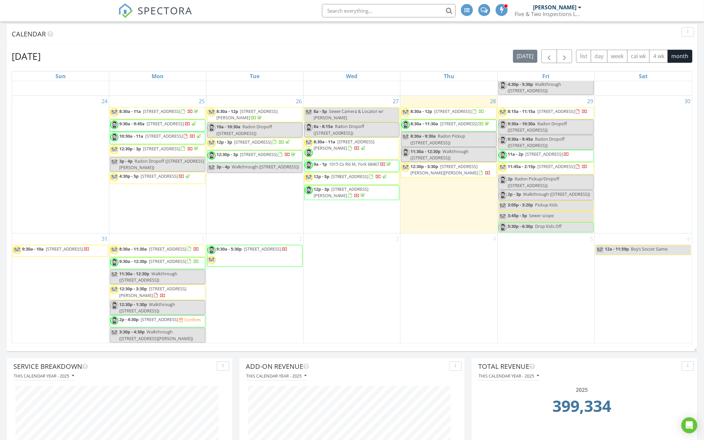
click at [558, 185] on div "2p Radon Pickup/Dropoff ([STREET_ADDRESS])" at bounding box center [546, 182] width 95 height 13
select select "7"
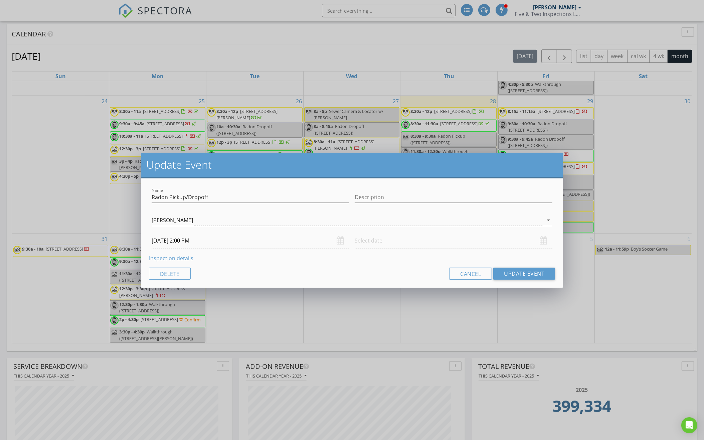
click at [215, 239] on input "[DATE] 2:00 PM" at bounding box center [251, 240] width 198 height 16
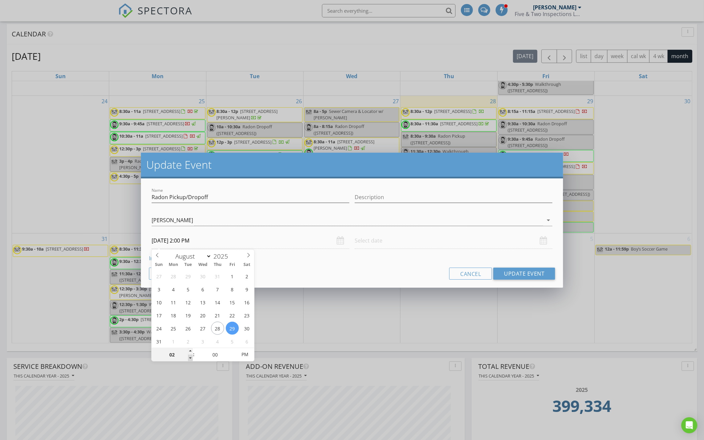
type input "01"
type input "[DATE] 1:00 PM"
click at [190, 355] on span at bounding box center [190, 358] width 5 height 7
type input "12"
type input "[DATE] 12:00 PM"
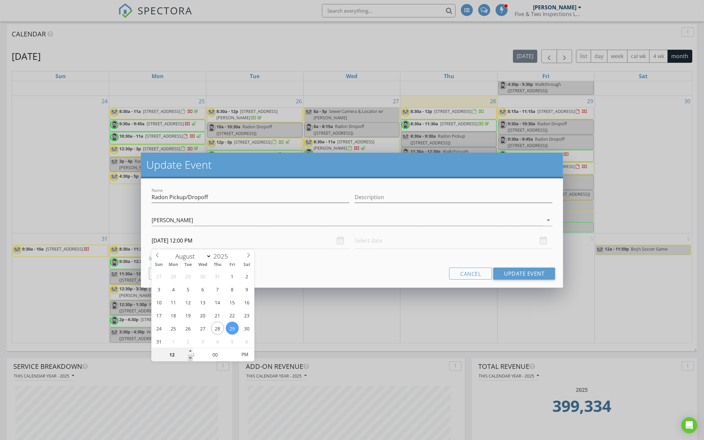
click at [190, 355] on span at bounding box center [190, 358] width 5 height 7
type input "11"
type input "[DATE] 11:00 AM"
click at [190, 355] on span at bounding box center [190, 358] width 5 height 7
type input "05"
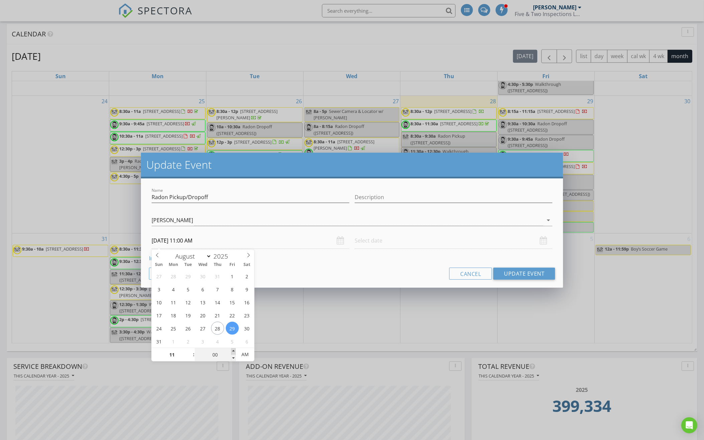
type input "[DATE] 11:05 AM"
click at [233, 350] on span at bounding box center [233, 351] width 5 height 7
type input "10"
type input "[DATE] 11:10 AM"
click at [233, 350] on span at bounding box center [233, 351] width 5 height 7
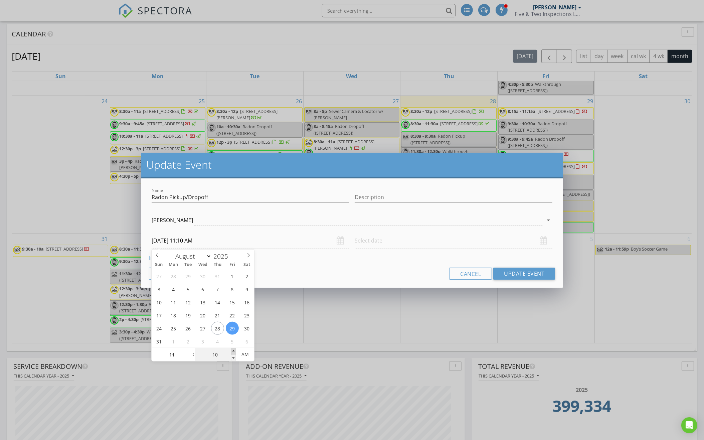
type input "15"
type input "[DATE] 11:15 AM"
click at [233, 350] on span at bounding box center [233, 351] width 5 height 7
type input "20"
type input "[DATE] 11:20 AM"
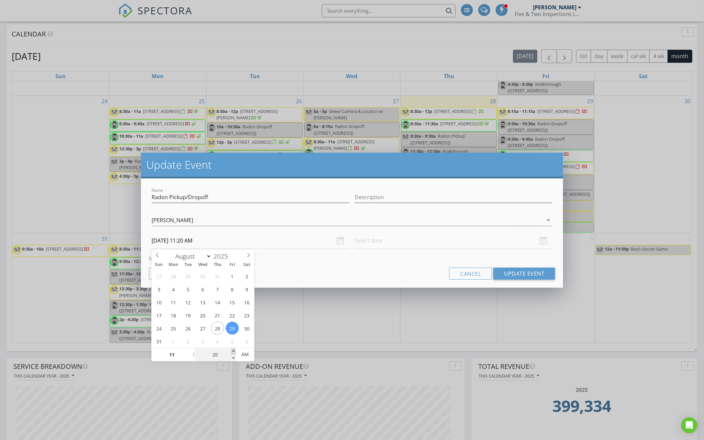
click at [233, 350] on span at bounding box center [233, 351] width 5 height 7
type input "25"
type input "[DATE] 11:25 AM"
click at [233, 350] on span at bounding box center [233, 351] width 5 height 7
type input "30"
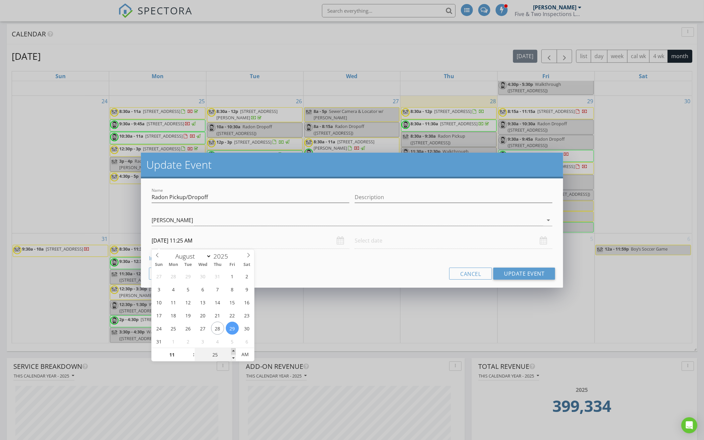
type input "[DATE] 11:30 AM"
click at [233, 350] on span at bounding box center [233, 351] width 5 height 7
click at [377, 239] on input "text" at bounding box center [454, 240] width 198 height 16
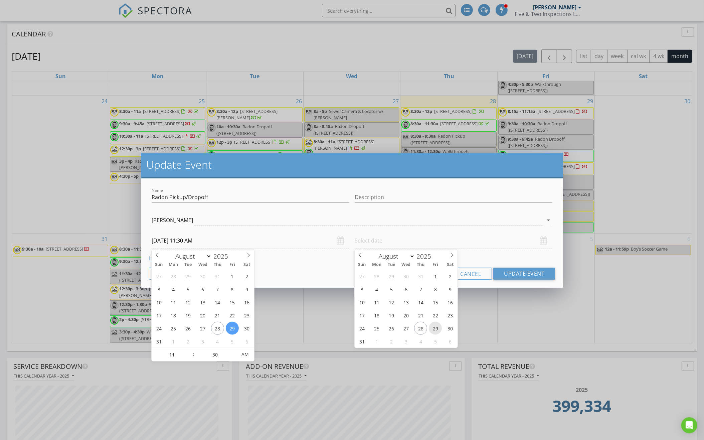
type input "[DATE] 12:00 PM"
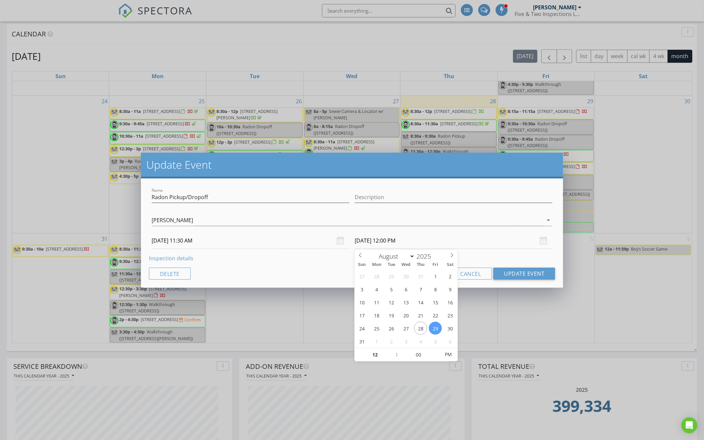
click at [482, 254] on div "Inspection details" at bounding box center [352, 258] width 407 height 8
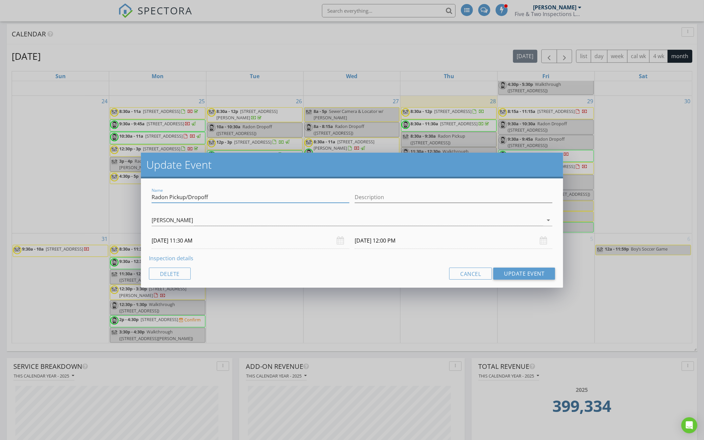
click at [182, 196] on input "Radon Pickup/Dropoff" at bounding box center [251, 197] width 198 height 11
type input "Radon Dropoff"
click at [506, 273] on button "Update Event" at bounding box center [524, 274] width 62 height 12
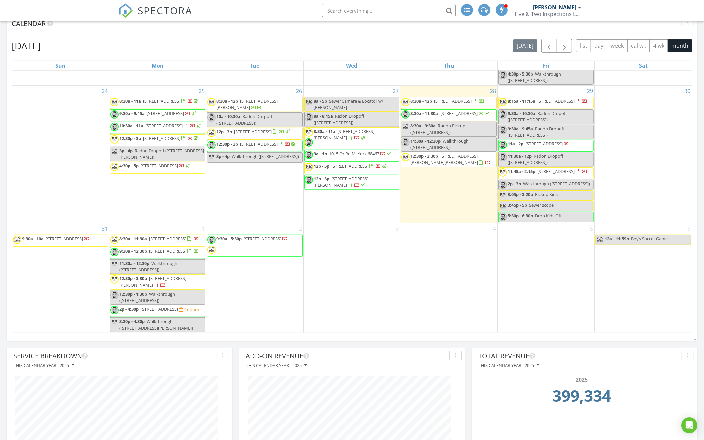
scroll to position [598, 0]
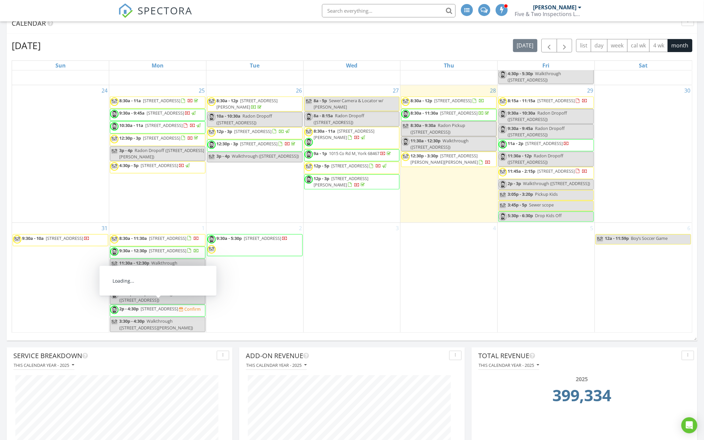
click at [178, 306] on span "[STREET_ADDRESS]" at bounding box center [159, 309] width 37 height 6
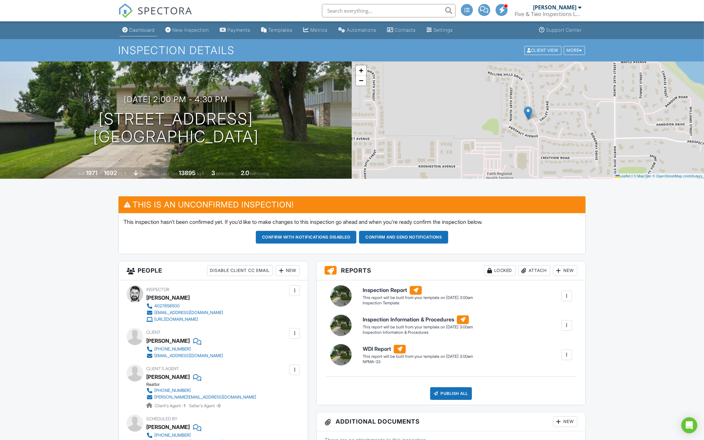
click at [144, 30] on div "Dashboard" at bounding box center [141, 30] width 25 height 6
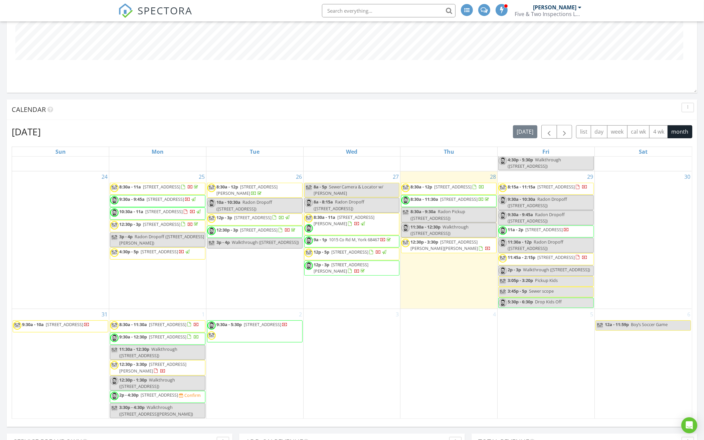
scroll to position [610, 0]
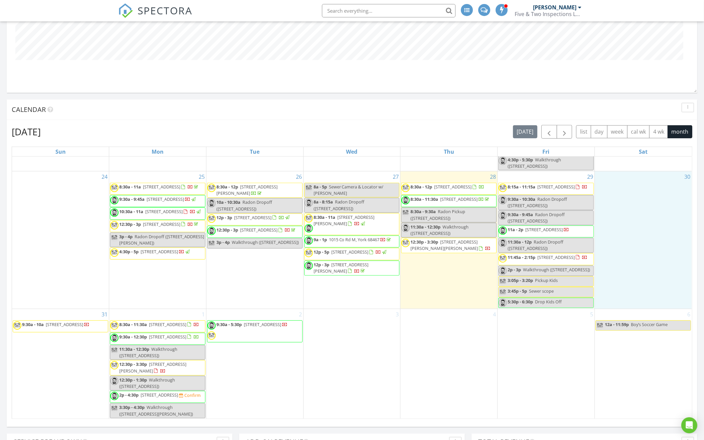
click at [626, 240] on div "30" at bounding box center [643, 239] width 97 height 137
click at [633, 232] on icon at bounding box center [633, 233] width 4 height 5
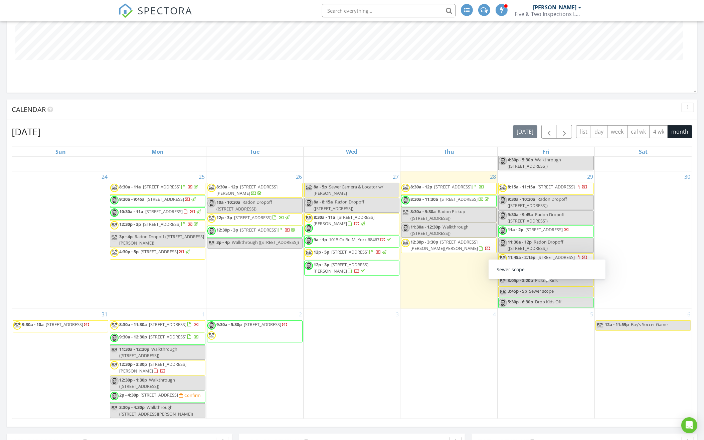
scroll to position [636, 0]
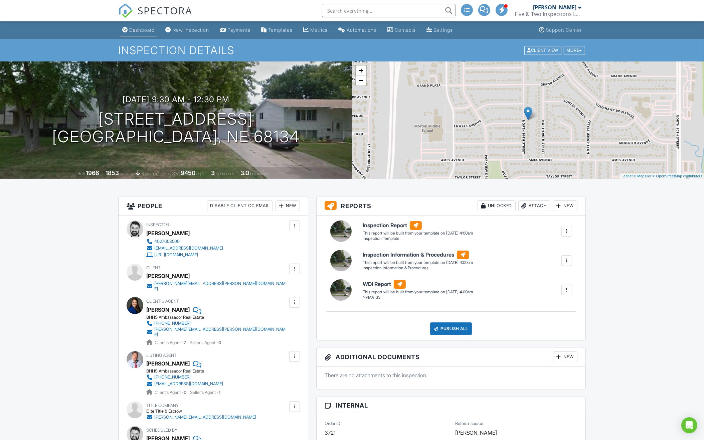
click at [152, 28] on div "Dashboard" at bounding box center [141, 30] width 25 height 6
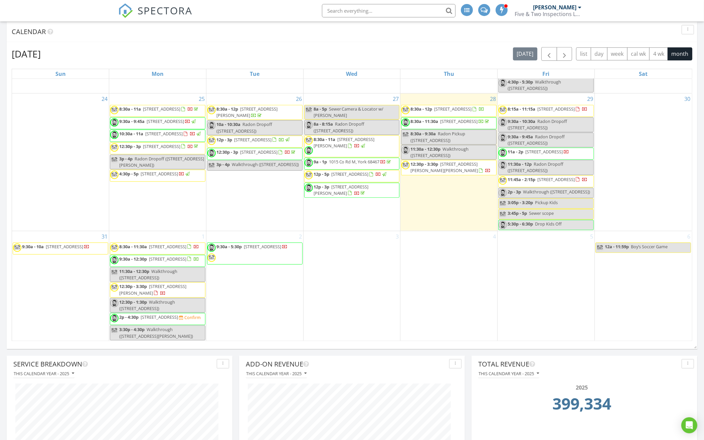
scroll to position [601, 0]
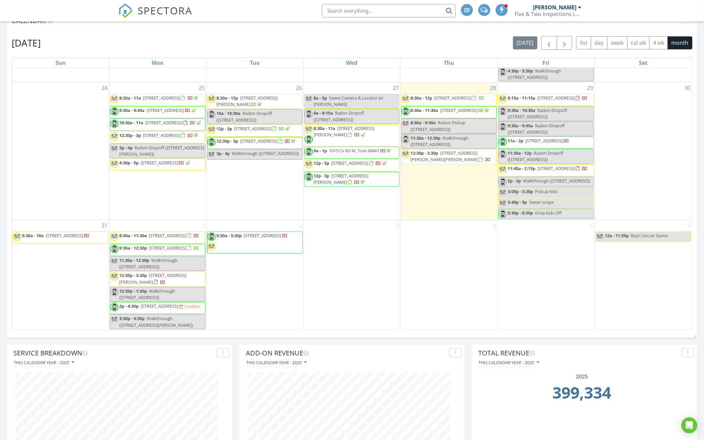
click at [178, 303] on span "405 N 27th St, Norfolk 68701" at bounding box center [159, 306] width 37 height 6
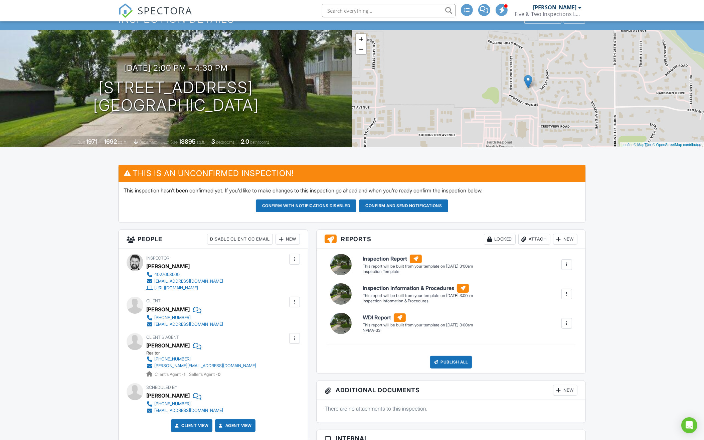
scroll to position [8, 0]
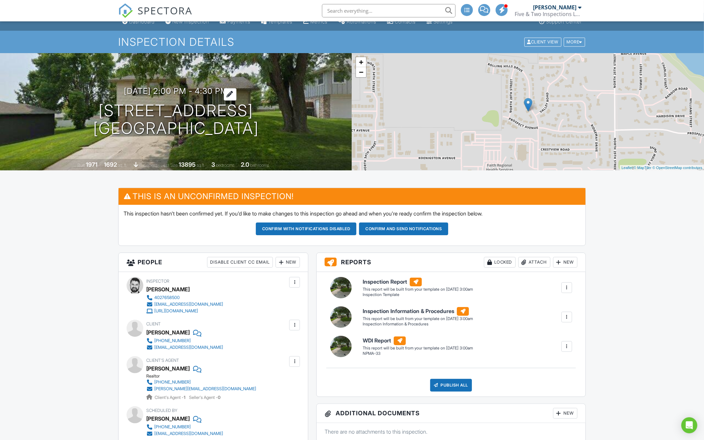
click at [206, 90] on h3 "09/01/2025 2:00 pm - 4:30 pm" at bounding box center [176, 91] width 104 height 9
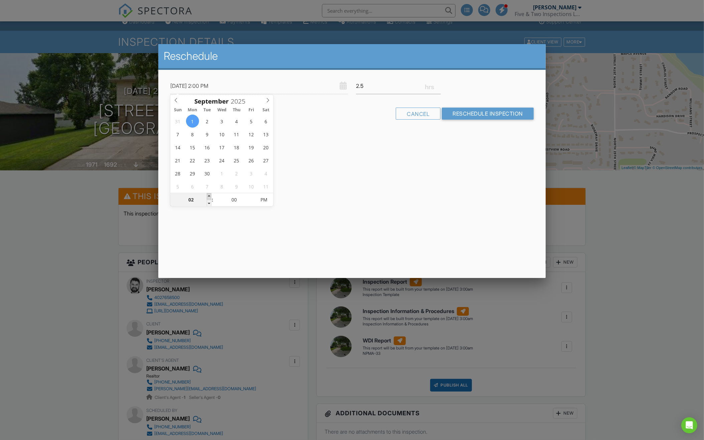
type input "[DATE] 3:00 PM"
type input "03"
click at [210, 196] on span at bounding box center [209, 196] width 5 height 7
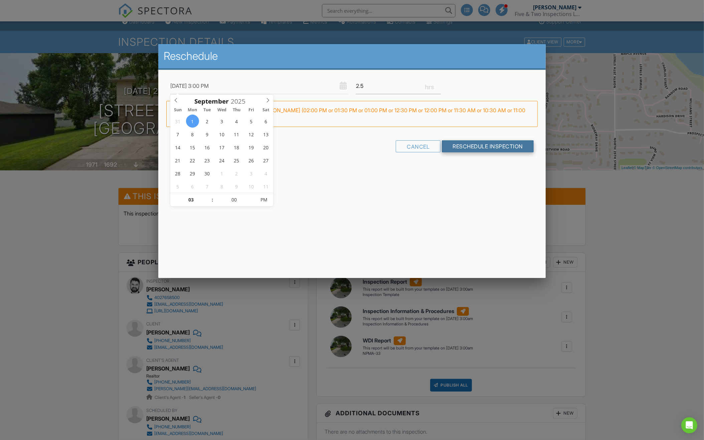
click at [455, 148] on input "Reschedule Inspection" at bounding box center [488, 146] width 92 height 12
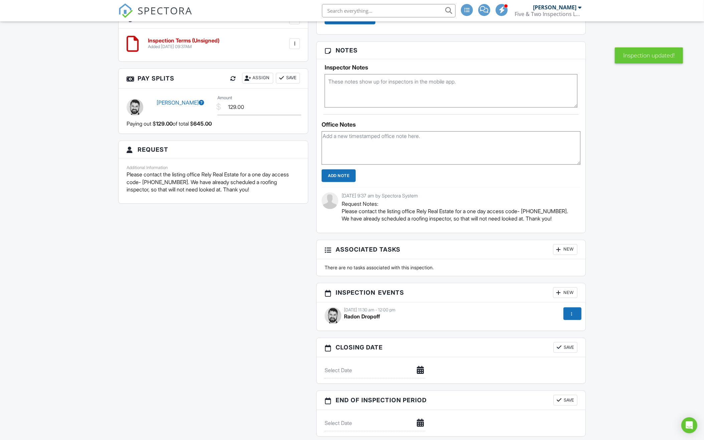
scroll to position [616, 0]
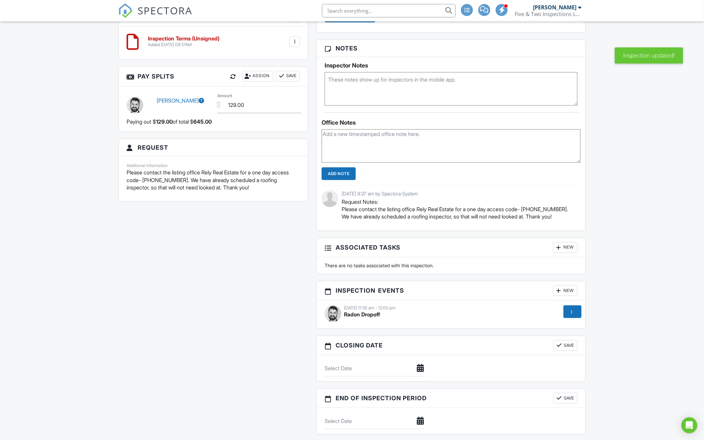
click at [570, 291] on div "New" at bounding box center [565, 290] width 24 height 11
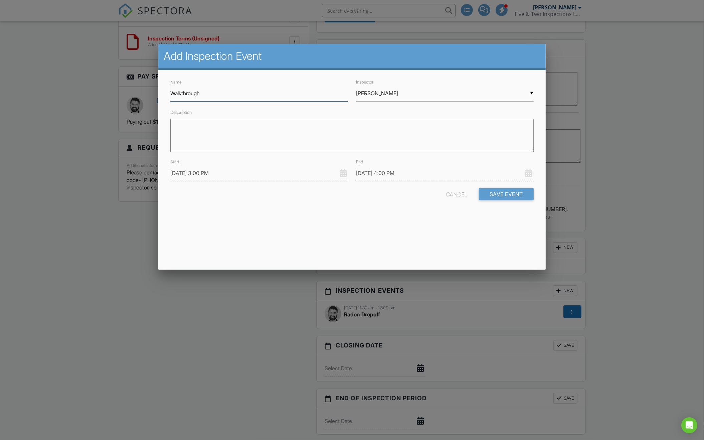
type input "Walkthrough"
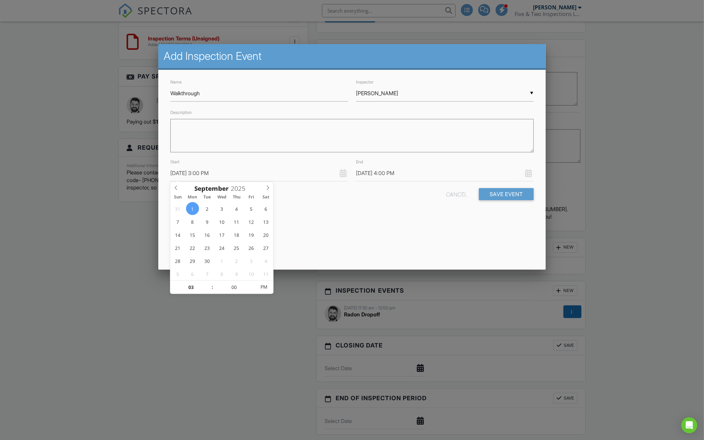
type input "[DATE] 4:00 PM"
type input "04"
click at [211, 282] on span at bounding box center [209, 284] width 5 height 7
type input "[DATE] 5:00 PM"
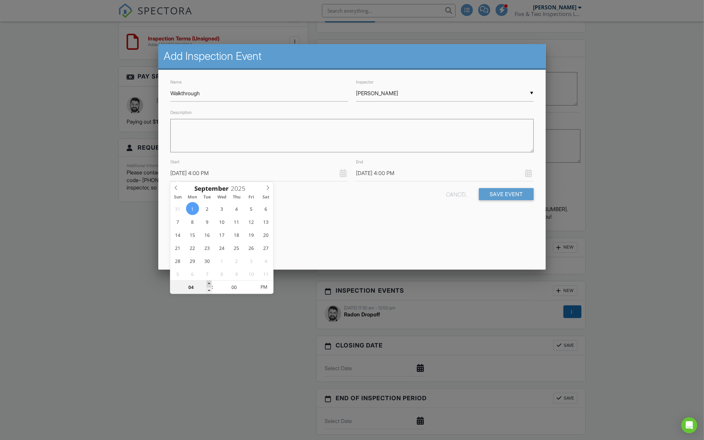
type input "05"
click at [211, 282] on span at bounding box center [209, 284] width 5 height 7
type input "[DATE] 6:00 PM"
click at [434, 212] on div "Name Walkthrough Inspector ▼ [PERSON_NAME] [PERSON_NAME] [PERSON_NAME] [PERSON_…" at bounding box center [351, 145] width 387 height 150
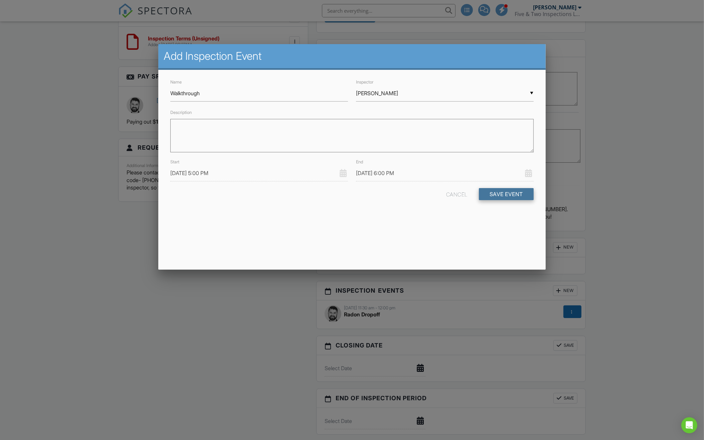
click at [509, 193] on button "Save Event" at bounding box center [506, 194] width 55 height 12
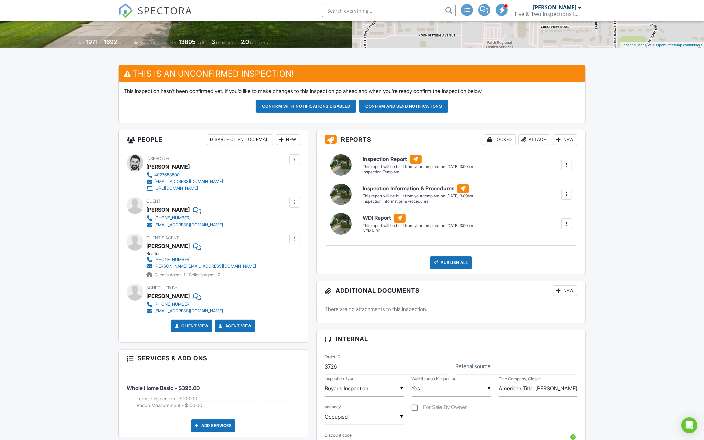
scroll to position [131, 0]
drag, startPoint x: 547, startPoint y: 389, endPoint x: 584, endPoint y: 388, distance: 37.1
click at [584, 388] on div "Order ID 3726 Referral source ▼ Buyer's Inspection Buyer's Inspection Pre-Listi…" at bounding box center [451, 432] width 269 height 169
click at [557, 384] on input "American Title, [PERSON_NAME], [PERSON_NAME][EMAIL_ADDRESS][DOMAIN_NAME]" at bounding box center [538, 388] width 79 height 16
drag, startPoint x: 508, startPoint y: 388, endPoint x: 497, endPoint y: 388, distance: 11.7
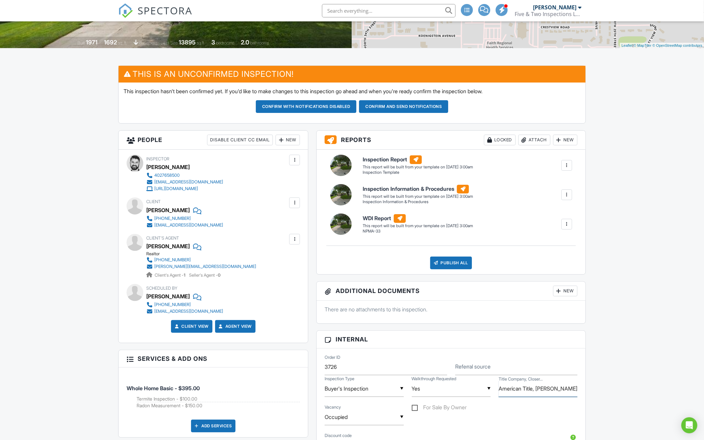
click at [497, 388] on div "Title Company, Closer... American Title, [PERSON_NAME], [PERSON_NAME][EMAIL_ADD…" at bounding box center [538, 388] width 87 height 16
click at [506, 388] on input "American Title, [PERSON_NAME], [PERSON_NAME][EMAIL_ADDRESS][DOMAIN_NAME]" at bounding box center [538, 388] width 79 height 16
drag, startPoint x: 506, startPoint y: 388, endPoint x: 578, endPoint y: 389, distance: 71.8
click at [578, 389] on div "Title Company, Closer... American Title, [PERSON_NAME], [PERSON_NAME][EMAIL_ADD…" at bounding box center [538, 388] width 87 height 16
type input "American Title, [PERSON_NAME],"
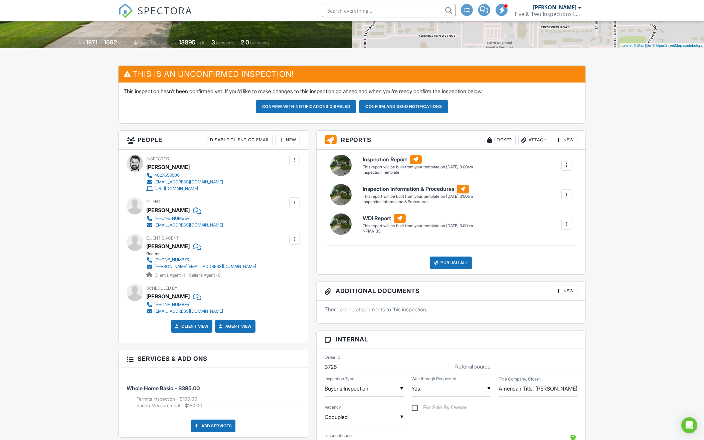
click at [290, 139] on div "New" at bounding box center [288, 140] width 24 height 11
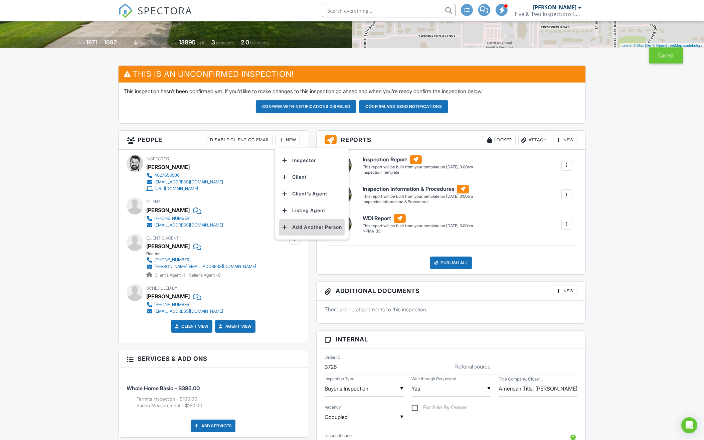
click at [307, 227] on li "Add Another Person" at bounding box center [312, 227] width 66 height 17
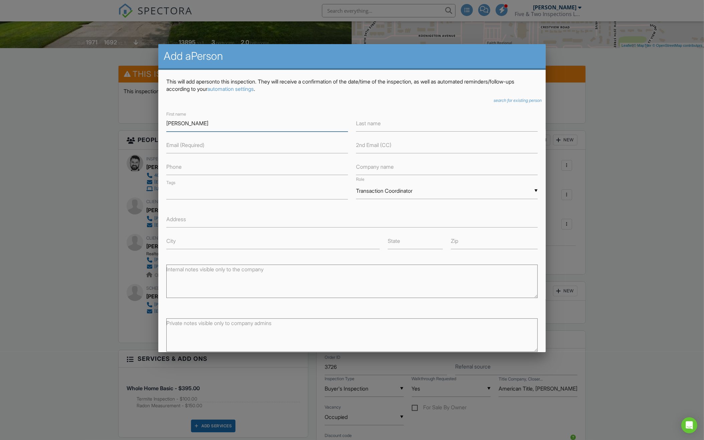
type input "[PERSON_NAME]"
paste input "[PERSON_NAME][EMAIL_ADDRESS][DOMAIN_NAME]"
type input "[PERSON_NAME][EMAIL_ADDRESS][DOMAIN_NAME]"
type input "American Title"
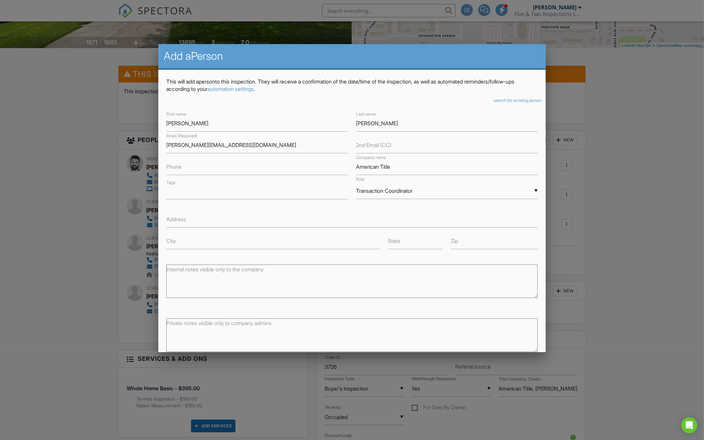
click at [409, 192] on div "▼ Transaction Coordinator Attorney Insurance Agent Transaction Coordinator Titl…" at bounding box center [447, 191] width 182 height 16
click at [394, 236] on span "Title Company" at bounding box center [447, 241] width 182 height 17
type input "Title Company"
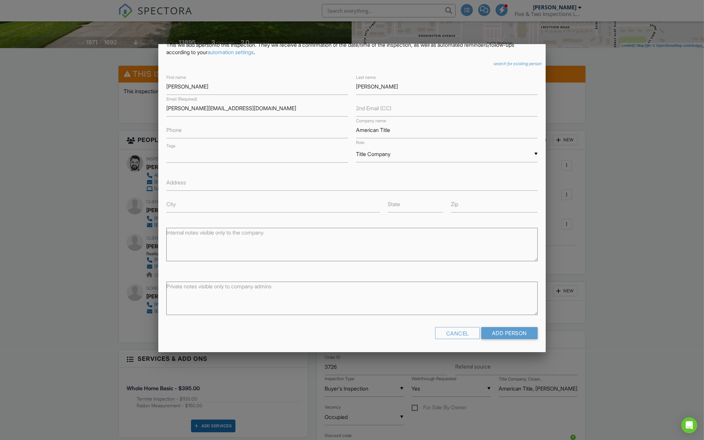
scroll to position [37, 0]
click at [488, 330] on input "Add Person" at bounding box center [509, 333] width 56 height 12
